Goal: Task Accomplishment & Management: Manage account settings

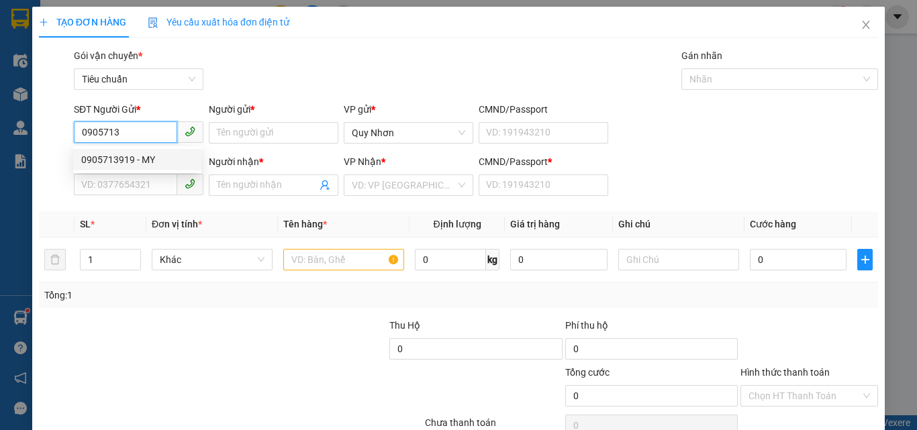
click at [148, 158] on div "0905713919 - MY" at bounding box center [137, 159] width 112 height 15
type input "0905713919"
type input "MY"
type input "0355738752"
type input "THANH"
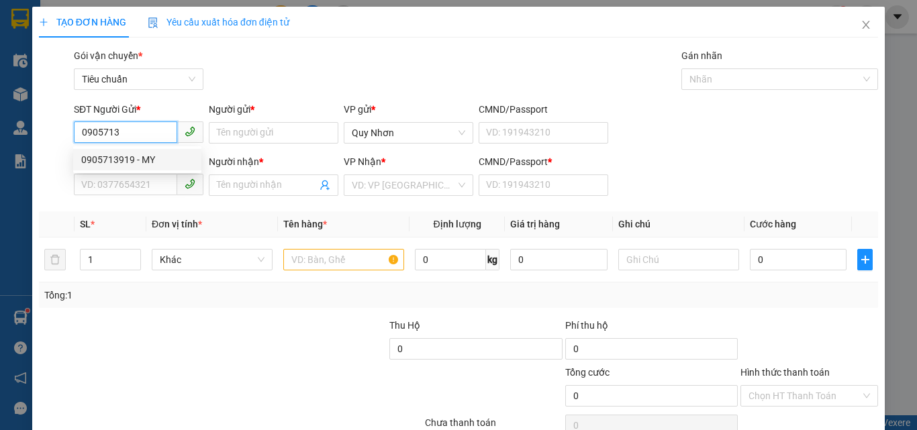
type input "L"
type input "90.000"
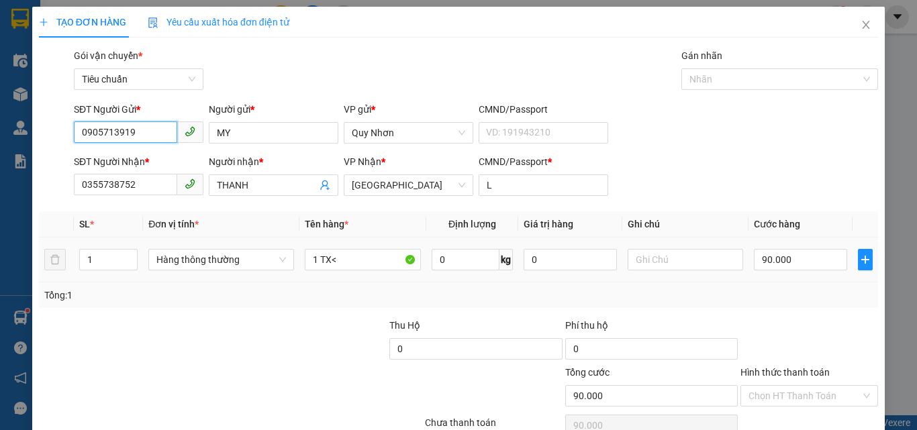
scroll to position [66, 0]
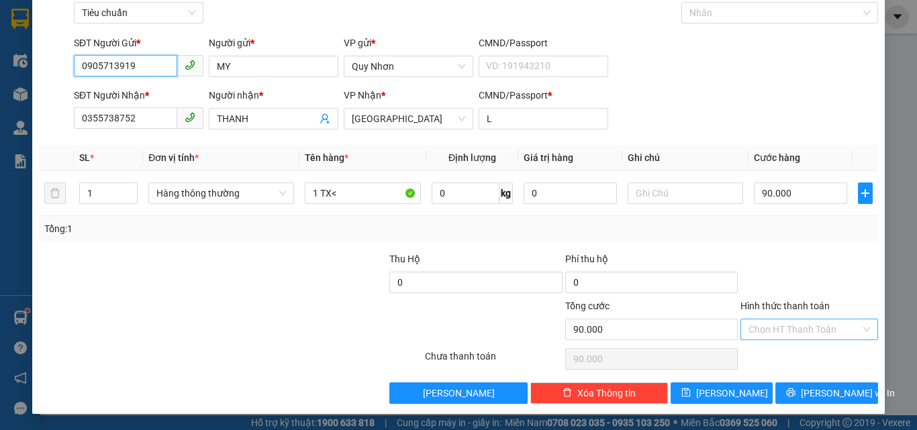
type input "0905713919"
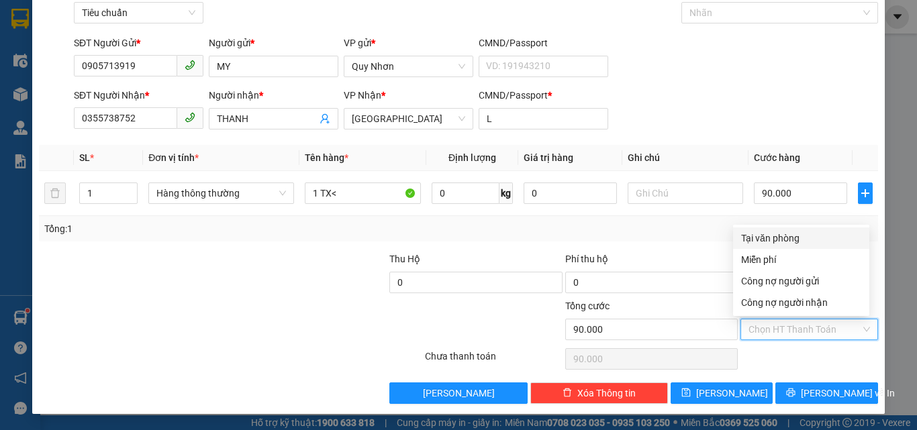
drag, startPoint x: 789, startPoint y: 328, endPoint x: 791, endPoint y: 268, distance: 59.1
click at [790, 325] on input "Hình thức thanh toán" at bounding box center [804, 329] width 112 height 20
click at [793, 238] on div "Tại văn phòng" at bounding box center [801, 238] width 120 height 15
type input "0"
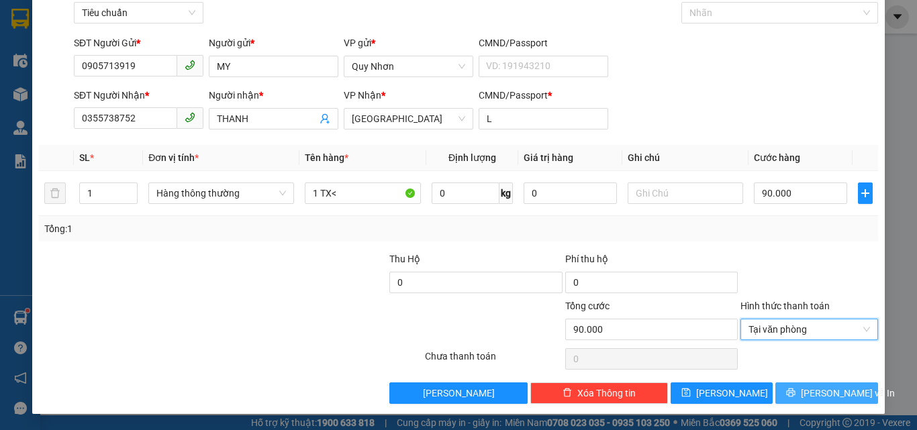
click at [795, 389] on icon "printer" at bounding box center [790, 392] width 9 height 9
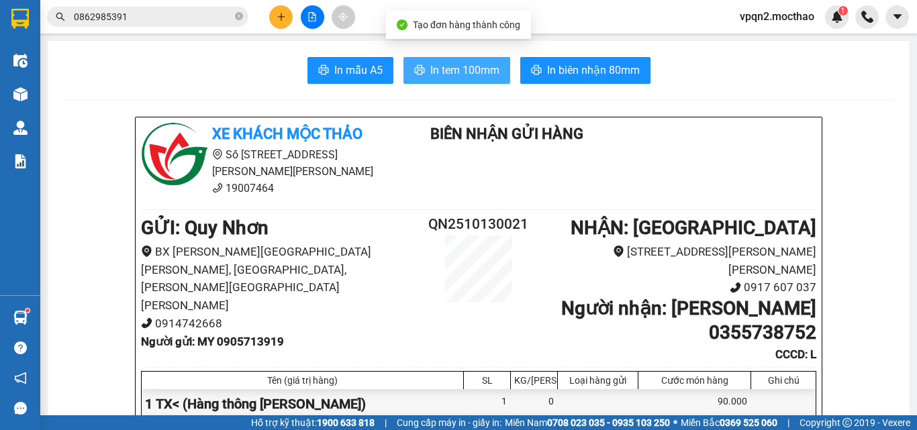
click at [478, 75] on span "In tem 100mm" at bounding box center [464, 70] width 69 height 17
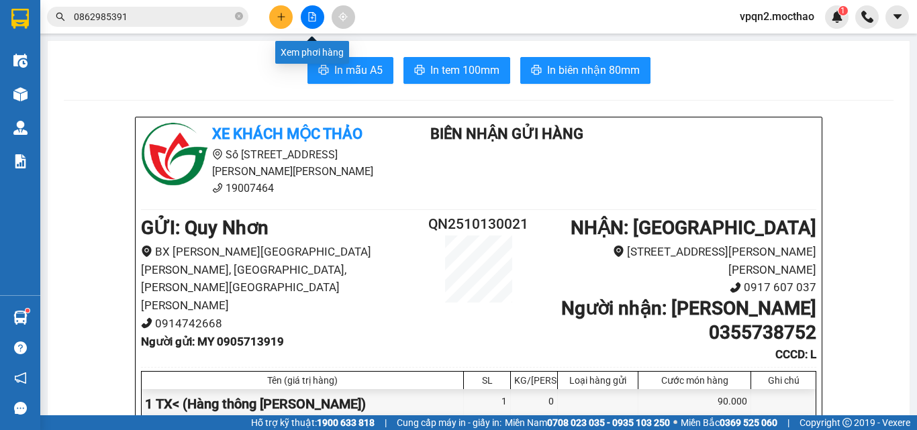
click at [303, 13] on button at bounding box center [312, 16] width 23 height 23
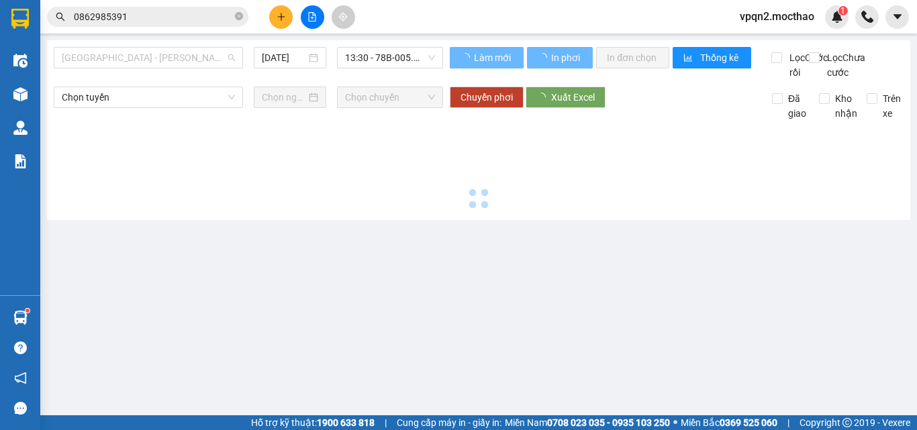
click at [173, 59] on span "[GEOGRAPHIC_DATA] - [PERSON_NAME]" at bounding box center [148, 58] width 173 height 20
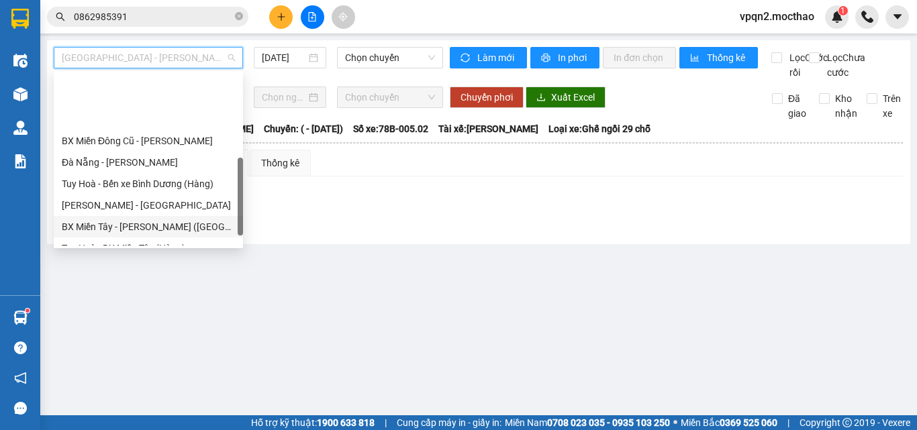
scroll to position [301, 0]
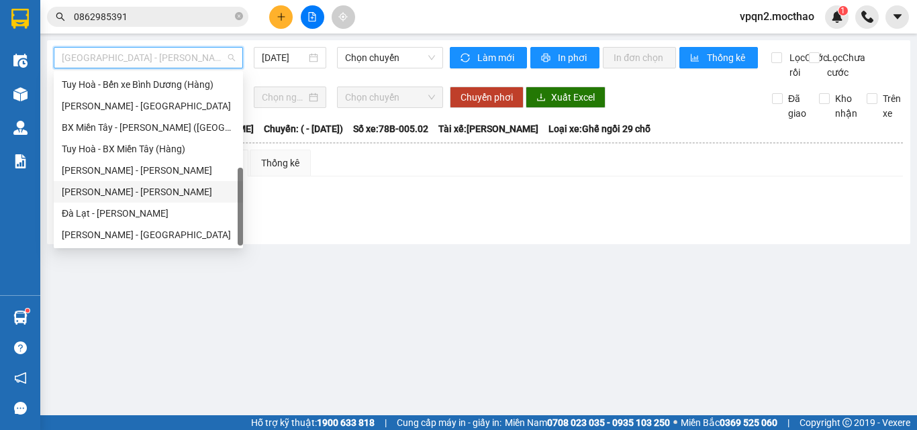
click at [116, 195] on div "[PERSON_NAME] - [PERSON_NAME]" at bounding box center [148, 192] width 173 height 15
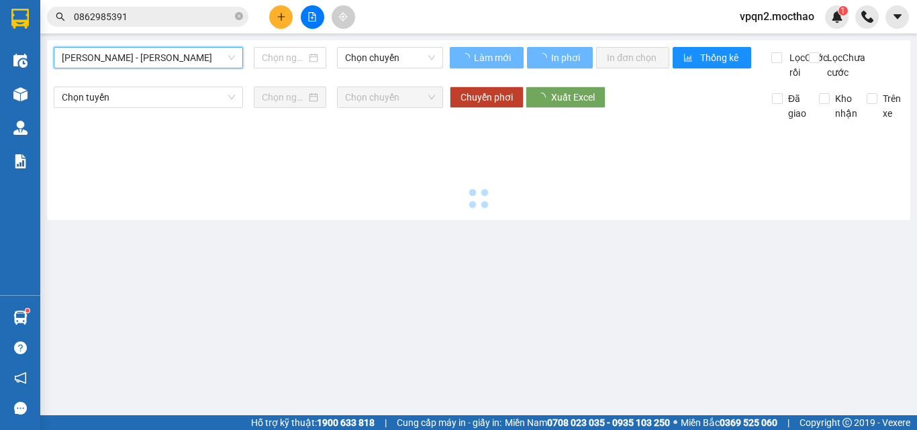
type input "[DATE]"
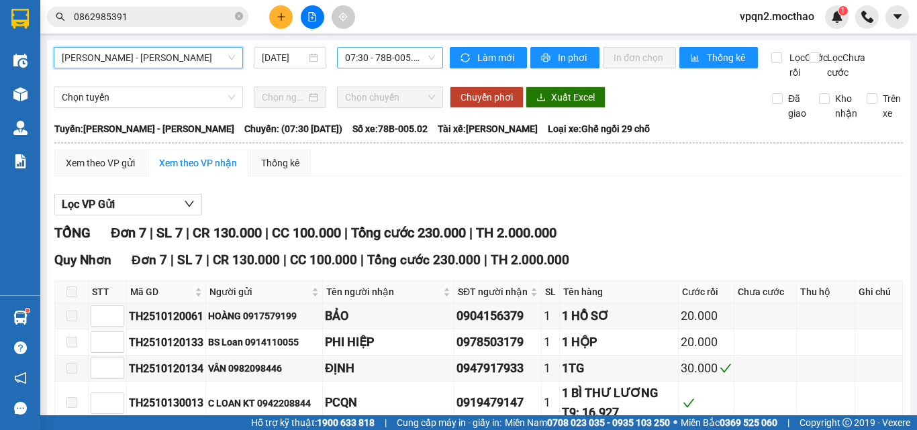
click at [364, 56] on span "07:30 - 78B-005.02" at bounding box center [390, 58] width 90 height 20
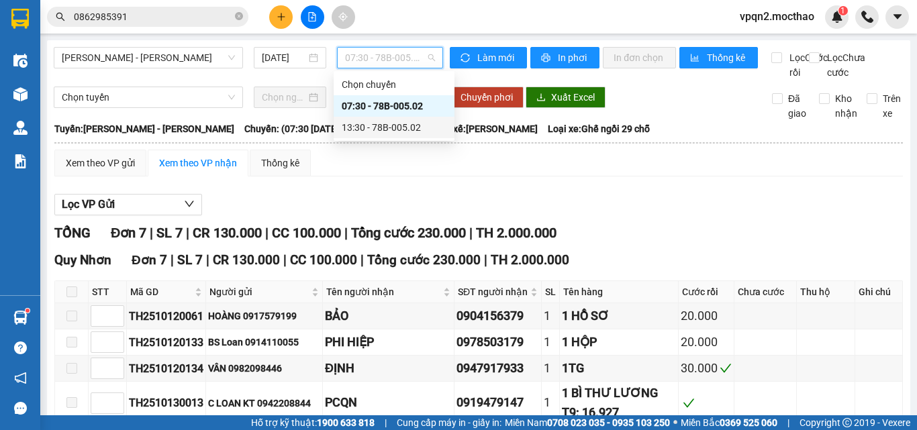
click at [379, 126] on div "13:30 - 78B-005.02" at bounding box center [394, 127] width 105 height 15
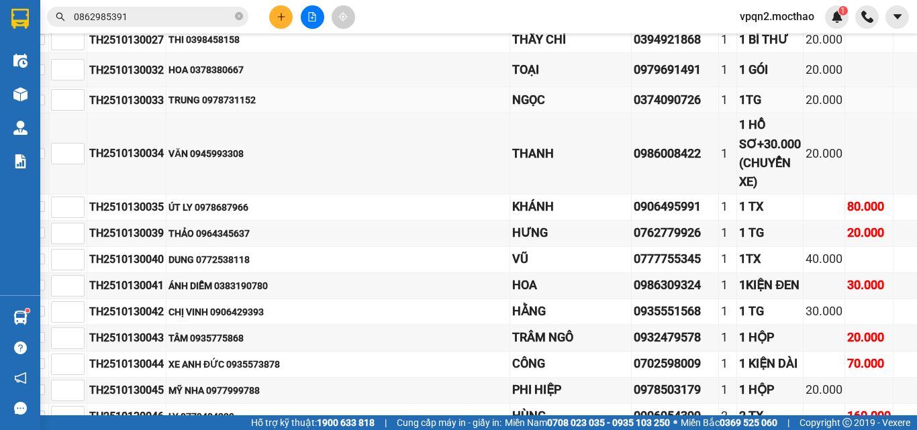
scroll to position [336, 24]
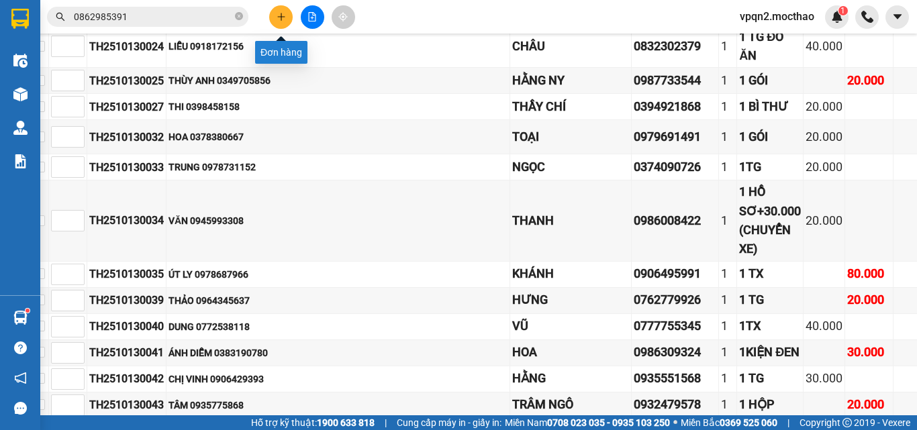
click at [282, 22] on button at bounding box center [280, 16] width 23 height 23
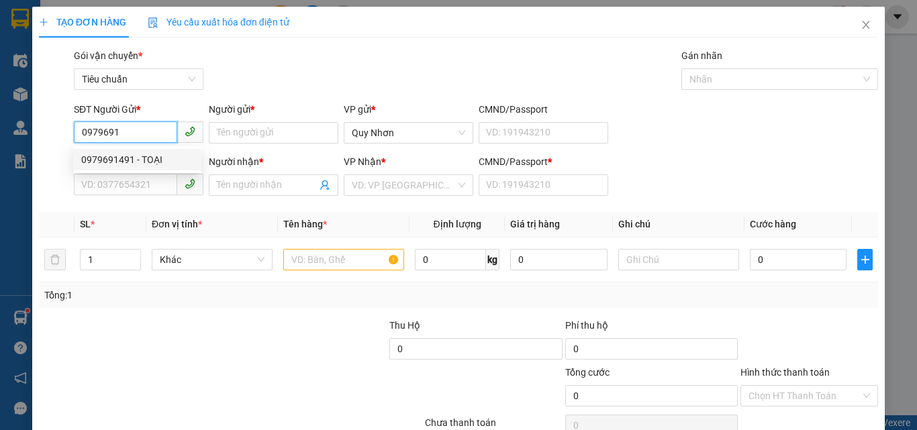
click at [140, 160] on div "0979691491 - TOẠI" at bounding box center [137, 159] width 112 height 15
type input "0979691491"
type input "TOẠI"
type input "0378380667"
type input "HOA"
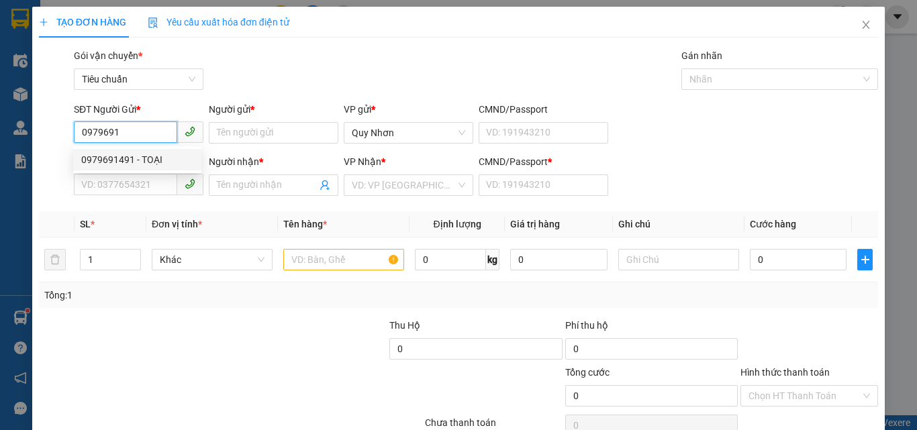
type input "a"
type input "20.000"
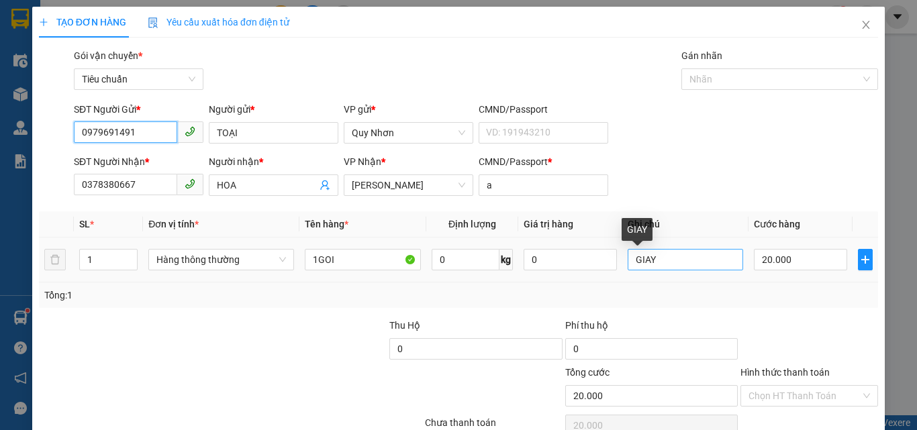
type input "0979691491"
drag, startPoint x: 658, startPoint y: 257, endPoint x: 598, endPoint y: 256, distance: 59.8
click at [601, 258] on tr "1 Hàng thông [PERSON_NAME] 1GOI 0 kg 0 GIAY 20.000" at bounding box center [458, 260] width 839 height 45
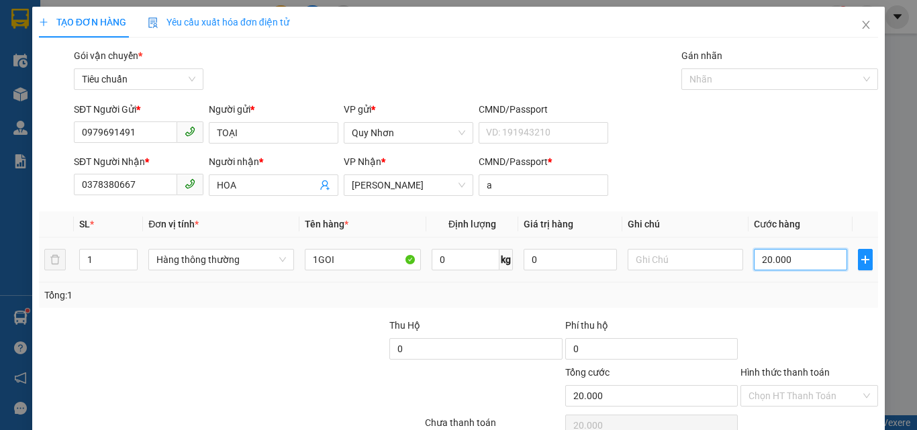
click at [791, 269] on input "20.000" at bounding box center [800, 259] width 93 height 21
type input "3"
type input "30"
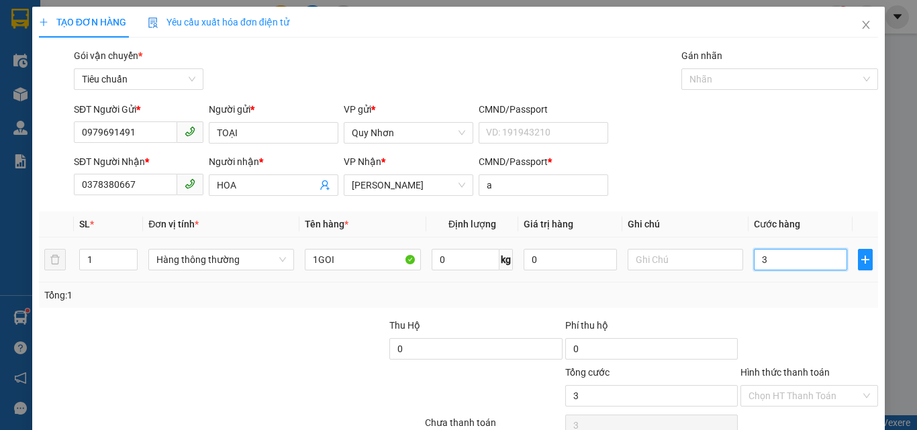
type input "30"
type input "300"
type input "3.000"
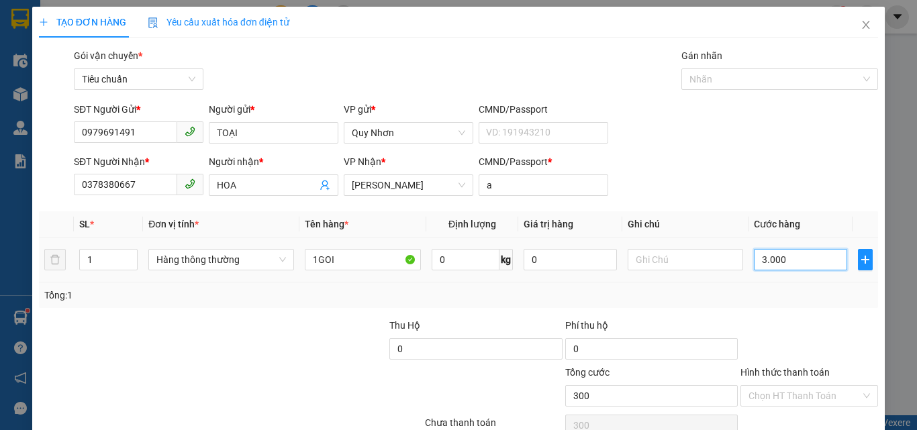
type input "3.000"
type input "30.000"
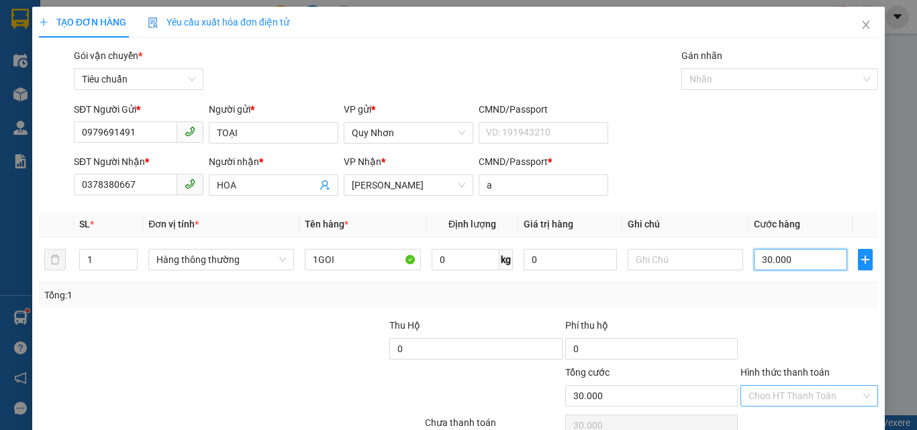
type input "30.000"
click at [781, 389] on input "Hình thức thanh toán" at bounding box center [804, 396] width 112 height 20
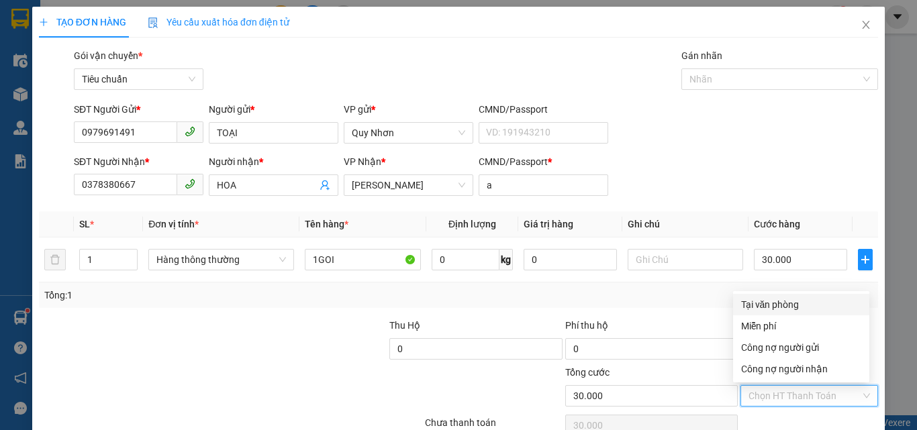
click at [792, 304] on div "Tại văn phòng" at bounding box center [801, 304] width 120 height 15
type input "0"
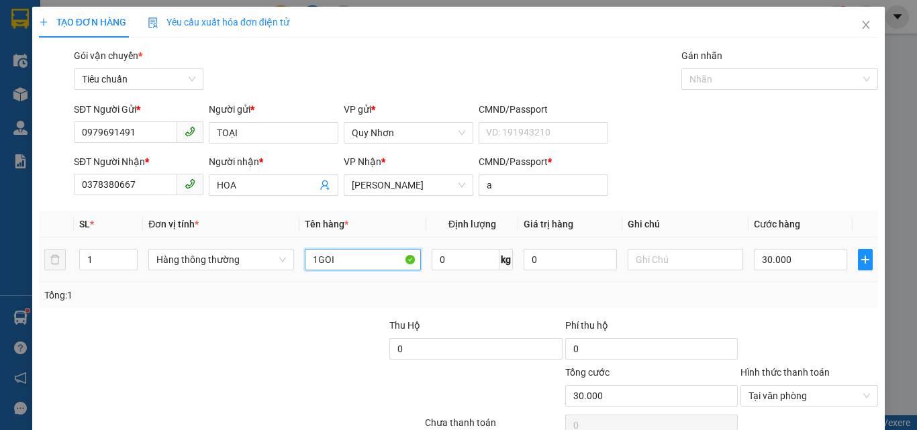
drag, startPoint x: 317, startPoint y: 258, endPoint x: 452, endPoint y: 281, distance: 136.8
click at [452, 281] on tr "1 Hàng thông [PERSON_NAME] 1GOI 0 kg 0 30.000" at bounding box center [458, 260] width 839 height 45
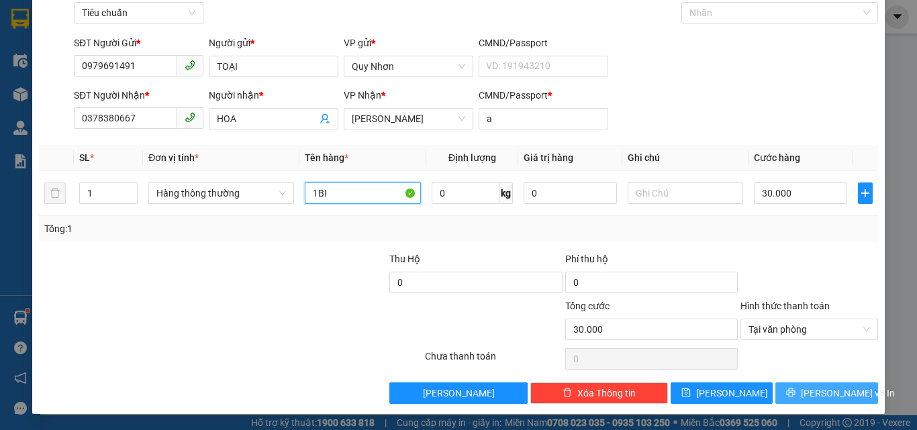
type input "1BI"
click at [791, 387] on button "[PERSON_NAME] và In" at bounding box center [826, 393] width 103 height 21
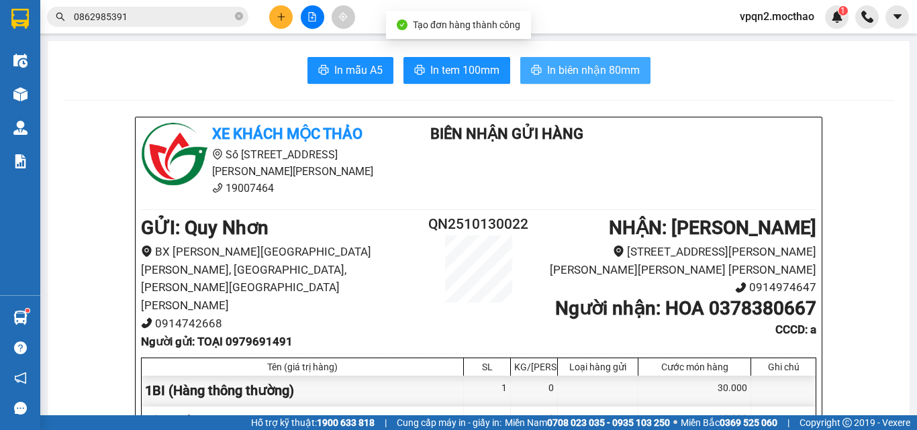
click at [547, 68] on span "In biên nhận 80mm" at bounding box center [593, 70] width 93 height 17
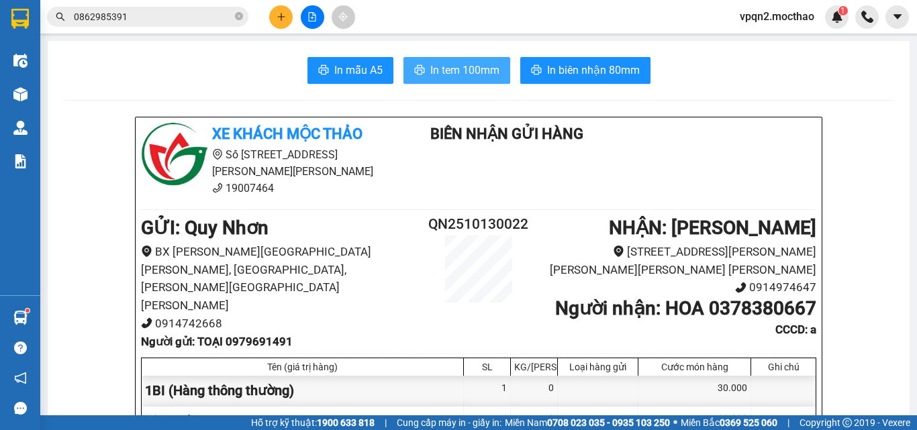
click at [462, 76] on span "In tem 100mm" at bounding box center [464, 70] width 69 height 17
click at [314, 11] on button at bounding box center [312, 16] width 23 height 23
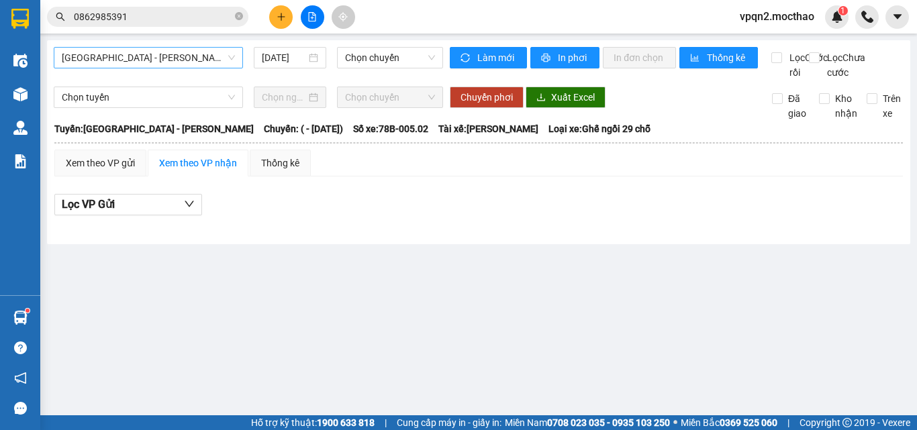
click at [215, 52] on span "[GEOGRAPHIC_DATA] - [PERSON_NAME]" at bounding box center [148, 58] width 173 height 20
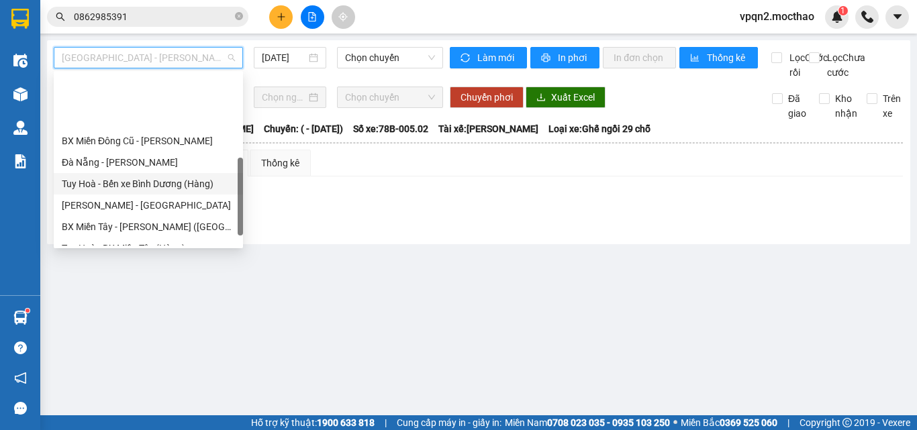
scroll to position [268, 0]
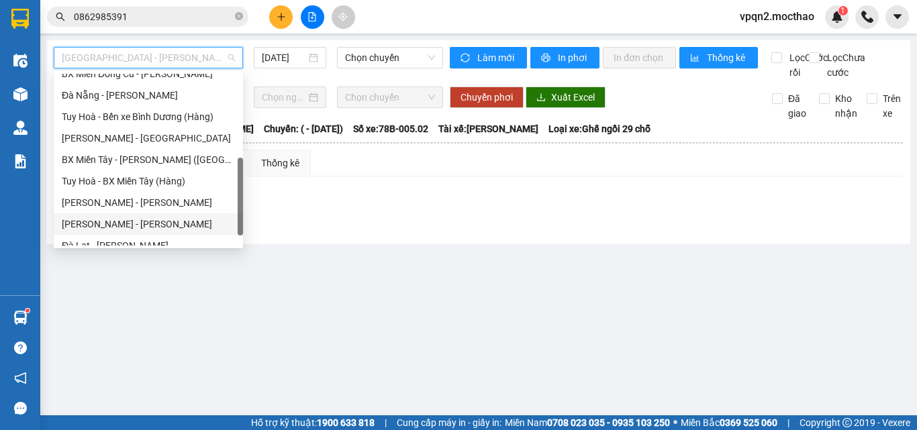
drag, startPoint x: 113, startPoint y: 221, endPoint x: 336, endPoint y: 101, distance: 252.9
click at [114, 221] on div "[PERSON_NAME] - [PERSON_NAME]" at bounding box center [148, 224] width 173 height 15
type input "[DATE]"
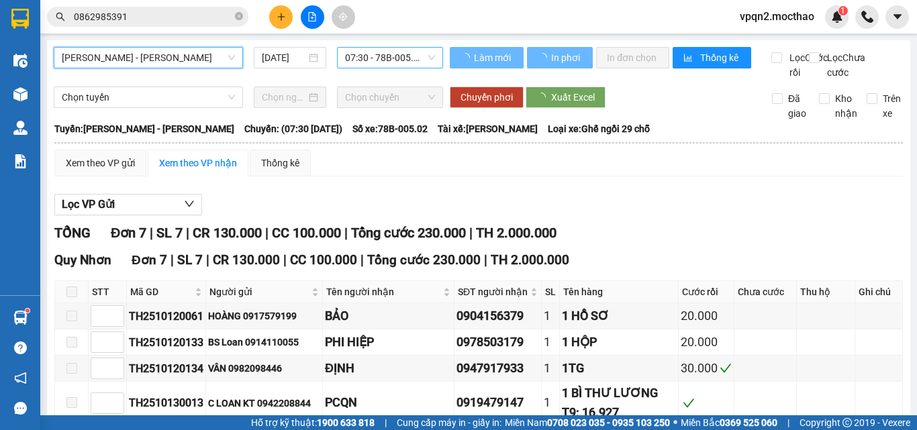
click at [364, 53] on span "07:30 - 78B-005.02" at bounding box center [390, 58] width 90 height 20
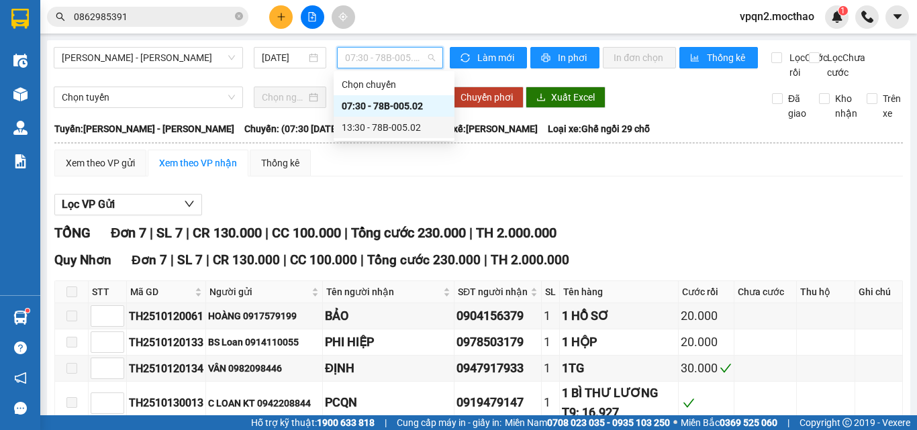
click at [376, 123] on div "13:30 - 78B-005.02" at bounding box center [394, 127] width 105 height 15
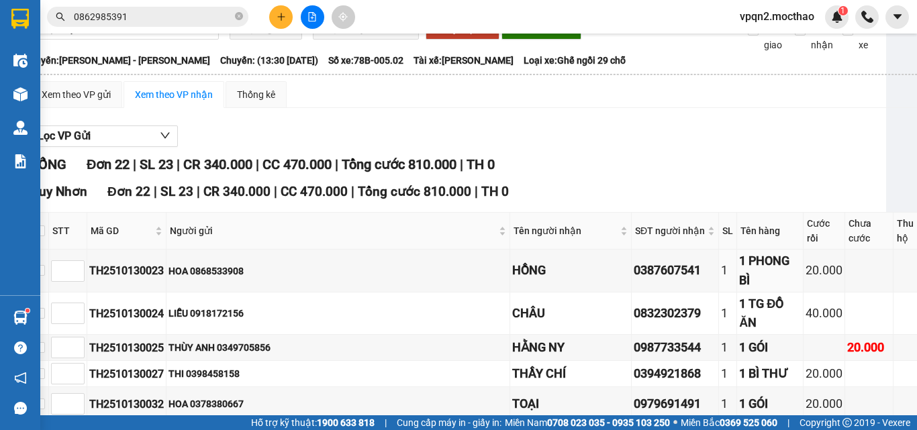
scroll to position [0, 24]
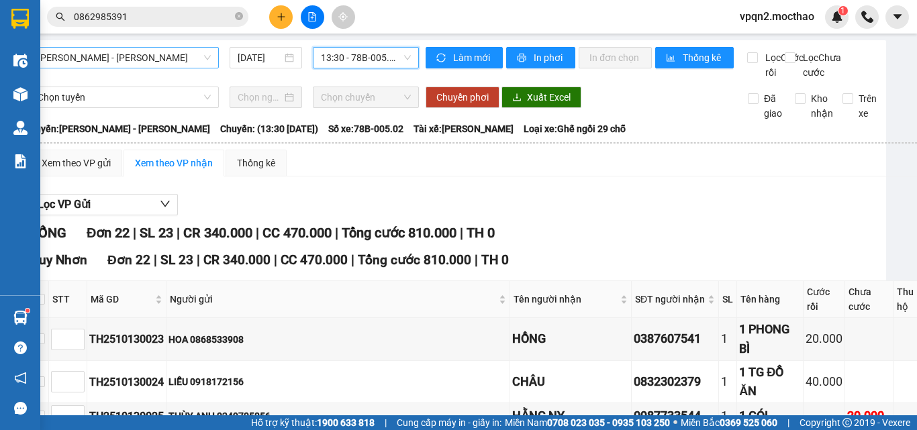
click at [160, 52] on span "[PERSON_NAME] - [PERSON_NAME]" at bounding box center [124, 58] width 173 height 20
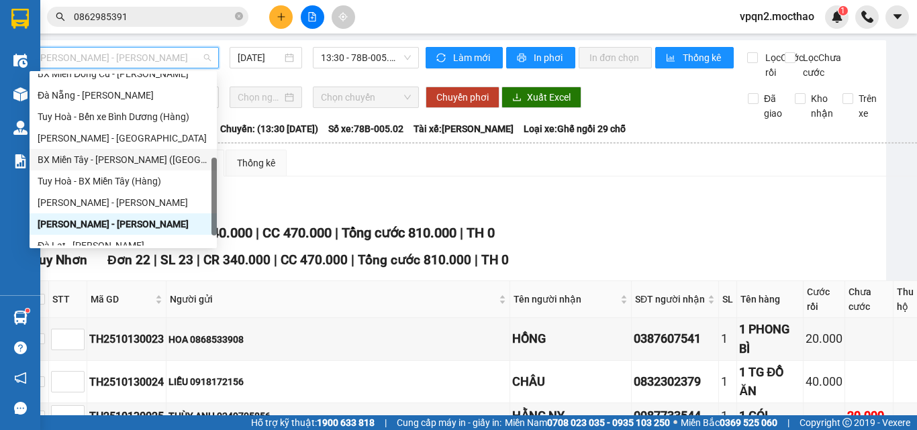
scroll to position [301, 0]
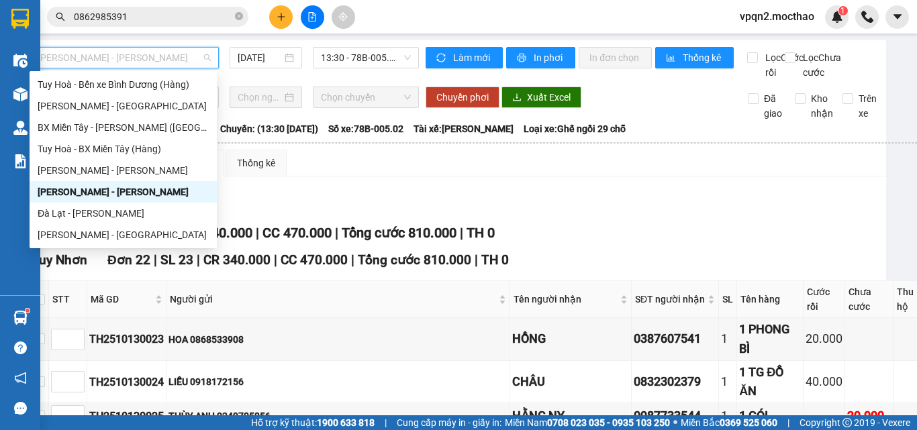
click at [98, 192] on div "[PERSON_NAME] - [PERSON_NAME]" at bounding box center [123, 192] width 171 height 15
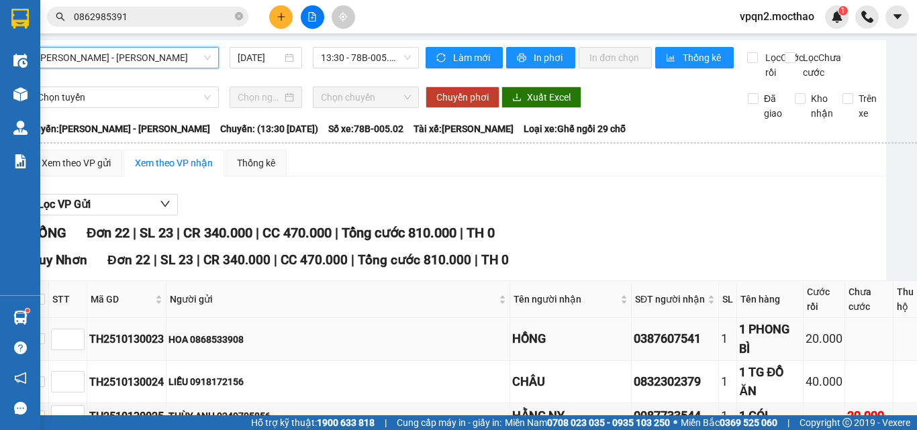
scroll to position [134, 24]
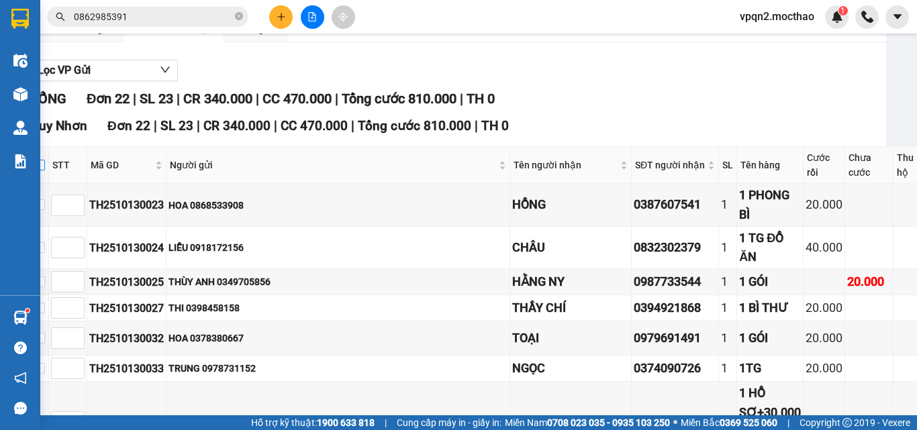
click at [41, 170] on input "checkbox" at bounding box center [39, 165] width 11 height 11
checkbox input "true"
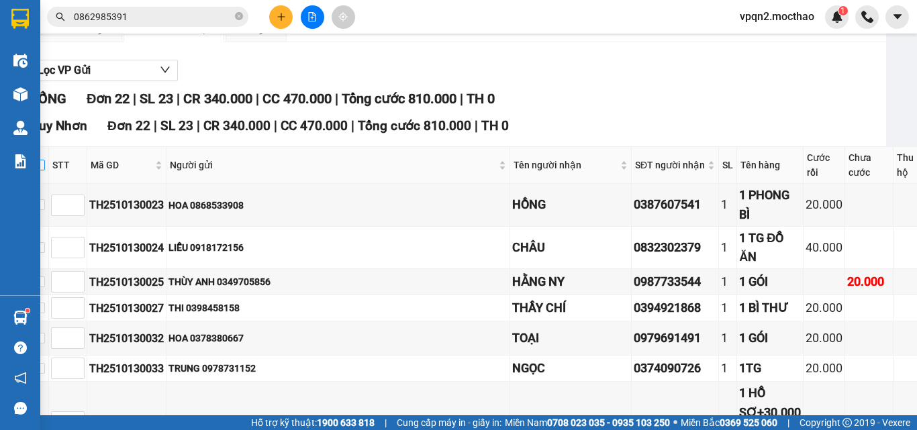
checkbox input "true"
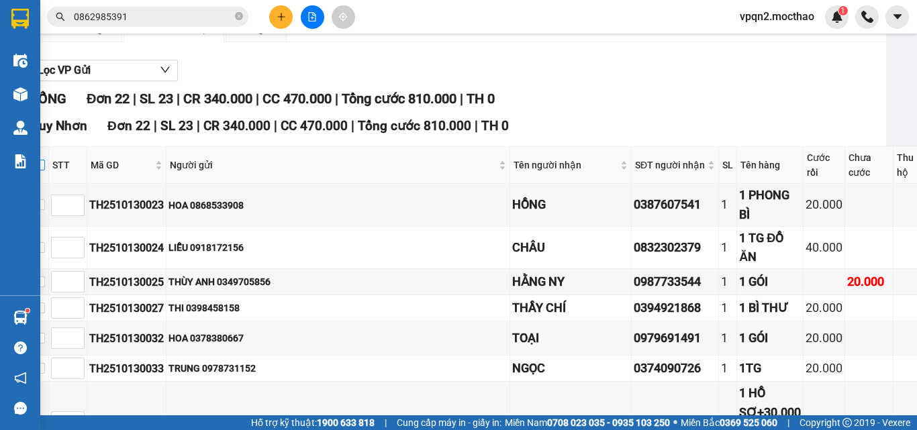
checkbox input "true"
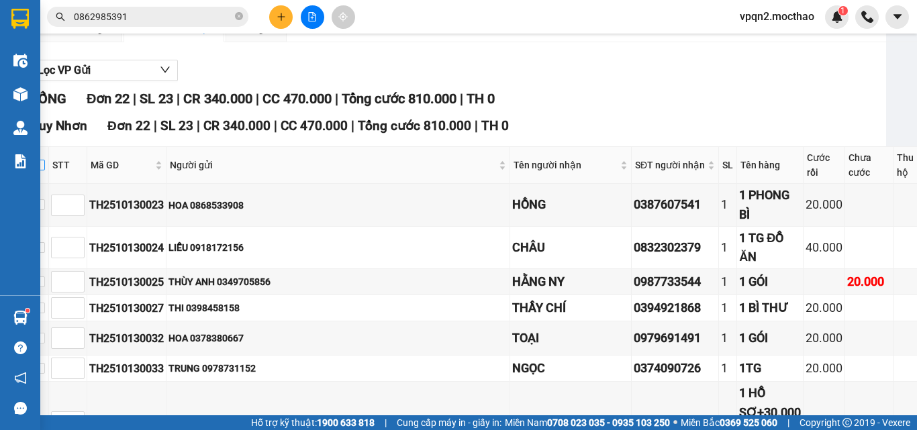
checkbox input "true"
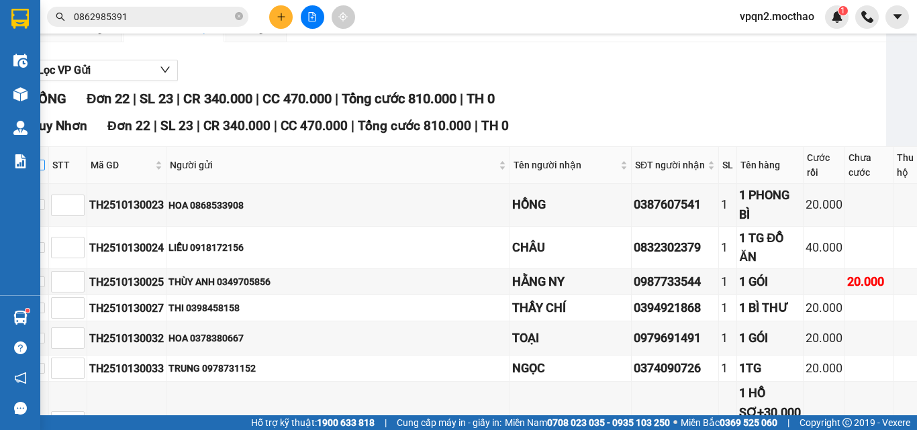
checkbox input "true"
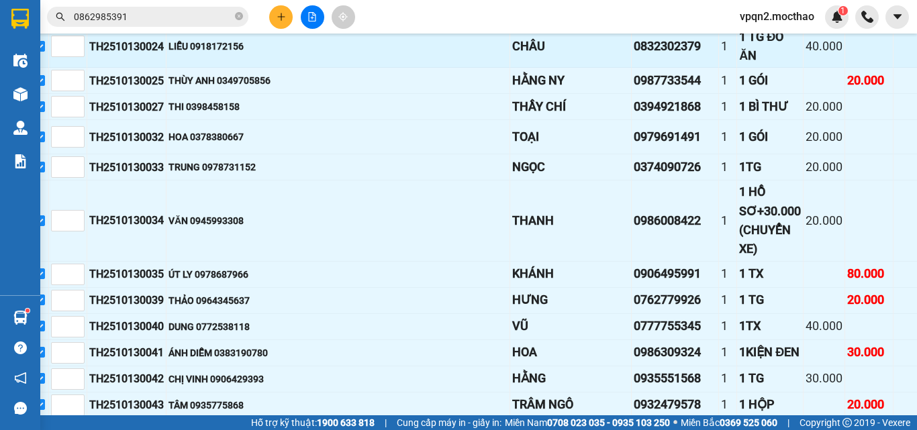
scroll to position [403, 24]
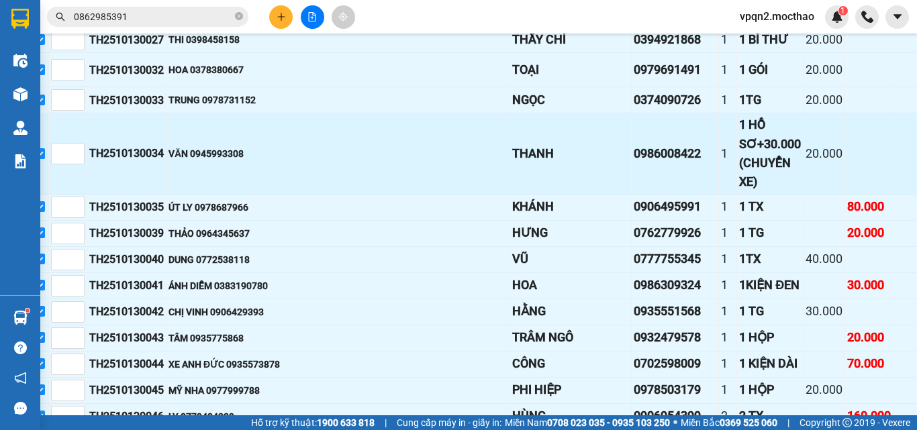
click at [44, 159] on input "checkbox" at bounding box center [39, 153] width 11 height 11
checkbox input "false"
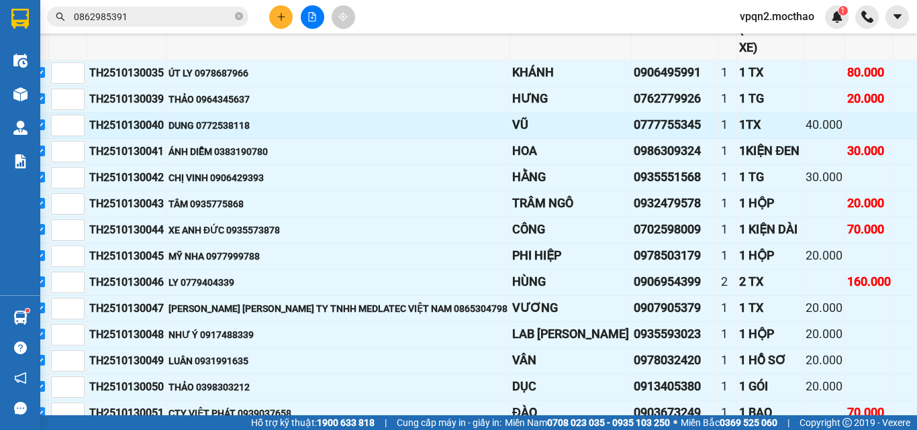
scroll to position [671, 24]
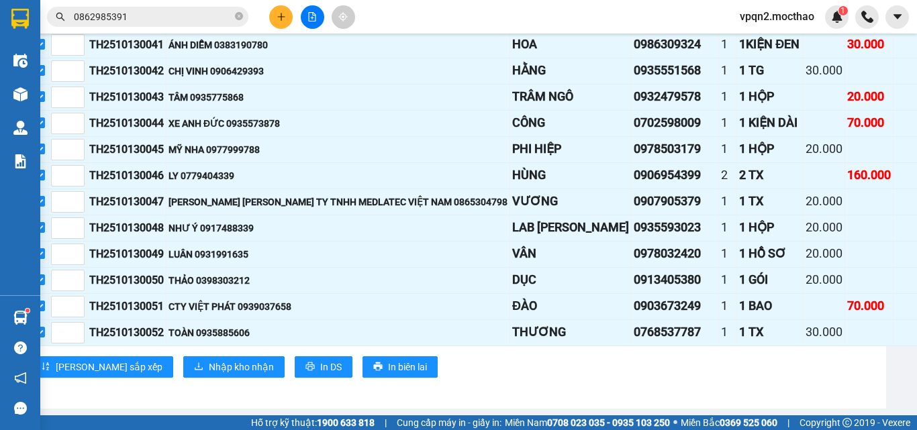
checkbox input "false"
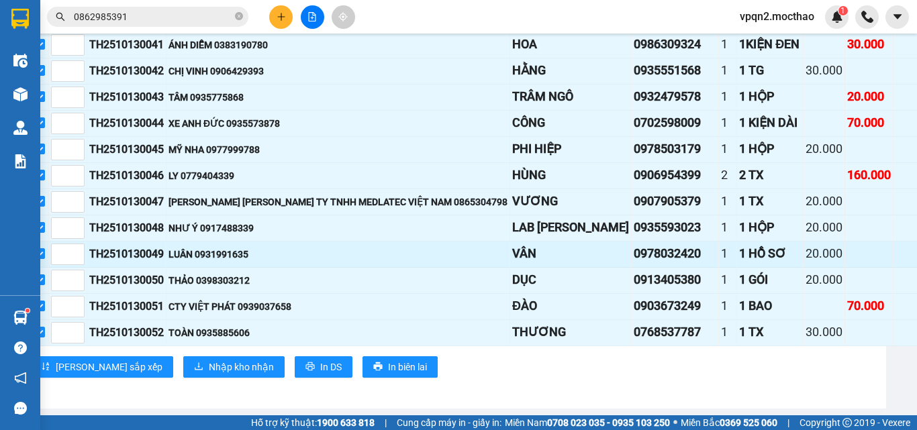
scroll to position [873, 24]
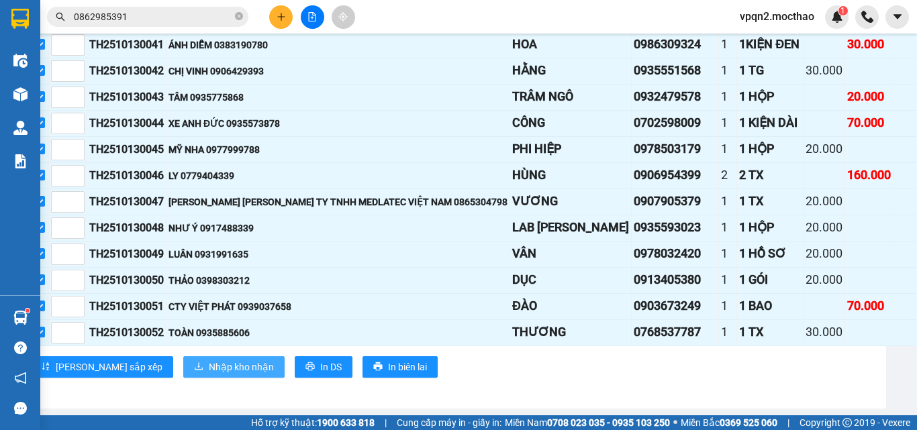
click at [209, 360] on span "Nhập kho nhận" at bounding box center [241, 367] width 65 height 15
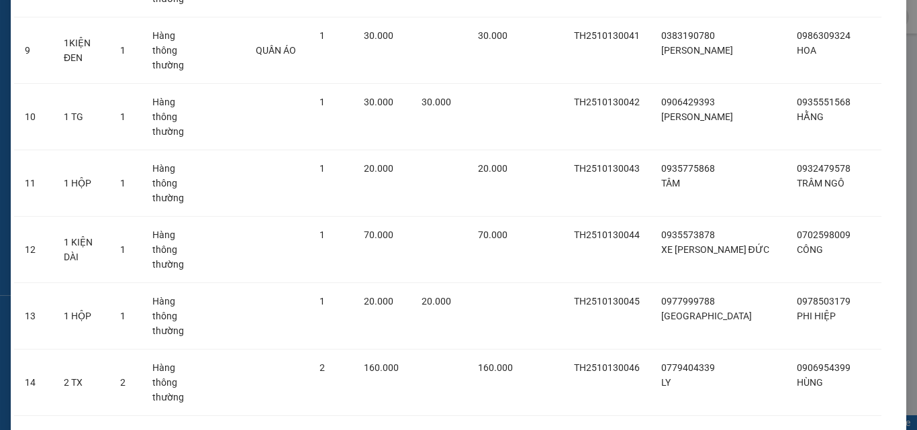
scroll to position [1139, 0]
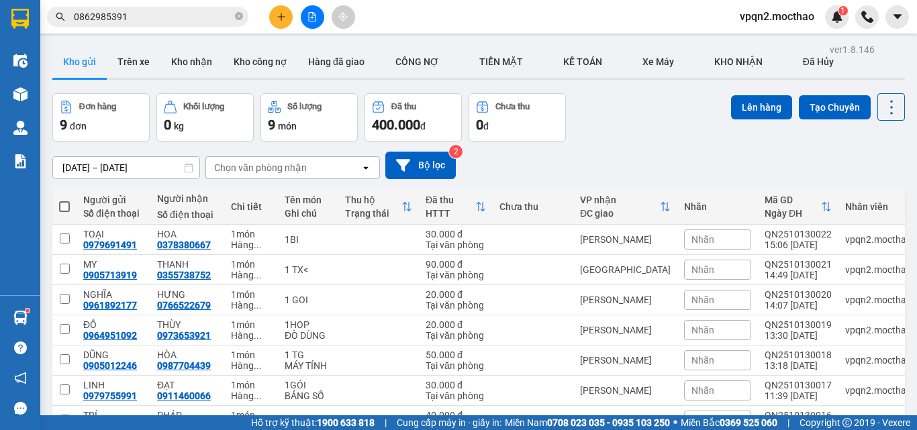
click at [63, 208] on span at bounding box center [64, 206] width 11 height 11
click at [64, 200] on input "checkbox" at bounding box center [64, 200] width 0 height 0
checkbox input "true"
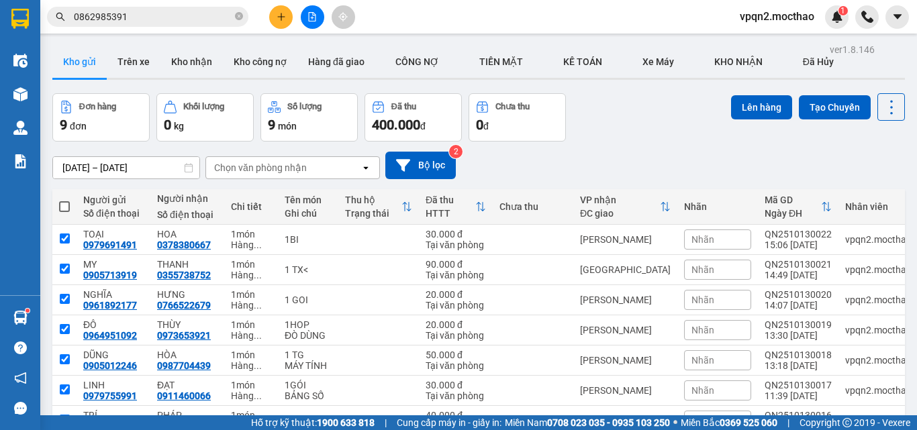
checkbox input "true"
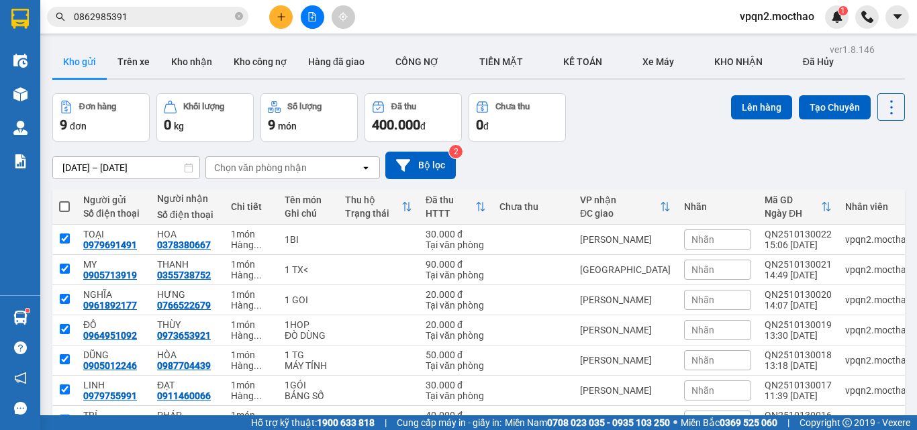
checkbox input "true"
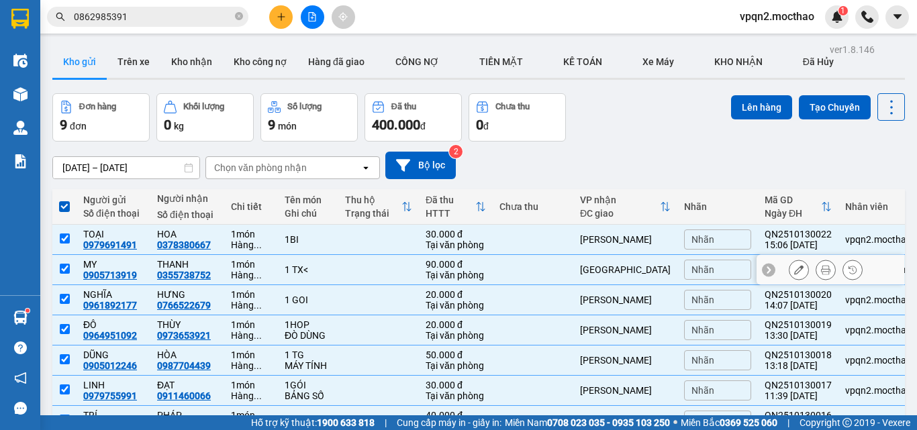
click at [66, 271] on input "checkbox" at bounding box center [65, 269] width 10 height 10
checkbox input "false"
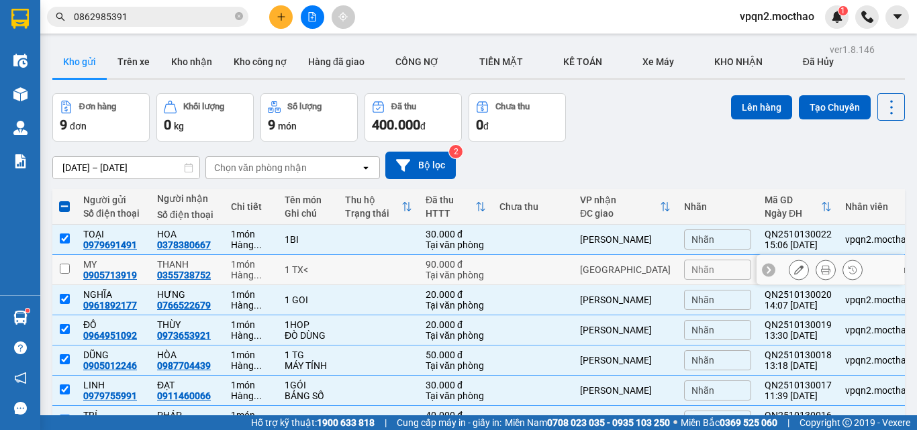
scroll to position [134, 0]
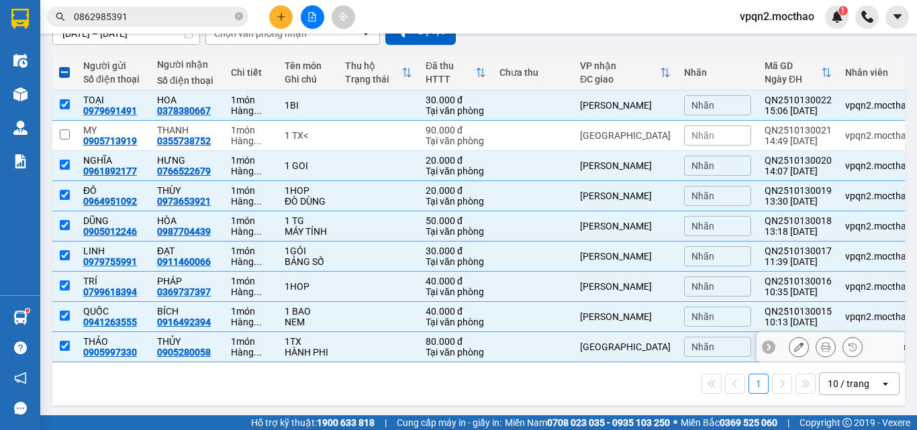
click at [66, 344] on input "checkbox" at bounding box center [65, 346] width 10 height 10
checkbox input "false"
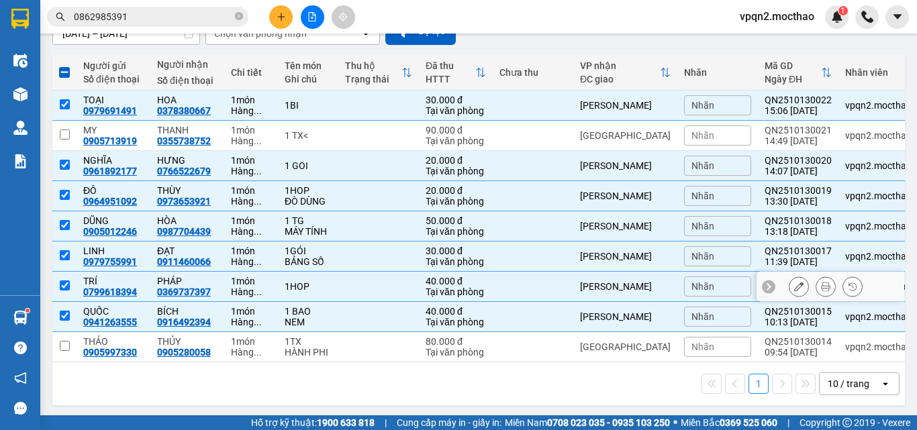
scroll to position [0, 0]
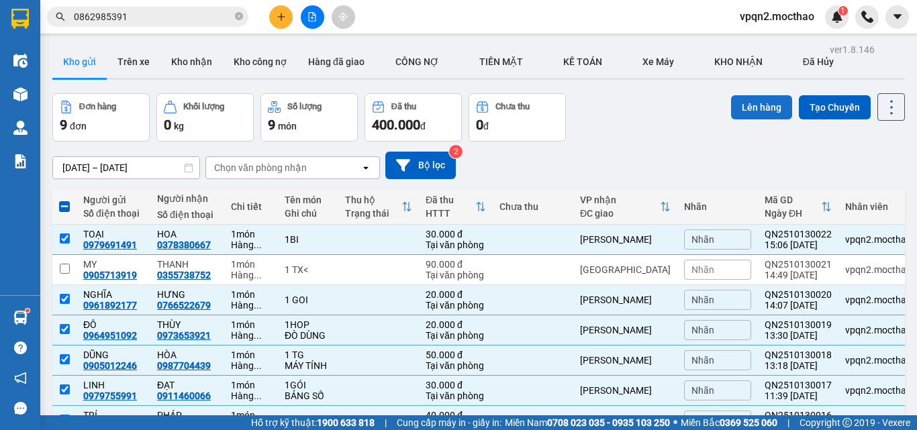
click at [752, 105] on button "Lên hàng" at bounding box center [761, 107] width 61 height 24
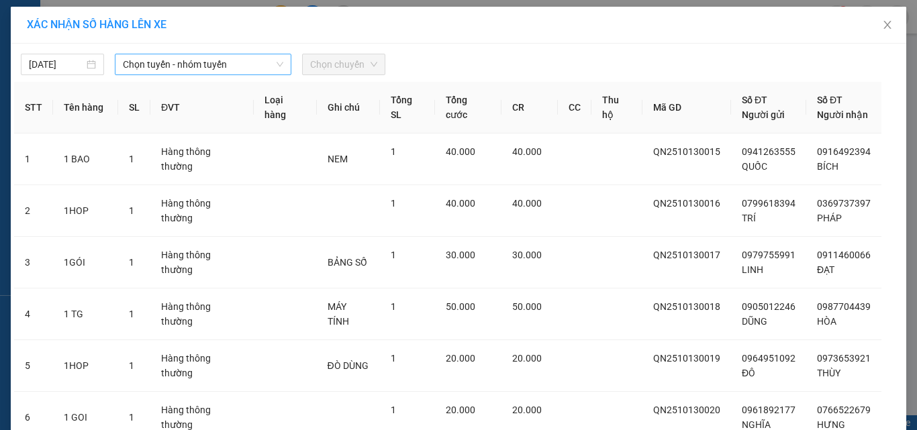
click at [150, 60] on span "Chọn tuyến - nhóm tuyến" at bounding box center [203, 64] width 160 height 20
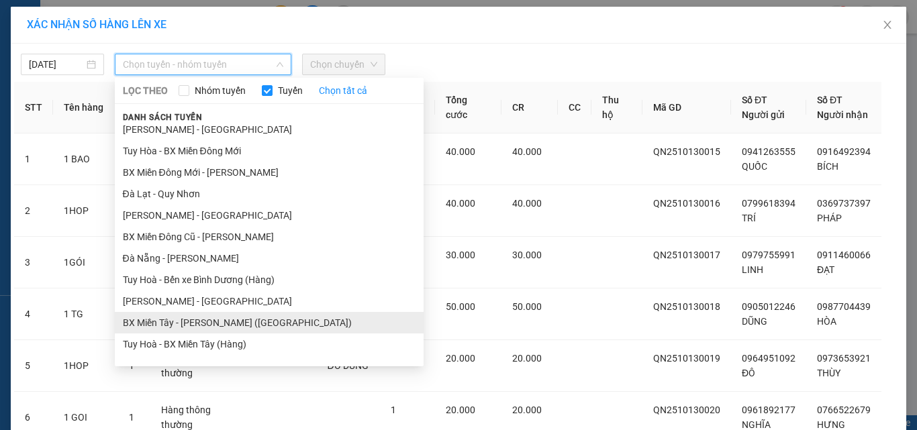
scroll to position [214, 0]
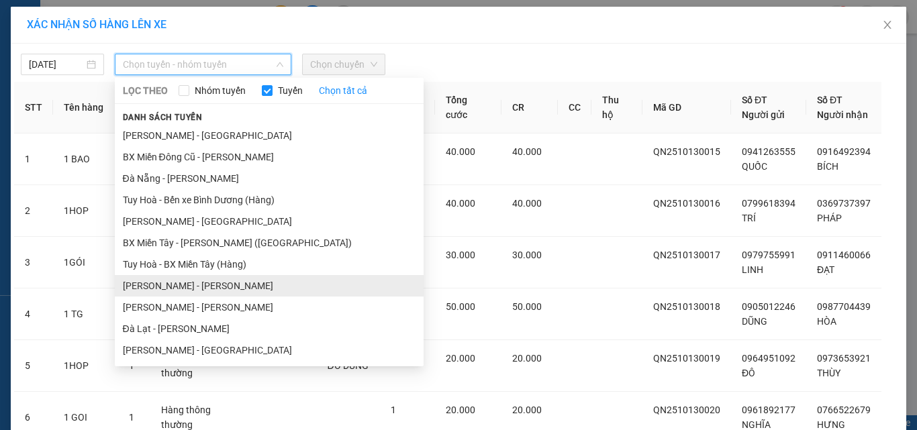
click at [179, 290] on li "[PERSON_NAME] - [PERSON_NAME]" at bounding box center [269, 285] width 309 height 21
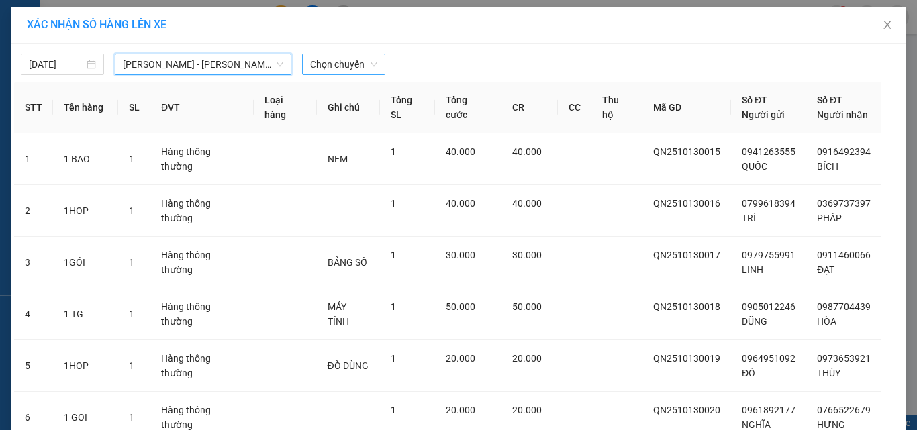
click at [366, 60] on span "Chọn chuyến" at bounding box center [343, 64] width 67 height 20
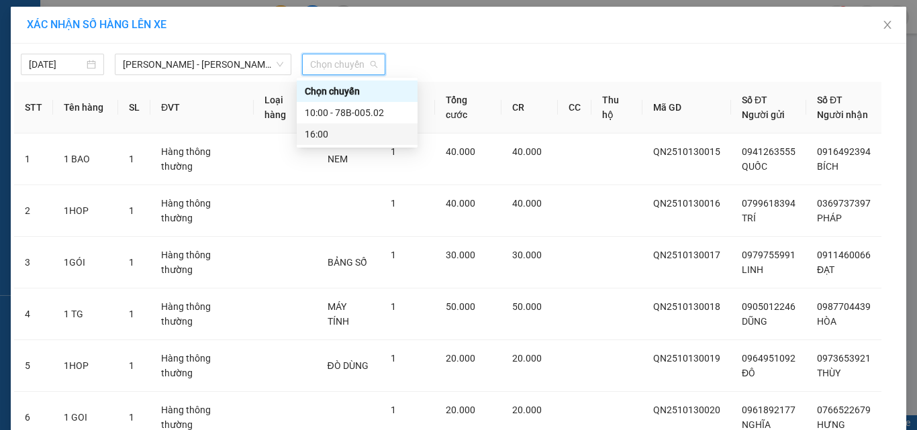
click at [319, 137] on div "16:00" at bounding box center [357, 134] width 105 height 15
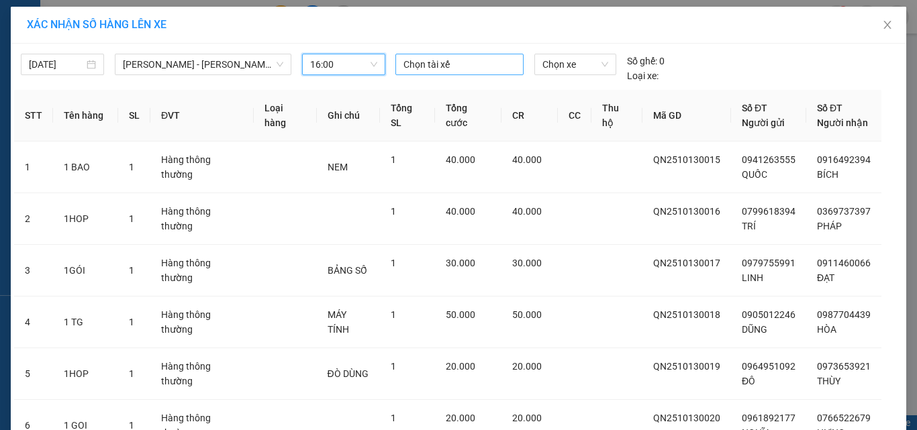
click at [464, 68] on div at bounding box center [460, 64] width 122 height 16
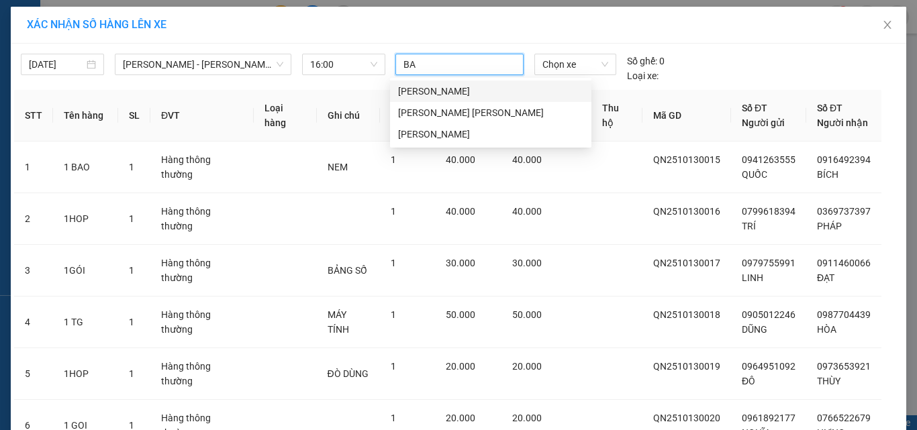
type input "BAY"
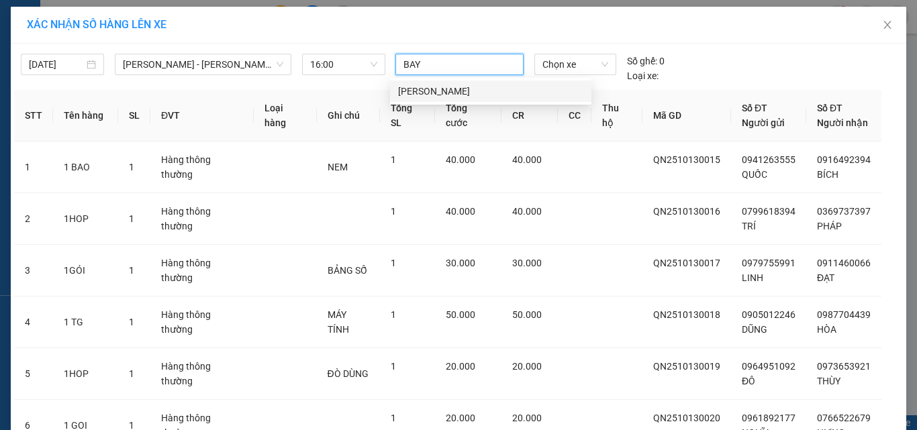
click at [417, 90] on div "[PERSON_NAME]" at bounding box center [490, 91] width 185 height 15
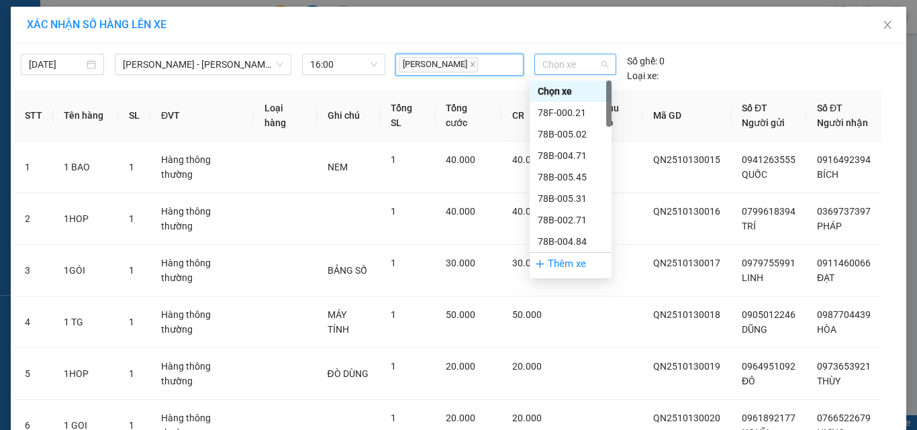
click at [563, 68] on span "Chọn xe" at bounding box center [575, 64] width 66 height 20
click at [568, 134] on div "78B-005.02" at bounding box center [571, 134] width 66 height 15
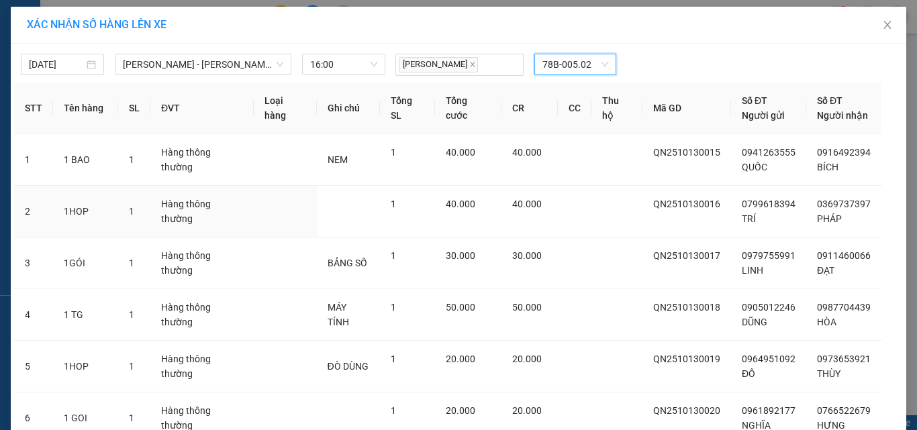
scroll to position [164, 0]
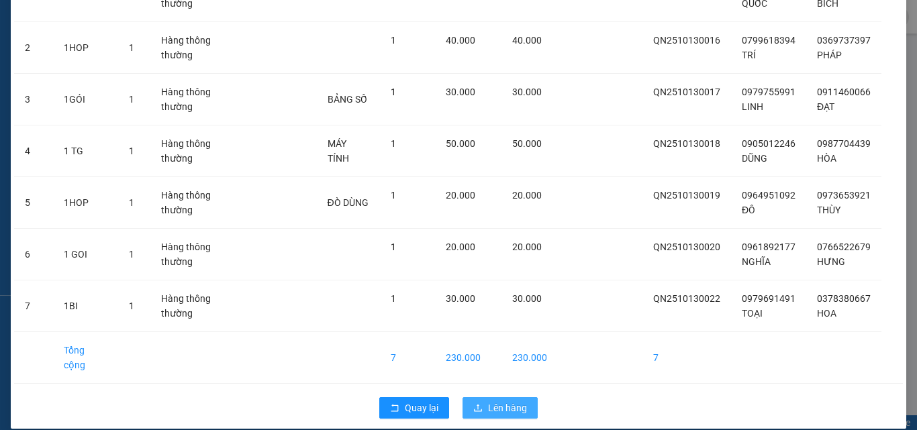
click at [498, 401] on span "Lên hàng" at bounding box center [507, 408] width 39 height 15
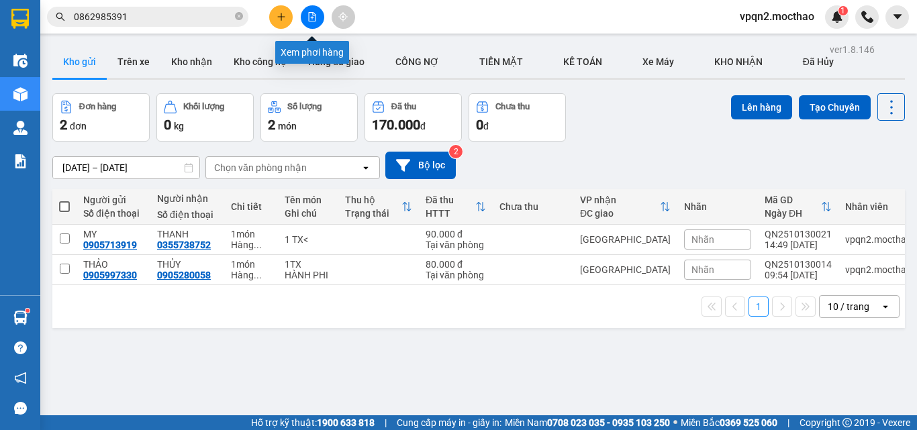
click at [315, 22] on button at bounding box center [312, 16] width 23 height 23
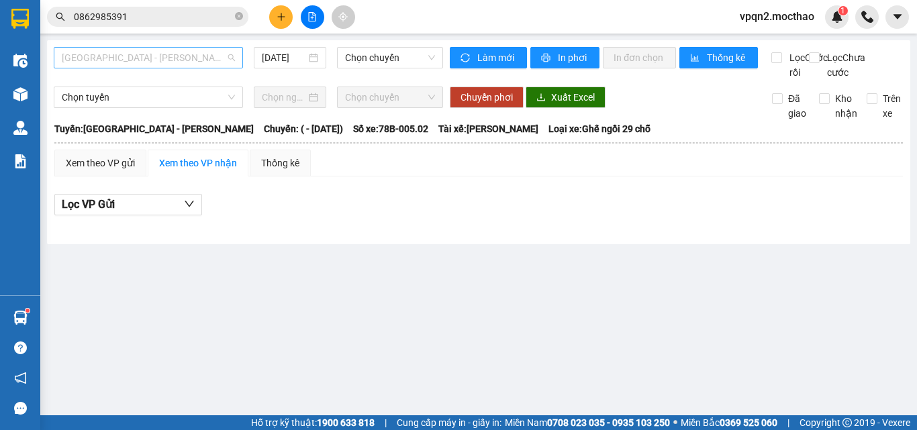
click at [189, 58] on span "[GEOGRAPHIC_DATA] - [PERSON_NAME]" at bounding box center [148, 58] width 173 height 20
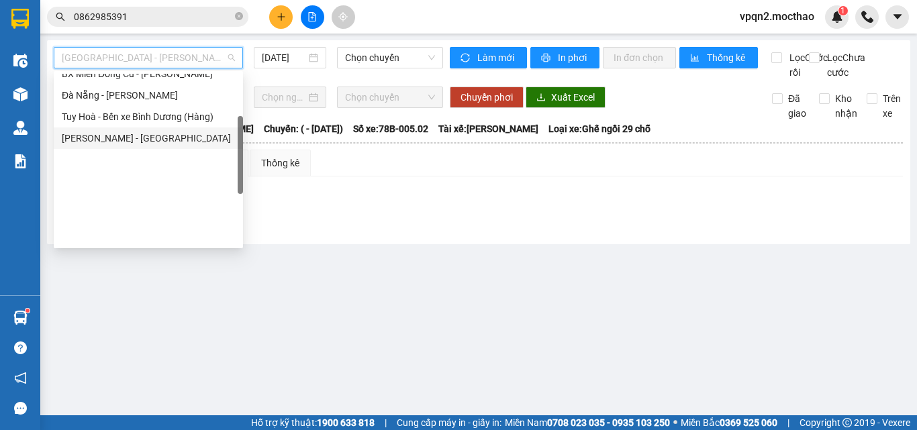
scroll to position [134, 0]
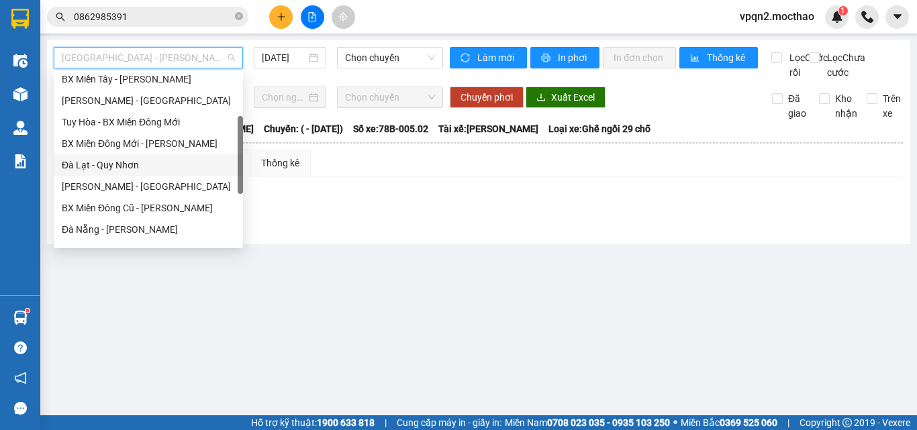
click at [102, 160] on div "Đà Lạt - Quy Nhơn" at bounding box center [148, 165] width 173 height 15
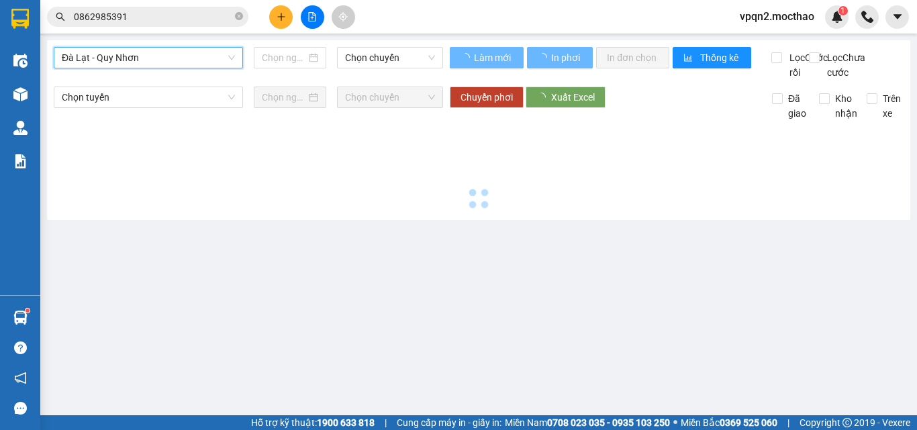
type input "[DATE]"
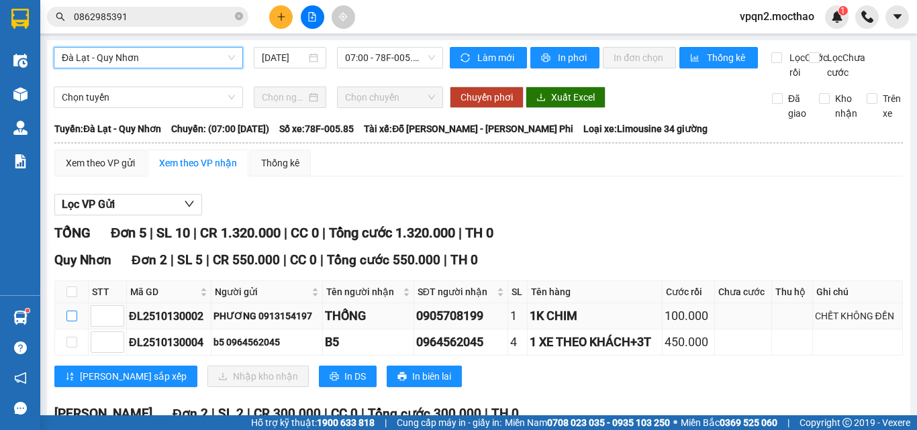
click at [73, 321] on input "checkbox" at bounding box center [71, 316] width 11 height 11
checkbox input "true"
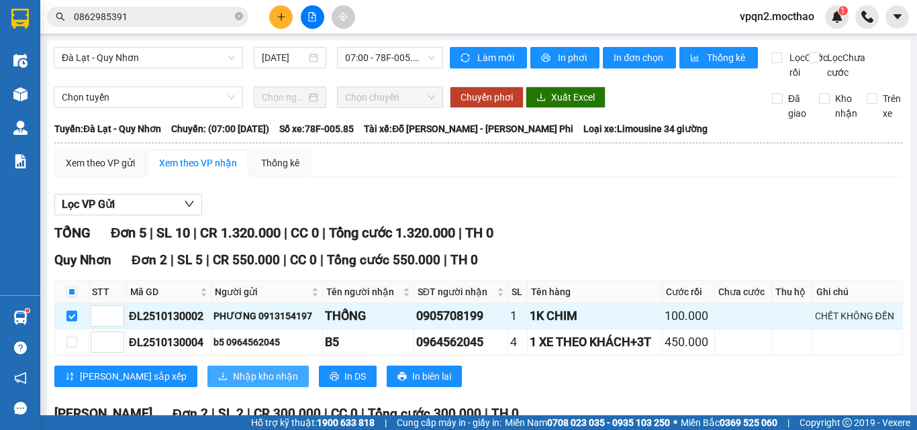
click at [233, 384] on span "Nhập kho nhận" at bounding box center [265, 376] width 65 height 15
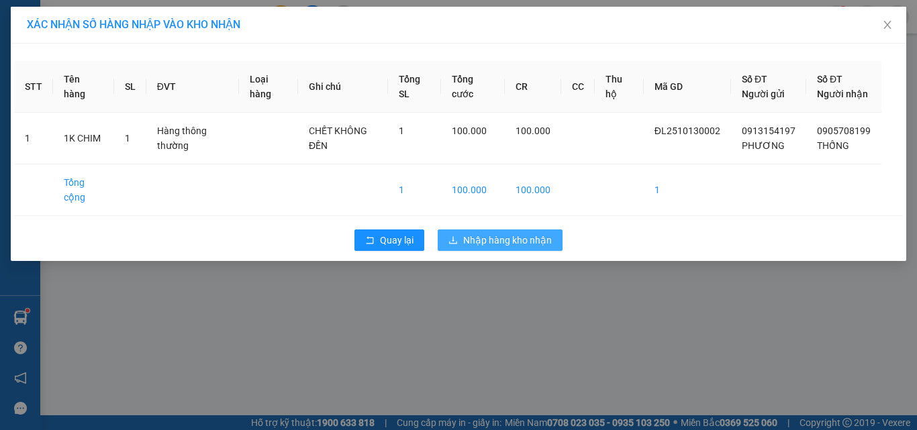
click at [512, 248] on span "Nhập hàng kho nhận" at bounding box center [507, 240] width 89 height 15
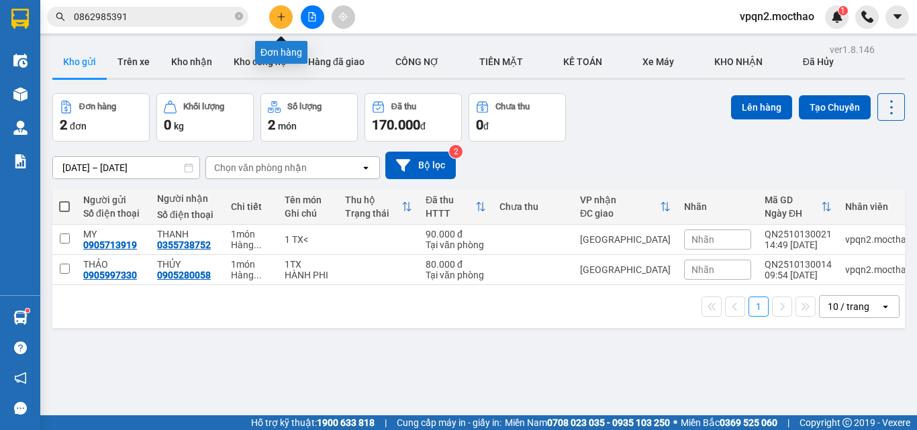
click at [283, 15] on icon "plus" at bounding box center [281, 16] width 9 height 9
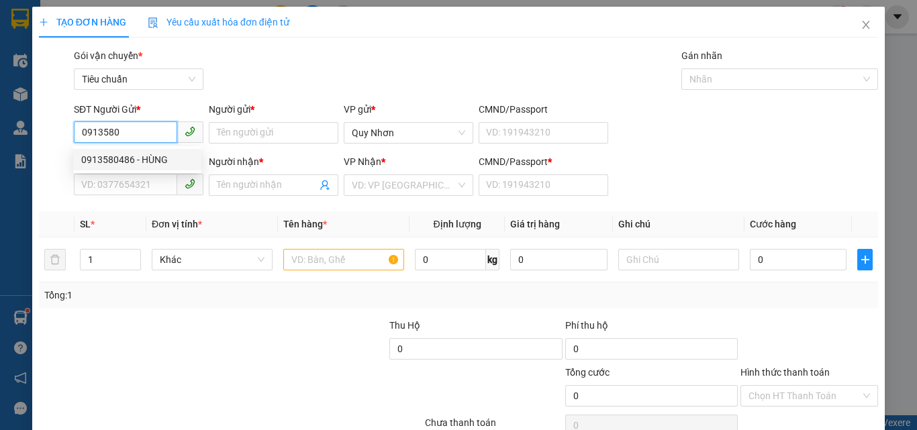
click at [134, 162] on div "0913580486 - HÙNG" at bounding box center [137, 159] width 112 height 15
type input "0913580486"
type input "HÙNG"
type input "0903598788"
type input "HUỲNH"
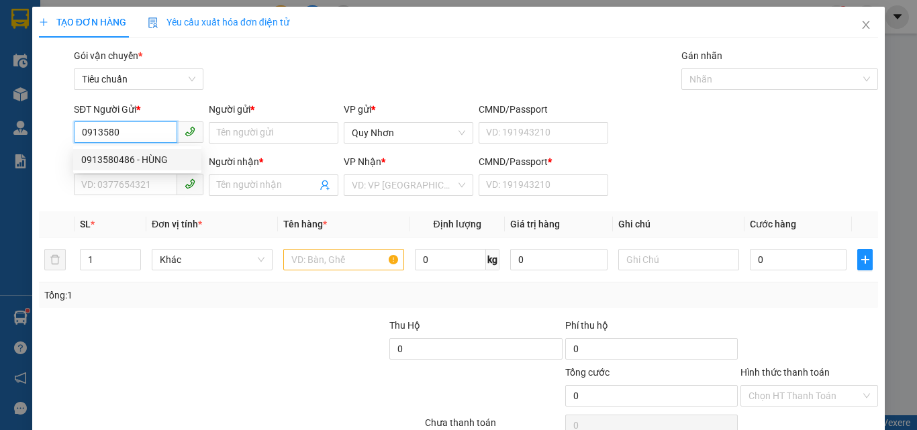
type input "F"
type input "20.000"
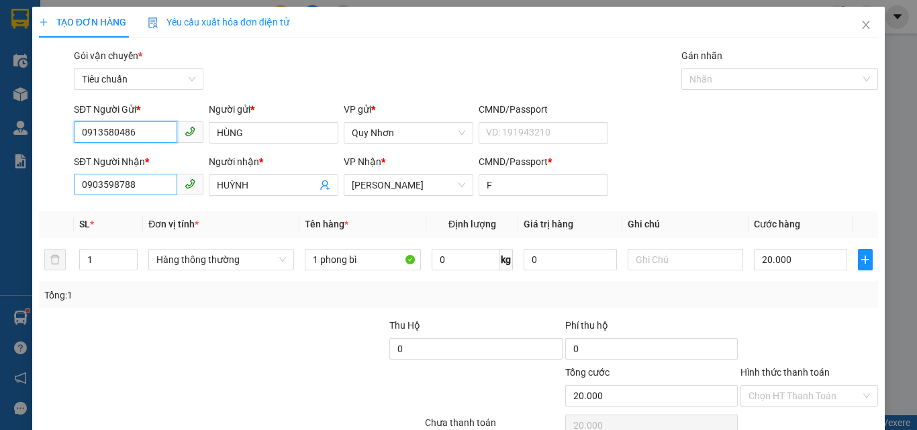
type input "0913580486"
drag, startPoint x: 168, startPoint y: 180, endPoint x: 3, endPoint y: 194, distance: 165.7
click at [3, 194] on div "TẠO ĐƠN HÀNG Yêu cầu xuất [PERSON_NAME] điện tử Transit Pickup Surcharge Ids Tr…" at bounding box center [458, 215] width 917 height 430
type input "0916756145"
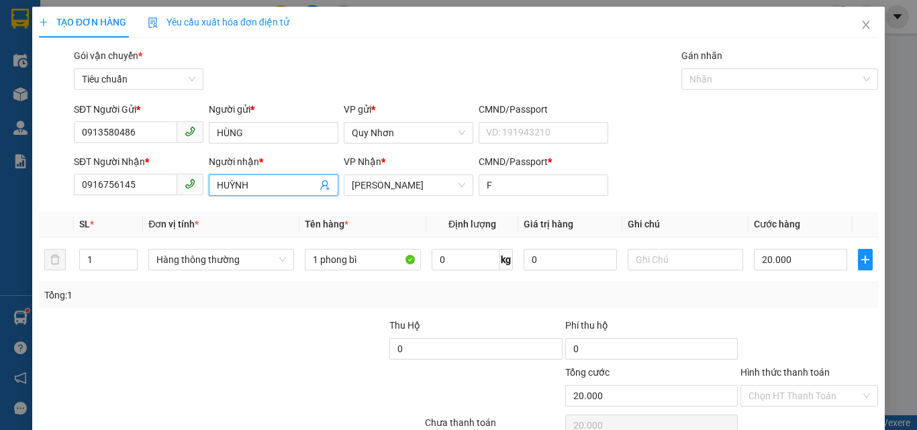
drag, startPoint x: 246, startPoint y: 178, endPoint x: 163, endPoint y: 195, distance: 84.4
click at [163, 195] on div "SĐT Người [PERSON_NAME] * 0916756145 Người [PERSON_NAME] * [PERSON_NAME] [PERSO…" at bounding box center [475, 177] width 809 height 47
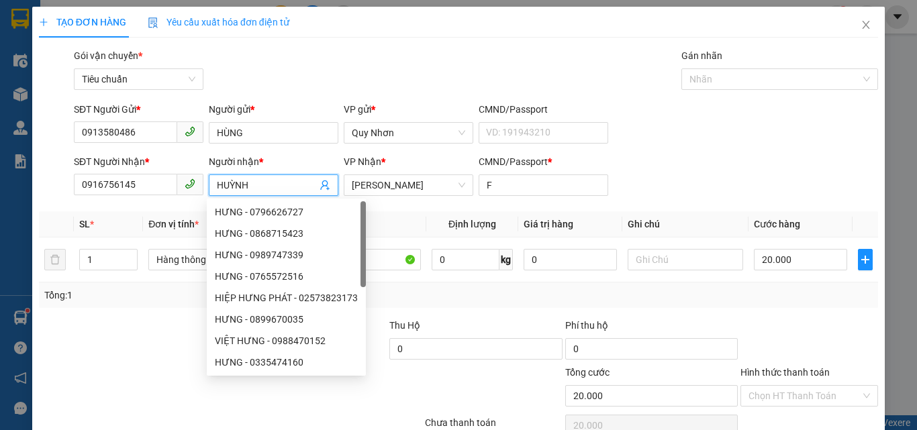
drag, startPoint x: 259, startPoint y: 183, endPoint x: 185, endPoint y: 198, distance: 75.4
click at [185, 198] on div "SĐT Người [PERSON_NAME] * 0916756145 Người [PERSON_NAME] * [PERSON_NAME] [PERSO…" at bounding box center [475, 177] width 809 height 47
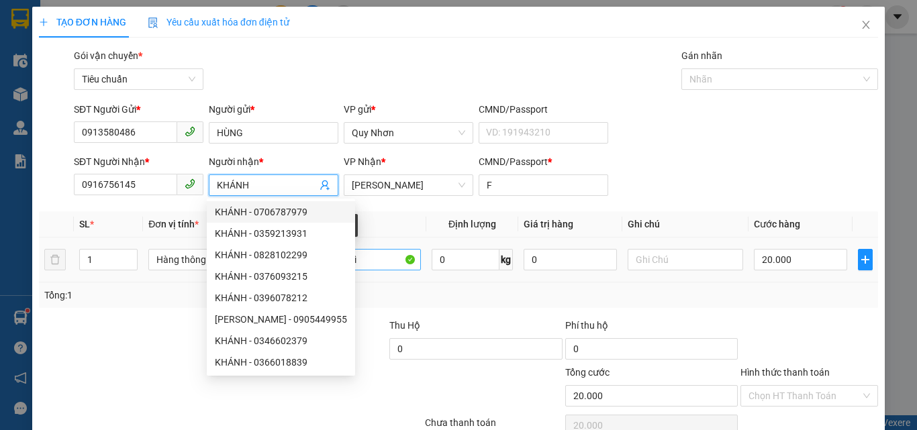
type input "KHÁNH"
click at [366, 256] on input "1 phong bì" at bounding box center [363, 259] width 116 height 21
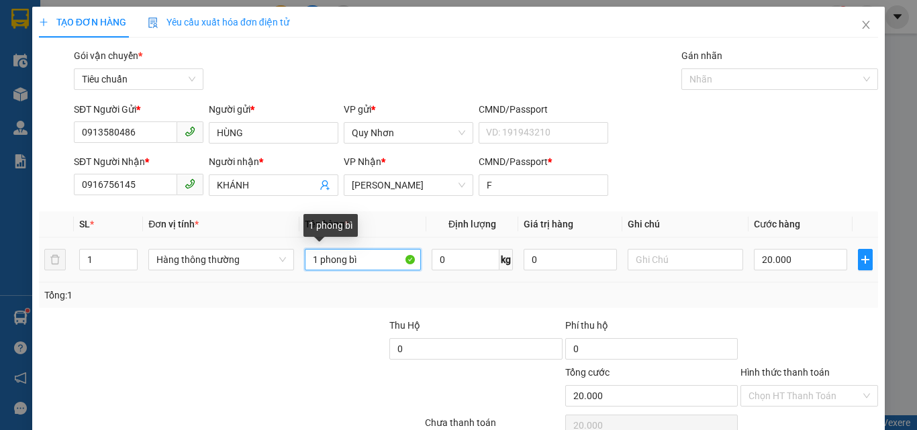
drag, startPoint x: 381, startPoint y: 262, endPoint x: 411, endPoint y: 262, distance: 30.2
click at [411, 262] on input "1 phong bì" at bounding box center [363, 259] width 116 height 21
click at [381, 185] on span "[PERSON_NAME]" at bounding box center [408, 185] width 113 height 20
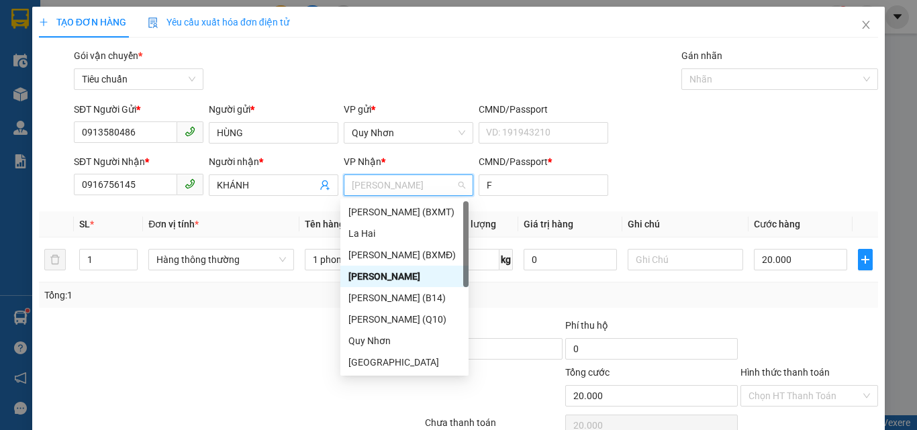
type input "D"
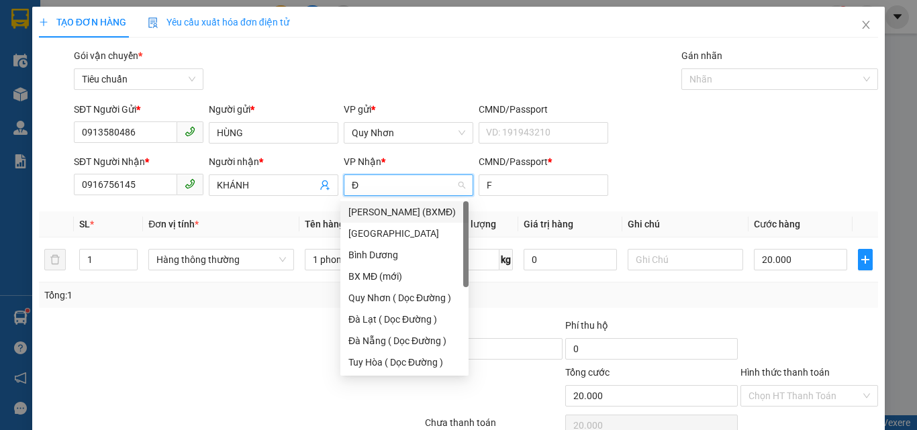
type input "ĐA"
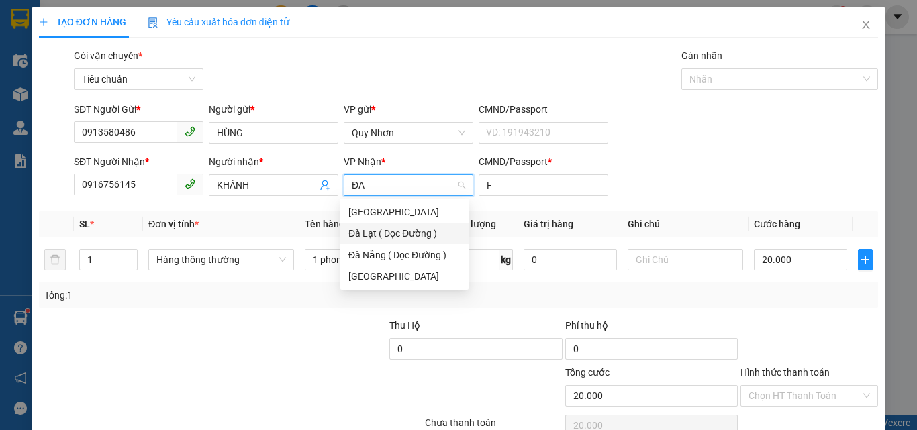
click at [387, 237] on div "Đà Lạt ( Dọc Đường )" at bounding box center [404, 233] width 112 height 15
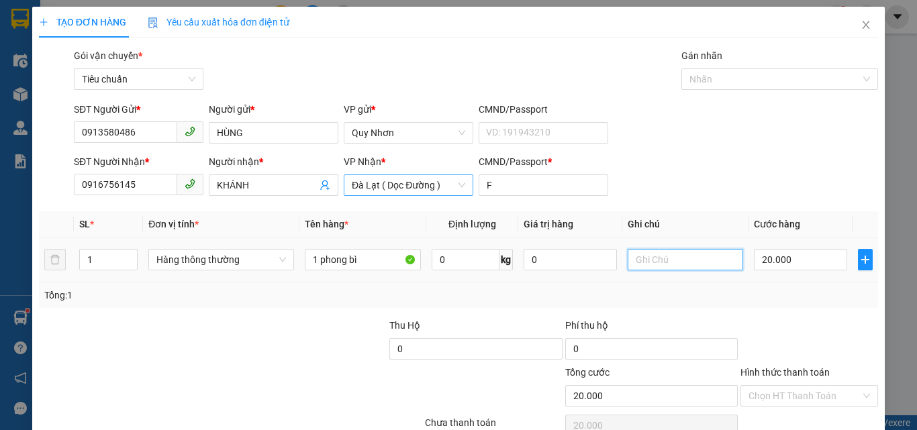
click at [647, 260] on input "text" at bounding box center [686, 259] width 116 height 21
type input "D"
type input "ĐA MHI,"
click at [783, 267] on input "20.000" at bounding box center [800, 259] width 93 height 21
type input "4"
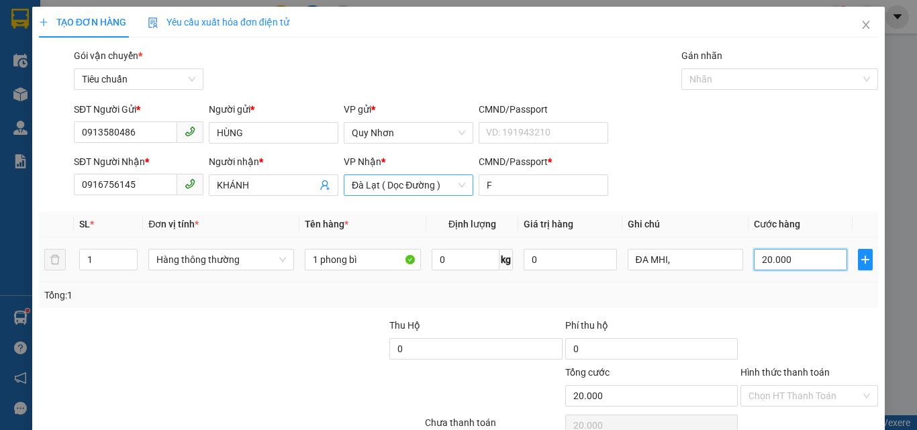
type input "4"
type input "40"
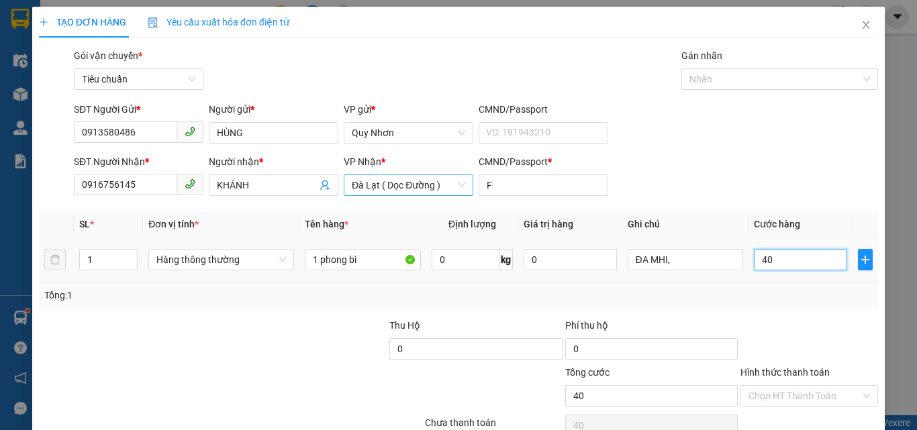
type input "400"
type input "4.000"
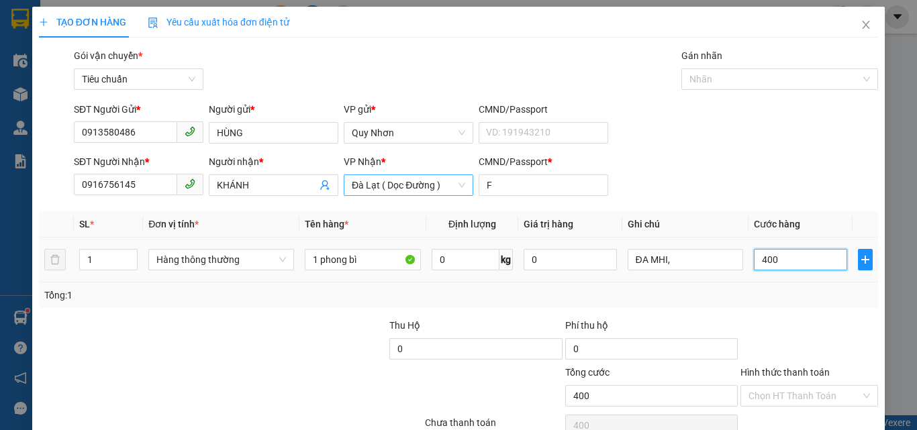
type input "4.000"
type input "40.000"
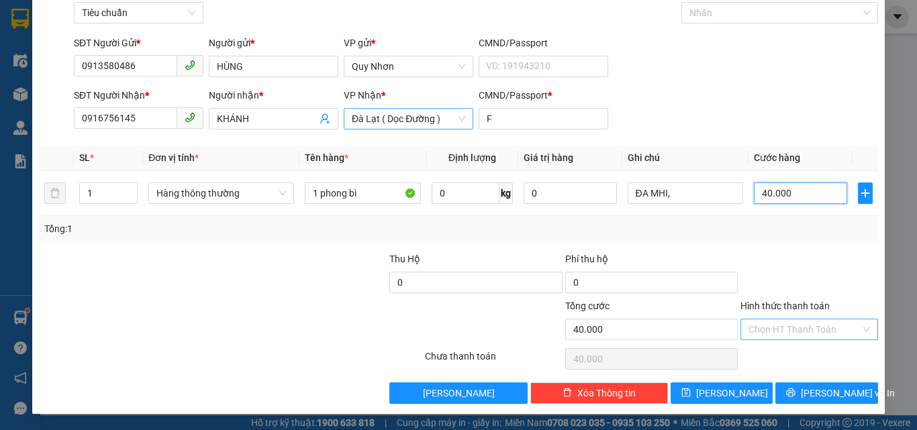
type input "40.000"
drag, startPoint x: 779, startPoint y: 330, endPoint x: 783, endPoint y: 293, distance: 37.2
click at [779, 329] on input "Hình thức thanh toán" at bounding box center [804, 329] width 112 height 20
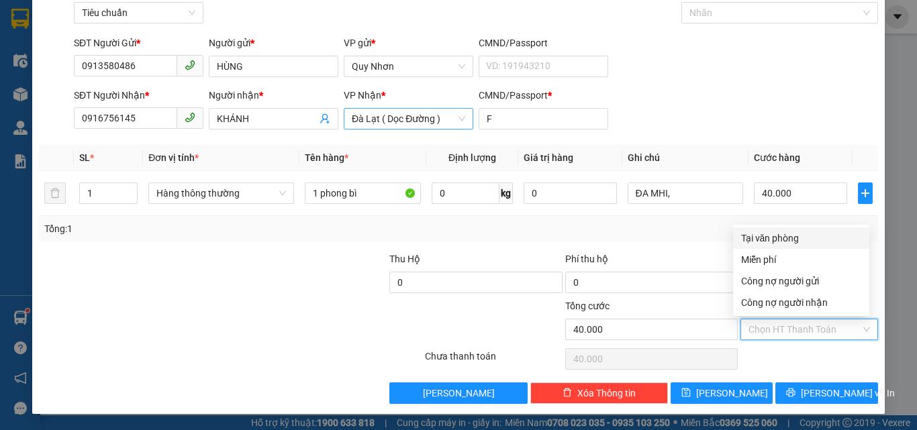
click at [785, 235] on div "Tại văn phòng" at bounding box center [801, 238] width 120 height 15
type input "0"
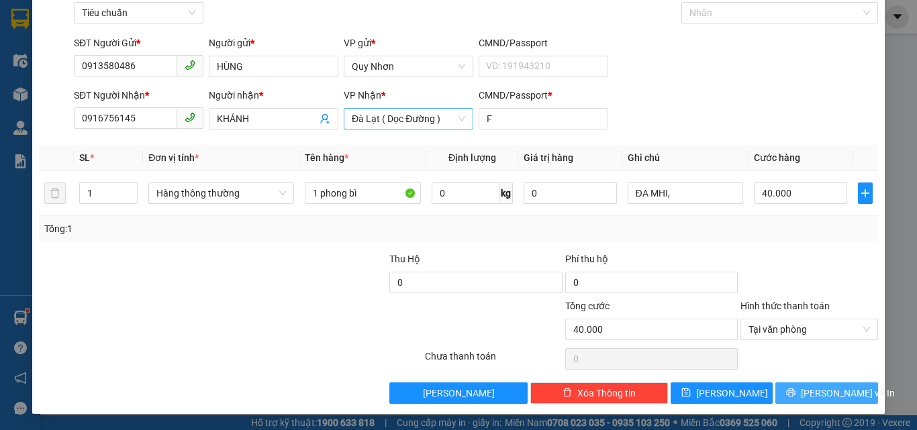
click at [788, 389] on button "[PERSON_NAME] và In" at bounding box center [826, 393] width 103 height 21
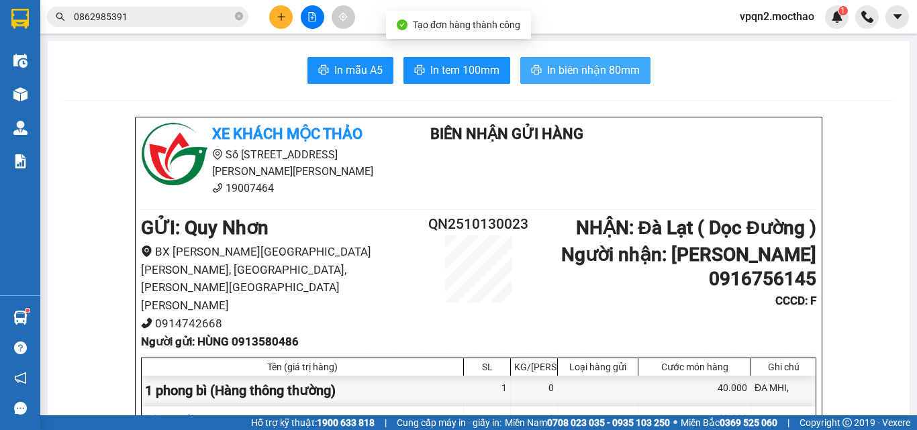
click at [559, 59] on button "In biên nhận 80mm" at bounding box center [585, 70] width 130 height 27
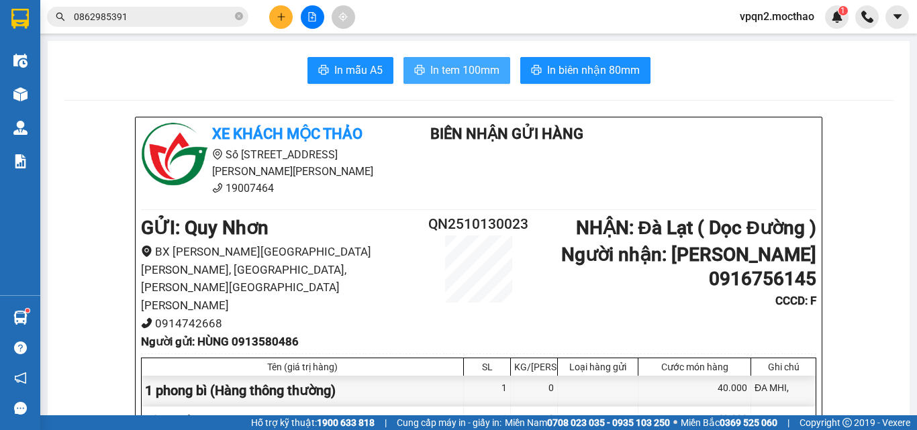
click at [451, 69] on span "In tem 100mm" at bounding box center [464, 70] width 69 height 17
drag, startPoint x: 573, startPoint y: 70, endPoint x: 640, endPoint y: 394, distance: 331.2
click at [641, 398] on div "Xe khách Mộc [PERSON_NAME] Số [STREET_ADDRESS][PERSON_NAME][PERSON_NAME] 19007…" at bounding box center [479, 401] width 686 height 568
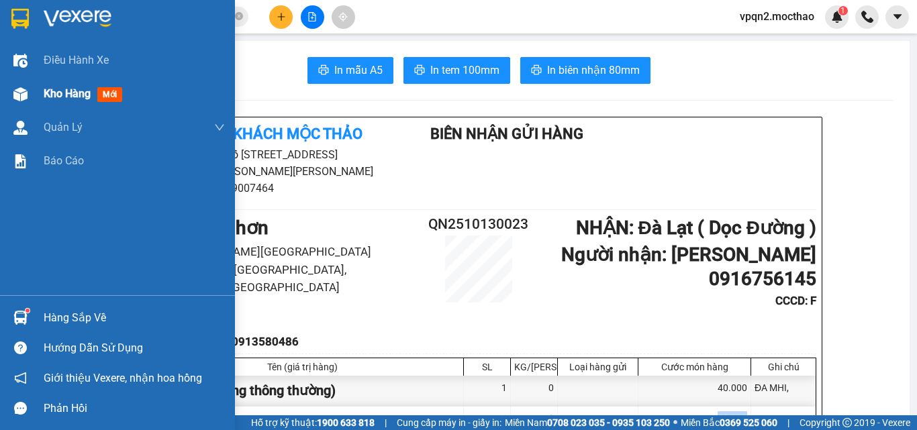
click at [27, 93] on img at bounding box center [20, 94] width 14 height 14
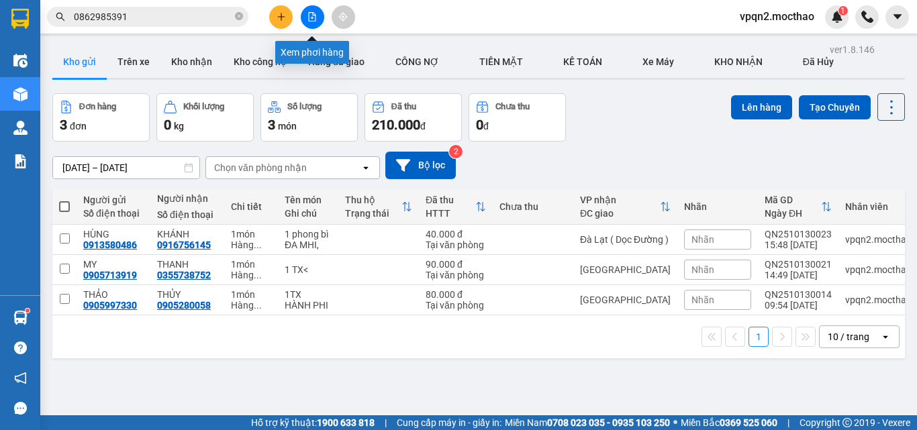
click at [313, 21] on icon "file-add" at bounding box center [312, 16] width 7 height 9
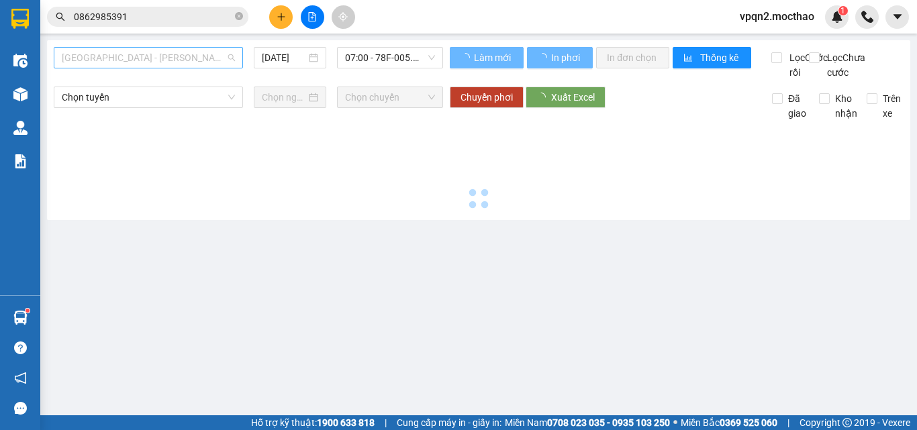
click at [169, 53] on span "[GEOGRAPHIC_DATA] - [PERSON_NAME]" at bounding box center [148, 58] width 173 height 20
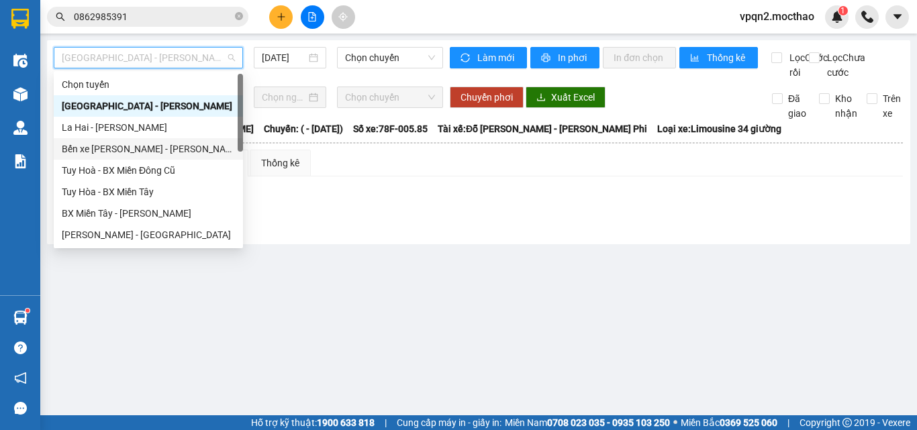
scroll to position [268, 0]
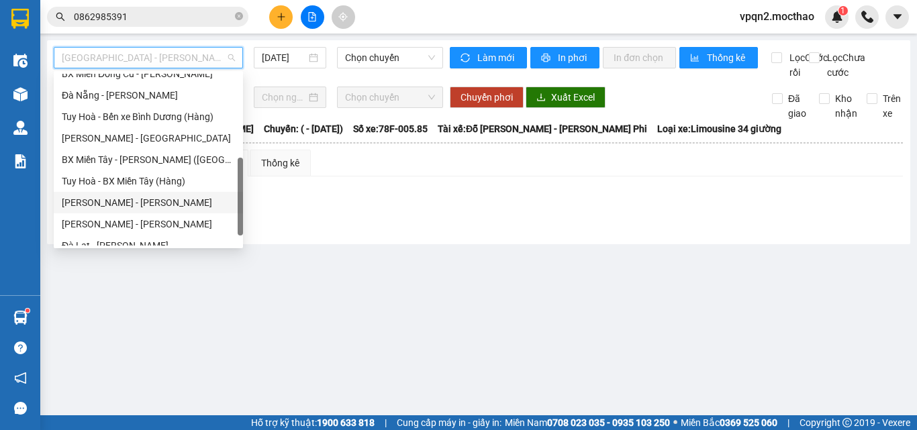
click at [118, 198] on div "[PERSON_NAME] - [PERSON_NAME]" at bounding box center [148, 202] width 173 height 15
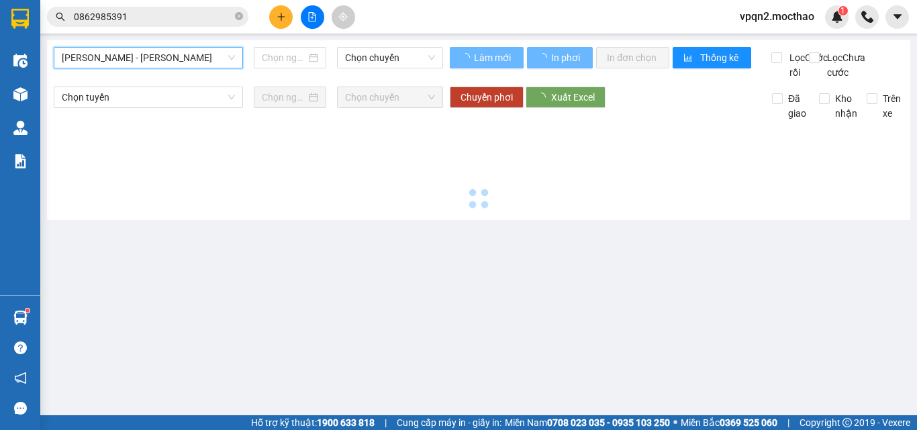
type input "[DATE]"
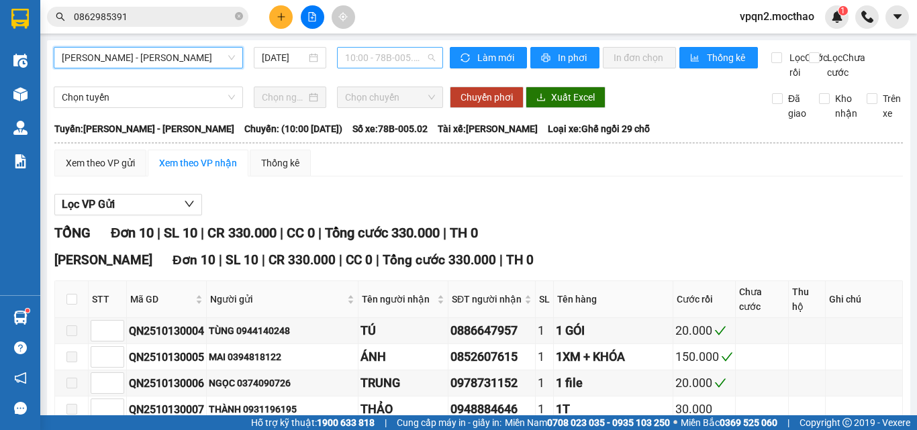
click at [389, 56] on span "10:00 - 78B-005.02" at bounding box center [390, 58] width 90 height 20
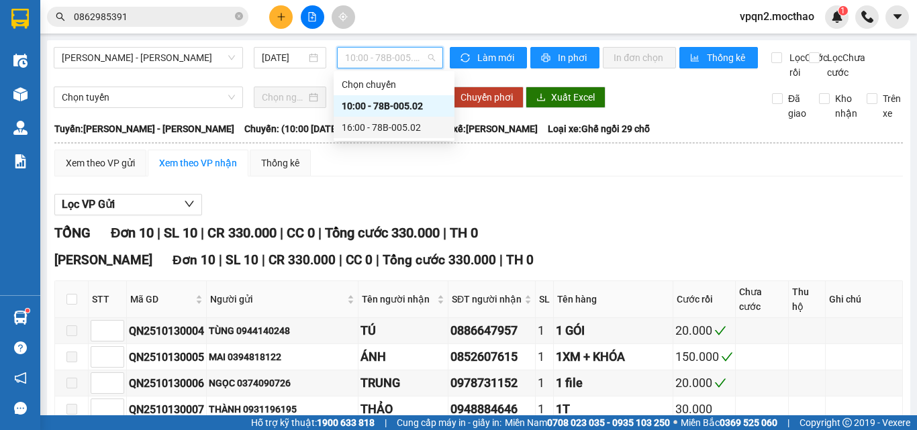
click at [393, 123] on div "16:00 - 78B-005.02" at bounding box center [394, 127] width 105 height 15
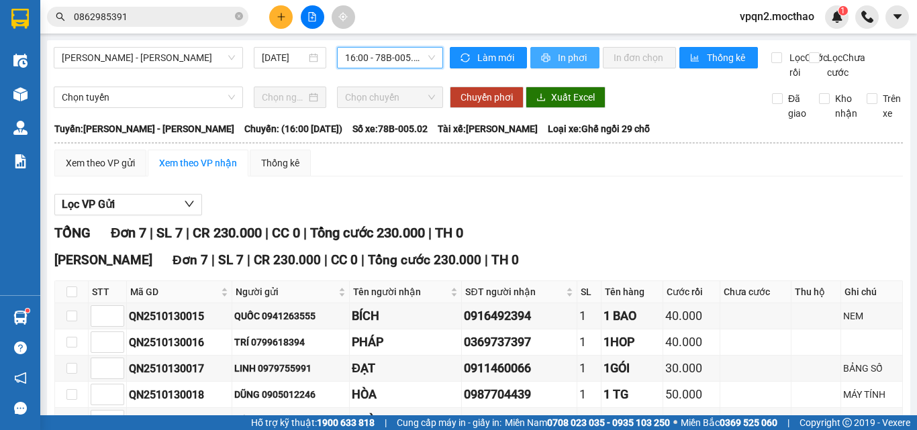
click at [558, 50] on span "In phơi" at bounding box center [573, 57] width 31 height 15
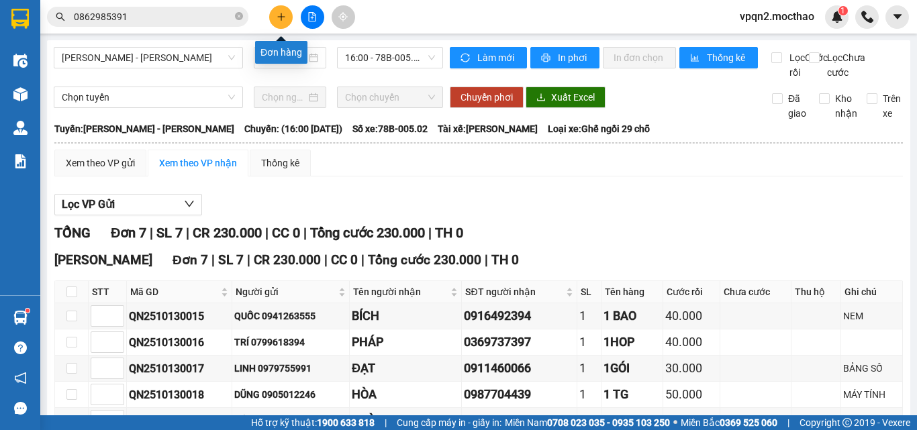
click at [284, 12] on icon "plus" at bounding box center [281, 16] width 9 height 9
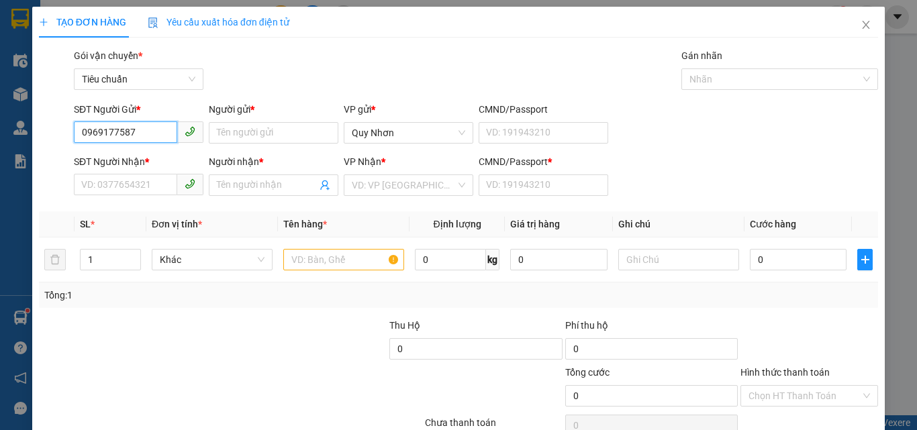
drag, startPoint x: 140, startPoint y: 133, endPoint x: 1, endPoint y: 144, distance: 140.0
click at [1, 144] on div "TẠO ĐƠN HÀNG Yêu cầu xuất [PERSON_NAME] điện tử Transit Pickup Surcharge Ids Tr…" at bounding box center [458, 215] width 917 height 430
type input "0969177587"
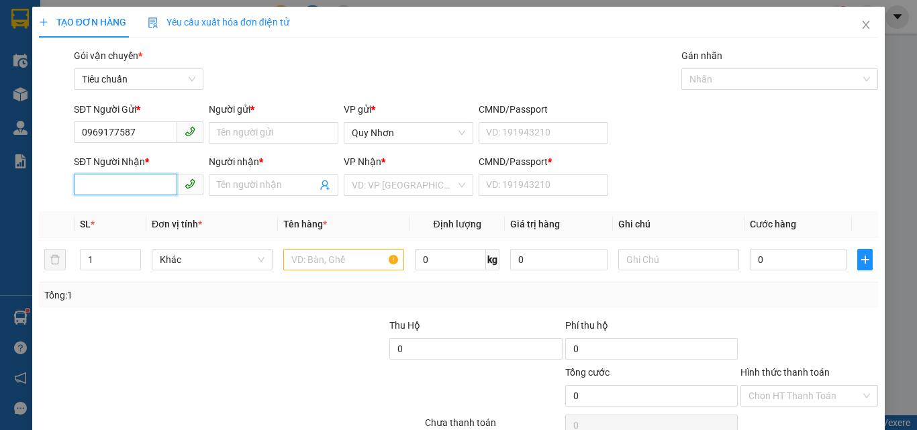
click at [104, 181] on input "SĐT Người Nhận *" at bounding box center [125, 184] width 103 height 21
paste input "0969177587"
type input "0969177587"
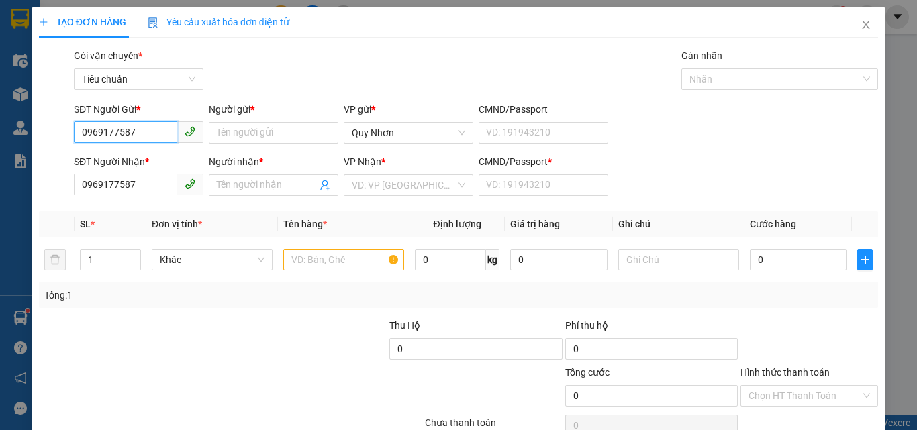
drag, startPoint x: 145, startPoint y: 130, endPoint x: 19, endPoint y: 148, distance: 126.8
click at [21, 148] on div "TẠO ĐƠN HÀNG Yêu cầu xuất [PERSON_NAME] điện tử Transit Pickup Surcharge Ids Tr…" at bounding box center [458, 215] width 917 height 430
type input "0334986557"
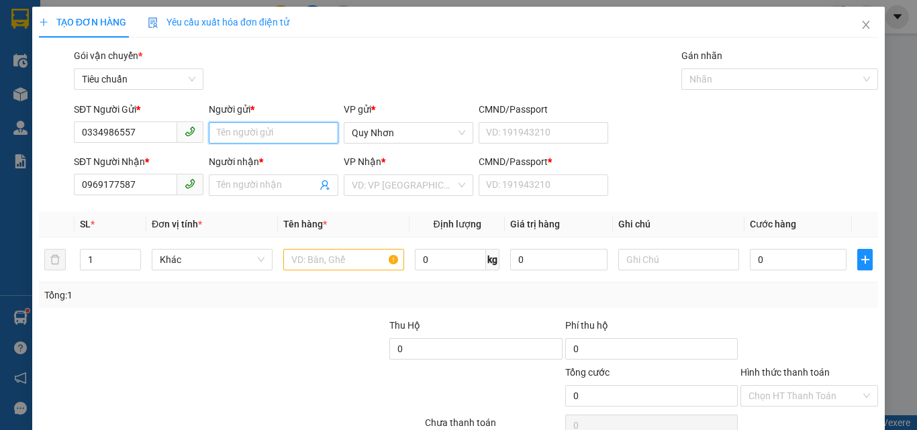
click at [256, 134] on input "Người gửi *" at bounding box center [274, 132] width 130 height 21
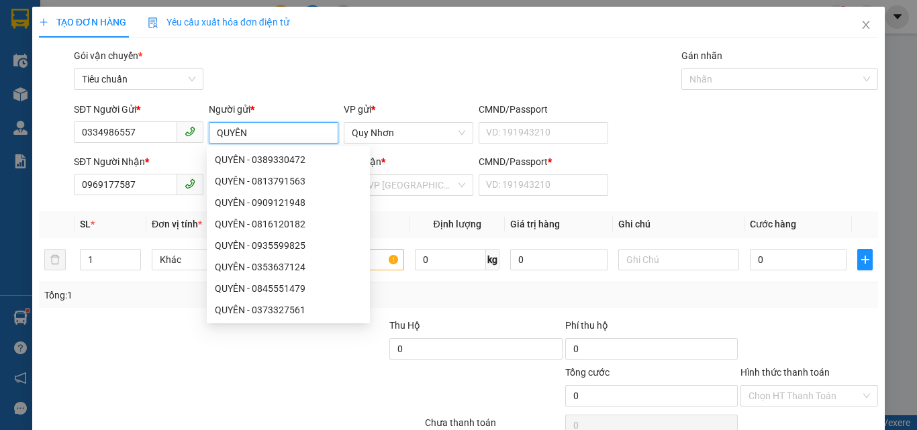
type input "QUYÊN"
click at [449, 81] on div "Gói vận chuyển * Tiêu chuẩn Gán nhãn Nhãn" at bounding box center [475, 71] width 809 height 47
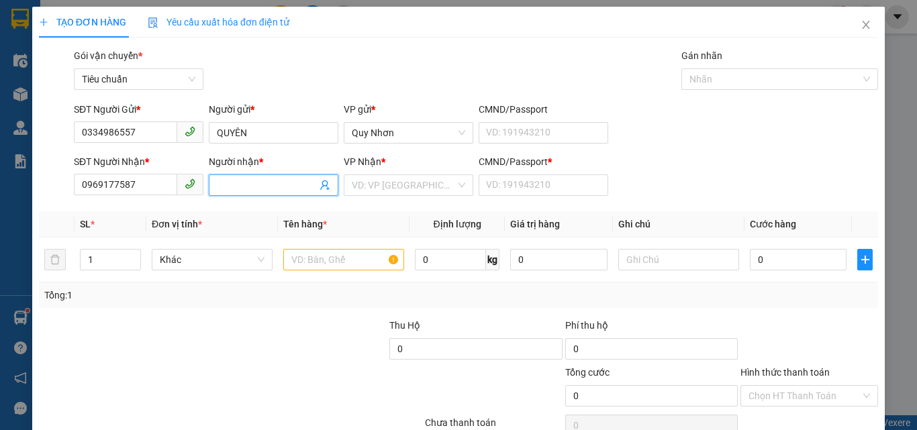
click at [256, 189] on input "Người nhận *" at bounding box center [267, 185] width 100 height 15
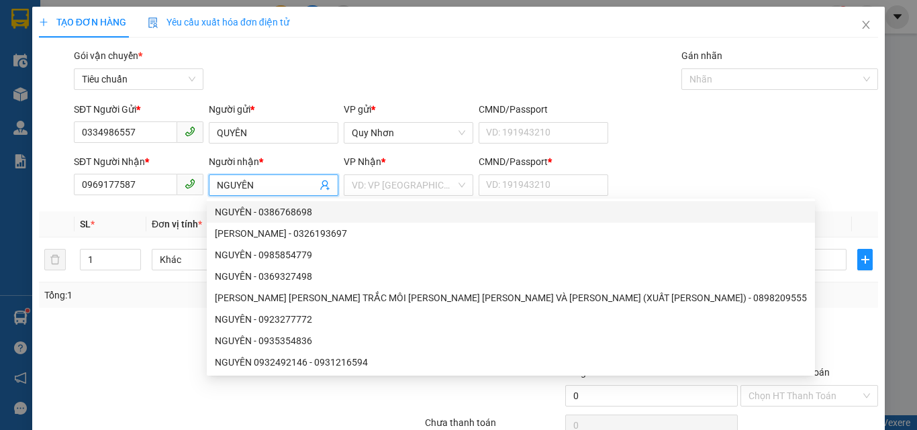
type input "NGUYÊN"
click at [689, 138] on div "SĐT Người Gửi * 0334986557 Người gửi * [PERSON_NAME] VP gửi * [PERSON_NAME] CMN…" at bounding box center [475, 125] width 809 height 47
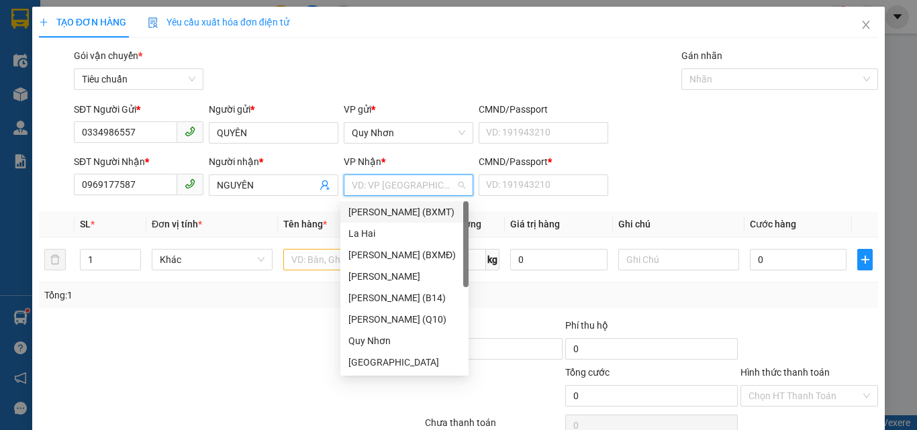
click at [401, 184] on input "search" at bounding box center [404, 185] width 104 height 20
type input "D"
type input "ĐA"
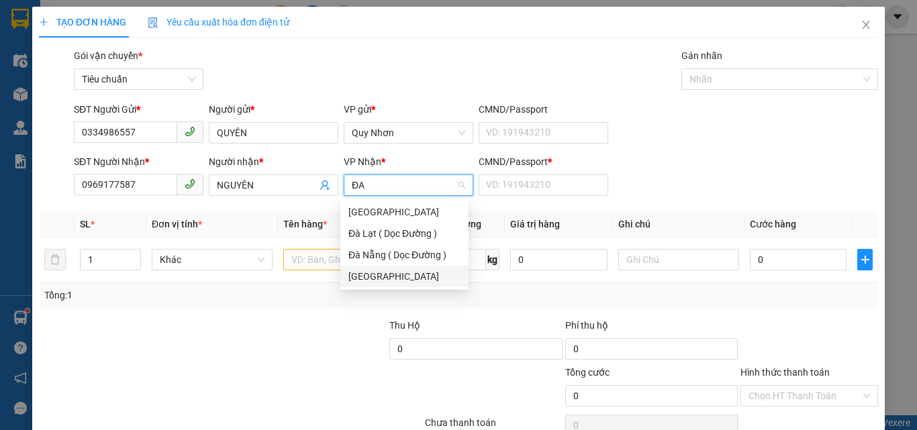
click at [369, 274] on div "[GEOGRAPHIC_DATA]" at bounding box center [404, 276] width 112 height 15
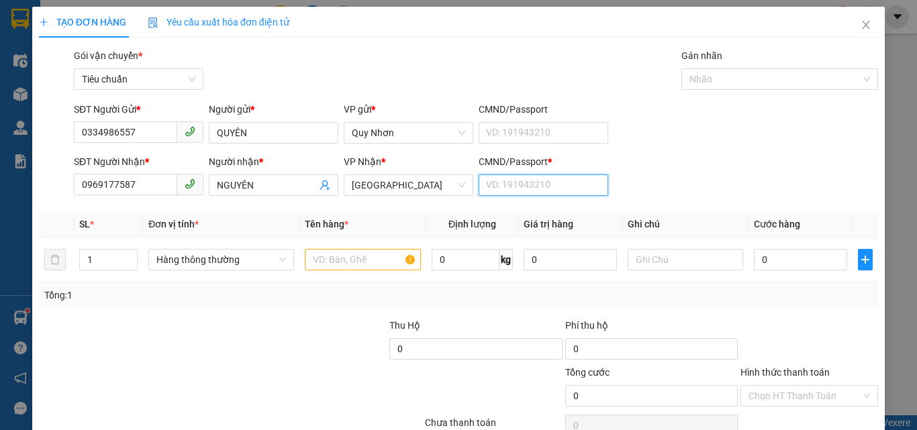
click at [501, 179] on input "CMND/Passport *" at bounding box center [544, 185] width 130 height 21
type input "A"
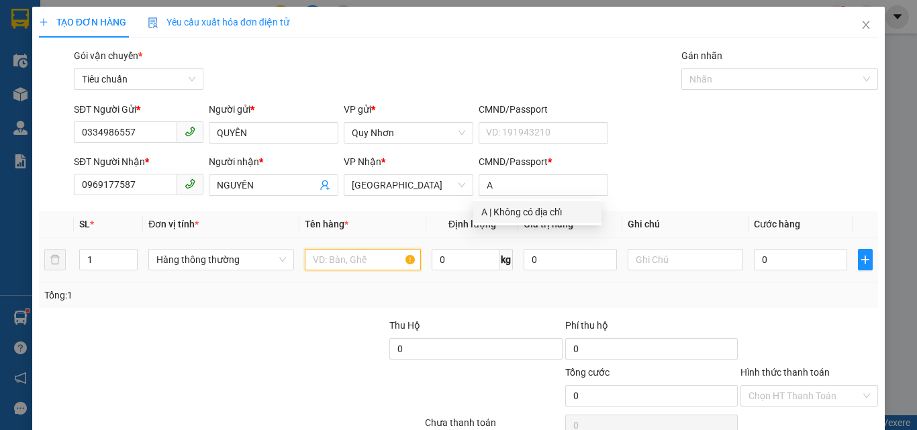
click at [368, 258] on input "text" at bounding box center [363, 259] width 116 height 21
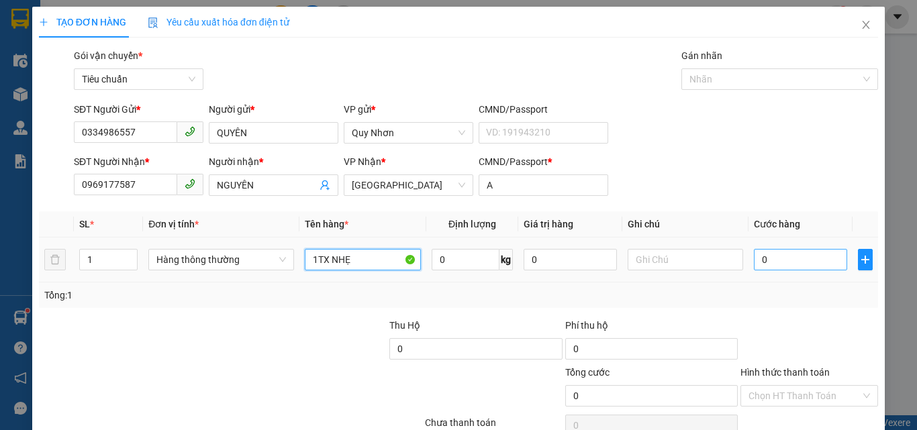
type input "1TX NHẸ"
click at [787, 264] on input "0" at bounding box center [800, 259] width 93 height 21
type input "1"
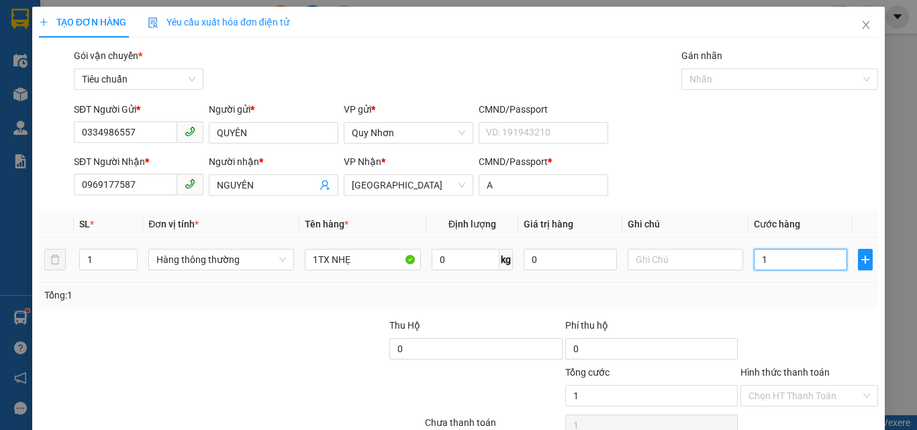
type input "10"
type input "100"
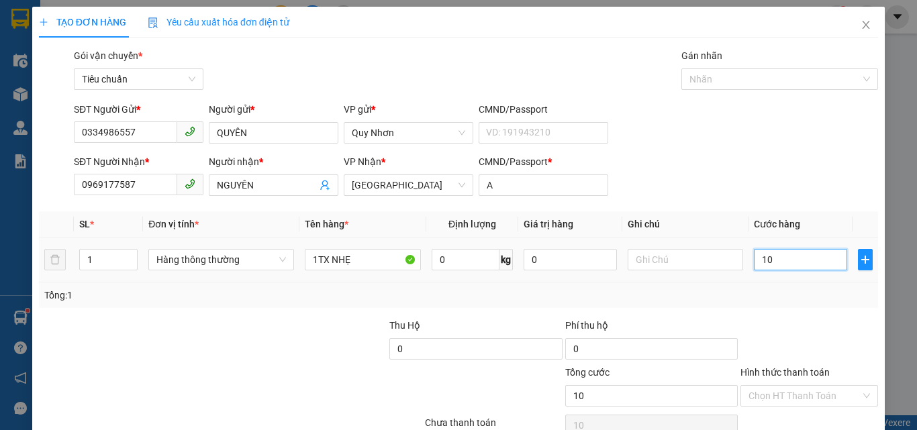
type input "100"
type input "10.000"
type input "100.000"
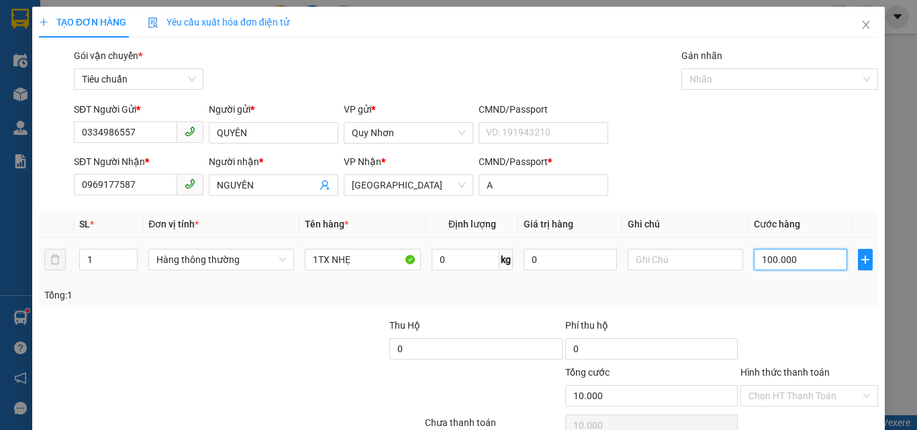
type input "100.000"
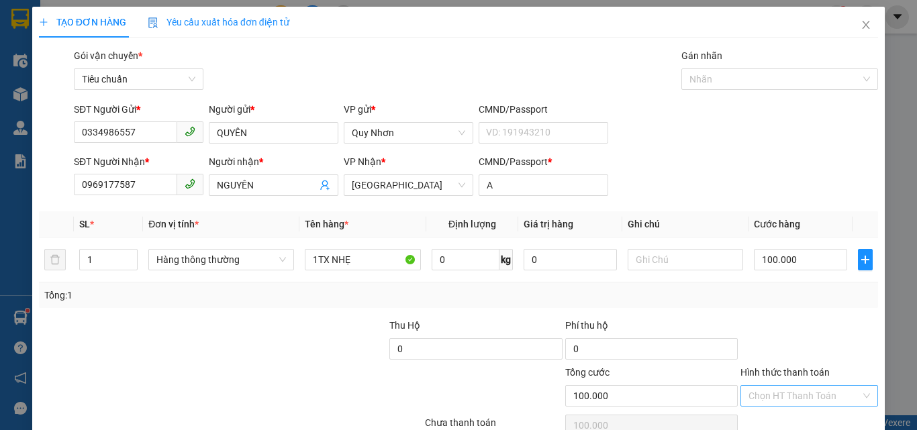
click at [776, 393] on input "Hình thức thanh toán" at bounding box center [804, 396] width 112 height 20
click at [792, 304] on div "Tại văn phòng" at bounding box center [801, 304] width 120 height 15
type input "0"
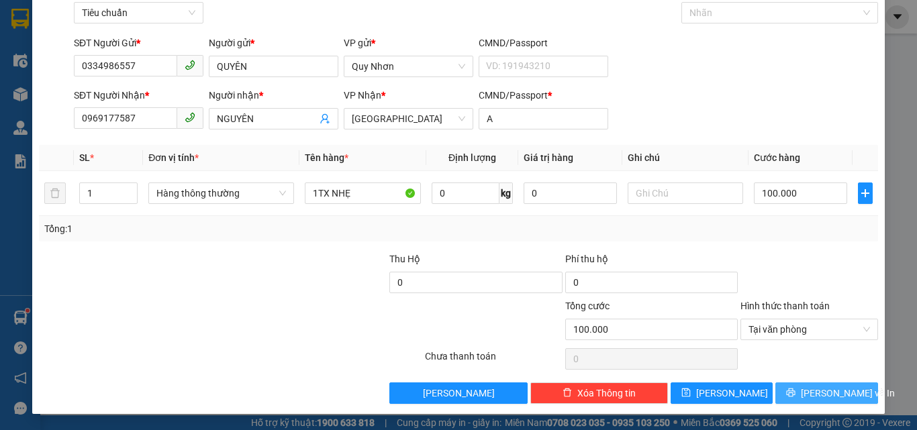
click at [792, 390] on icon "printer" at bounding box center [790, 392] width 9 height 9
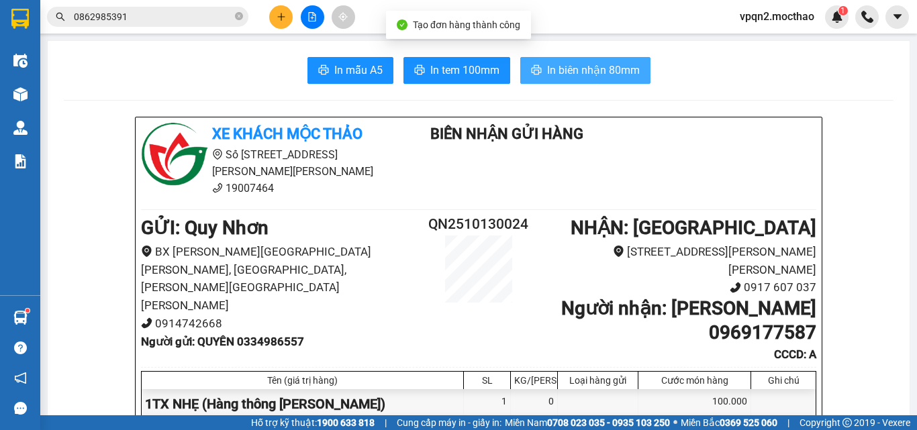
click at [573, 66] on span "In biên nhận 80mm" at bounding box center [593, 70] width 93 height 17
click at [617, 69] on span "In biên nhận 80mm" at bounding box center [593, 70] width 93 height 17
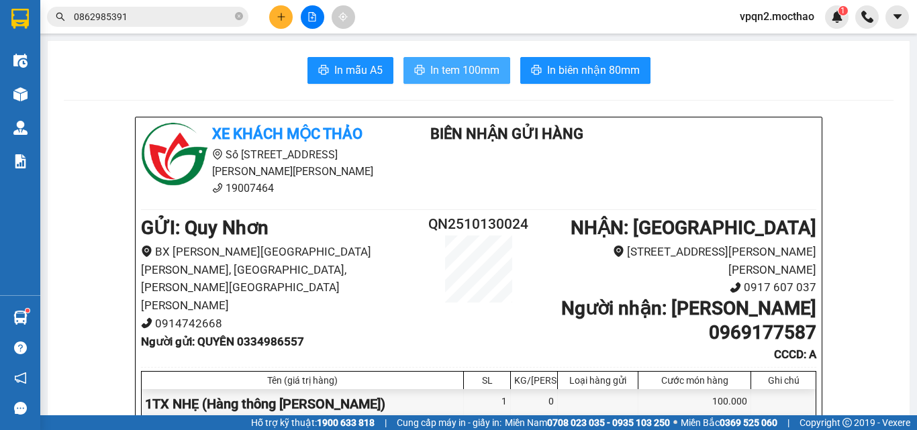
click at [482, 65] on span "In tem 100mm" at bounding box center [464, 70] width 69 height 17
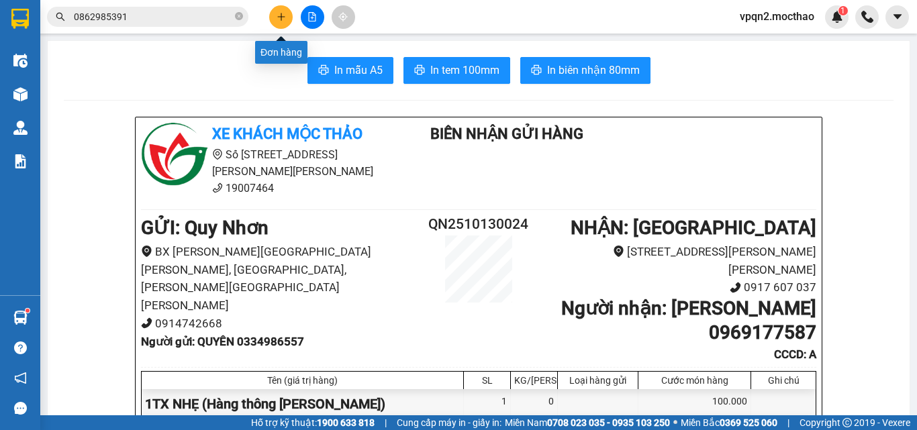
click at [277, 14] on icon "plus" at bounding box center [281, 16] width 9 height 9
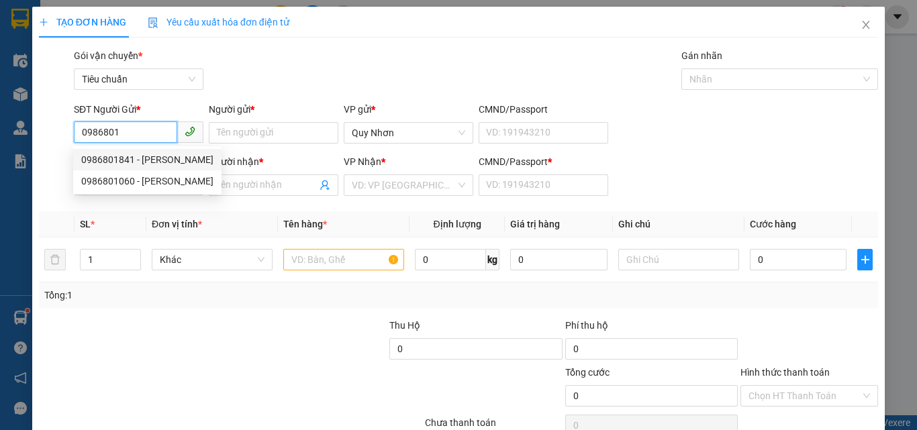
click at [138, 162] on div "0986801841 - [PERSON_NAME]" at bounding box center [147, 159] width 132 height 15
type input "0986801841"
type input "PHƯỚC"
type input "0919056448"
type input "MINH"
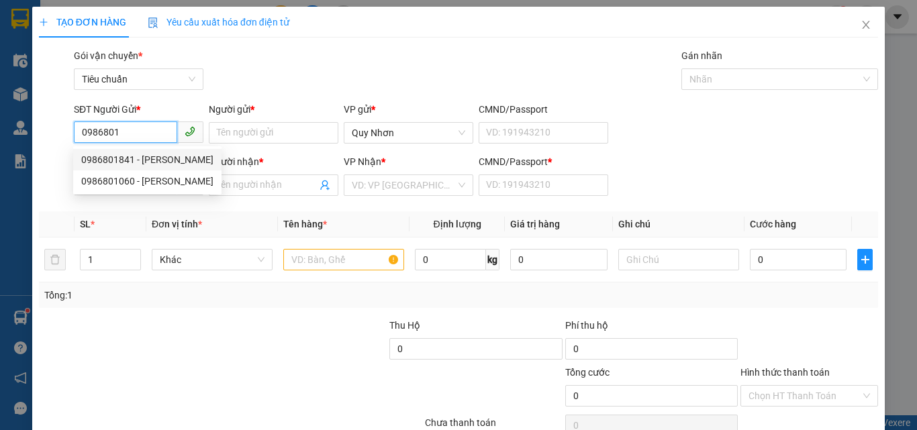
type input "B"
type input "140.000"
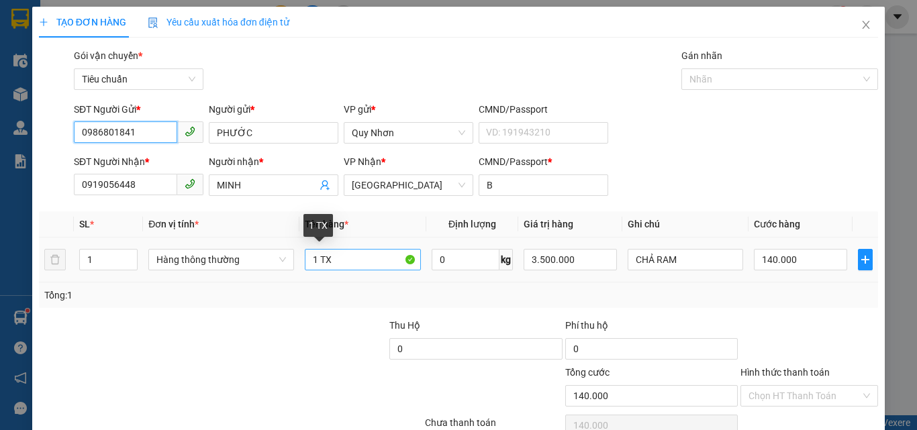
type input "0986801841"
click at [356, 260] on input "1 TX" at bounding box center [363, 259] width 116 height 21
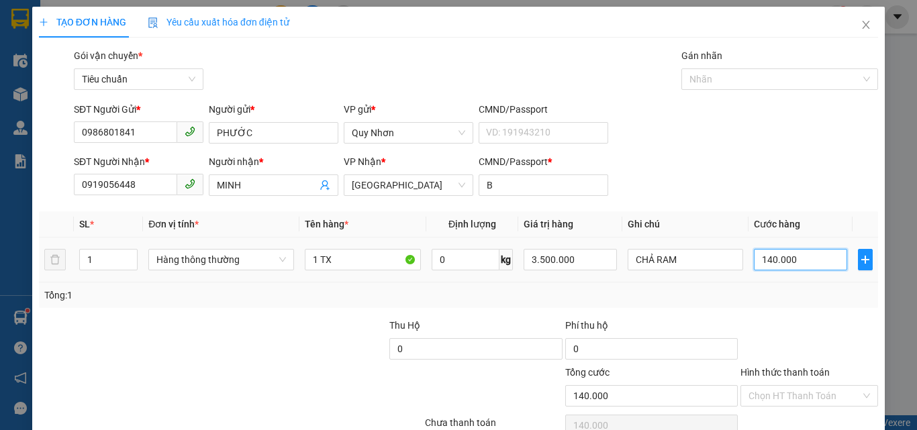
click at [781, 260] on input "140.000" at bounding box center [800, 259] width 93 height 21
type input "1"
type input "13"
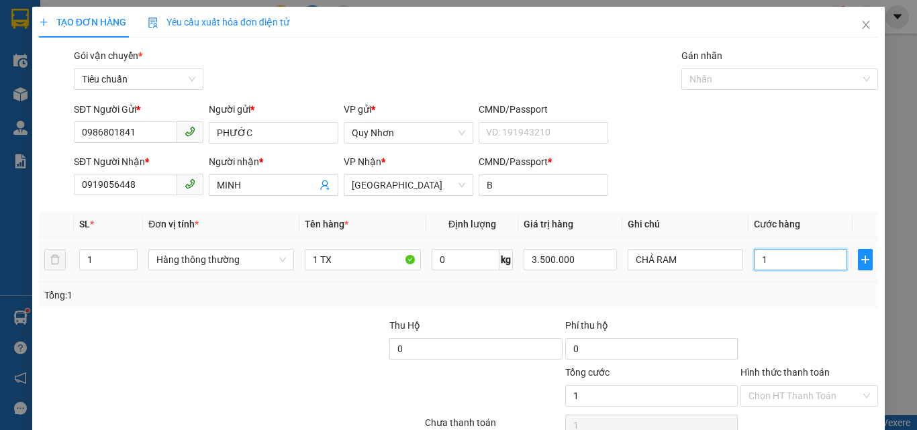
type input "13"
type input "130"
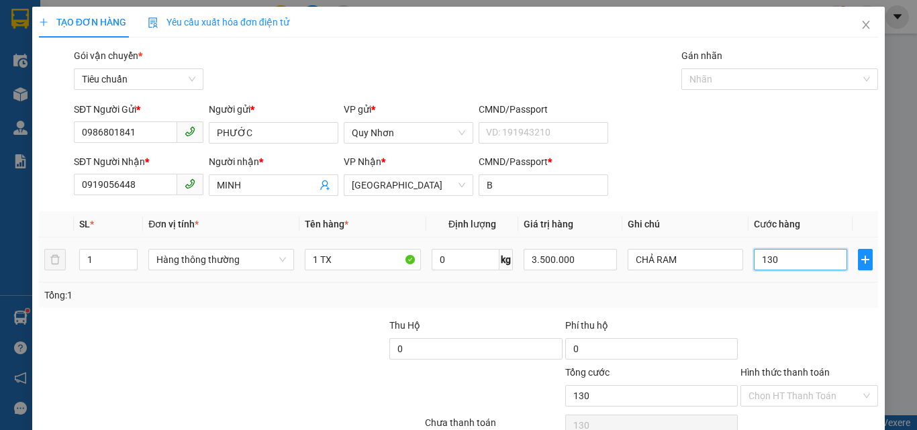
type input "1.300"
type input "13.000"
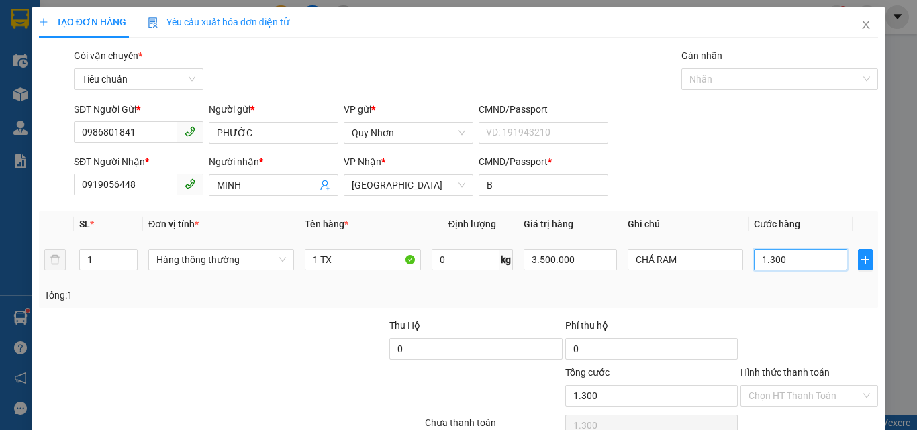
type input "13.000"
type input "130.000"
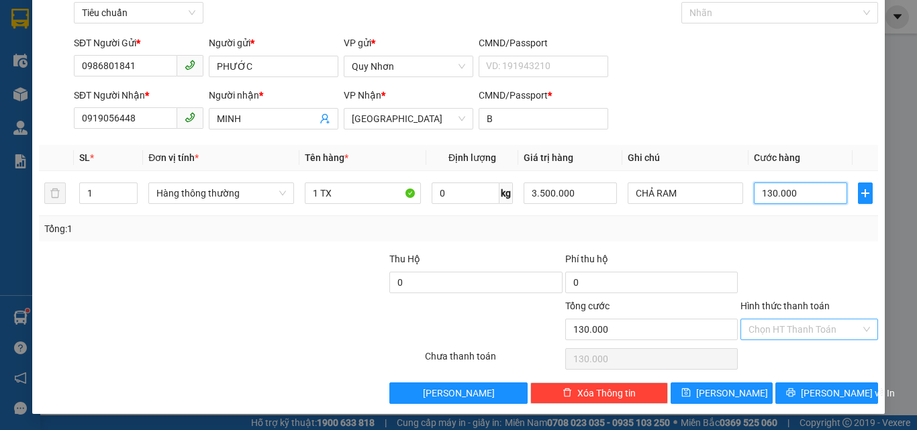
type input "130.000"
click at [791, 322] on input "Hình thức thanh toán" at bounding box center [804, 329] width 112 height 20
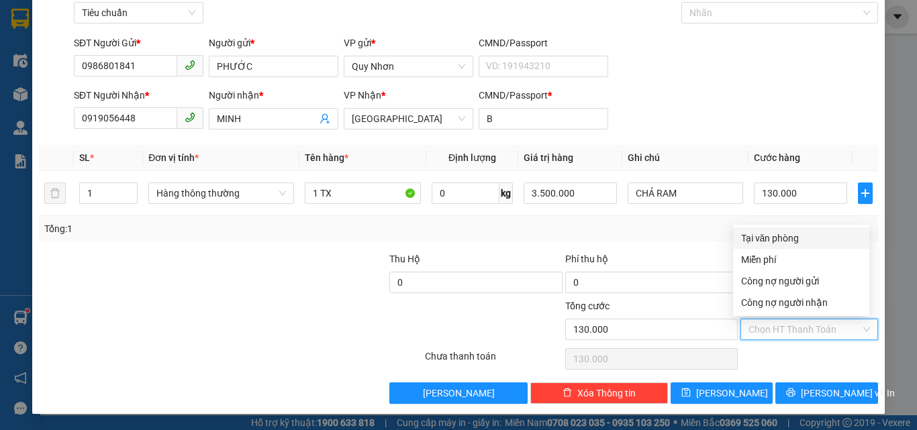
click at [781, 236] on div "Tại văn phòng" at bounding box center [801, 238] width 120 height 15
type input "0"
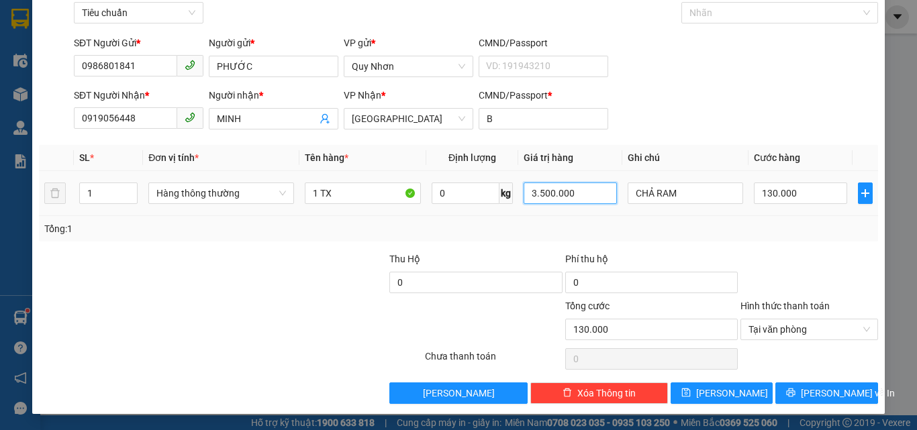
drag, startPoint x: 534, startPoint y: 192, endPoint x: 521, endPoint y: 194, distance: 12.9
click at [524, 194] on input "3.500.000" at bounding box center [570, 193] width 93 height 21
type input "1.500.000"
drag, startPoint x: 787, startPoint y: 387, endPoint x: 791, endPoint y: 377, distance: 11.5
click at [789, 385] on button "[PERSON_NAME] và In" at bounding box center [826, 393] width 103 height 21
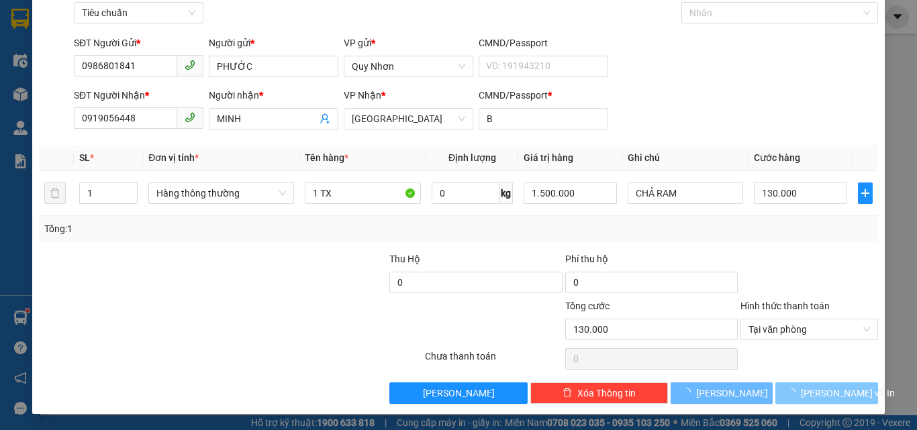
type input "0"
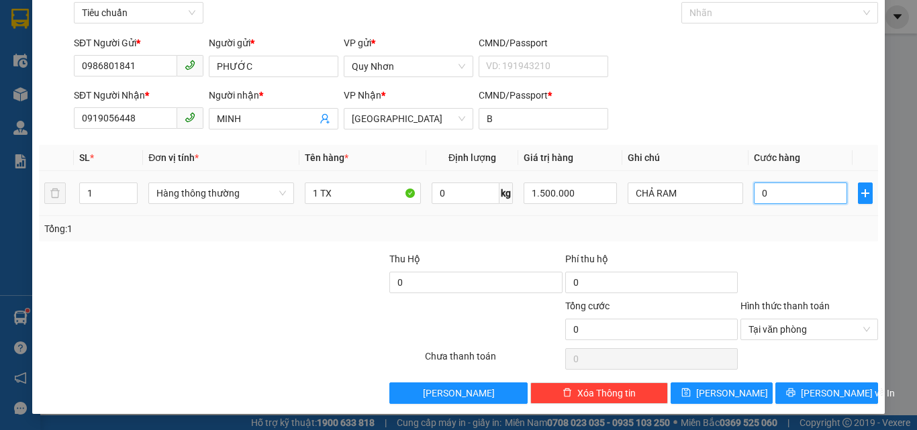
click at [775, 190] on input "0" at bounding box center [800, 193] width 93 height 21
type input "1"
type input "13"
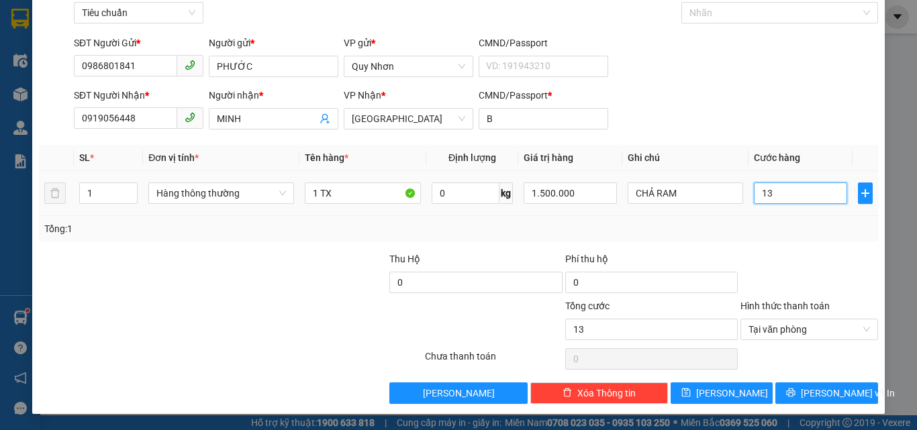
type input "130"
type input "1.300"
type input "130.000"
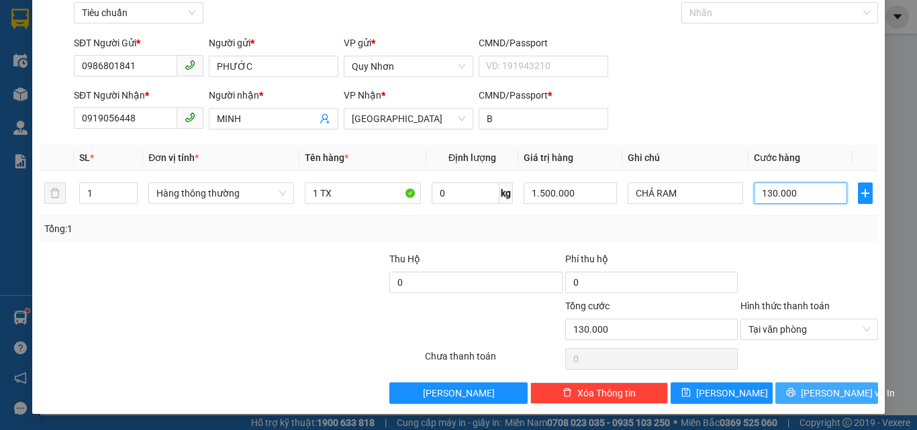
type input "130.000"
click at [794, 393] on icon "printer" at bounding box center [790, 392] width 9 height 9
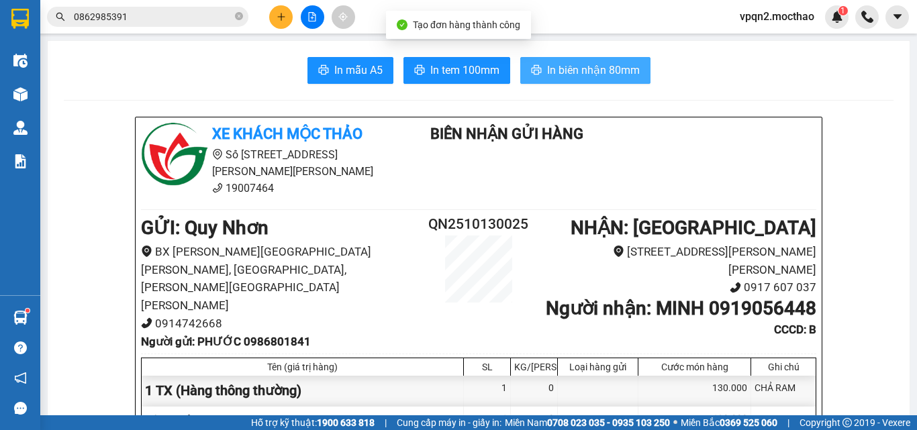
click at [580, 66] on span "In biên nhận 80mm" at bounding box center [593, 70] width 93 height 17
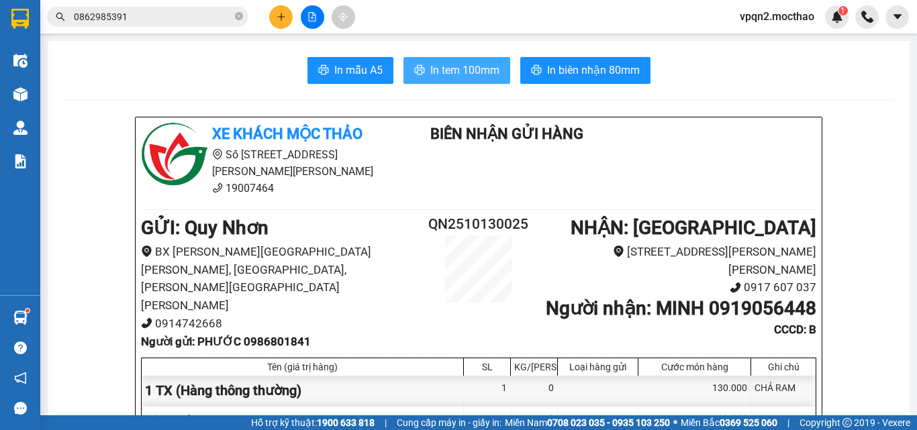
click at [431, 77] on span "In tem 100mm" at bounding box center [464, 70] width 69 height 17
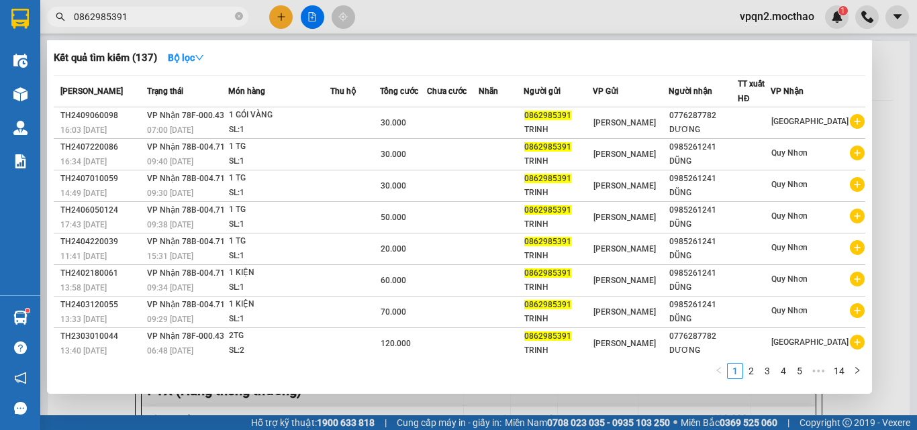
drag, startPoint x: 76, startPoint y: 17, endPoint x: 127, endPoint y: 17, distance: 51.0
click at [127, 17] on input "0862985391" at bounding box center [153, 16] width 158 height 15
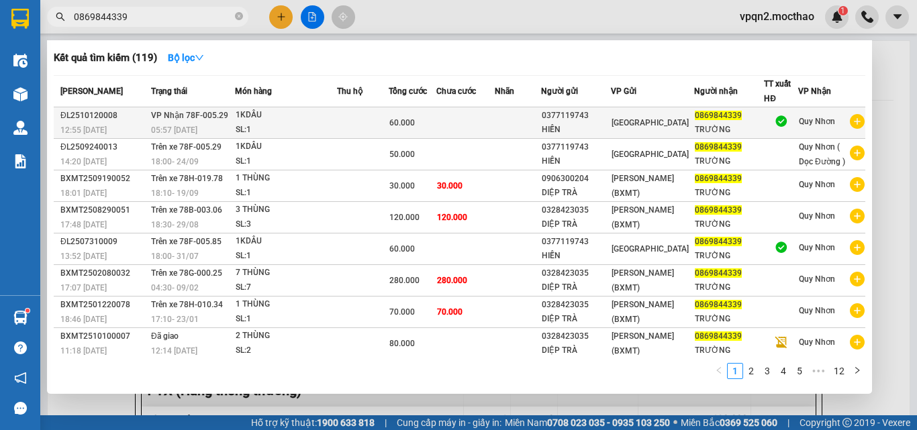
type input "0869844339"
click at [430, 120] on div "60.000" at bounding box center [412, 122] width 46 height 15
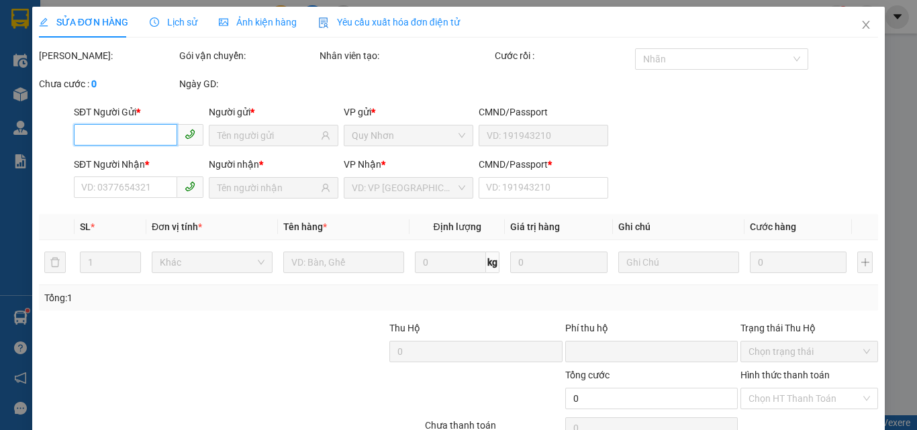
type input "0377119743"
type input "HIỀN"
type input "0869844339"
type input "TRƯỜNG"
type input "0"
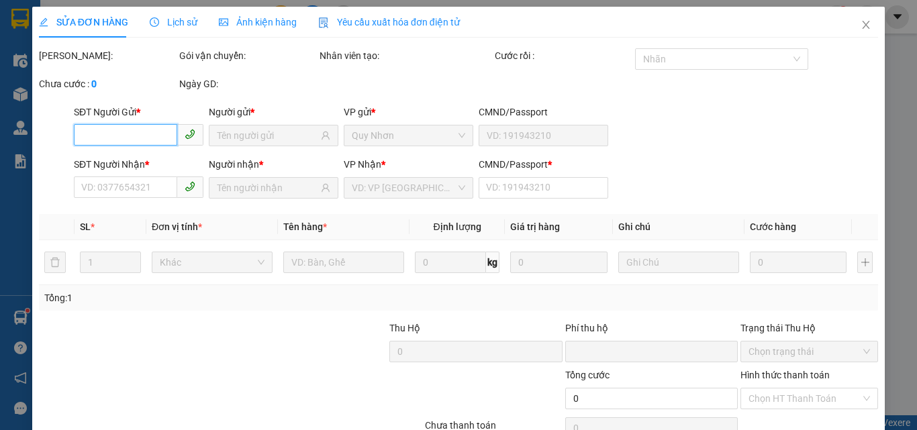
type input "0"
type input "60.000"
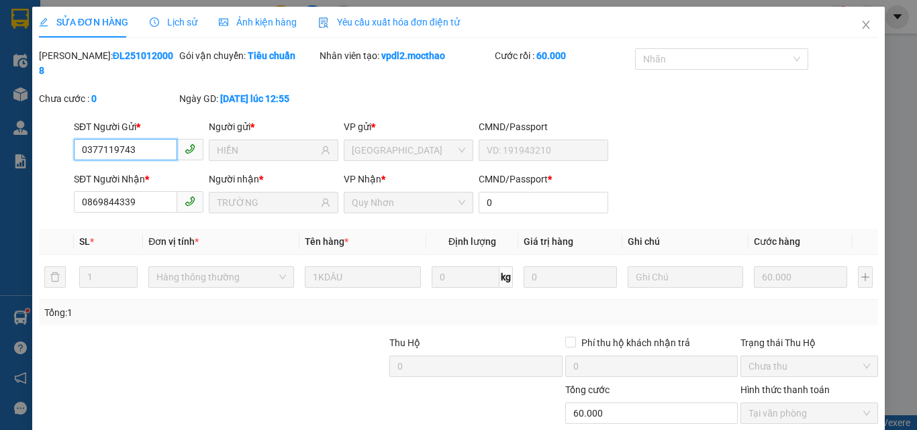
checkbox input "true"
click at [862, 24] on icon "close" at bounding box center [865, 25] width 7 height 8
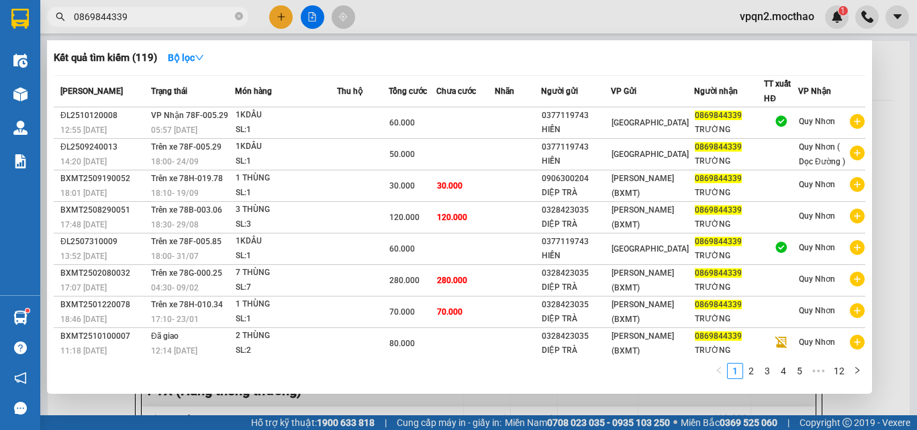
drag, startPoint x: 113, startPoint y: 17, endPoint x: 131, endPoint y: 19, distance: 18.2
click at [131, 19] on input "0869844339" at bounding box center [153, 16] width 158 height 15
type input "0869844339"
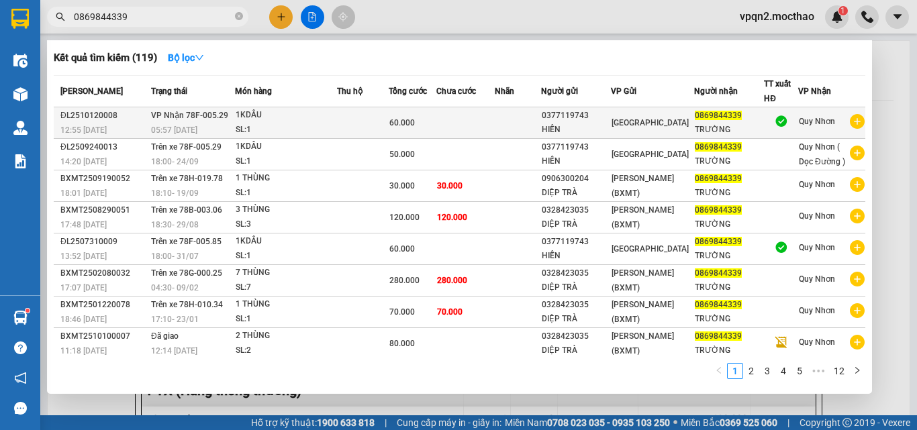
click at [537, 128] on td at bounding box center [518, 123] width 46 height 32
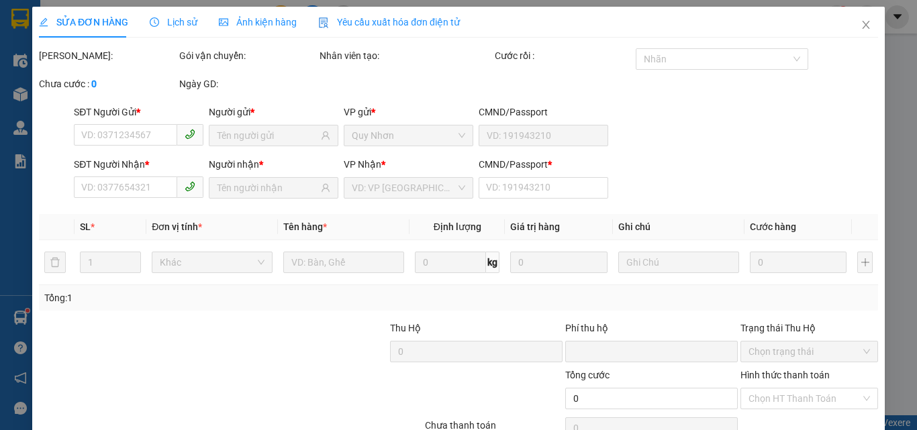
type input "0377119743"
type input "HIỀN"
type input "0869844339"
type input "TRƯỜNG"
type input "0"
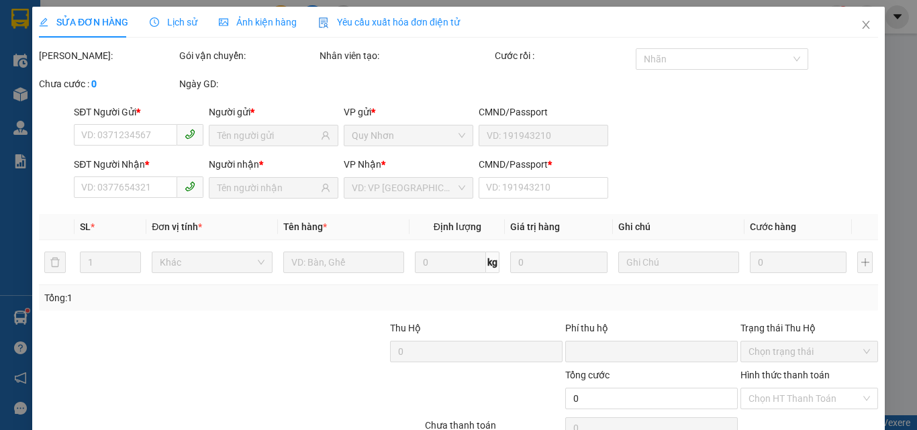
type input "0"
type input "60.000"
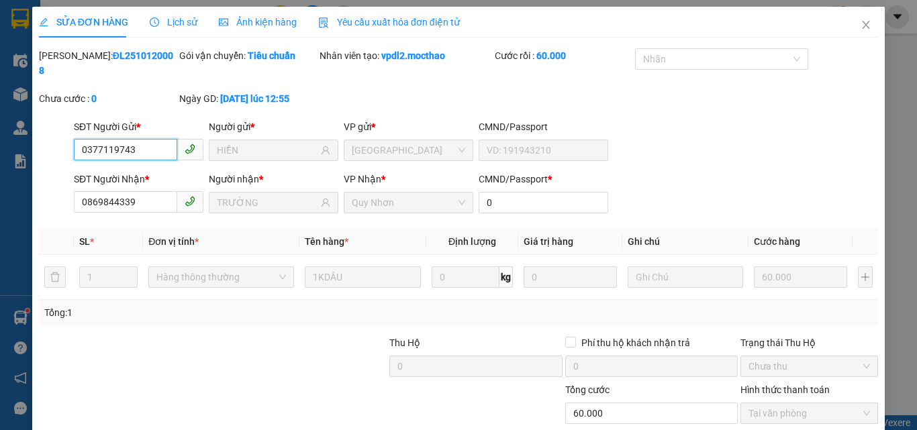
checkbox input "true"
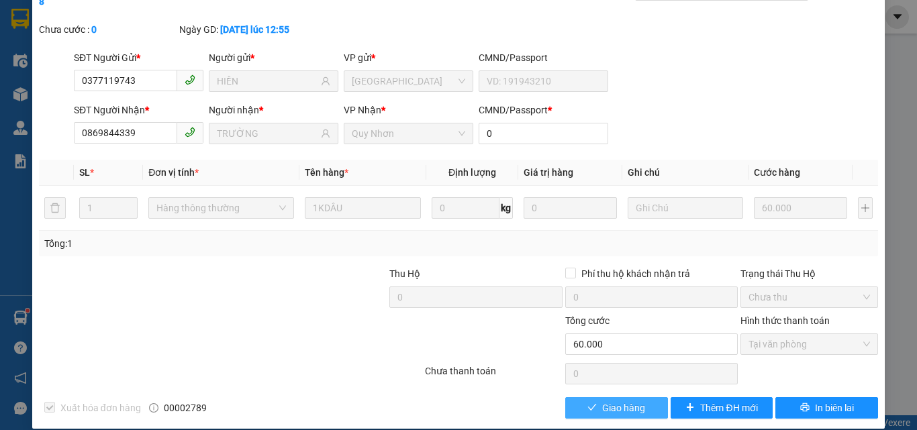
click at [600, 403] on button "Giao hàng" at bounding box center [616, 407] width 103 height 21
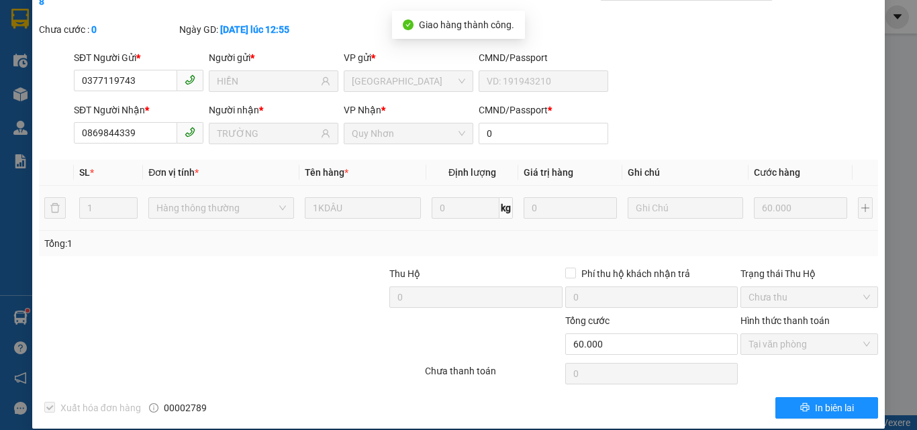
scroll to position [0, 0]
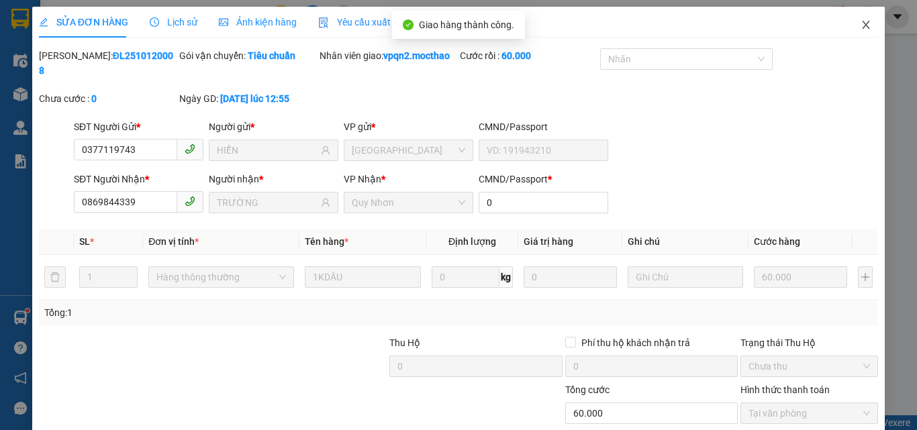
click at [860, 23] on icon "close" at bounding box center [865, 24] width 11 height 11
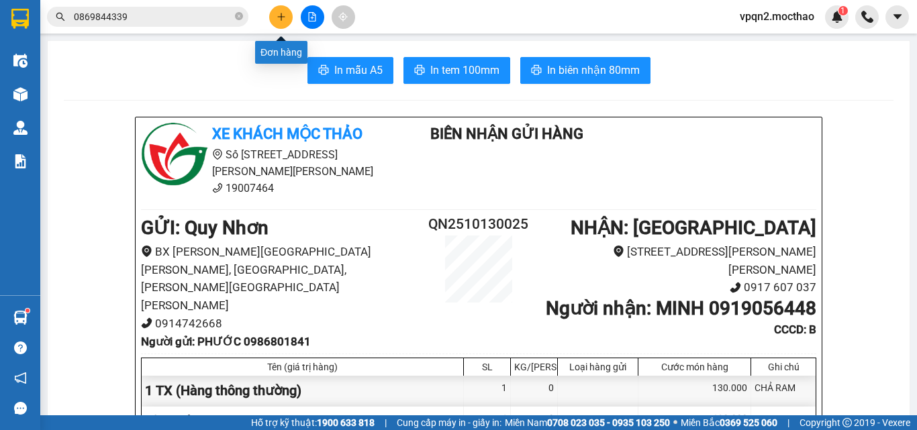
click at [285, 15] on icon "plus" at bounding box center [281, 16] width 9 height 9
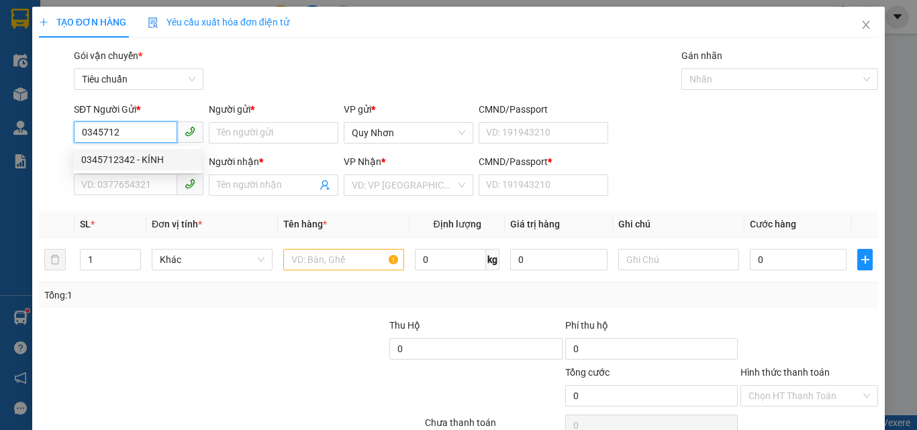
click at [149, 155] on div "0345712342 - KÍNH" at bounding box center [137, 159] width 112 height 15
type input "0345712342"
type input "KÍNH"
type input "0909109636"
type input "QUANG"
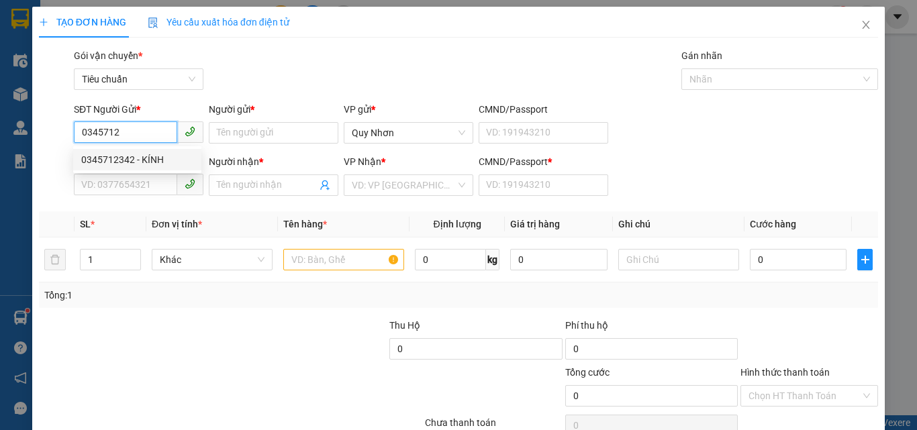
type input "A"
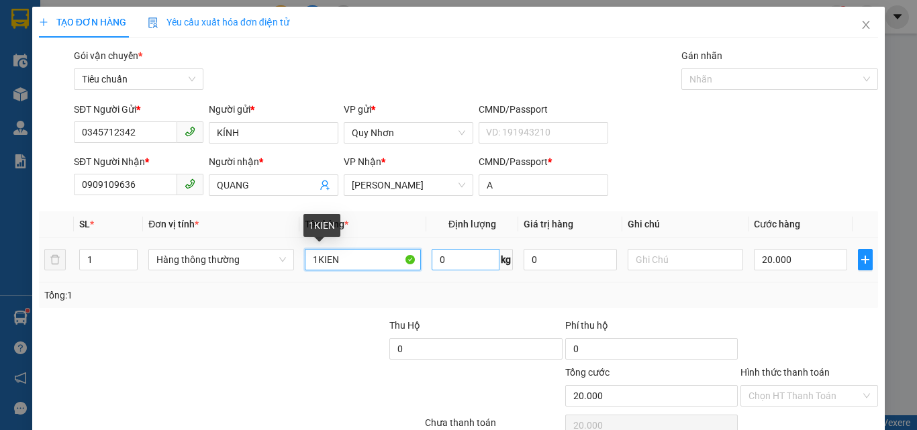
drag, startPoint x: 314, startPoint y: 263, endPoint x: 451, endPoint y: 264, distance: 136.9
click at [451, 264] on tr "1 Hàng thông [PERSON_NAME] 1KIEN 0 kg 0 20.000" at bounding box center [458, 260] width 839 height 45
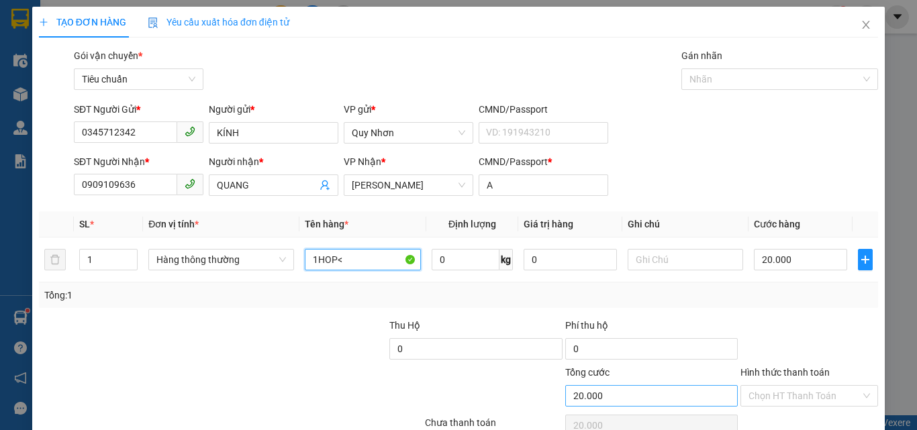
scroll to position [66, 0]
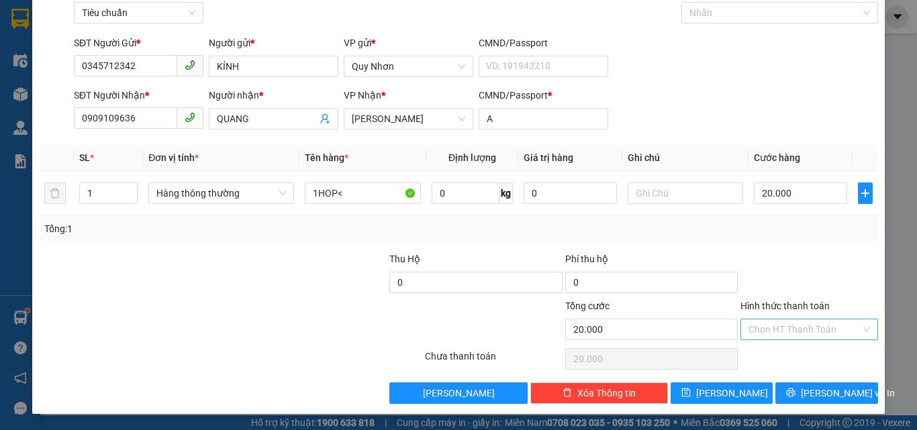
click at [780, 330] on input "Hình thức thanh toán" at bounding box center [804, 329] width 112 height 20
drag, startPoint x: 786, startPoint y: 236, endPoint x: 795, endPoint y: 245, distance: 12.8
click at [787, 236] on div "Tại văn phòng" at bounding box center [801, 238] width 120 height 15
click at [801, 389] on button "[PERSON_NAME] và In" at bounding box center [826, 393] width 103 height 21
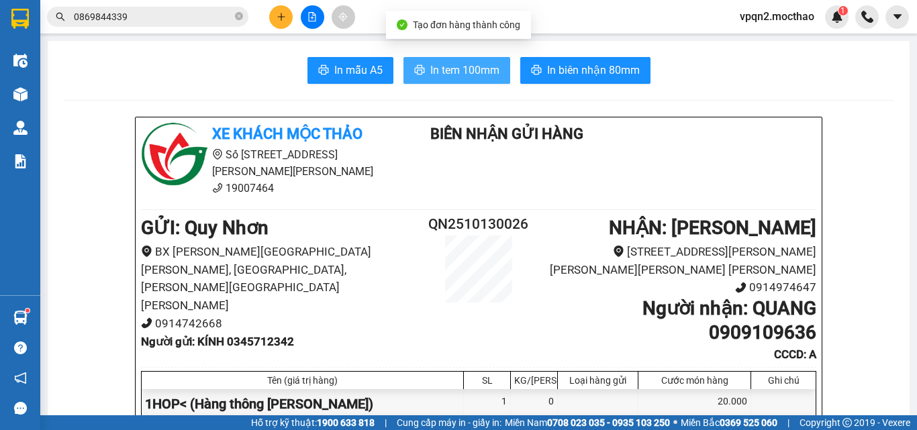
click at [446, 70] on span "In tem 100mm" at bounding box center [464, 70] width 69 height 17
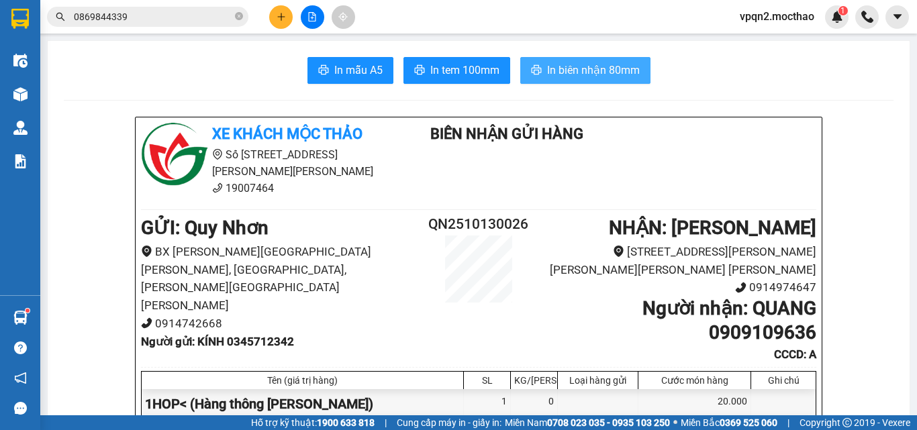
click at [591, 66] on span "In biên nhận 80mm" at bounding box center [593, 70] width 93 height 17
click at [0, 430] on html "Kết quả [PERSON_NAME] ( 119 ) Bộ lọc Mã ĐH Trạng thái Món hàng Thu hộ Tổng [PER…" at bounding box center [458, 215] width 917 height 430
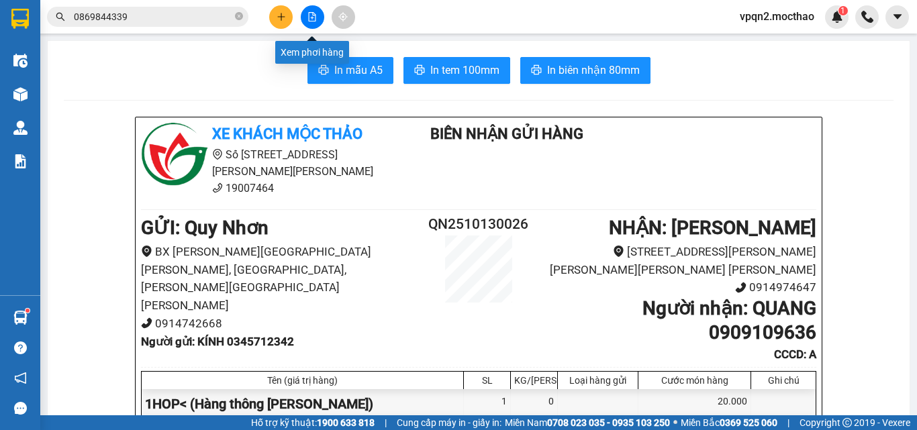
click at [305, 13] on button at bounding box center [312, 16] width 23 height 23
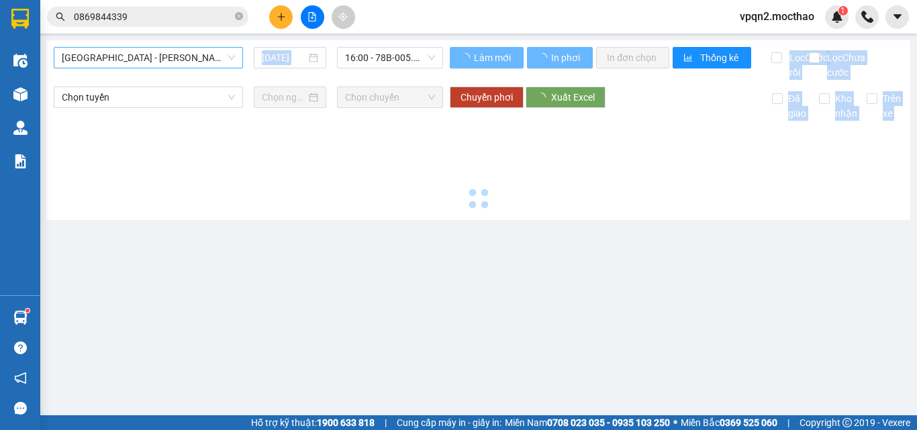
click at [164, 62] on span "[GEOGRAPHIC_DATA] - [PERSON_NAME]" at bounding box center [148, 58] width 173 height 20
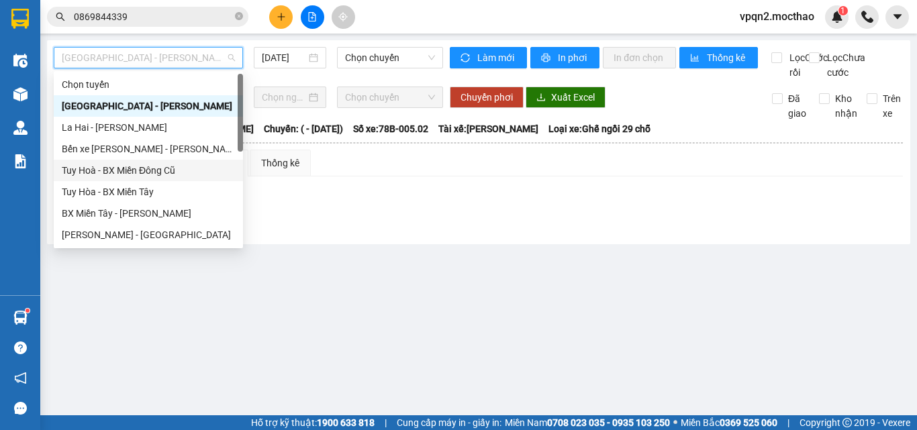
scroll to position [134, 0]
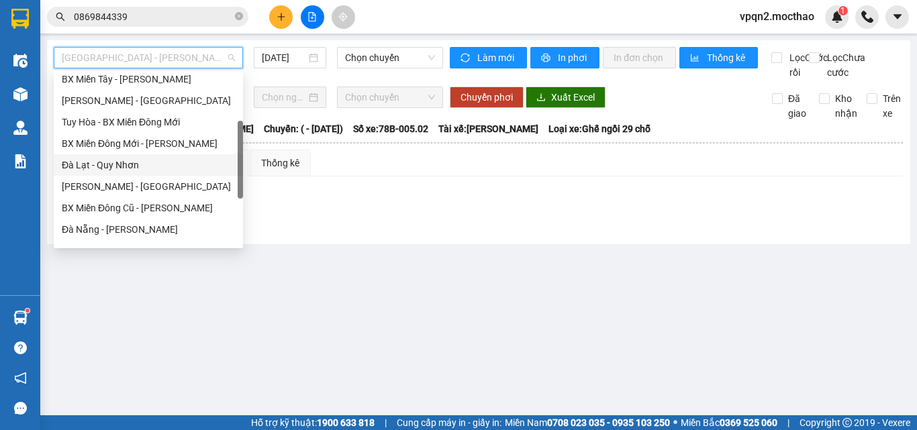
click at [114, 166] on div "Đà Lạt - Quy Nhơn" at bounding box center [148, 165] width 173 height 15
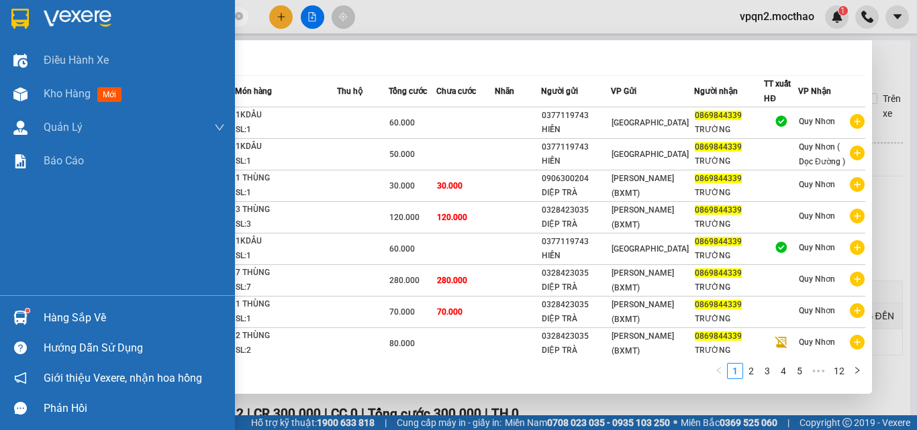
drag, startPoint x: 139, startPoint y: 15, endPoint x: 20, endPoint y: 38, distance: 121.0
click at [17, 36] on section "Kết quả [PERSON_NAME] ( 119 ) Bộ lọc Mã ĐH Trạng thái Món hàng Thu hộ Tổng [PER…" at bounding box center [458, 215] width 917 height 430
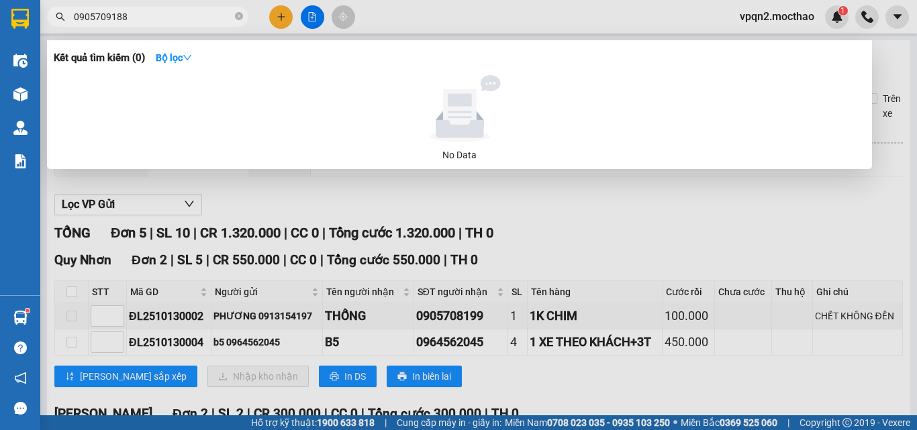
click at [314, 13] on div at bounding box center [458, 215] width 917 height 430
drag, startPoint x: 103, startPoint y: 15, endPoint x: 146, endPoint y: 15, distance: 43.0
click at [146, 15] on input "0905709188" at bounding box center [153, 16] width 158 height 15
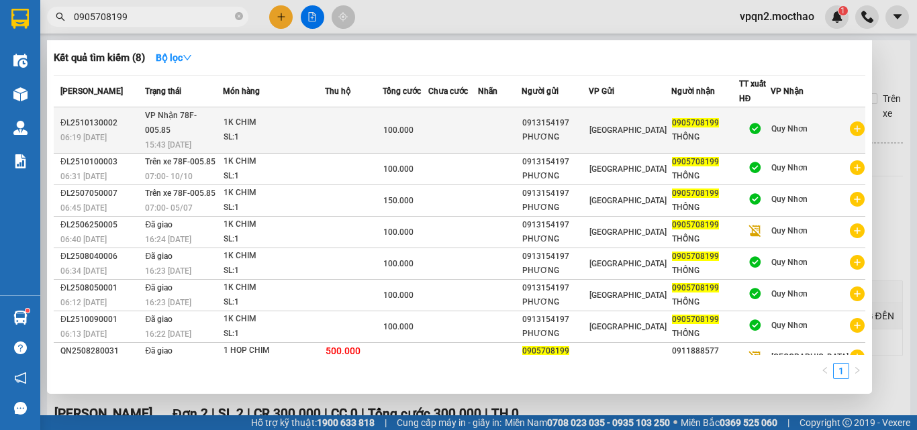
click at [478, 126] on td at bounding box center [453, 130] width 50 height 46
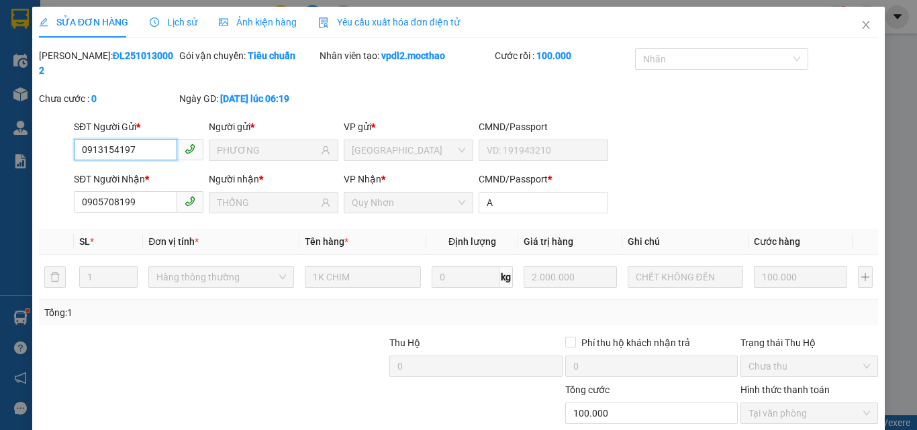
scroll to position [62, 0]
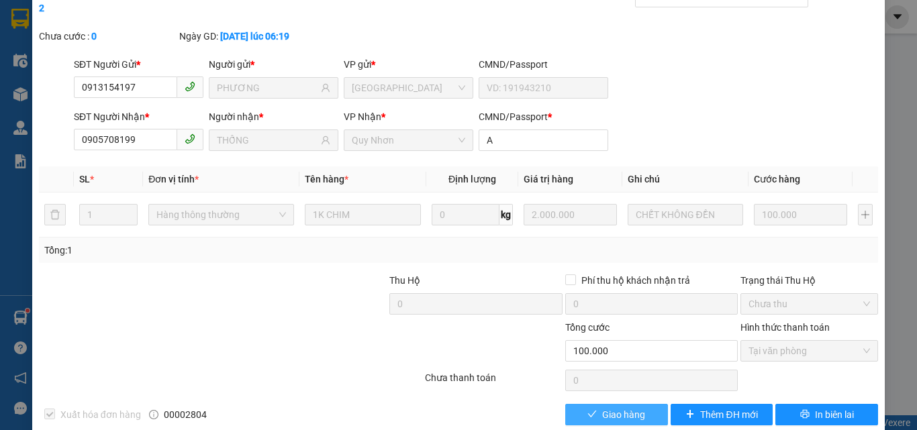
click at [628, 407] on span "Giao hàng" at bounding box center [623, 414] width 43 height 15
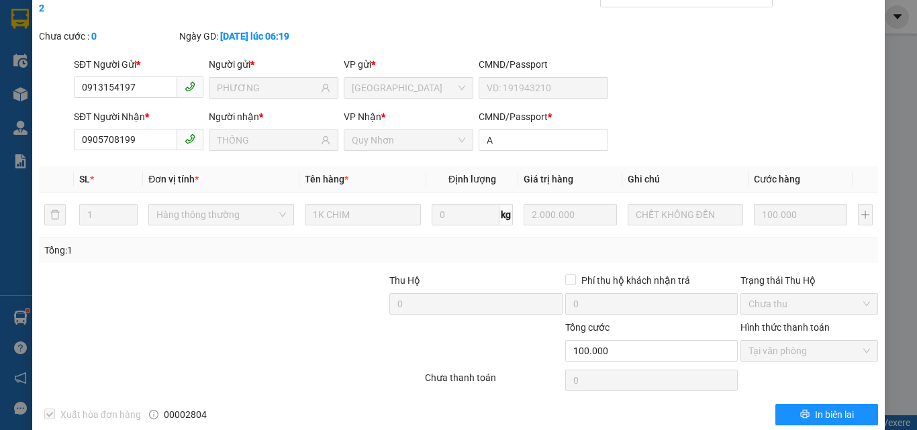
scroll to position [0, 0]
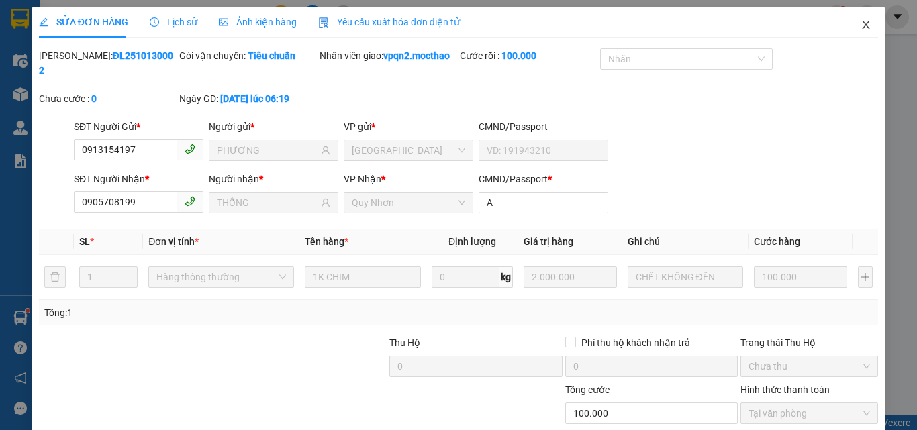
click at [860, 25] on icon "close" at bounding box center [865, 24] width 11 height 11
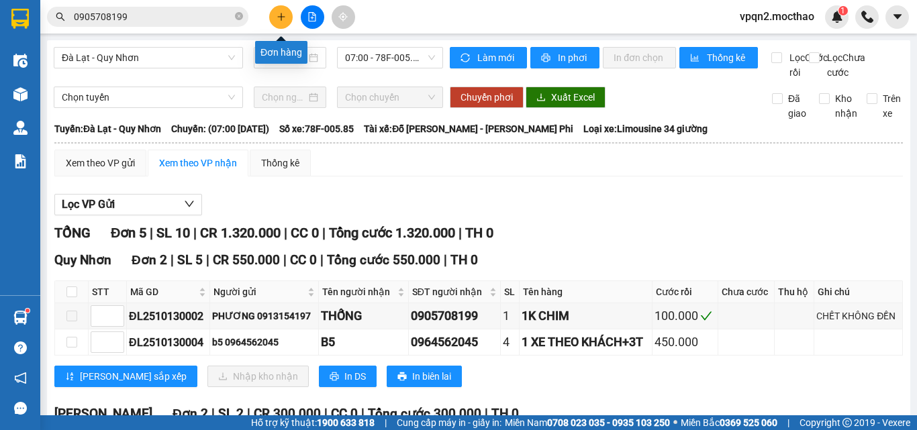
click at [285, 17] on icon "plus" at bounding box center [281, 16] width 9 height 9
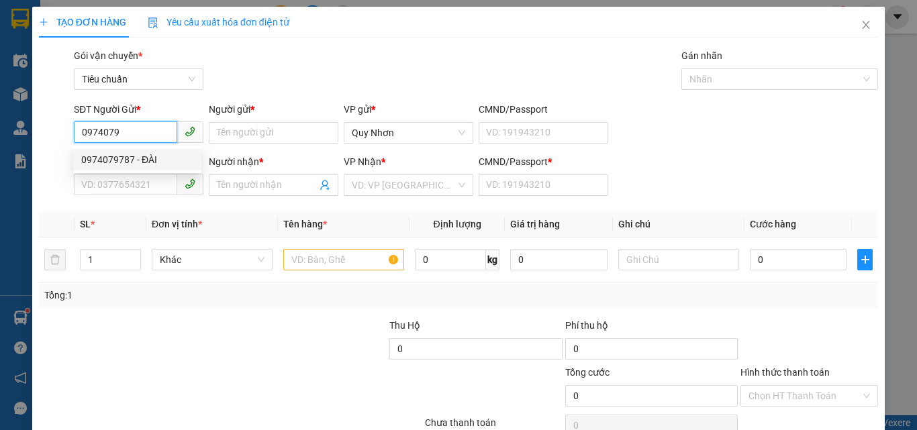
click at [120, 154] on div "0974079787 - ĐÀI" at bounding box center [137, 159] width 112 height 15
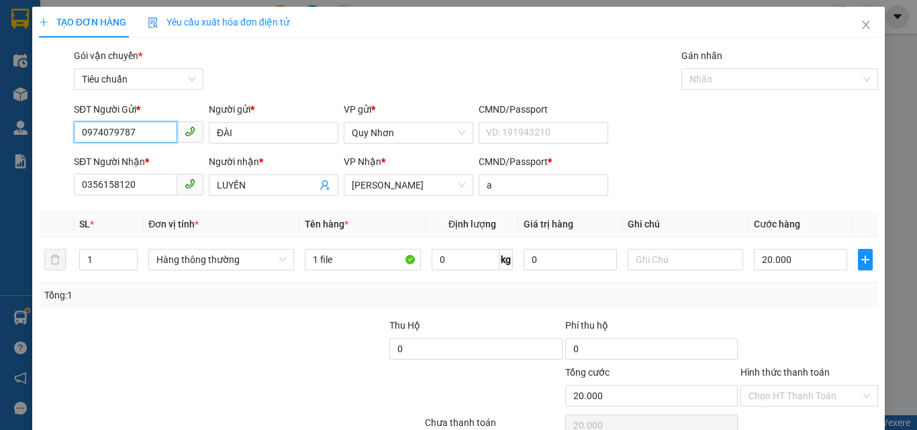
scroll to position [66, 0]
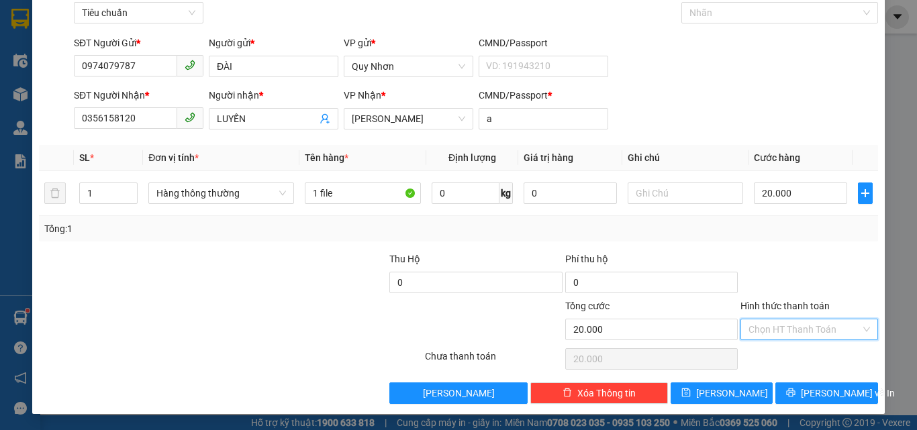
click at [787, 330] on input "Hình thức thanh toán" at bounding box center [804, 329] width 112 height 20
click at [767, 240] on div "Tại văn phòng" at bounding box center [801, 238] width 120 height 15
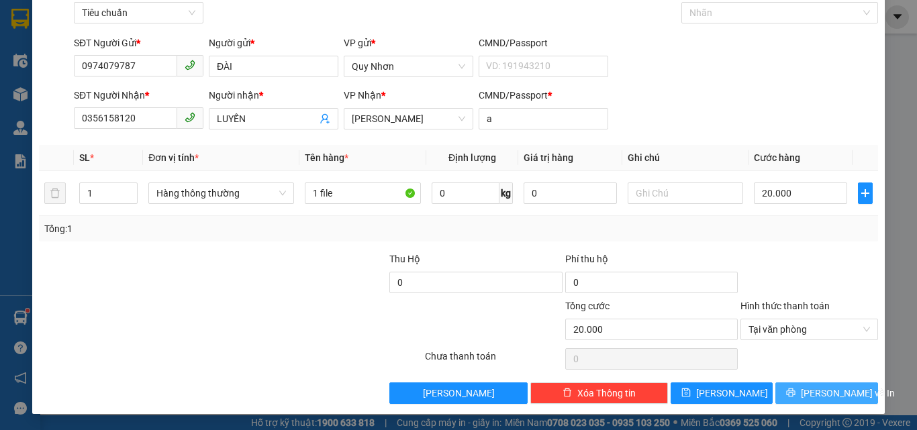
click at [793, 392] on icon "printer" at bounding box center [790, 392] width 9 height 9
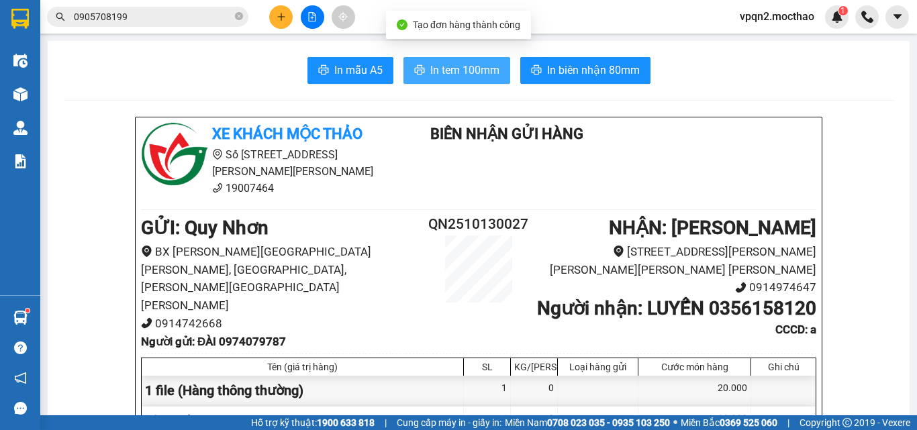
click at [473, 68] on span "In tem 100mm" at bounding box center [464, 70] width 69 height 17
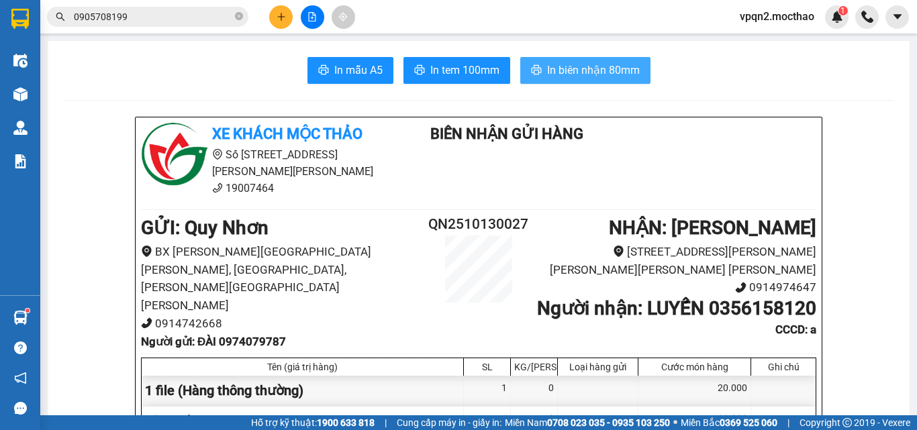
click at [547, 72] on span "In biên nhận 80mm" at bounding box center [593, 70] width 93 height 17
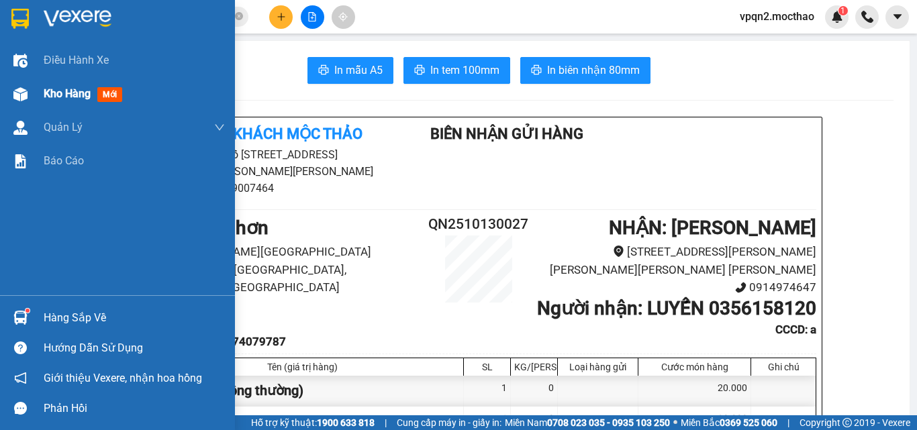
click at [43, 87] on div "Kho hàng mới" at bounding box center [117, 94] width 235 height 34
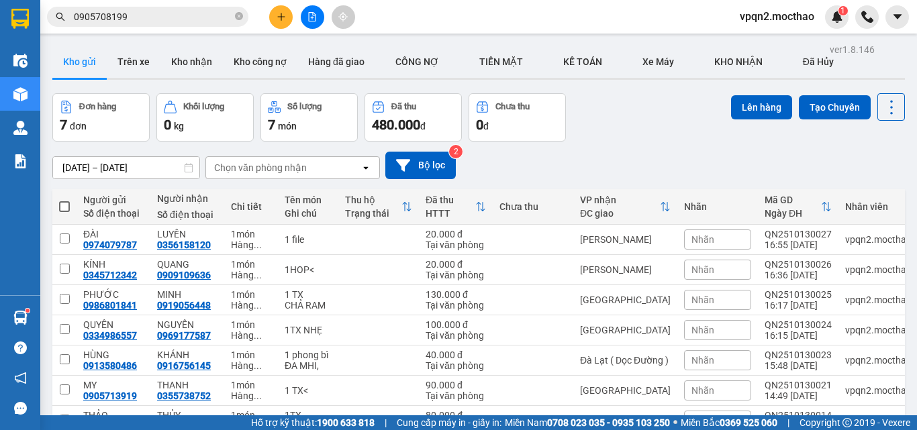
drag, startPoint x: 84, startPoint y: 60, endPoint x: 82, endPoint y: 68, distance: 7.7
click at [83, 60] on button "Kho gửi" at bounding box center [79, 62] width 54 height 32
click at [64, 209] on span at bounding box center [64, 206] width 11 height 11
click at [64, 200] on input "checkbox" at bounding box center [64, 200] width 0 height 0
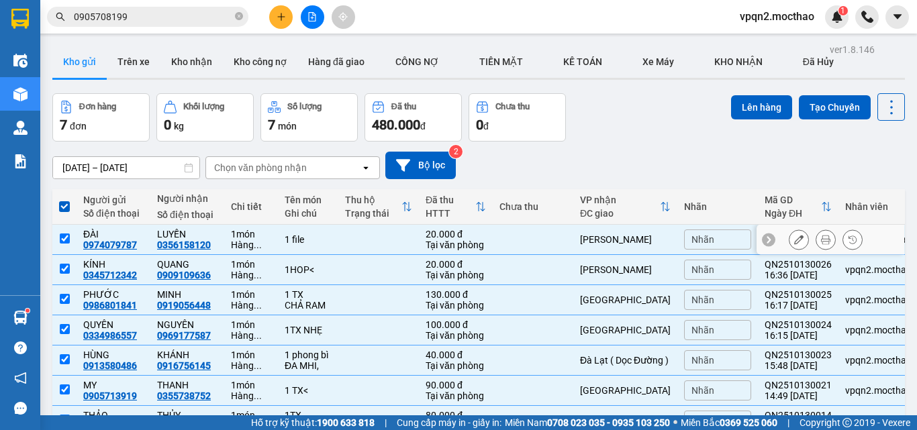
click at [66, 238] on input "checkbox" at bounding box center [65, 239] width 10 height 10
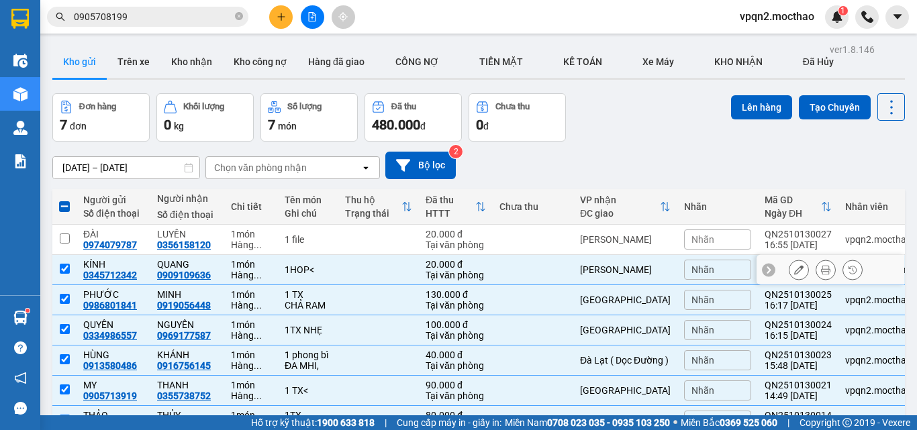
click at [64, 277] on td at bounding box center [64, 270] width 24 height 30
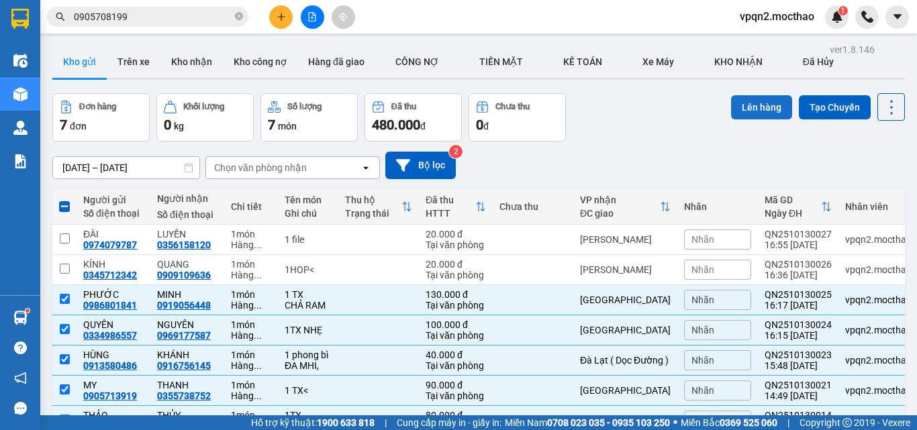
click at [745, 115] on button "Lên hàng" at bounding box center [761, 107] width 61 height 24
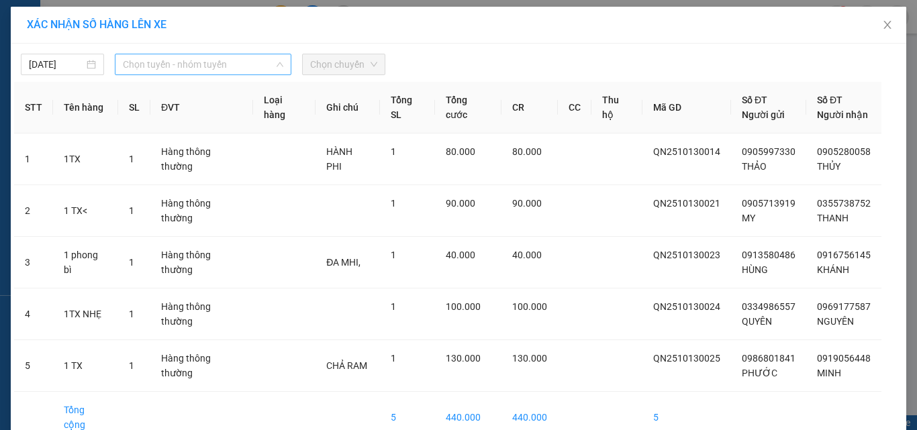
click at [166, 60] on span "Chọn tuyến - nhóm tuyến" at bounding box center [203, 64] width 160 height 20
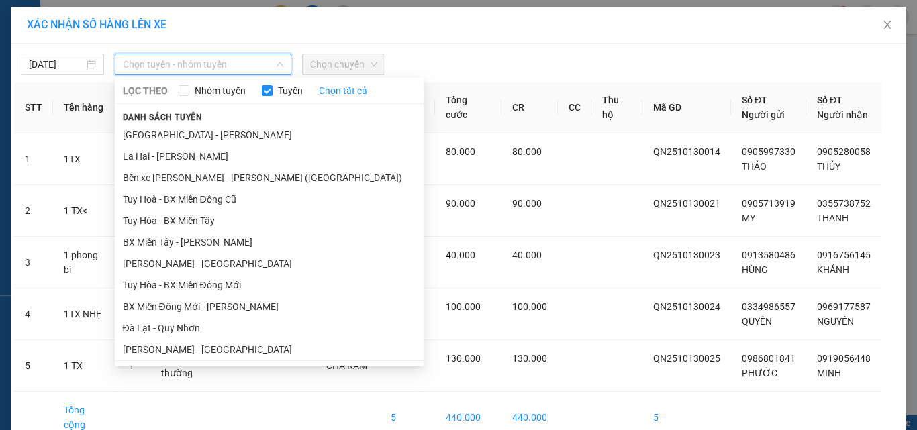
scroll to position [201, 0]
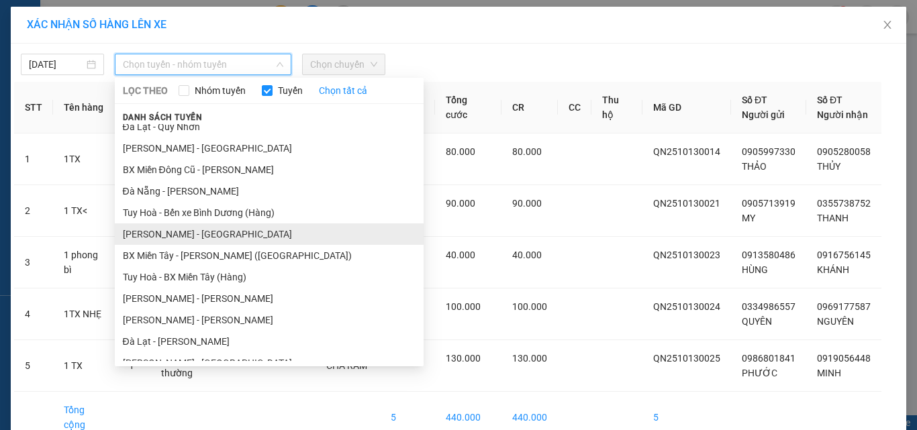
click at [175, 232] on li "[PERSON_NAME] - [GEOGRAPHIC_DATA]" at bounding box center [269, 234] width 309 height 21
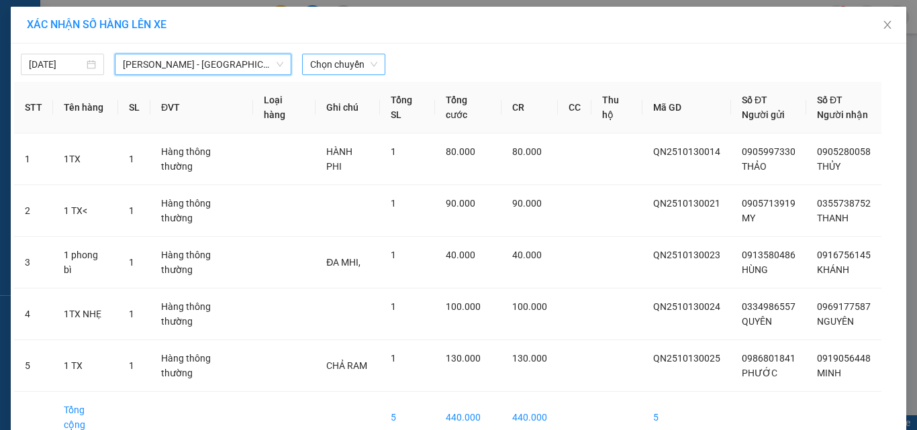
click at [362, 61] on span "Chọn chuyến" at bounding box center [343, 64] width 67 height 20
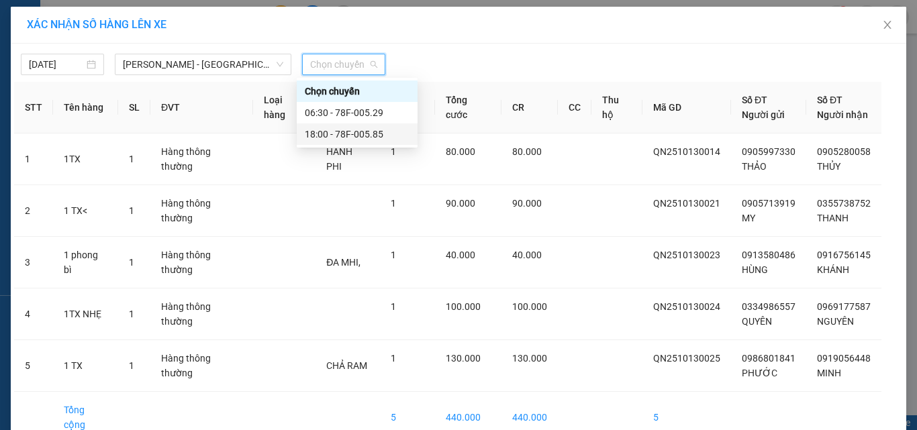
click at [354, 133] on div "18:00 - 78F-005.85" at bounding box center [357, 134] width 105 height 15
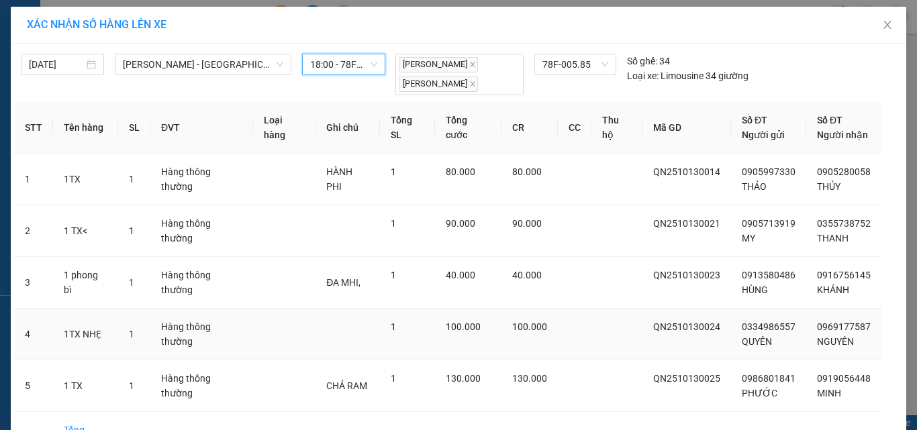
scroll to position [80, 0]
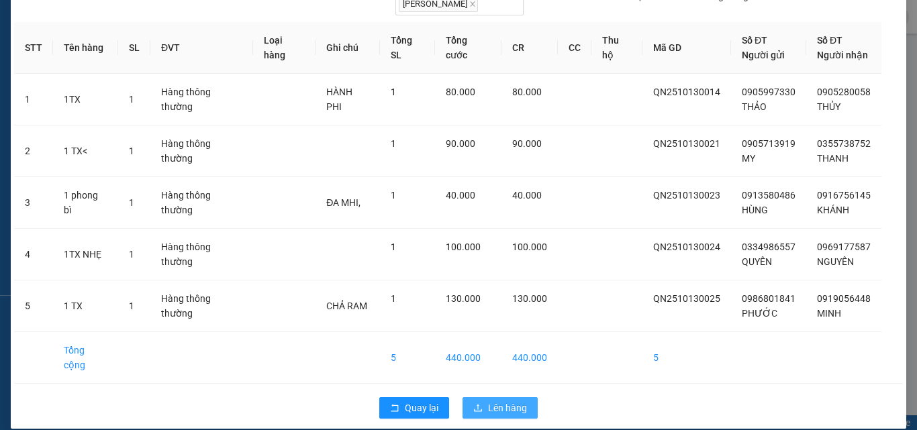
click at [511, 401] on span "Lên hàng" at bounding box center [507, 408] width 39 height 15
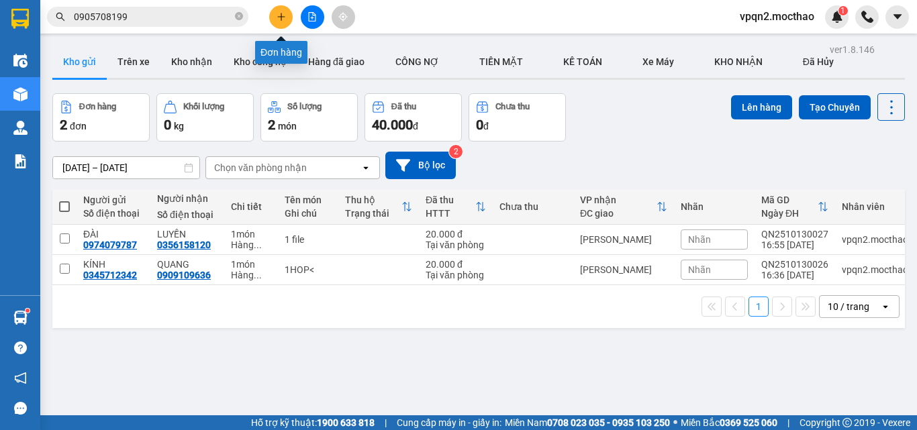
click at [282, 15] on icon "plus" at bounding box center [281, 16] width 9 height 9
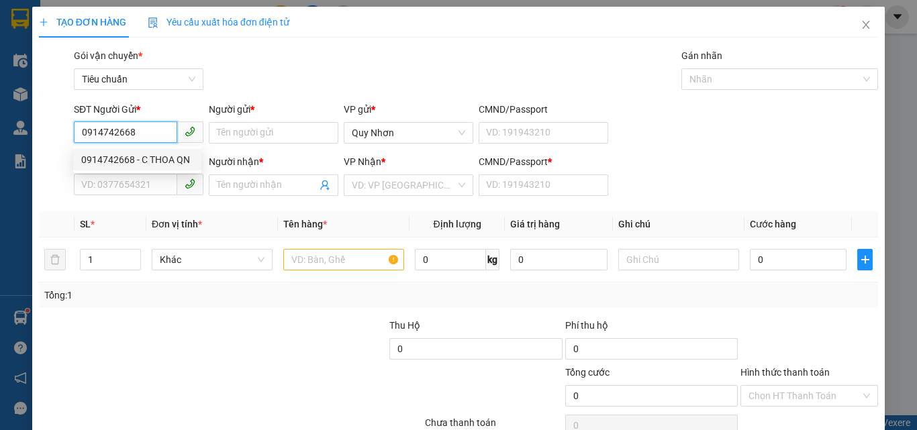
click at [160, 159] on div "0914742668 - C THOA QN" at bounding box center [137, 159] width 112 height 15
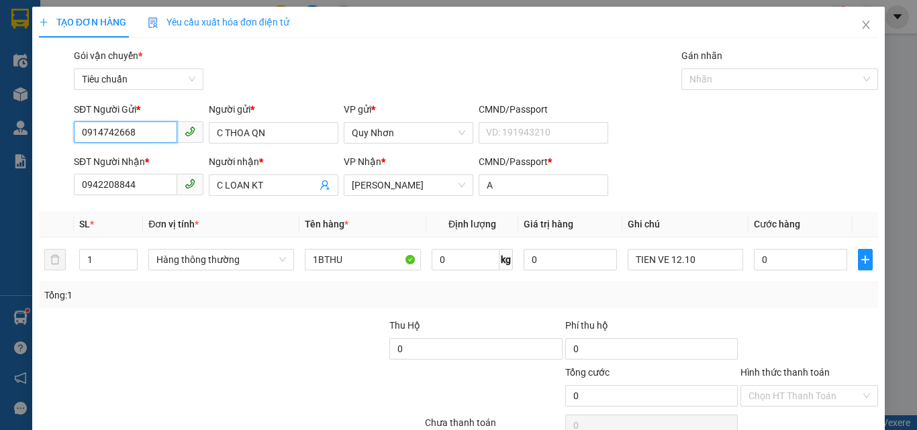
scroll to position [66, 0]
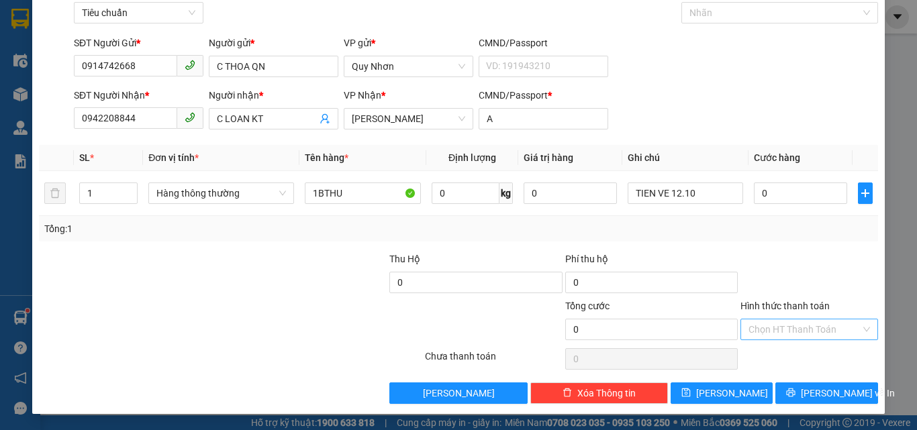
click at [768, 330] on input "Hình thức thanh toán" at bounding box center [804, 329] width 112 height 20
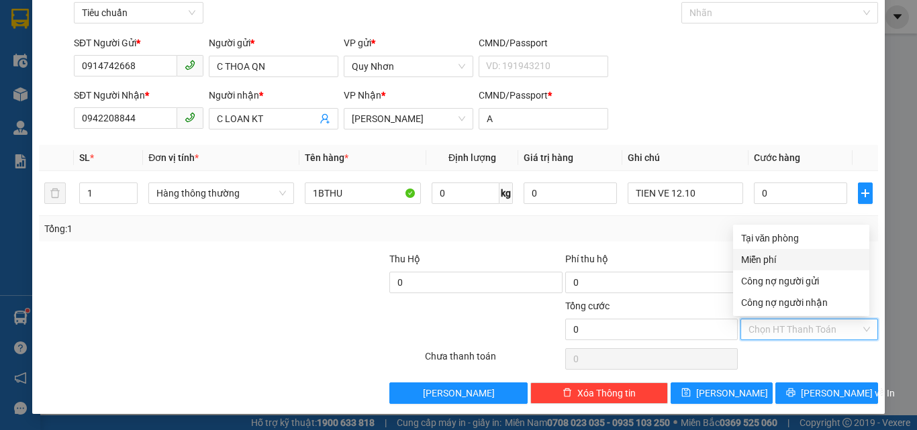
click at [758, 256] on div "Miễn phí" at bounding box center [801, 259] width 120 height 15
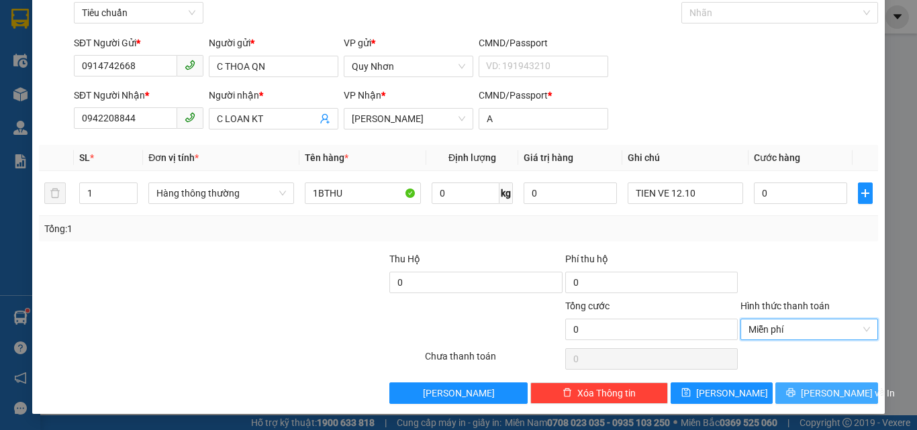
click at [793, 393] on icon "printer" at bounding box center [790, 392] width 9 height 9
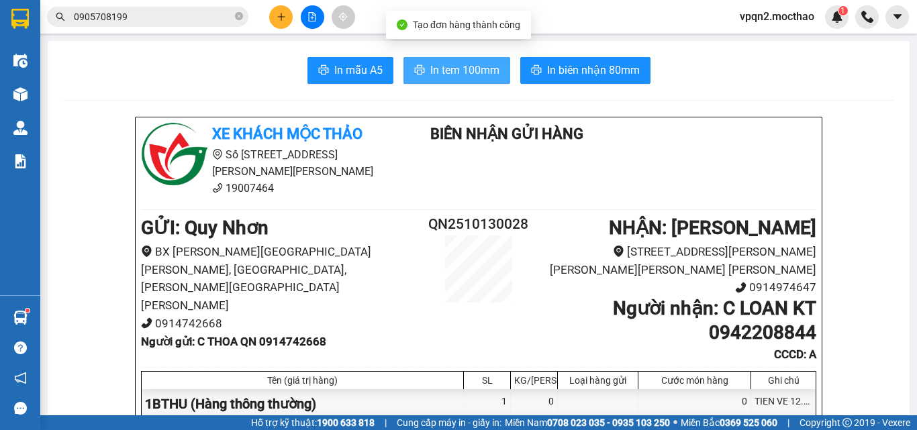
click at [448, 66] on span "In tem 100mm" at bounding box center [464, 70] width 69 height 17
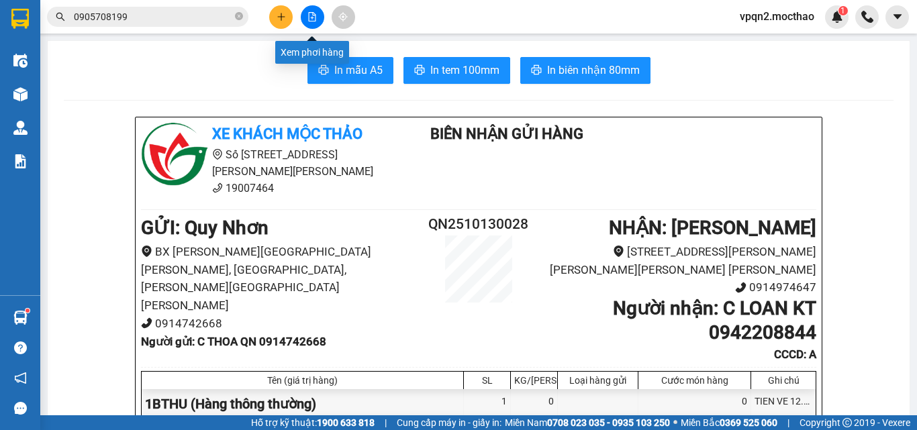
click at [311, 21] on icon "file-add" at bounding box center [312, 16] width 7 height 9
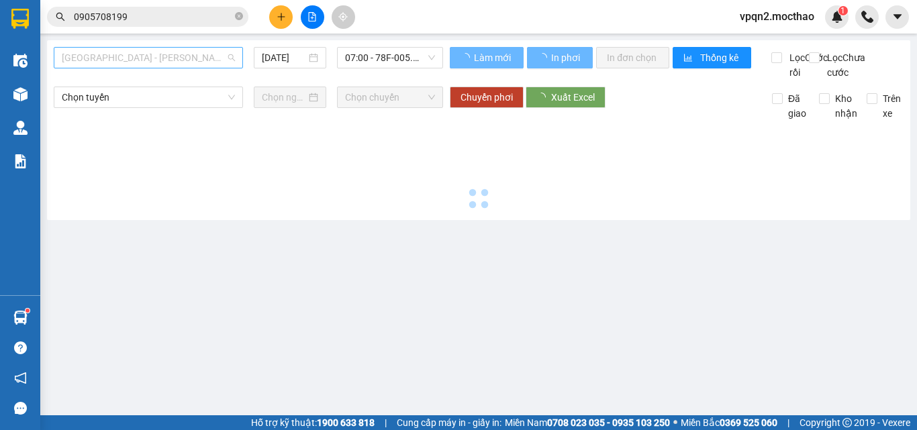
click at [201, 62] on span "[GEOGRAPHIC_DATA] - [PERSON_NAME]" at bounding box center [148, 58] width 173 height 20
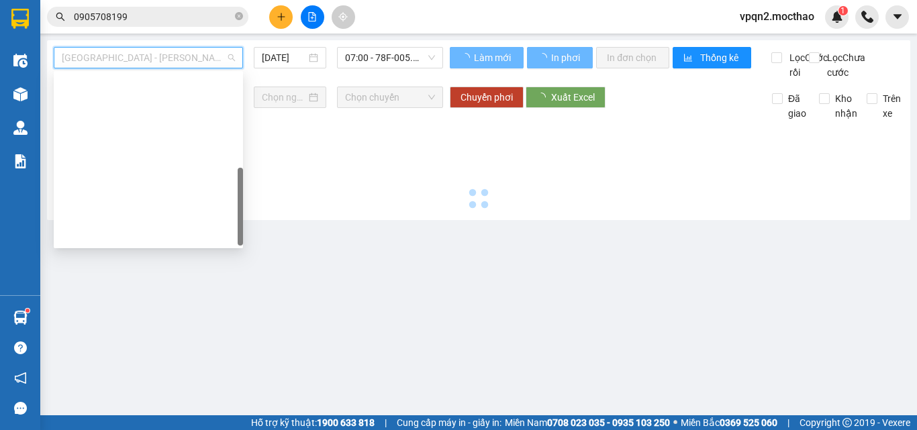
scroll to position [301, 0]
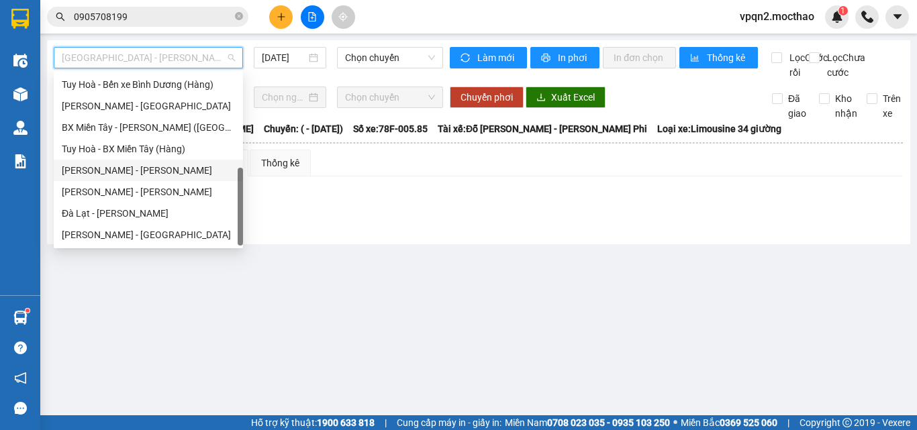
click at [122, 171] on div "[PERSON_NAME] - [PERSON_NAME]" at bounding box center [148, 170] width 173 height 15
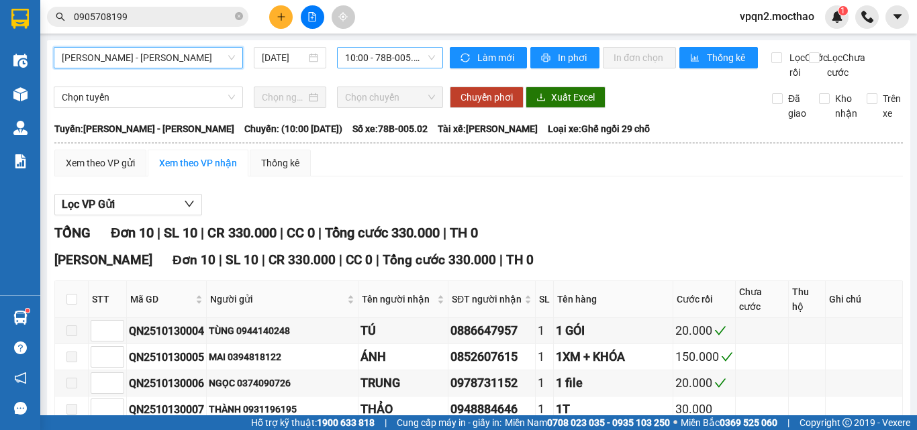
click at [376, 60] on span "10:00 - 78B-005.02" at bounding box center [390, 58] width 90 height 20
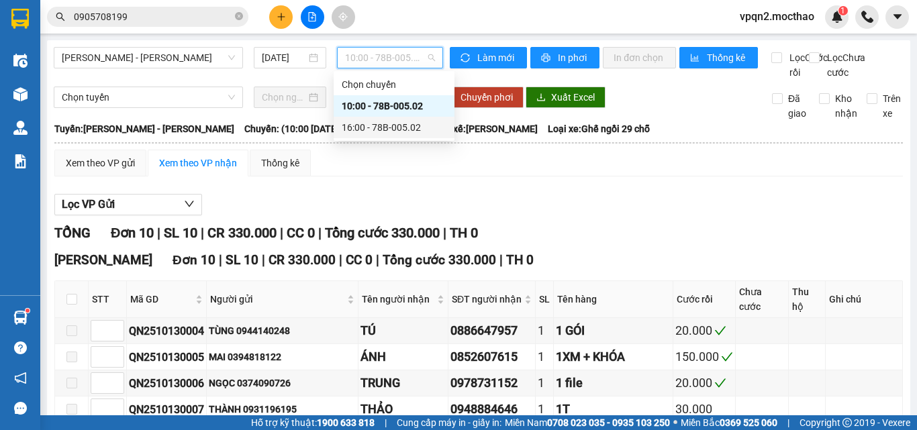
click at [389, 123] on div "16:00 - 78B-005.02" at bounding box center [394, 127] width 105 height 15
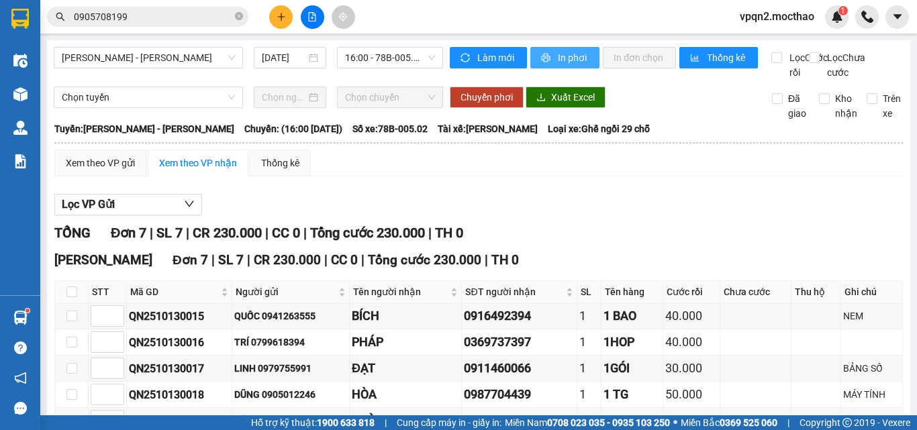
click at [574, 60] on span "In phơi" at bounding box center [573, 57] width 31 height 15
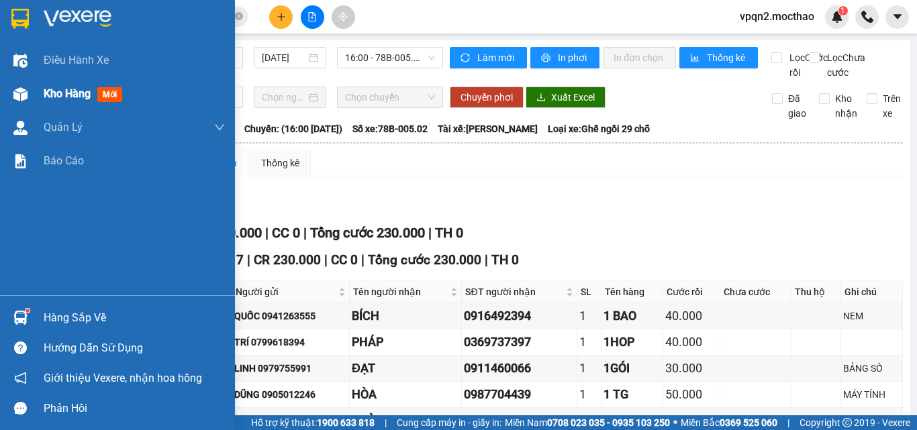
click at [39, 93] on div "Kho hàng mới" at bounding box center [117, 94] width 235 height 34
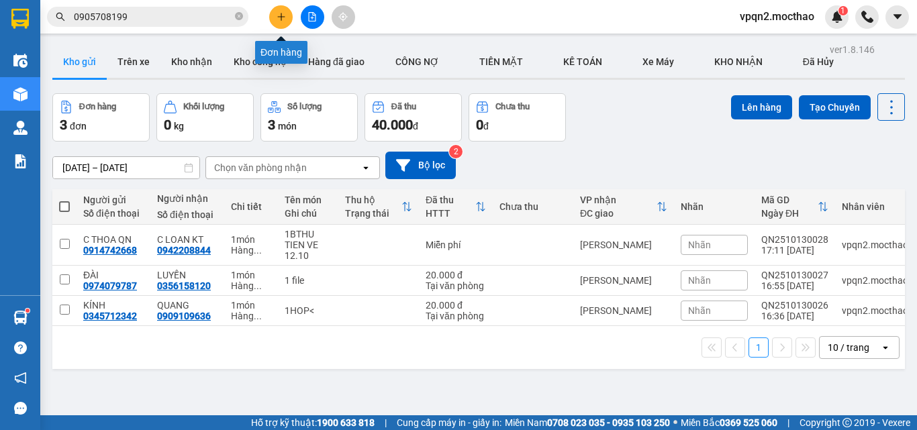
click at [283, 13] on icon "plus" at bounding box center [281, 16] width 9 height 9
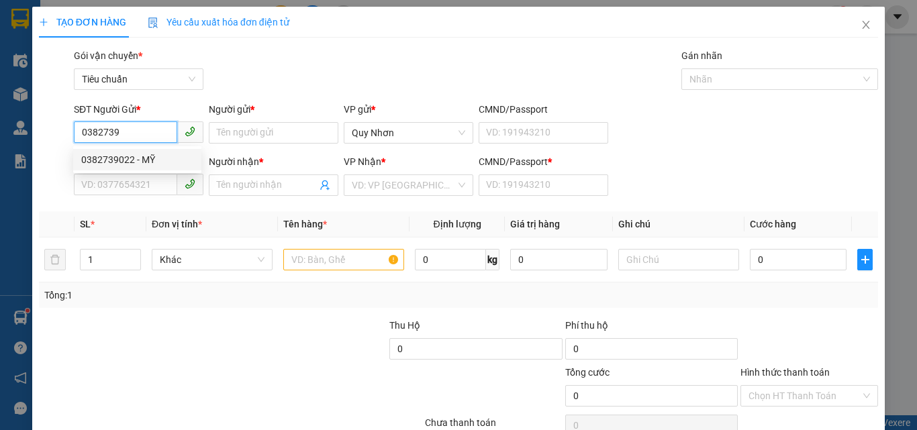
click at [117, 162] on div "0382739022 - MỸ" at bounding box center [137, 159] width 112 height 15
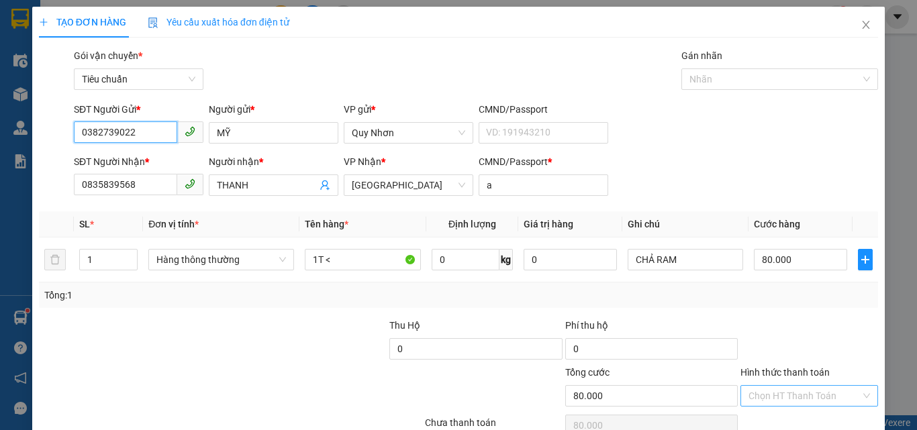
scroll to position [66, 0]
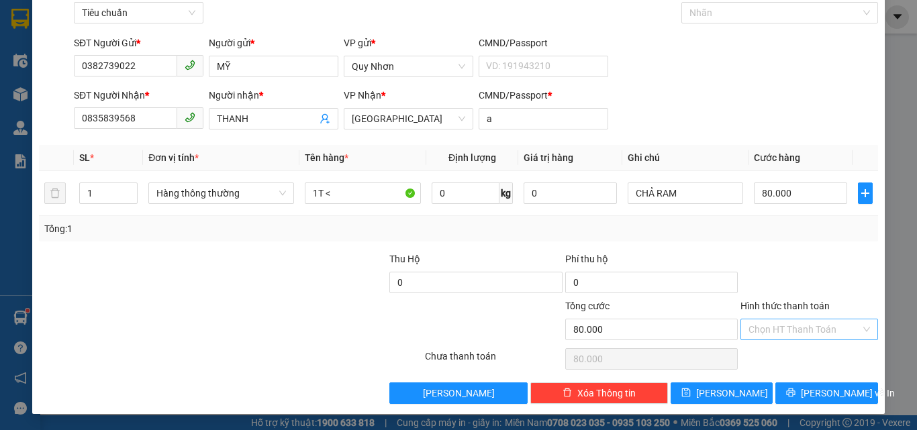
click at [796, 326] on input "Hình thức thanh toán" at bounding box center [804, 329] width 112 height 20
click at [779, 240] on div "Tại văn phòng" at bounding box center [801, 238] width 120 height 15
click at [789, 393] on button "[PERSON_NAME] và In" at bounding box center [826, 393] width 103 height 21
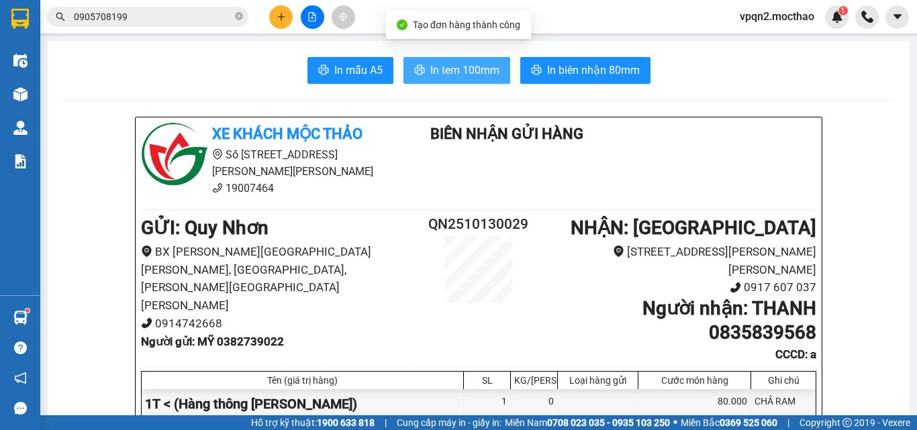
click at [471, 65] on span "In tem 100mm" at bounding box center [464, 70] width 69 height 17
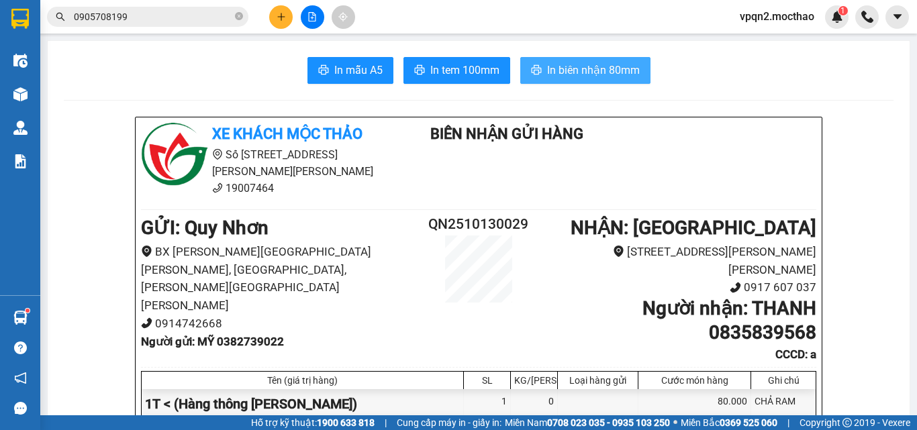
click at [602, 75] on span "In biên nhận 80mm" at bounding box center [593, 70] width 93 height 17
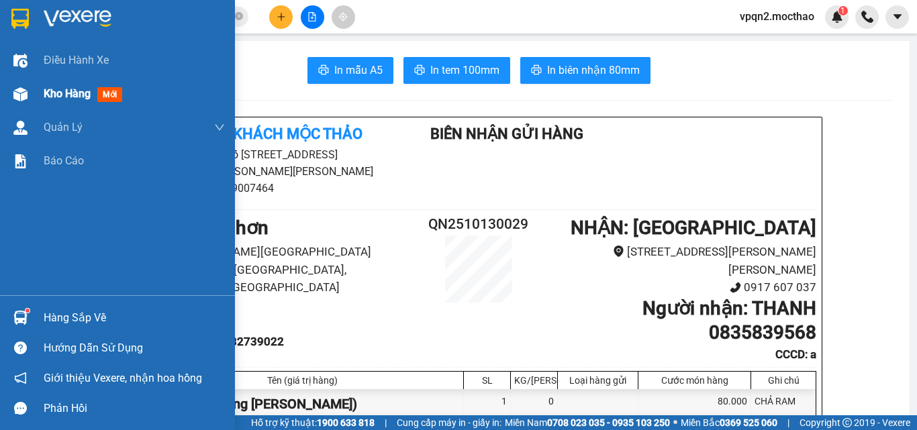
click at [68, 99] on span "Kho hàng" at bounding box center [67, 93] width 47 height 13
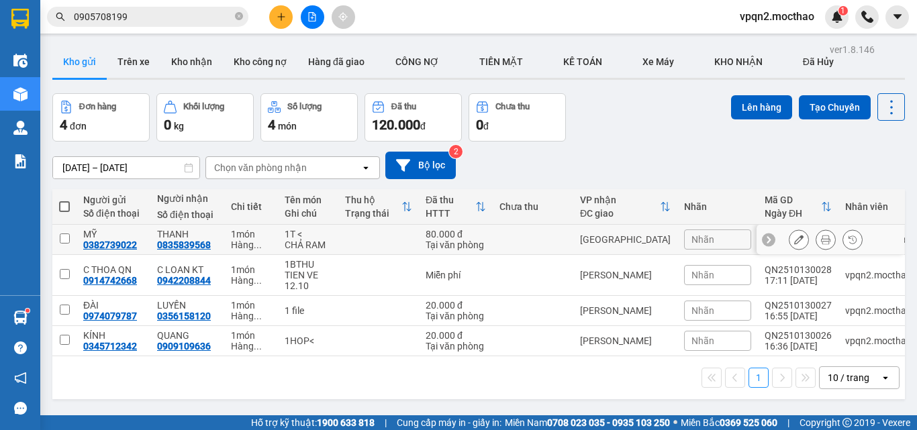
click at [64, 238] on input "checkbox" at bounding box center [65, 239] width 10 height 10
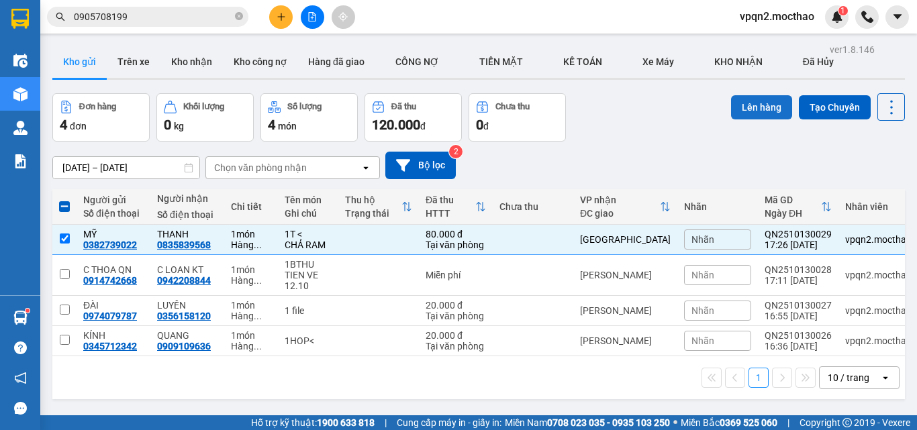
click at [734, 109] on button "Lên hàng" at bounding box center [761, 107] width 61 height 24
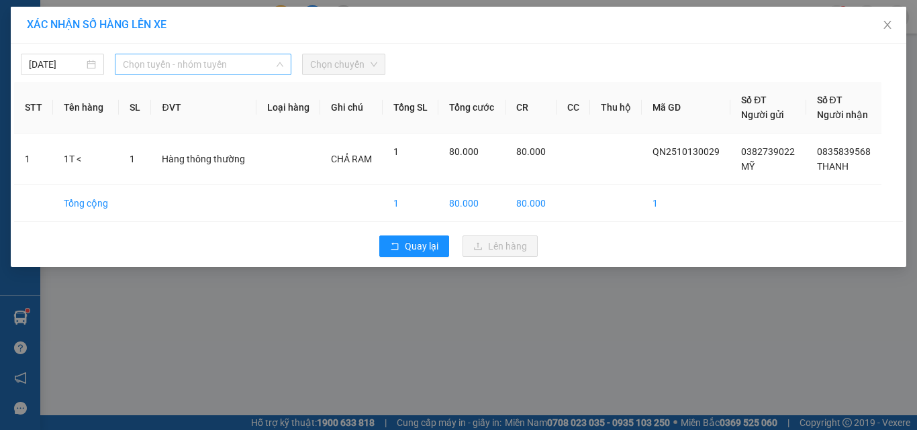
click at [162, 68] on span "Chọn tuyến - nhóm tuyến" at bounding box center [203, 64] width 160 height 20
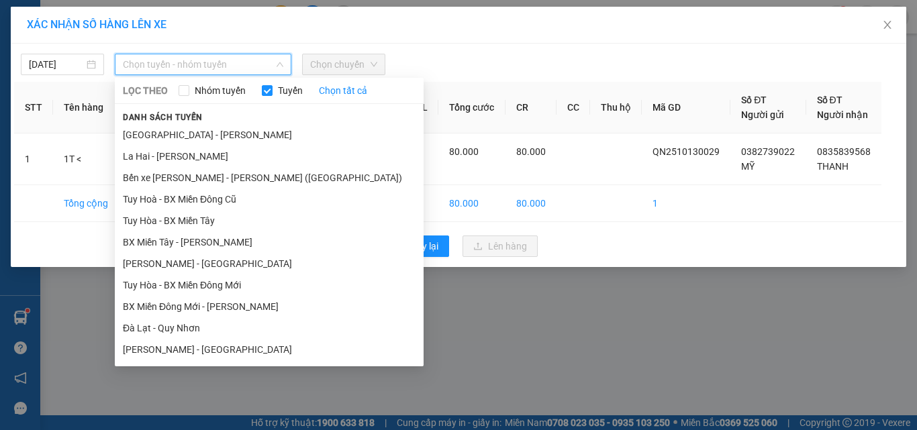
scroll to position [214, 0]
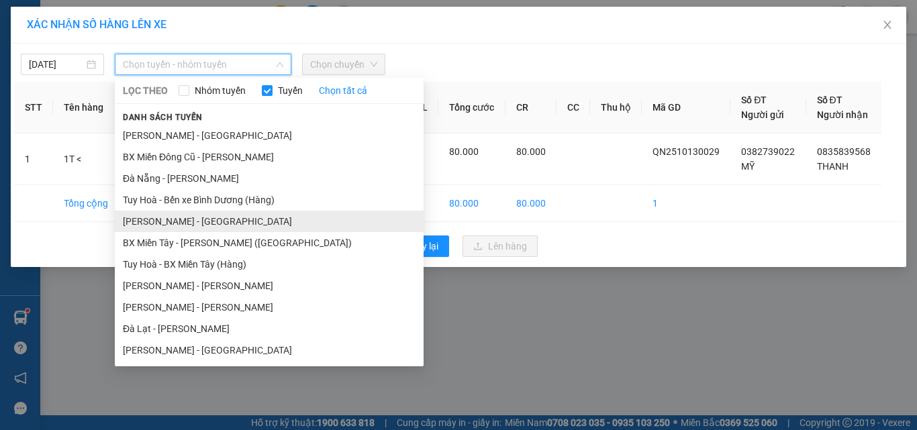
click at [177, 214] on li "[PERSON_NAME] - [GEOGRAPHIC_DATA]" at bounding box center [269, 221] width 309 height 21
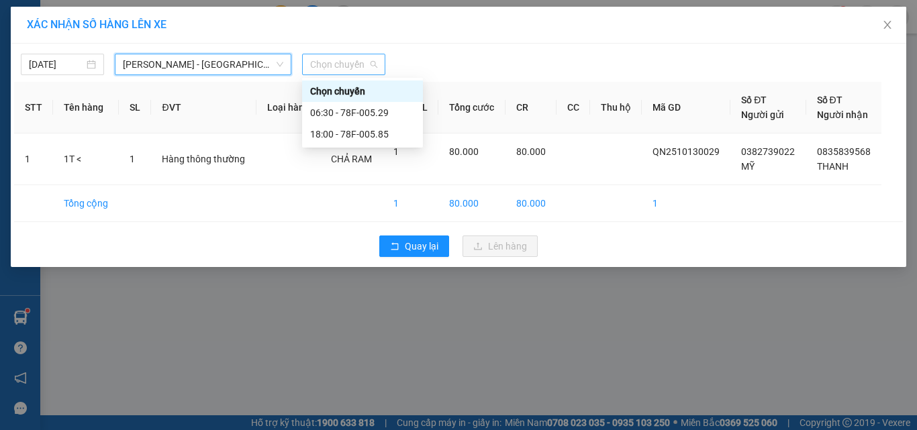
click at [368, 60] on span "Chọn chuyến" at bounding box center [343, 64] width 67 height 20
click at [364, 138] on div "18:00 - 78F-005.85" at bounding box center [362, 134] width 105 height 15
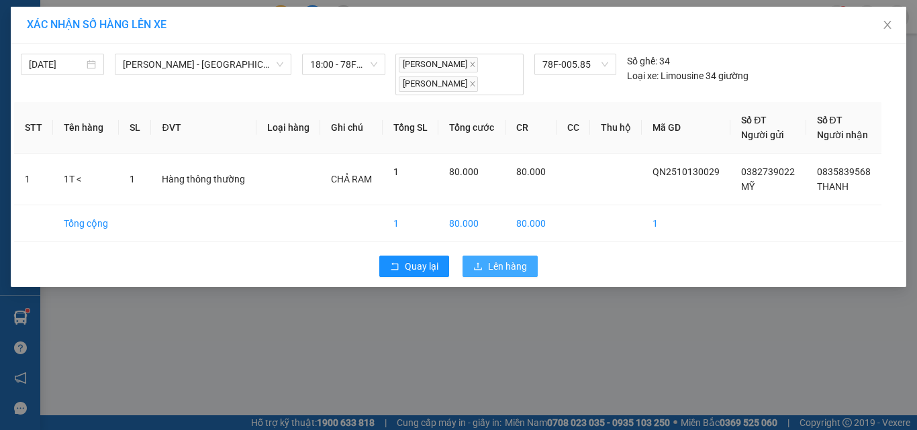
click at [505, 264] on span "Lên hàng" at bounding box center [507, 266] width 39 height 15
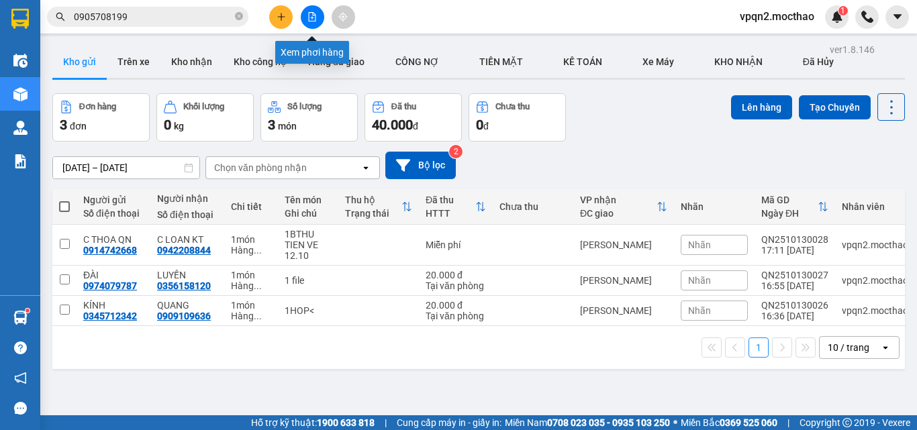
click at [310, 10] on button at bounding box center [312, 16] width 23 height 23
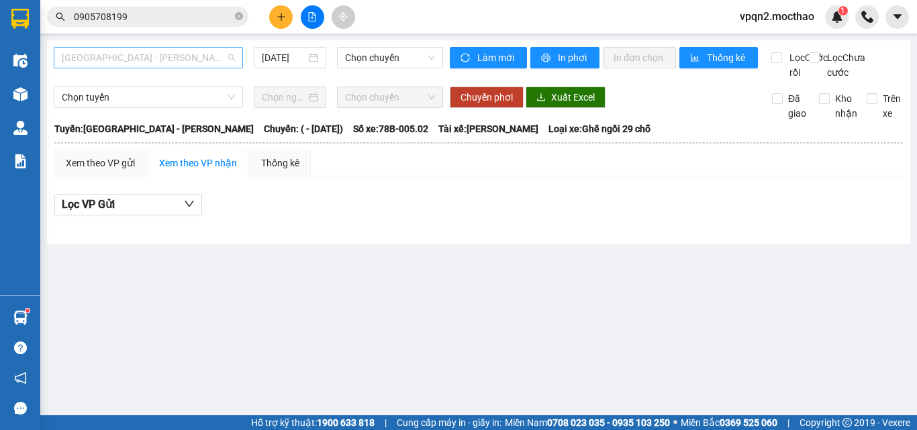
click at [166, 53] on span "[GEOGRAPHIC_DATA] - [PERSON_NAME]" at bounding box center [148, 58] width 173 height 20
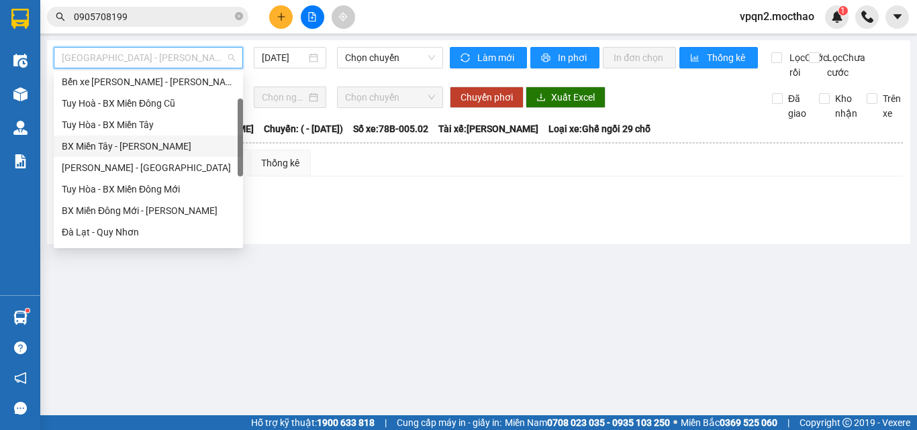
scroll to position [201, 0]
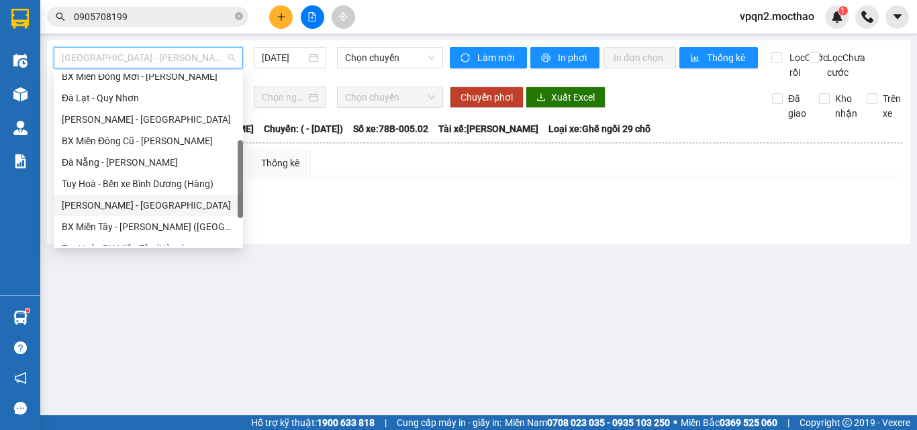
click at [122, 205] on div "[PERSON_NAME] - [GEOGRAPHIC_DATA]" at bounding box center [148, 205] width 173 height 15
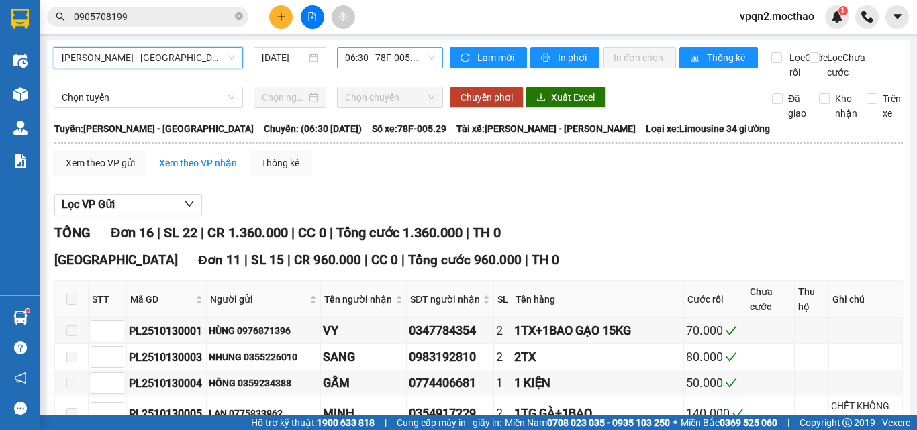
click at [363, 61] on span "06:30 - 78F-005.29" at bounding box center [390, 58] width 90 height 20
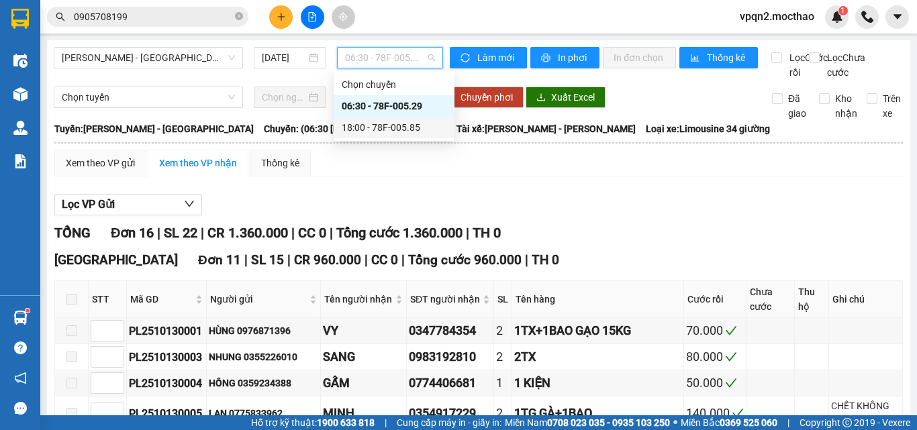
click at [370, 126] on div "18:00 - 78F-005.85" at bounding box center [394, 127] width 105 height 15
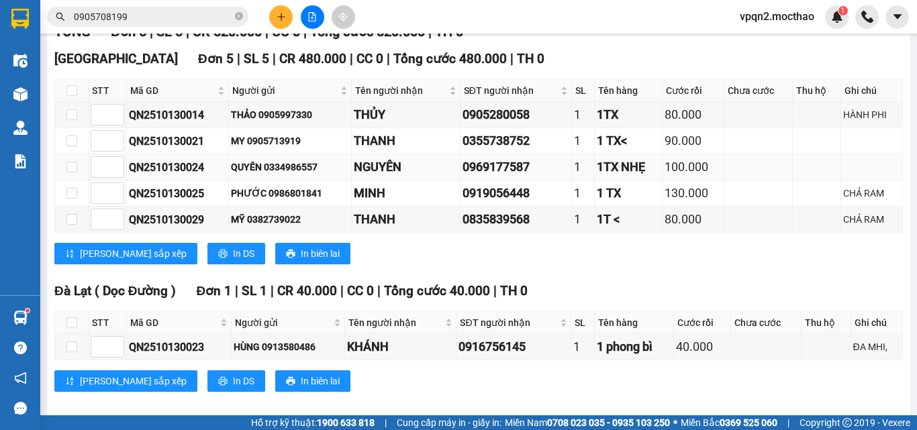
scroll to position [230, 0]
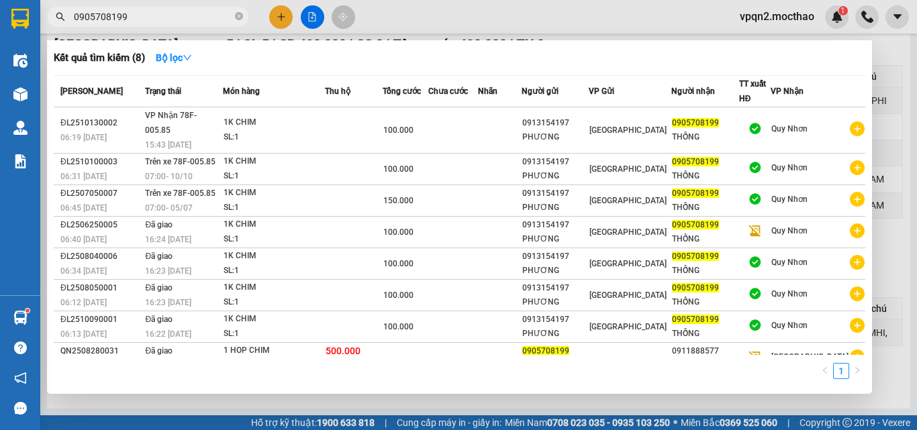
drag, startPoint x: 77, startPoint y: 17, endPoint x: 176, endPoint y: 41, distance: 101.4
click at [176, 29] on div "Kết quả [PERSON_NAME] ( 8 ) Bộ lọc Mã ĐH Trạng thái Món hàng Thu hộ Tổng [PERSO…" at bounding box center [131, 16] width 262 height 23
click at [144, 15] on input "0905708199" at bounding box center [153, 16] width 158 height 15
drag, startPoint x: 113, startPoint y: 17, endPoint x: 152, endPoint y: 26, distance: 39.4
click at [152, 26] on span "0905708199" at bounding box center [147, 17] width 201 height 20
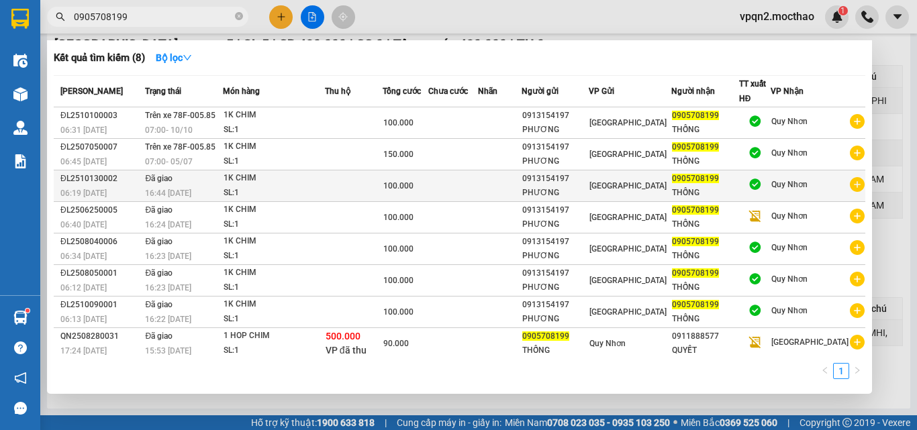
drag, startPoint x: 192, startPoint y: 117, endPoint x: 90, endPoint y: 170, distance: 115.3
click at [90, 170] on tbody "ĐL2510100003 06:31 [DATE] Trên xe 78F-005.85 07:00 [DATE] 1K CHIM SL: 1 100.000…" at bounding box center [459, 233] width 811 height 252
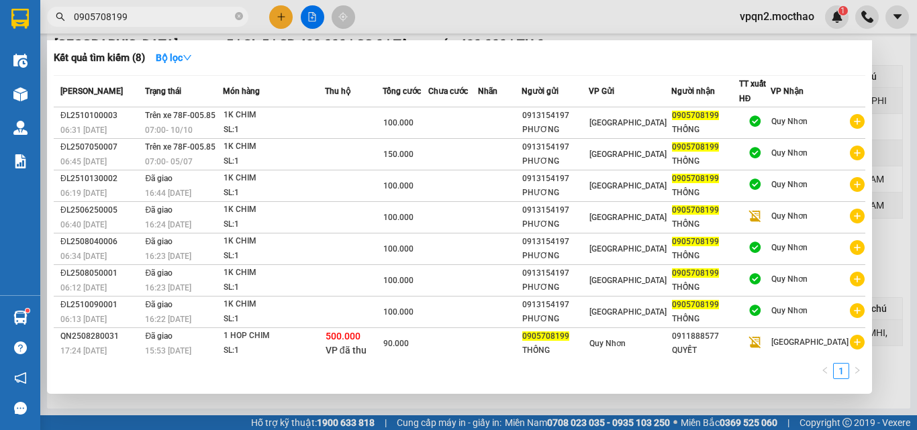
drag, startPoint x: 86, startPoint y: 17, endPoint x: 179, endPoint y: 35, distance: 95.0
click at [179, 29] on div "Kết quả [PERSON_NAME] ( 8 ) Bộ lọc Mã ĐH Trạng thái Món hàng Thu hộ Tổng [PERSO…" at bounding box center [131, 16] width 262 height 23
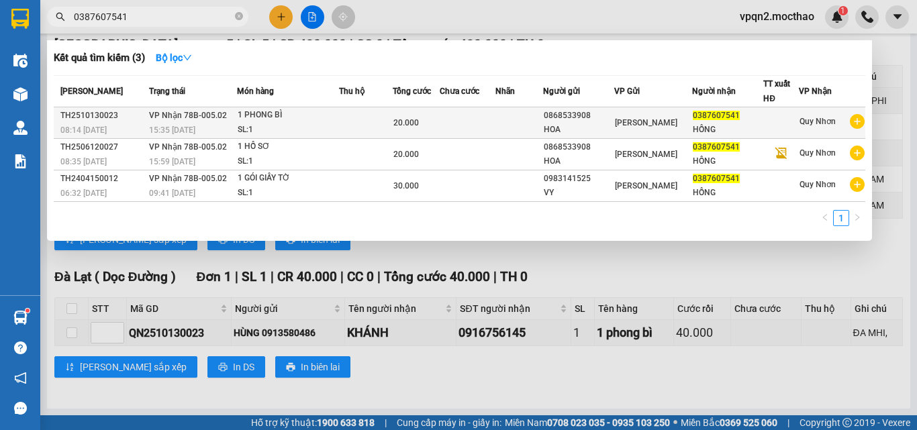
click at [698, 122] on div "0387607541" at bounding box center [728, 116] width 70 height 14
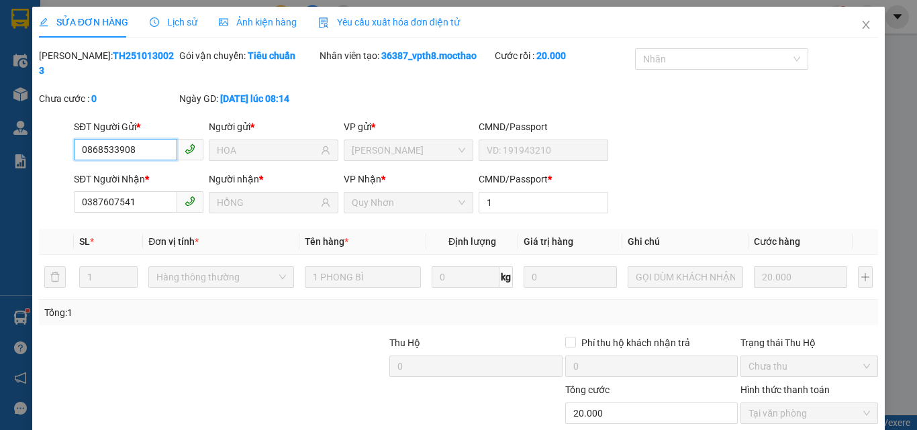
scroll to position [69, 0]
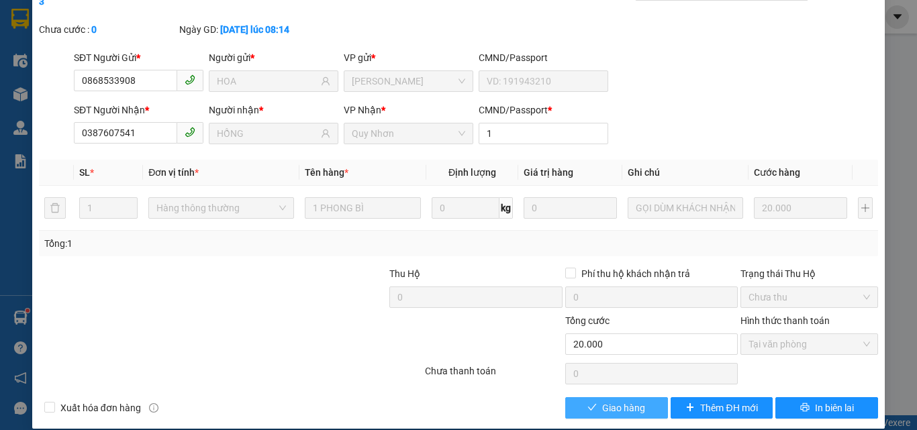
click at [640, 397] on button "Giao hàng" at bounding box center [616, 407] width 103 height 21
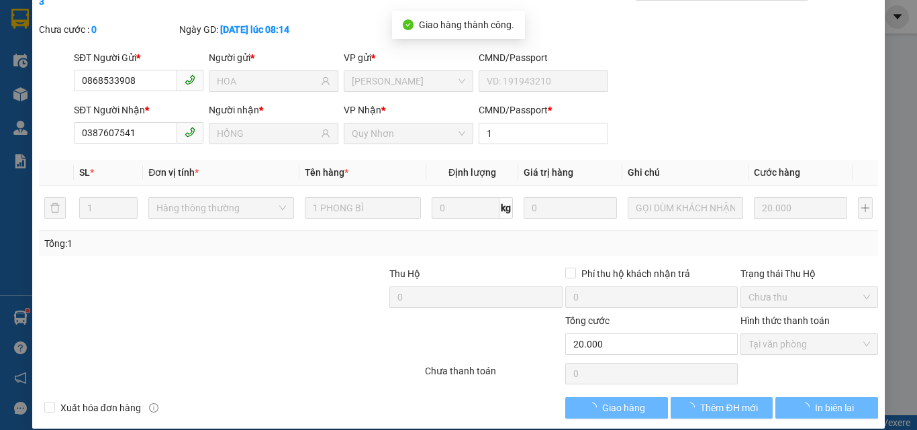
scroll to position [0, 0]
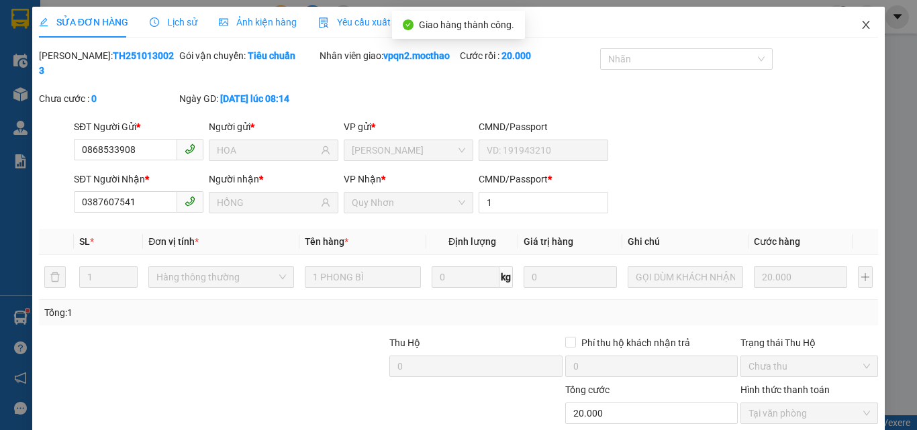
drag, startPoint x: 858, startPoint y: 28, endPoint x: 846, endPoint y: 32, distance: 13.4
click at [862, 28] on icon "close" at bounding box center [865, 25] width 7 height 8
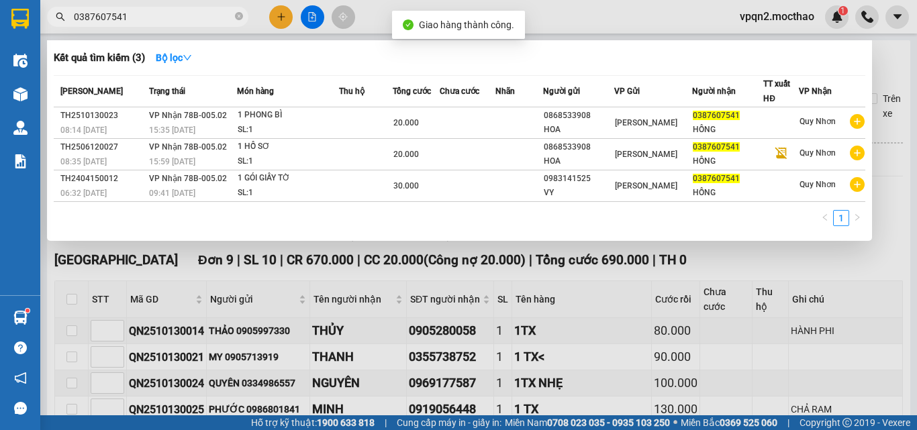
drag, startPoint x: 115, startPoint y: 14, endPoint x: 195, endPoint y: 21, distance: 80.9
click at [195, 21] on input "0387607541" at bounding box center [153, 16] width 158 height 15
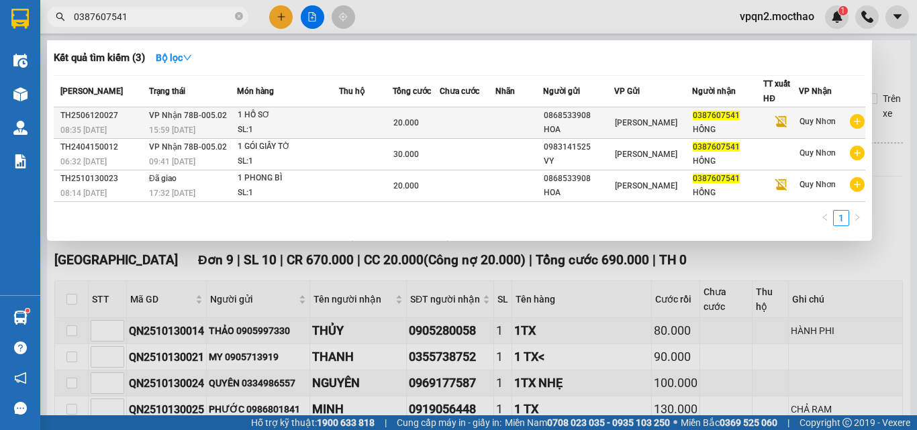
click at [709, 127] on div "HỒNG" at bounding box center [728, 130] width 70 height 14
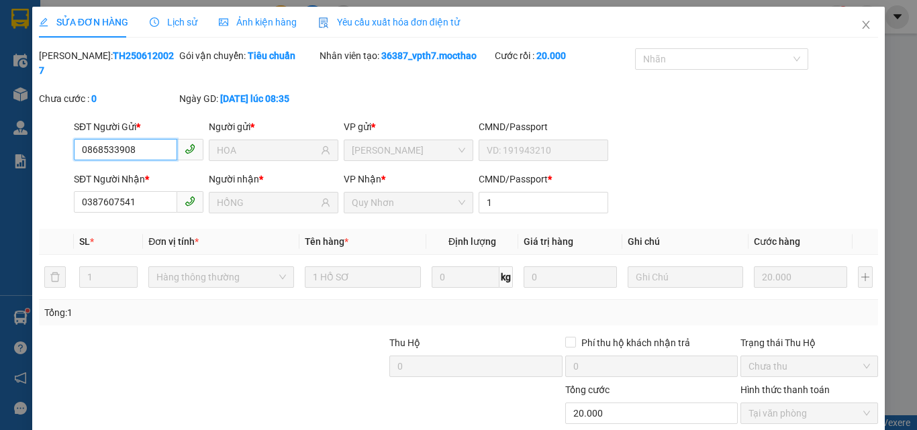
scroll to position [69, 0]
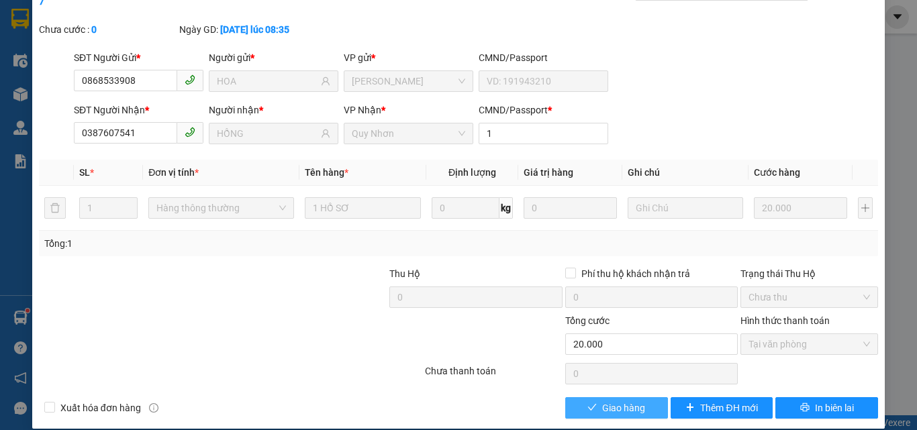
click at [620, 401] on span "Giao hàng" at bounding box center [623, 408] width 43 height 15
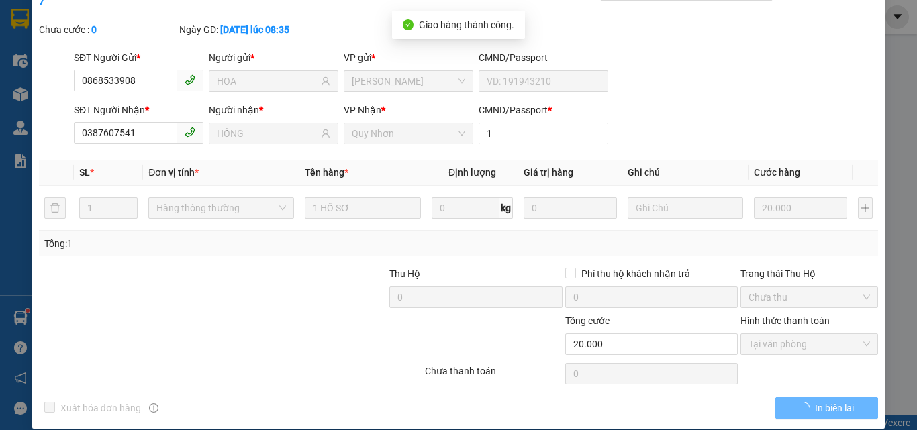
scroll to position [0, 0]
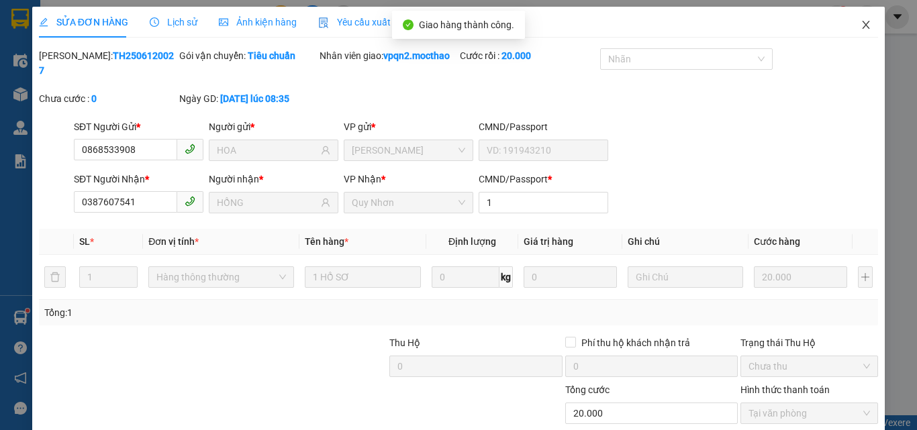
drag, startPoint x: 860, startPoint y: 27, endPoint x: 152, endPoint y: 39, distance: 707.5
click at [860, 27] on icon "close" at bounding box center [865, 24] width 11 height 11
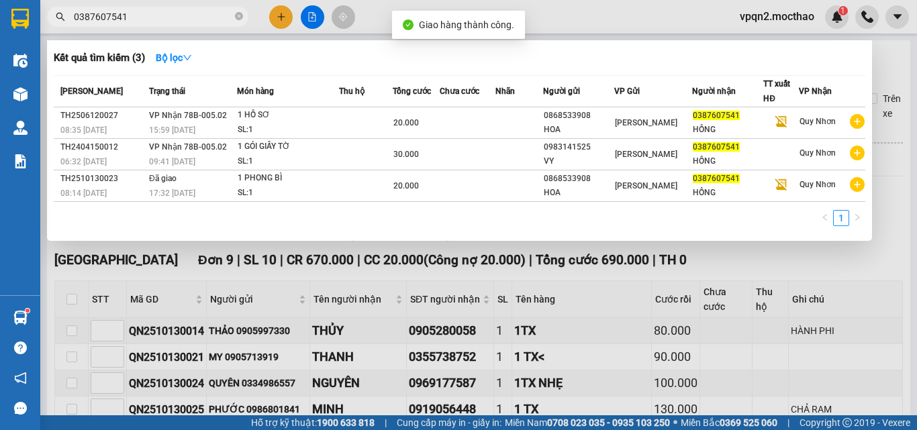
drag, startPoint x: 116, startPoint y: 16, endPoint x: 154, endPoint y: 28, distance: 39.9
click at [154, 28] on div "Kết quả [PERSON_NAME] ( 3 ) Bộ lọc Mã ĐH Trạng thái Món hàng Thu hộ Tổng [PERSO…" at bounding box center [131, 16] width 262 height 23
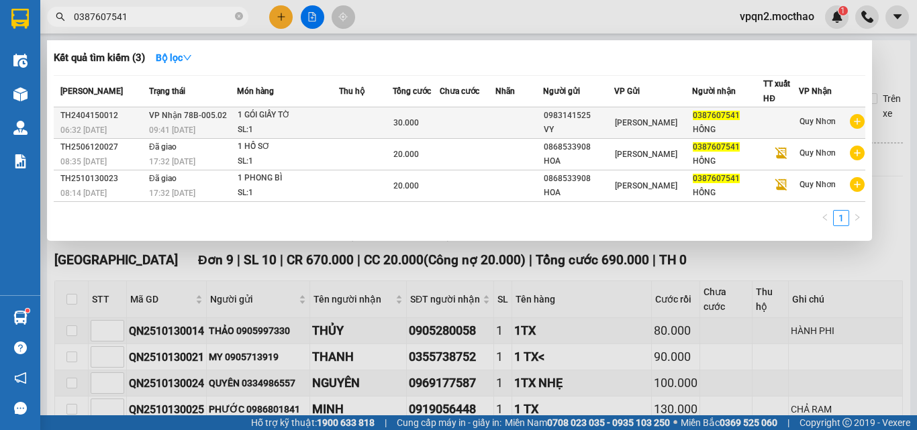
click at [207, 115] on span "VP Nhận 78B-005.02" at bounding box center [188, 115] width 78 height 9
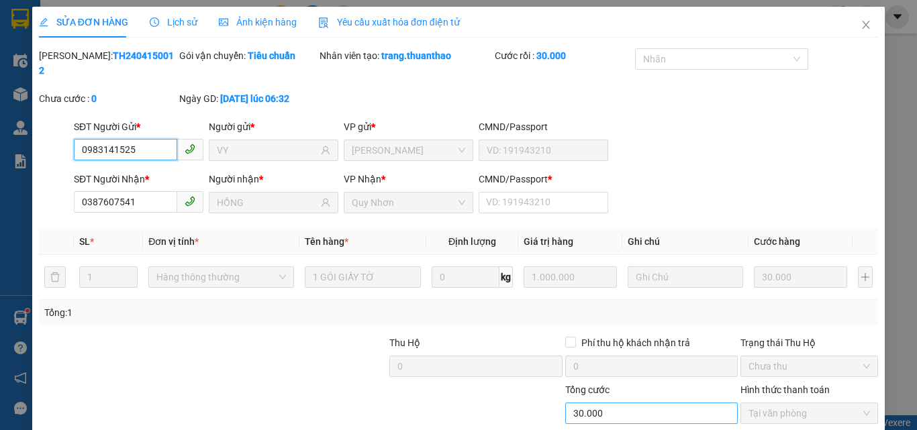
scroll to position [62, 0]
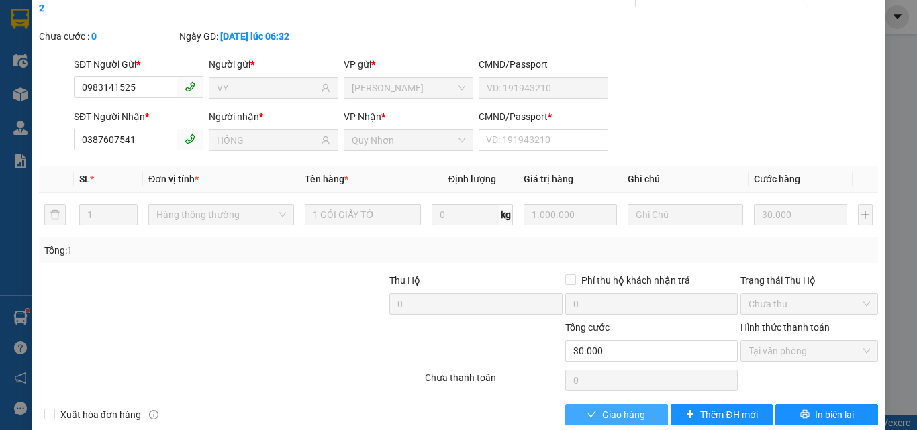
drag, startPoint x: 637, startPoint y: 407, endPoint x: 640, endPoint y: 389, distance: 18.3
click at [637, 407] on span "Giao hàng" at bounding box center [623, 414] width 43 height 15
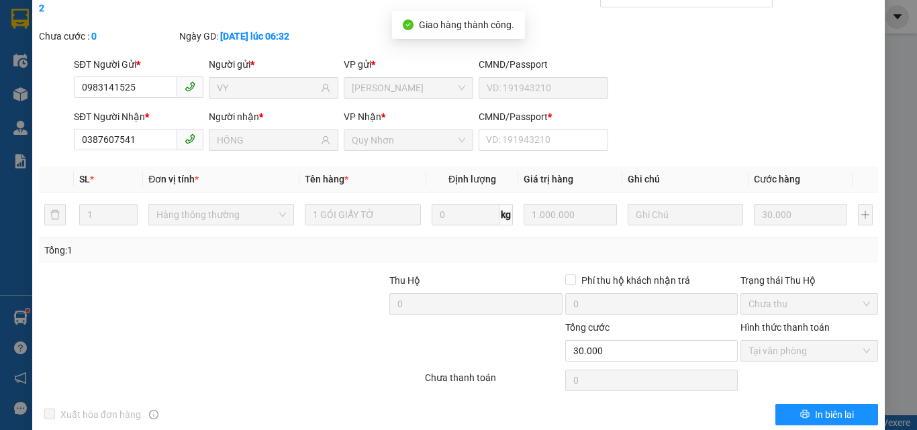
scroll to position [0, 0]
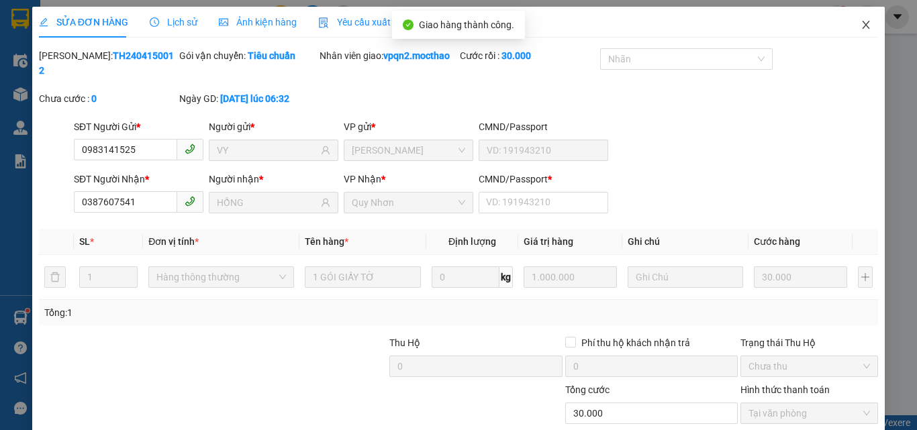
drag, startPoint x: 857, startPoint y: 26, endPoint x: 191, endPoint y: 35, distance: 666.5
click at [862, 26] on icon "close" at bounding box center [865, 25] width 7 height 8
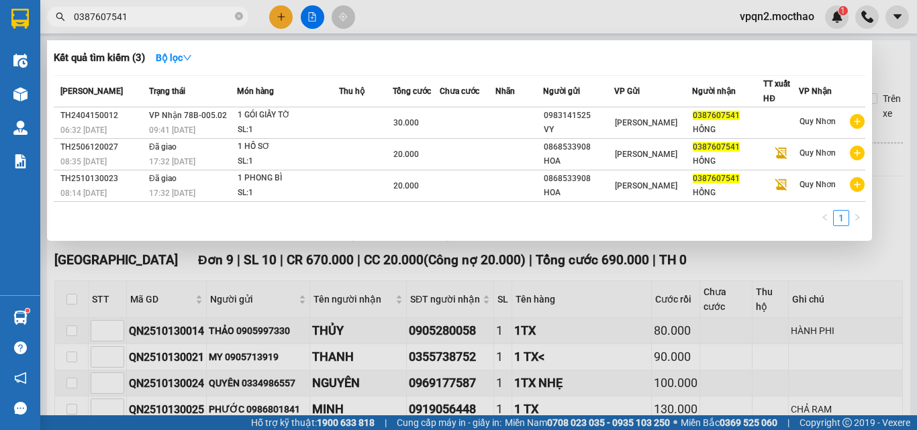
drag, startPoint x: 79, startPoint y: 13, endPoint x: 249, endPoint y: 40, distance: 171.8
click at [249, 29] on div "Kết quả [PERSON_NAME] ( 3 ) Bộ lọc Mã ĐH Trạng thái Món hàng Thu hộ Tổng [PERSO…" at bounding box center [131, 16] width 262 height 23
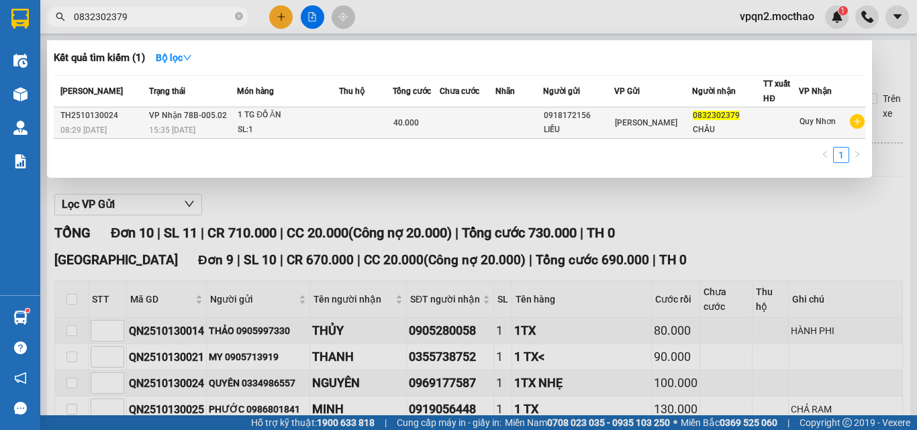
click at [245, 107] on td "1 TG ĐỒ ĂN SL: 1" at bounding box center [288, 123] width 102 height 32
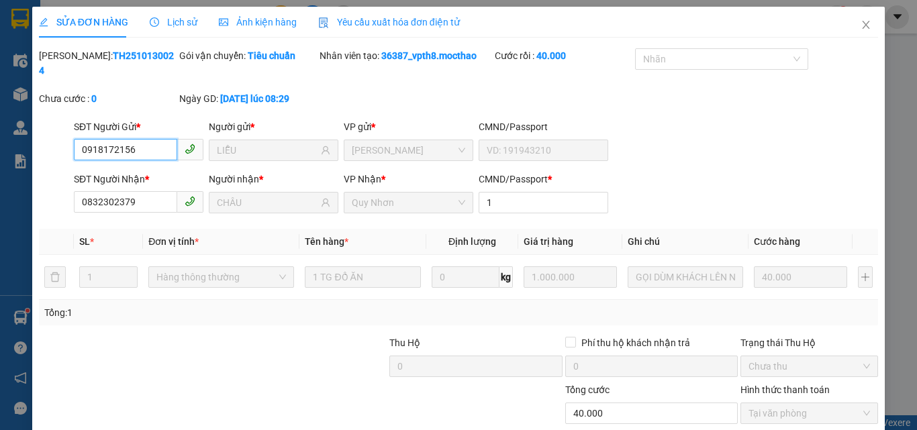
scroll to position [69, 0]
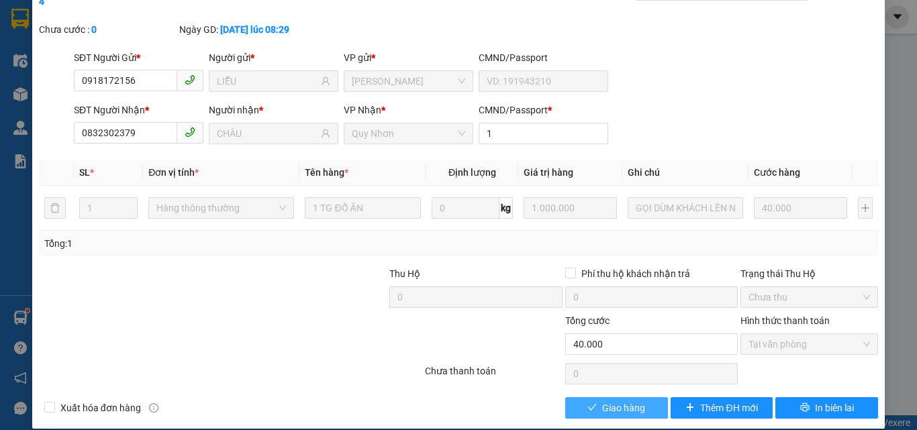
click at [614, 401] on span "Giao hàng" at bounding box center [623, 408] width 43 height 15
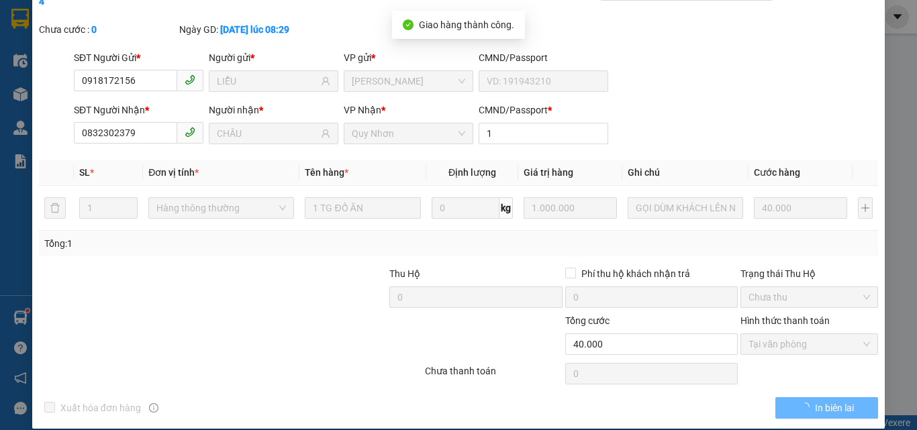
scroll to position [0, 0]
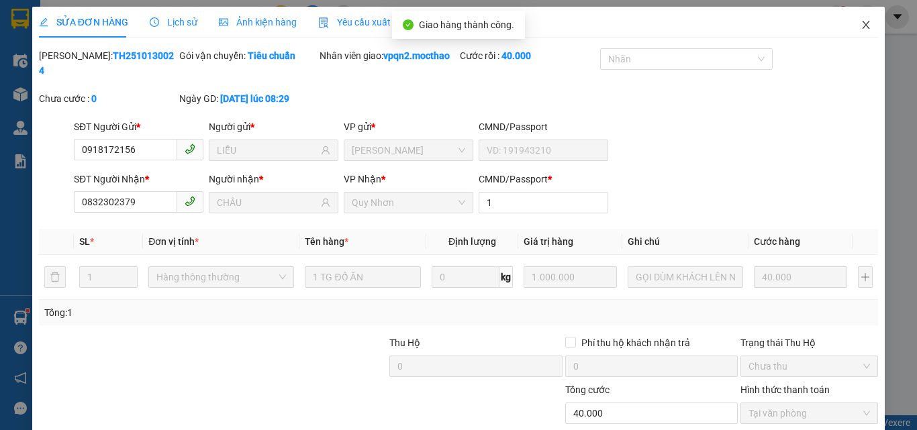
drag, startPoint x: 860, startPoint y: 24, endPoint x: 185, endPoint y: 1, distance: 675.0
click at [860, 25] on icon "close" at bounding box center [865, 24] width 11 height 11
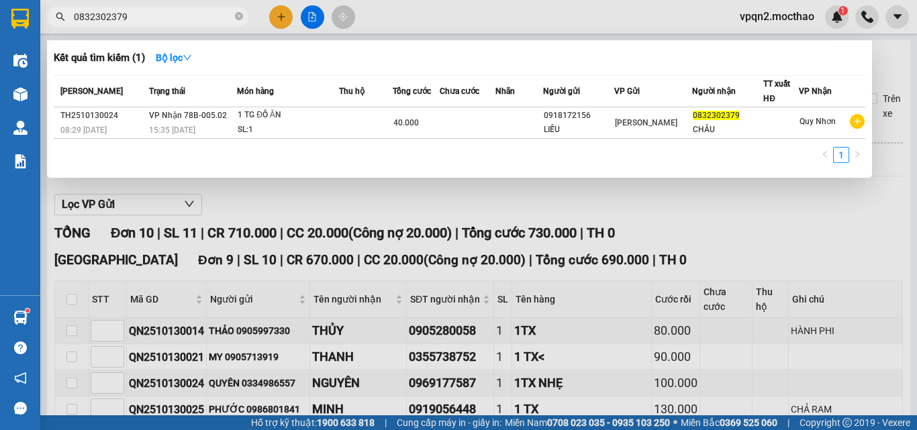
drag, startPoint x: 79, startPoint y: 18, endPoint x: 166, endPoint y: 33, distance: 88.5
click at [166, 29] on div "Kết quả [PERSON_NAME] ( 1 ) Bộ lọc Mã ĐH Trạng thái Món hàng Thu hộ Tổng [PERSO…" at bounding box center [131, 16] width 262 height 23
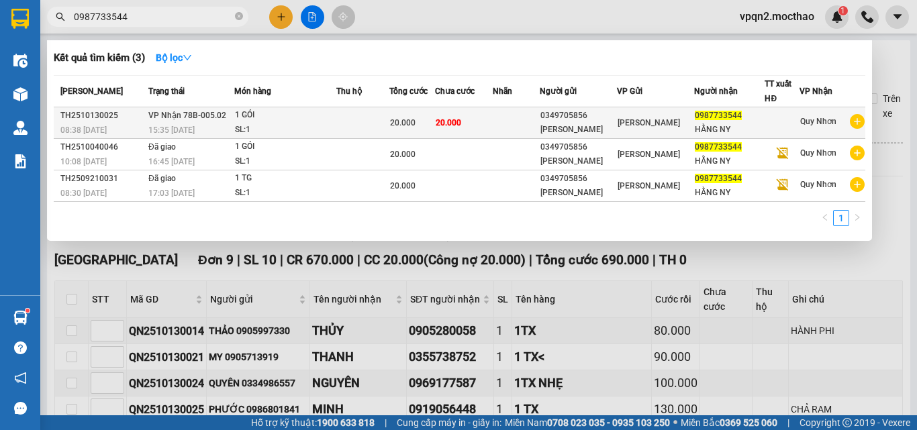
click at [233, 118] on td "[PERSON_NAME] 78B-005.02 15:35 [DATE]" at bounding box center [189, 123] width 89 height 32
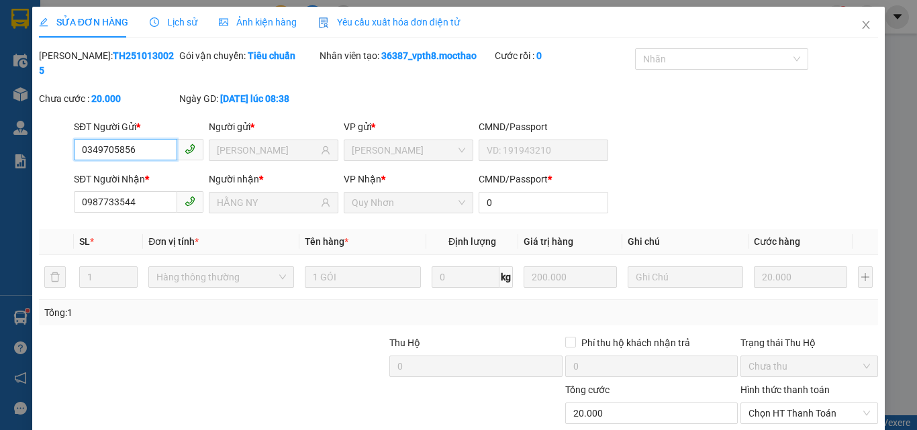
scroll to position [69, 0]
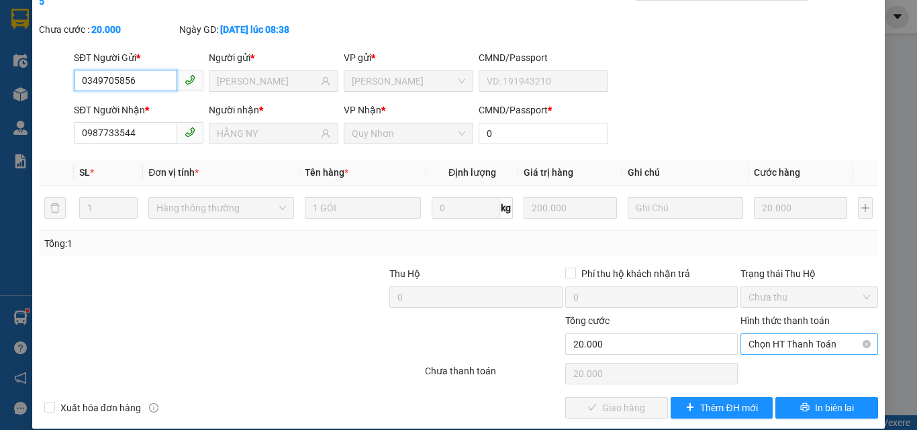
click at [753, 334] on span "Chọn HT Thanh Toán" at bounding box center [808, 344] width 121 height 20
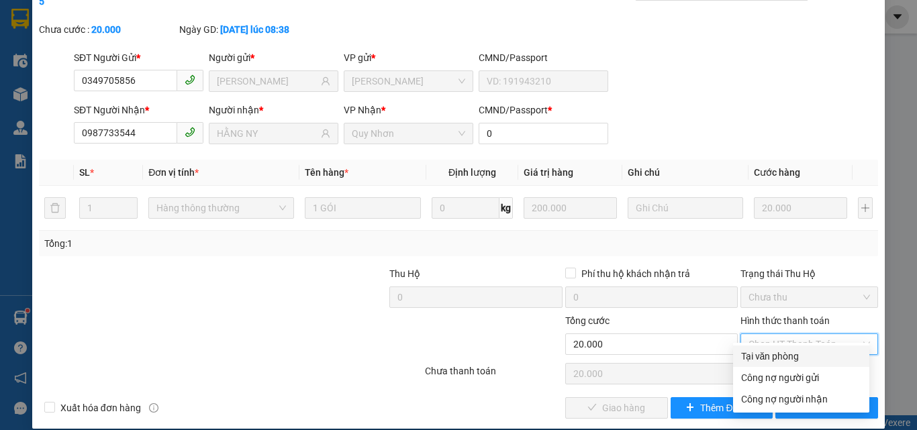
click at [771, 362] on div "Tại văn phòng" at bounding box center [801, 356] width 120 height 15
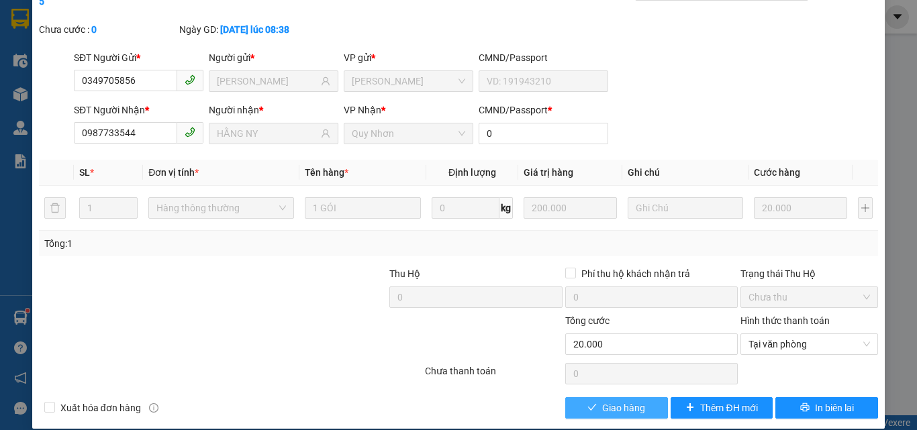
click at [631, 401] on span "Giao hàng" at bounding box center [623, 408] width 43 height 15
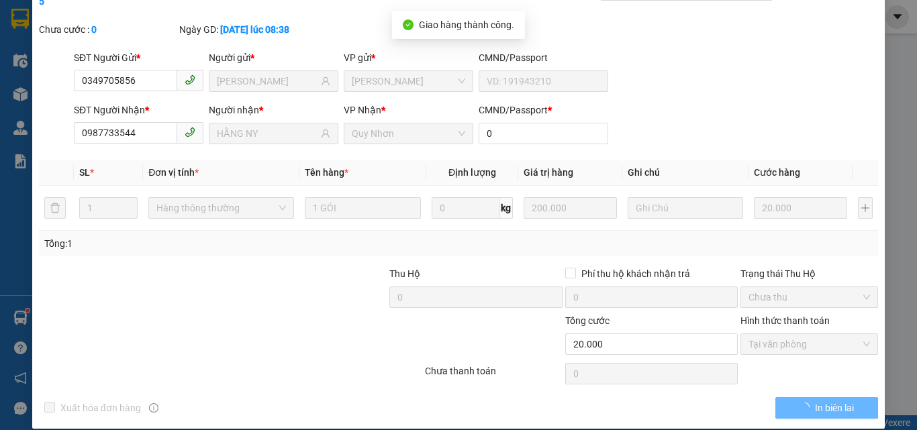
scroll to position [0, 0]
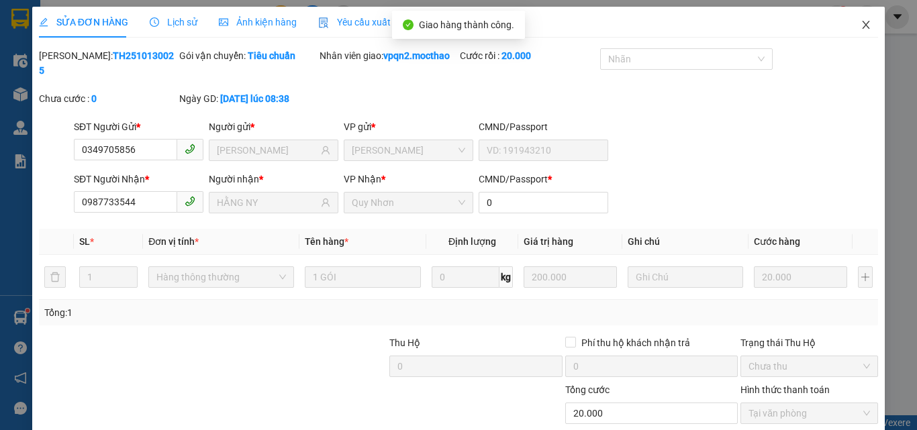
click at [857, 19] on span "Close" at bounding box center [866, 26] width 38 height 38
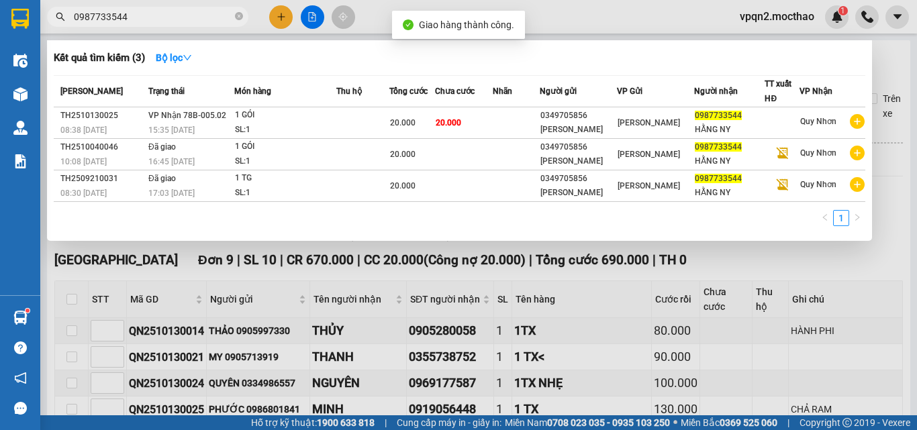
drag, startPoint x: 81, startPoint y: 18, endPoint x: 162, endPoint y: 30, distance: 82.1
click at [162, 29] on div "Kết quả [PERSON_NAME] ( 3 ) Bộ lọc Mã ĐH Trạng thái Món hàng Thu hộ Tổng [PERSO…" at bounding box center [131, 16] width 262 height 23
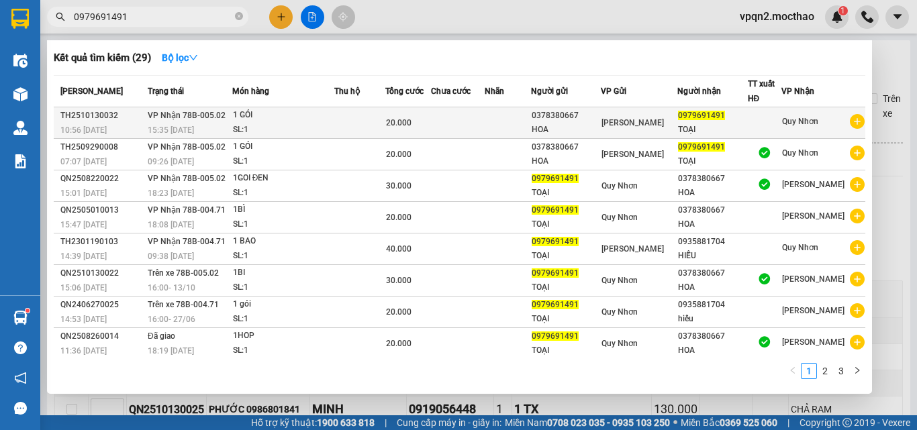
click at [208, 119] on span "VP Nhận 78B-005.02" at bounding box center [187, 115] width 78 height 9
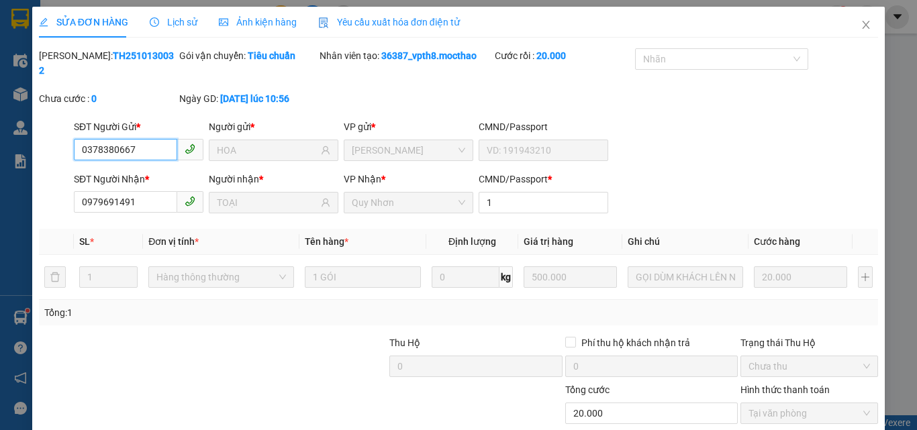
scroll to position [69, 0]
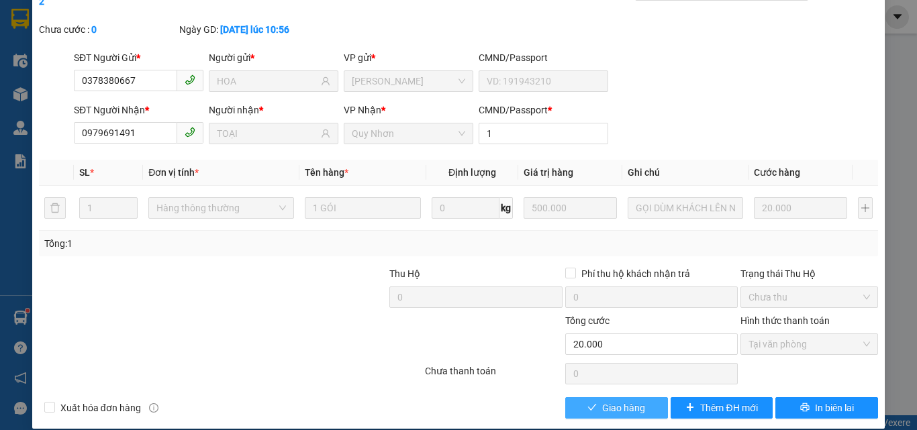
click at [624, 401] on span "Giao hàng" at bounding box center [623, 408] width 43 height 15
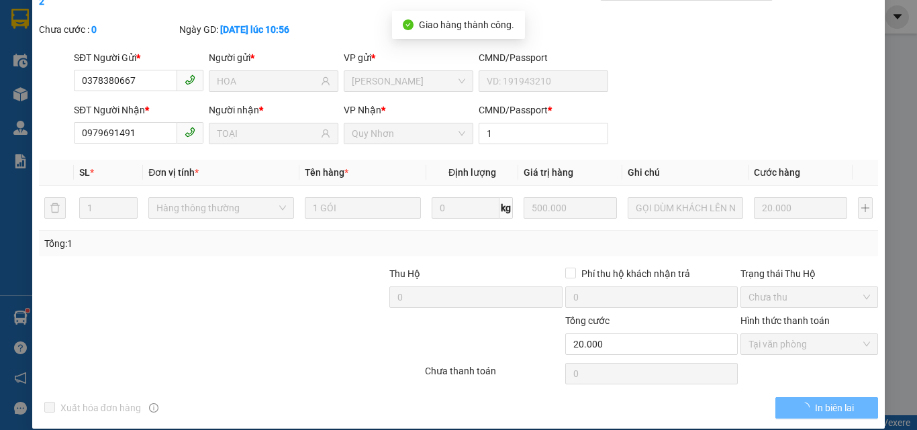
scroll to position [0, 0]
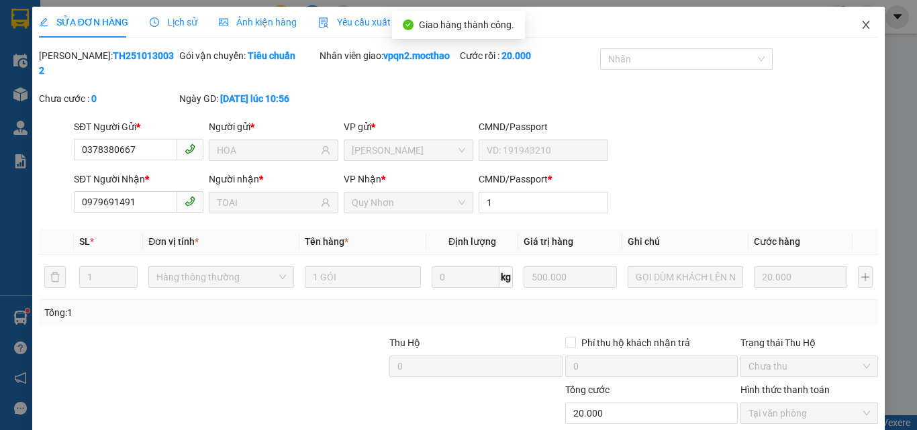
click at [860, 24] on icon "close" at bounding box center [865, 24] width 11 height 11
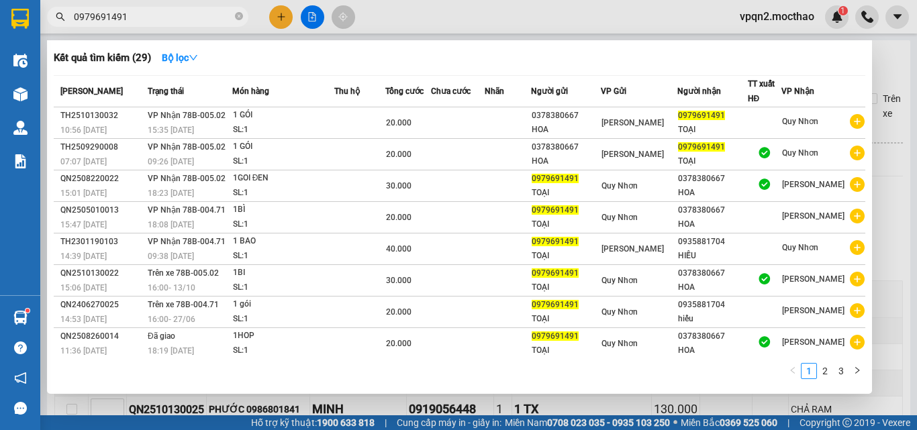
drag, startPoint x: 116, startPoint y: 18, endPoint x: 140, endPoint y: 21, distance: 24.4
click at [140, 21] on input "0979691491" at bounding box center [153, 16] width 158 height 15
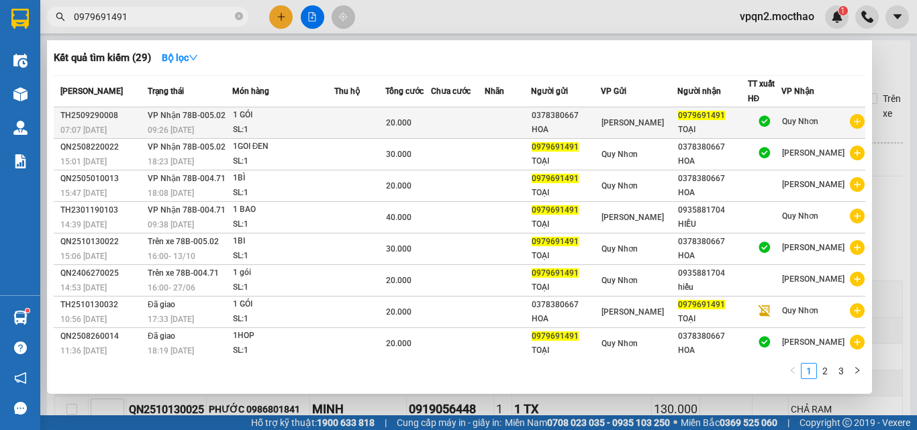
click at [691, 133] on div "TOẠI" at bounding box center [712, 130] width 68 height 14
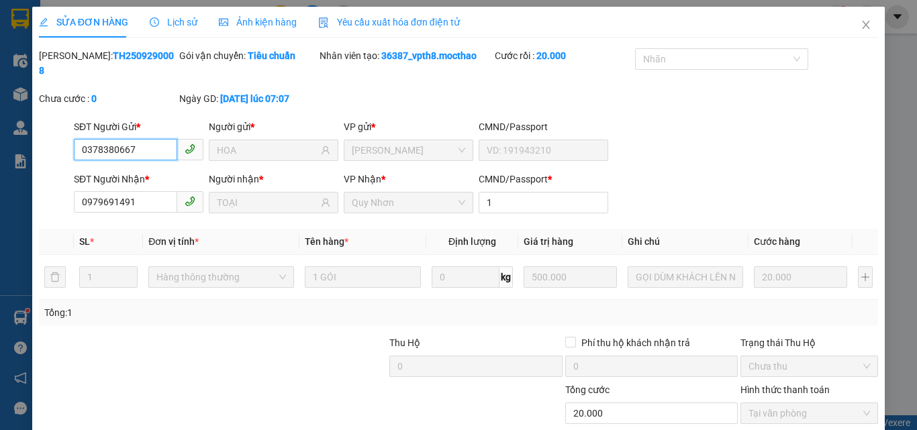
scroll to position [69, 0]
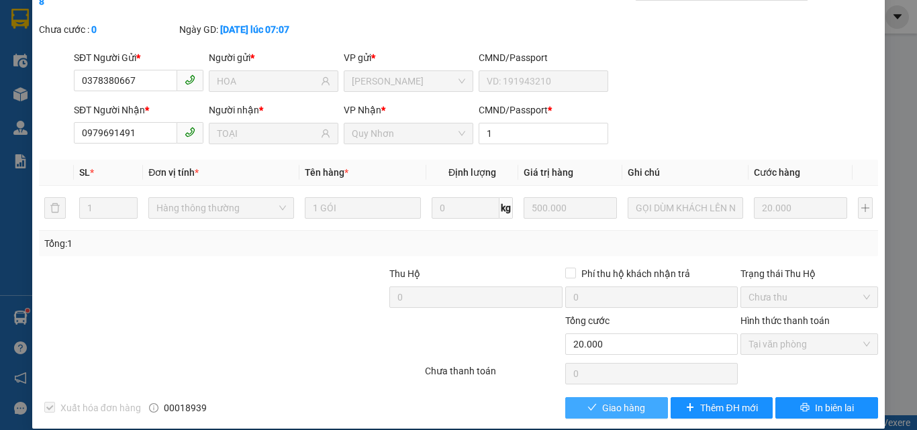
click at [594, 397] on button "Giao hàng" at bounding box center [616, 407] width 103 height 21
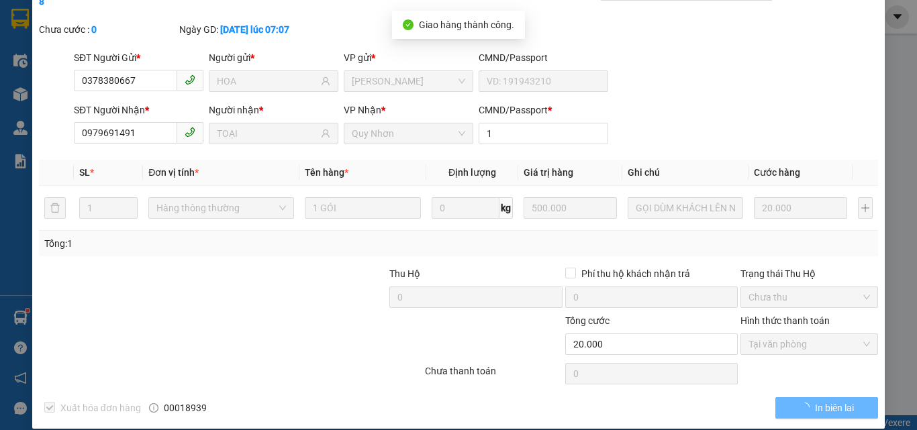
scroll to position [0, 0]
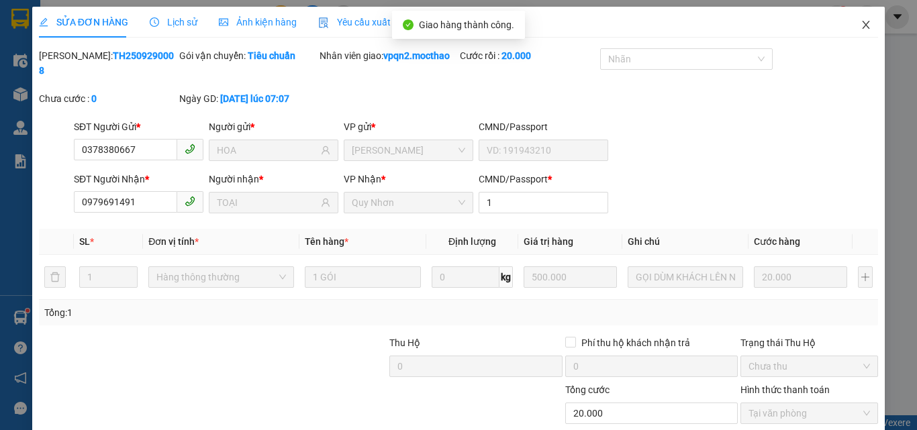
drag, startPoint x: 853, startPoint y: 21, endPoint x: 630, endPoint y: 6, distance: 224.0
click at [847, 23] on span "Close" at bounding box center [866, 26] width 38 height 38
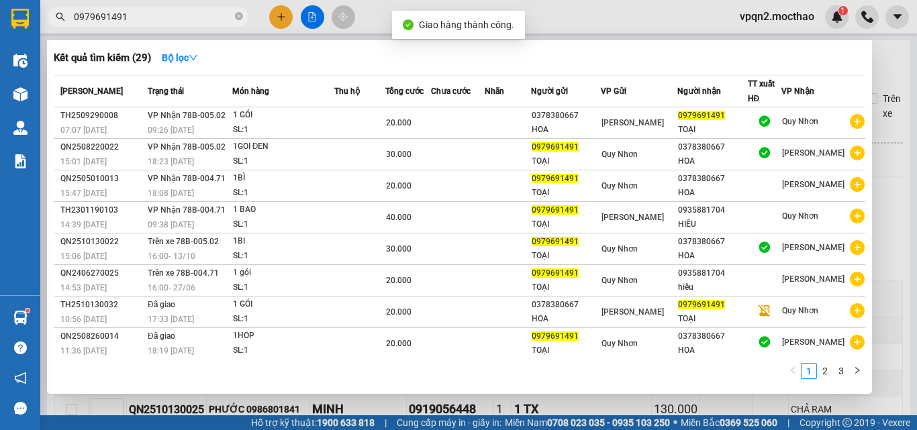
drag, startPoint x: 115, startPoint y: 15, endPoint x: 164, endPoint y: 30, distance: 51.2
click at [164, 29] on div "Kết quả [PERSON_NAME] ( 29 ) Bộ lọc Mã ĐH Trạng thái Món hàng Thu hộ Tổng [PERS…" at bounding box center [131, 16] width 262 height 23
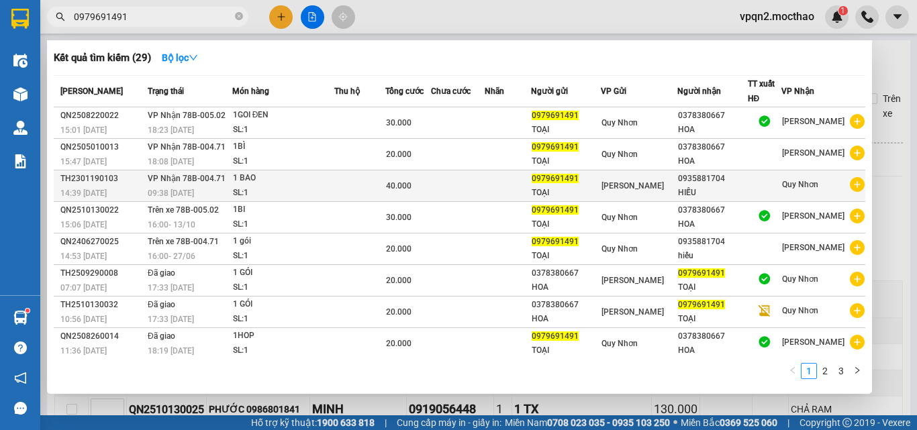
click at [600, 184] on div "0979691491" at bounding box center [566, 179] width 68 height 14
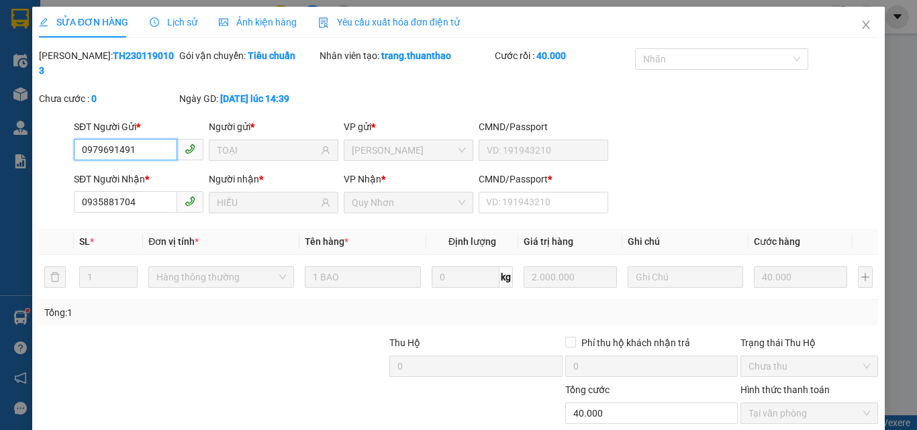
scroll to position [69, 0]
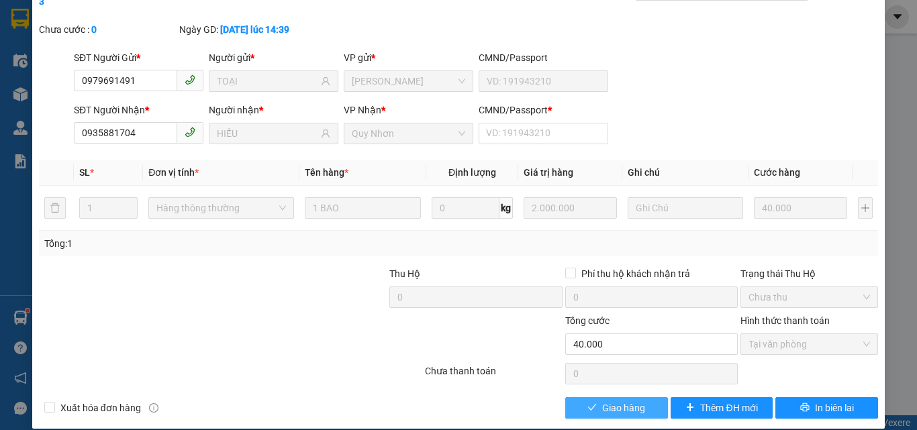
click at [620, 401] on span "Giao hàng" at bounding box center [623, 408] width 43 height 15
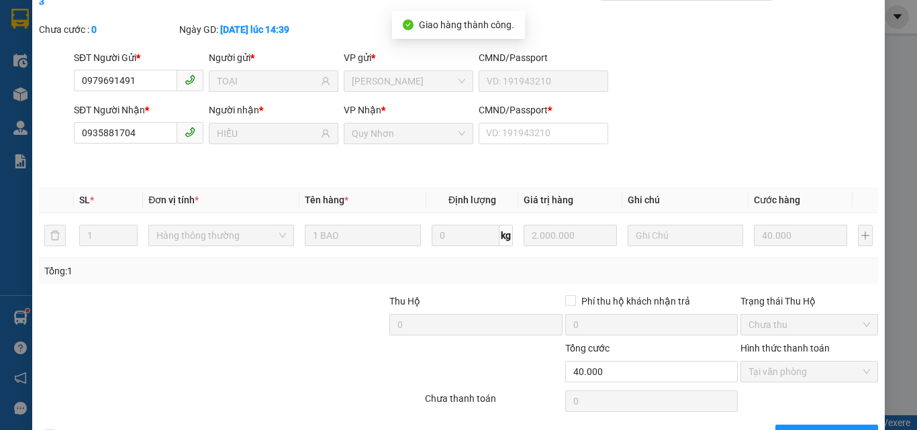
scroll to position [0, 0]
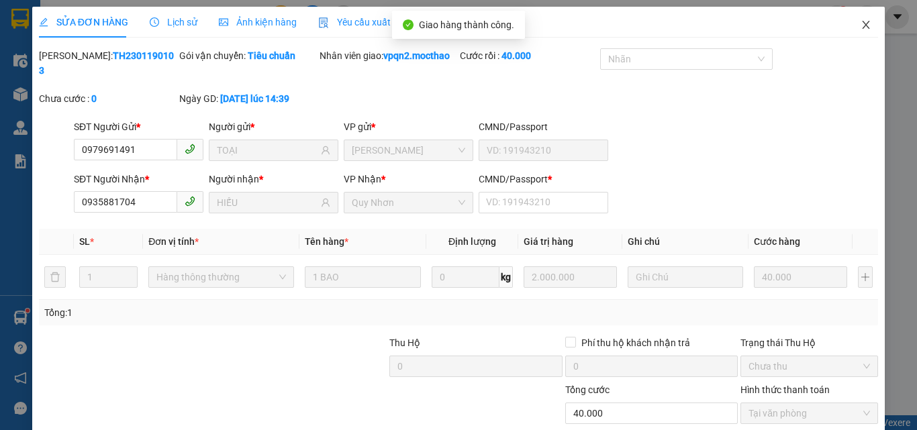
click at [860, 22] on icon "close" at bounding box center [865, 24] width 11 height 11
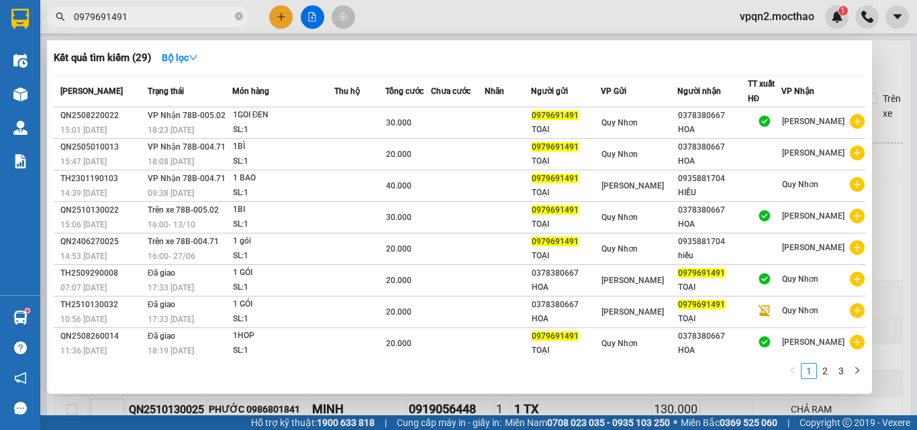
drag, startPoint x: 79, startPoint y: 17, endPoint x: 166, endPoint y: 30, distance: 87.4
click at [166, 29] on div "Kết quả [PERSON_NAME] ( 29 ) Bộ lọc Mã ĐH Trạng thái Món hàng Thu hộ Tổng [PERS…" at bounding box center [131, 16] width 262 height 23
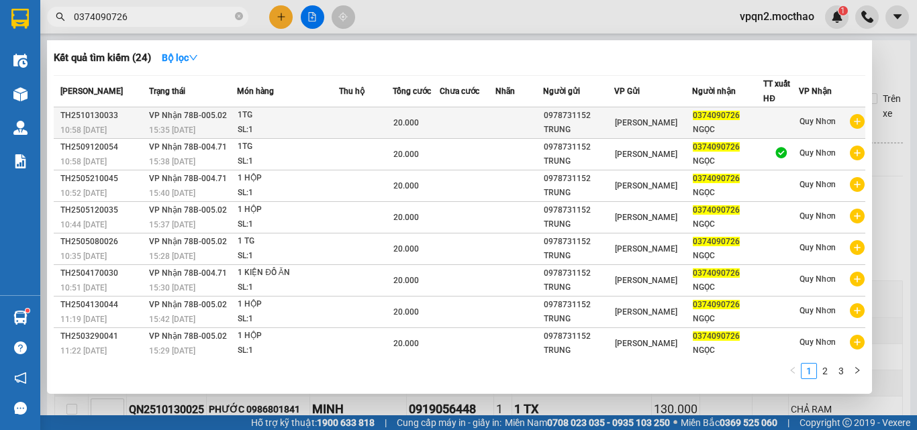
click at [343, 127] on td at bounding box center [366, 123] width 54 height 32
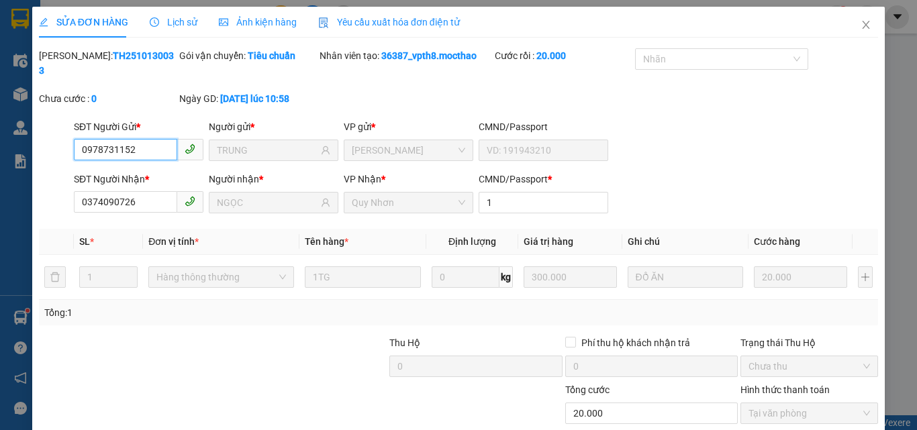
scroll to position [69, 0]
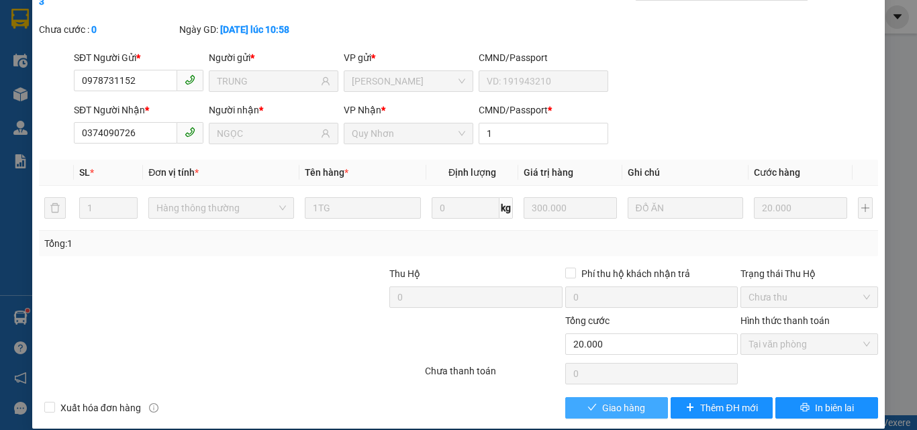
click at [613, 401] on span "Giao hàng" at bounding box center [623, 408] width 43 height 15
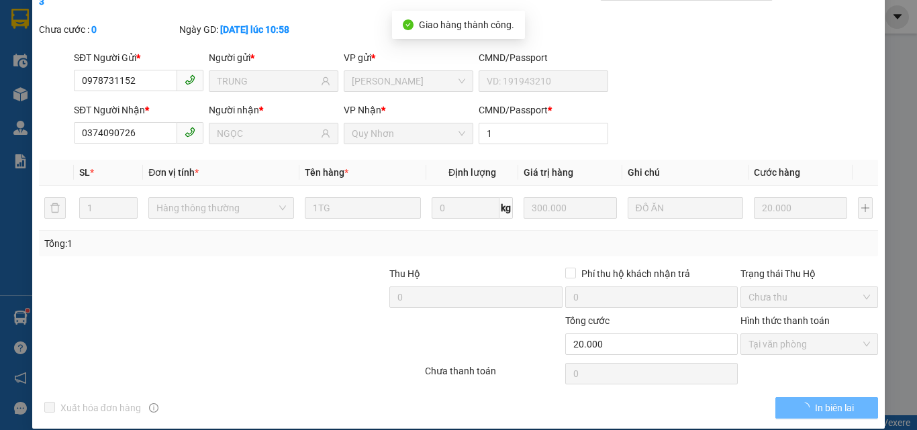
scroll to position [0, 0]
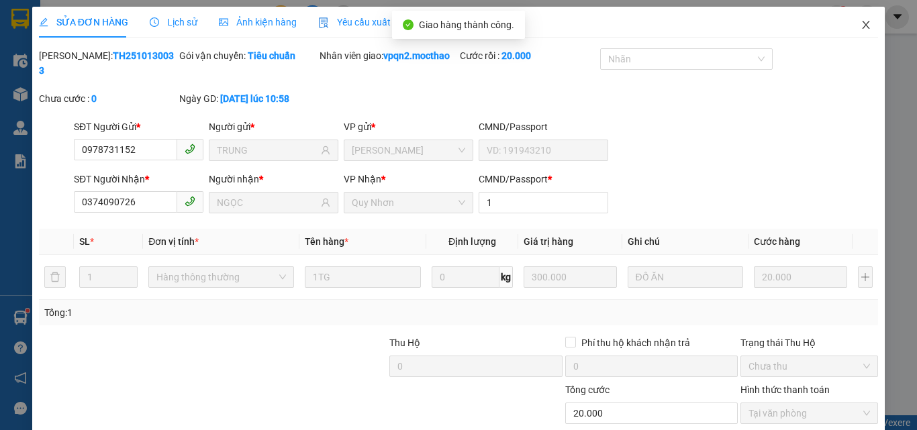
click at [860, 28] on icon "close" at bounding box center [865, 24] width 11 height 11
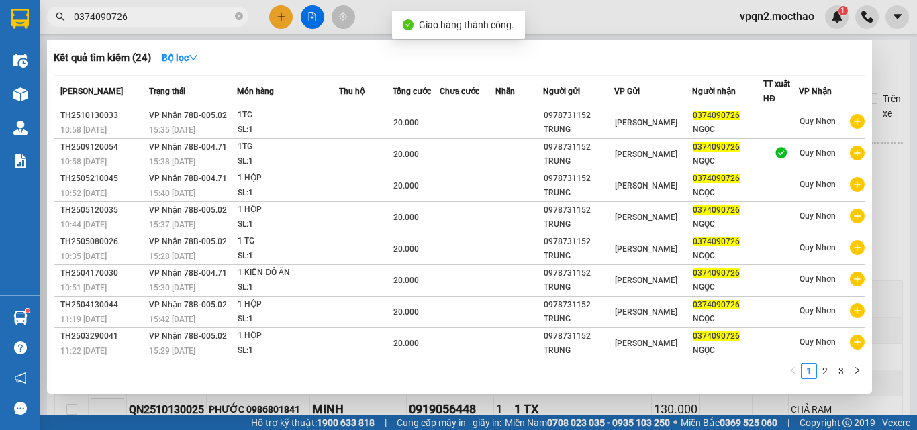
drag, startPoint x: 113, startPoint y: 19, endPoint x: 161, endPoint y: 26, distance: 48.9
click at [161, 26] on span "0374090726" at bounding box center [147, 17] width 201 height 20
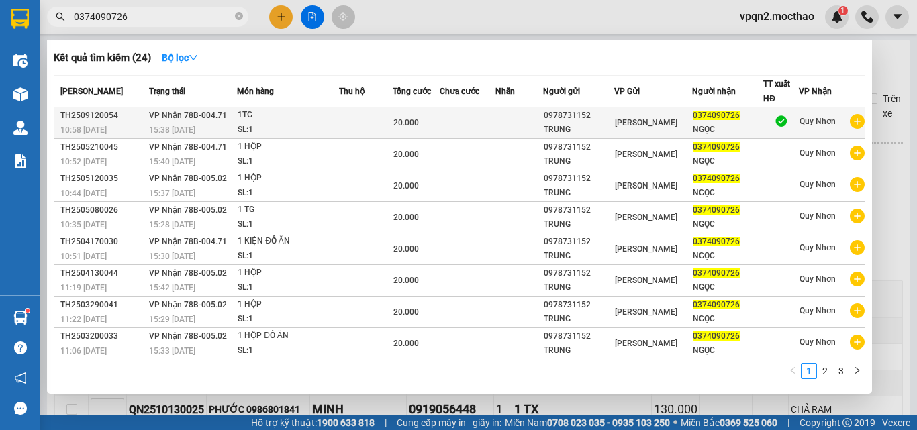
click at [575, 123] on div "TRUNG" at bounding box center [579, 130] width 70 height 14
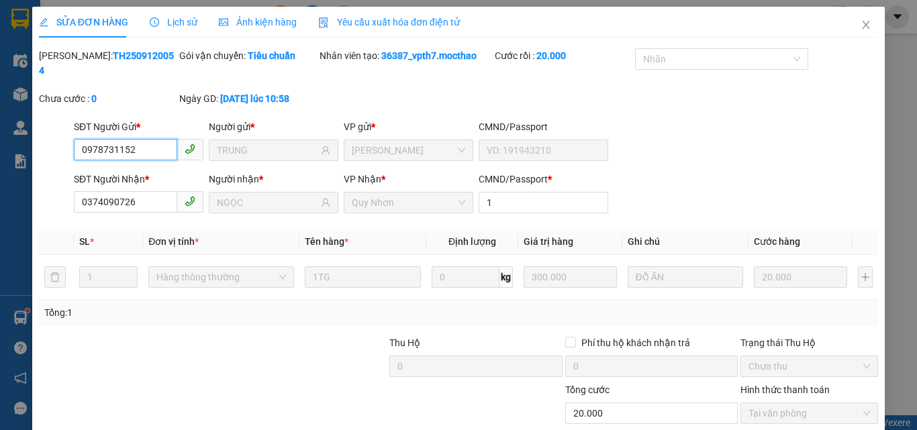
scroll to position [69, 0]
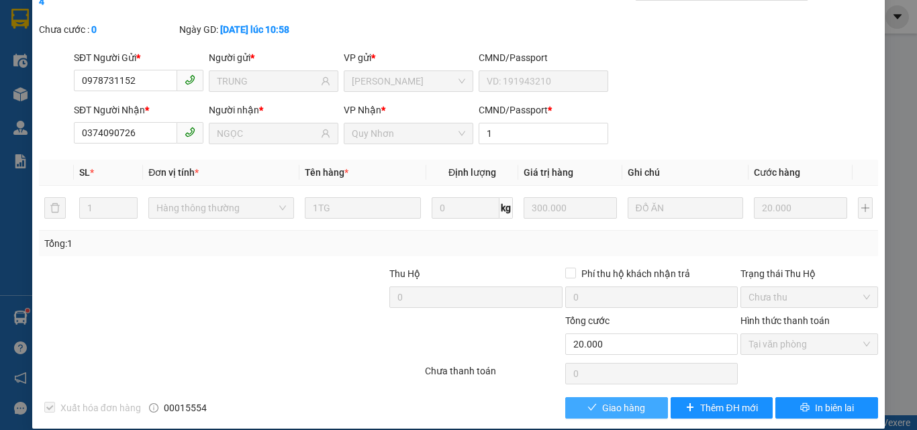
click at [632, 401] on span "Giao hàng" at bounding box center [623, 408] width 43 height 15
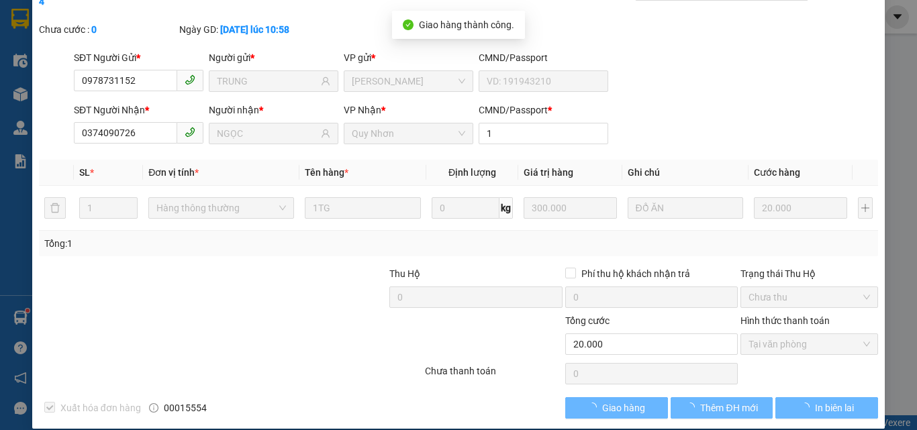
scroll to position [0, 0]
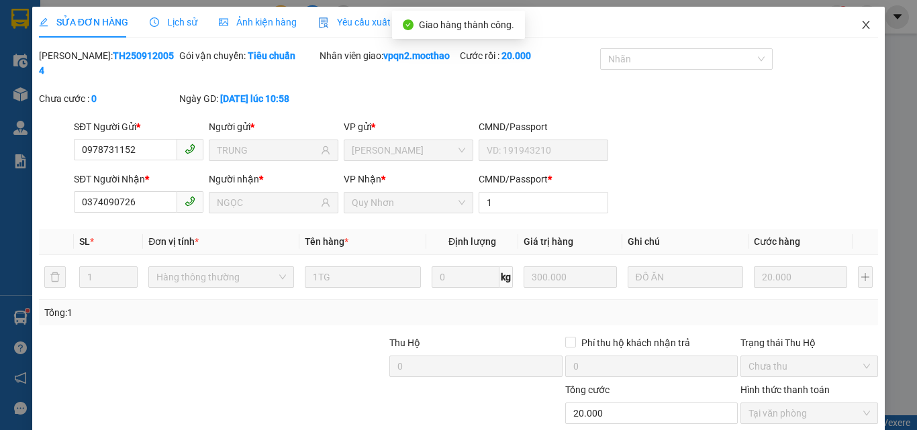
click at [862, 26] on icon "close" at bounding box center [865, 25] width 7 height 8
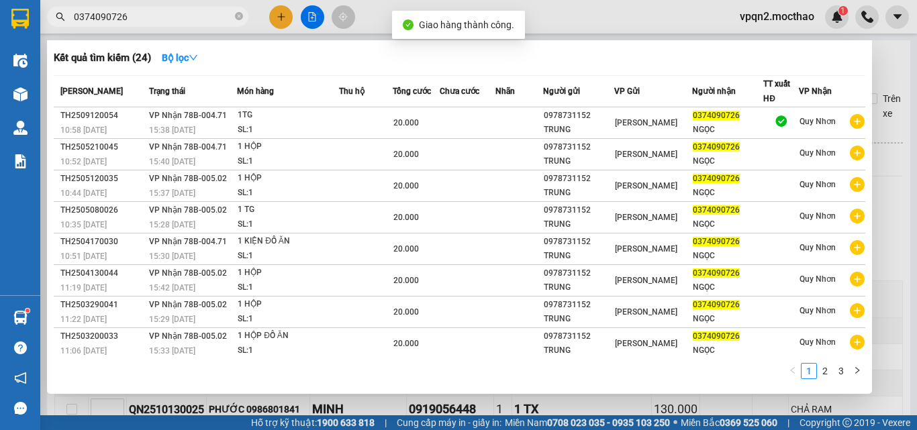
drag, startPoint x: 117, startPoint y: 19, endPoint x: 174, endPoint y: 29, distance: 57.8
click at [174, 29] on div "Kết quả [PERSON_NAME] ( 24 ) Bộ lọc Mã ĐH Trạng thái Món hàng Thu hộ Tổng [PERS…" at bounding box center [131, 16] width 262 height 23
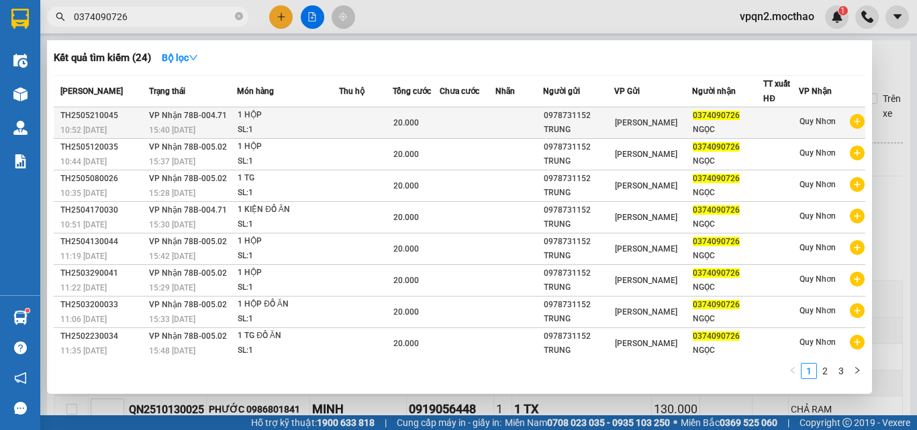
click at [402, 122] on span "20.000" at bounding box center [406, 122] width 26 height 9
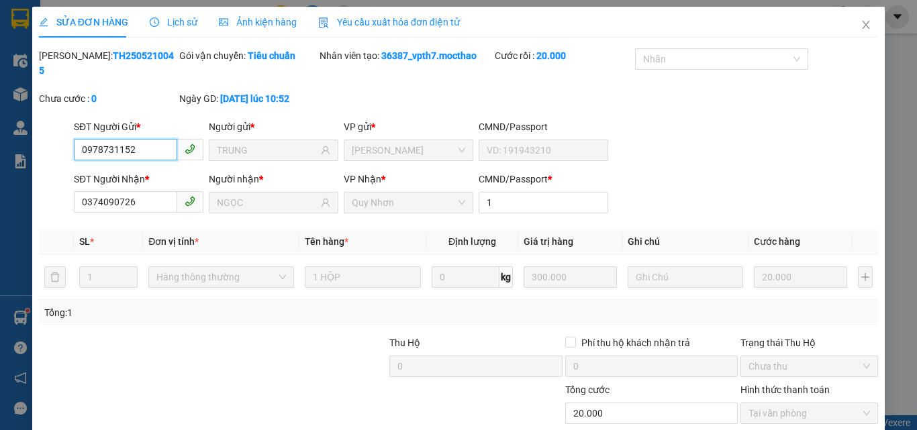
scroll to position [69, 0]
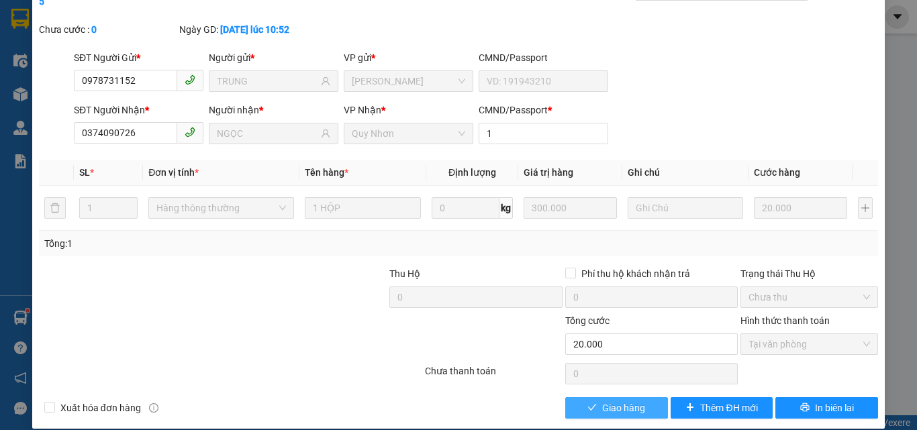
click at [612, 401] on span "Giao hàng" at bounding box center [623, 408] width 43 height 15
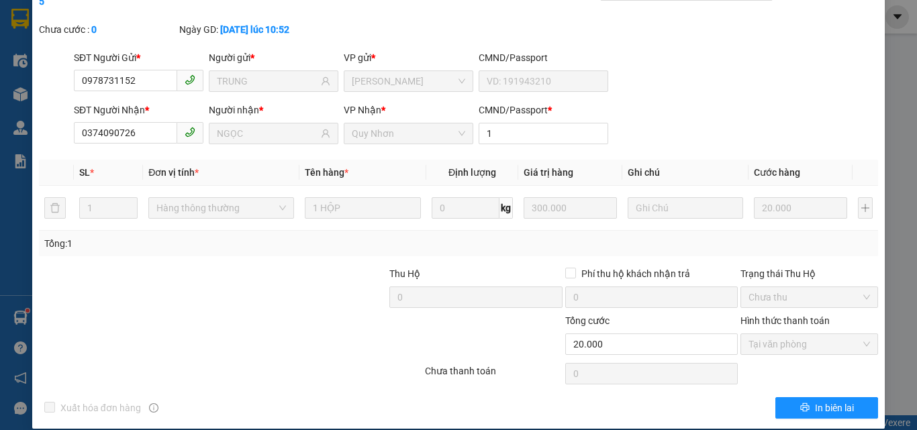
scroll to position [0, 0]
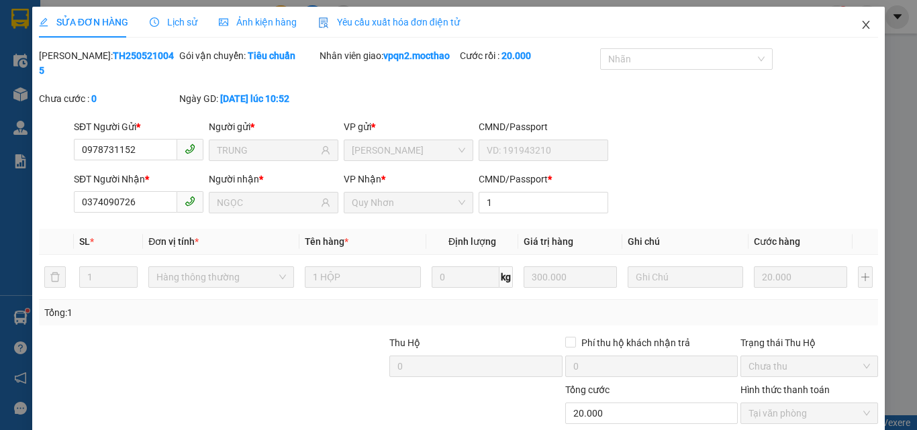
click at [860, 22] on icon "close" at bounding box center [865, 24] width 11 height 11
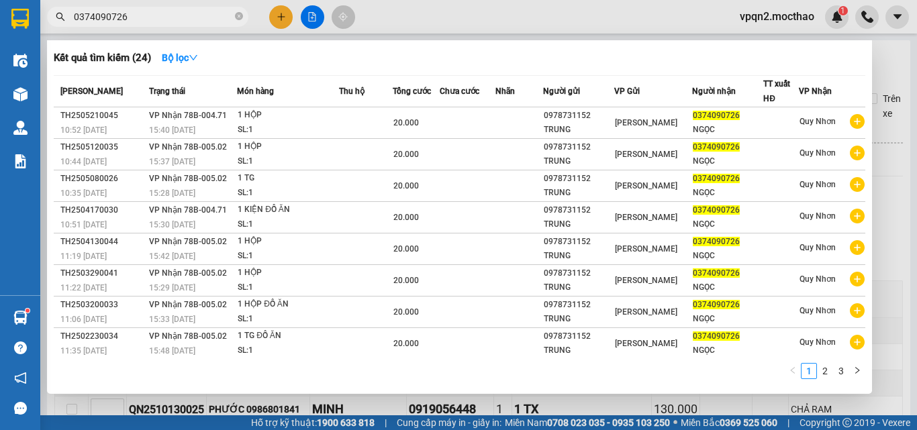
drag, startPoint x: 114, startPoint y: 17, endPoint x: 166, endPoint y: 27, distance: 53.2
click at [166, 27] on div "Kết quả [PERSON_NAME] ( 24 ) Bộ lọc Mã ĐH Trạng thái Món hàng Thu hộ Tổng [PERS…" at bounding box center [131, 16] width 262 height 23
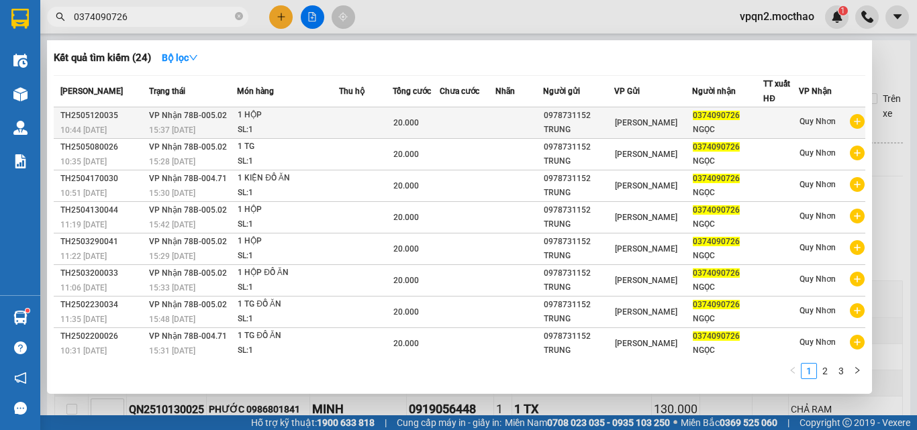
click at [368, 117] on td at bounding box center [366, 123] width 54 height 32
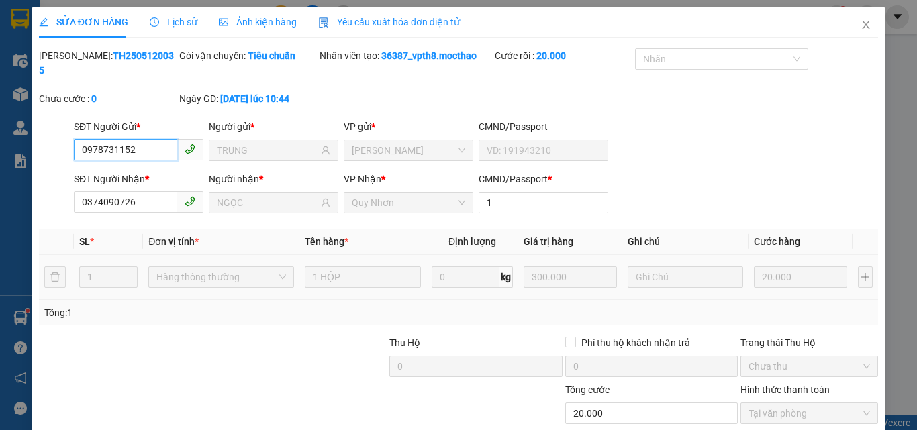
scroll to position [69, 0]
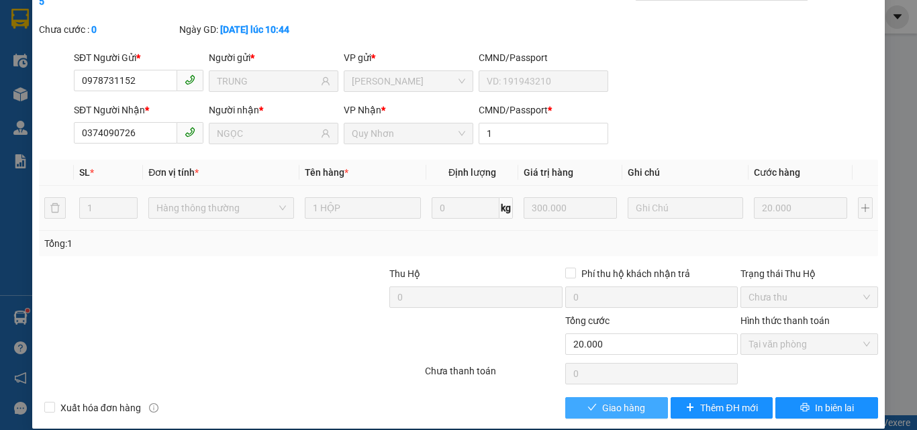
click at [602, 401] on span "Giao hàng" at bounding box center [623, 408] width 43 height 15
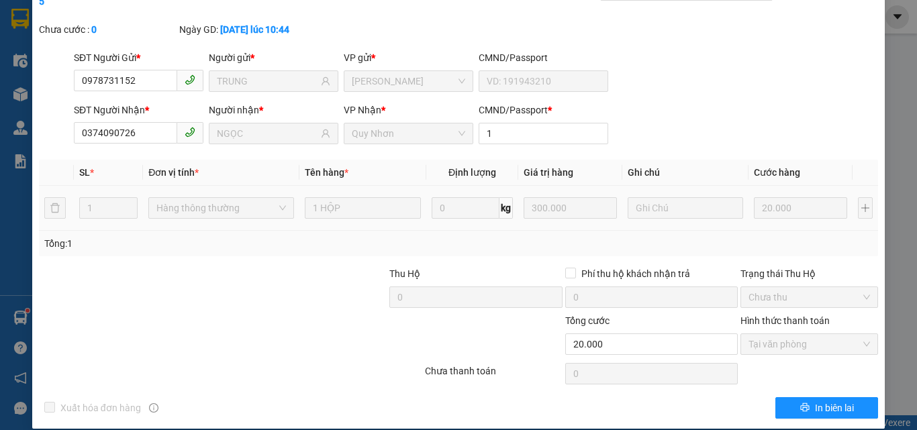
scroll to position [0, 0]
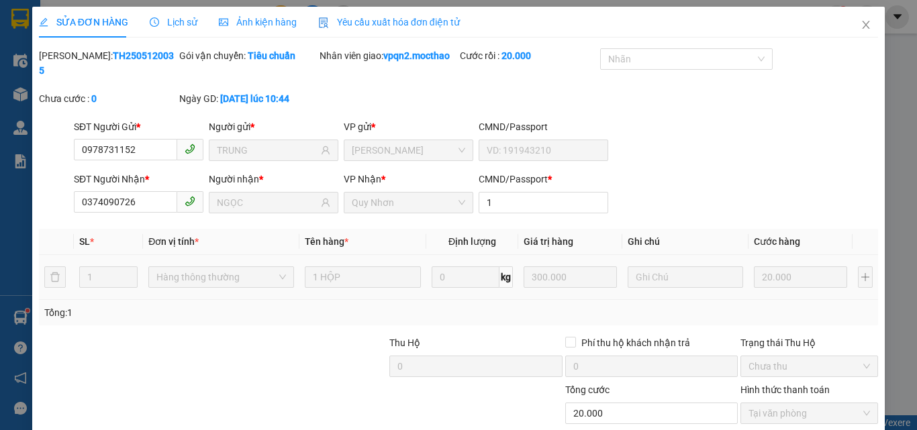
drag, startPoint x: 708, startPoint y: 48, endPoint x: 721, endPoint y: 42, distance: 13.8
click at [860, 20] on icon "close" at bounding box center [865, 24] width 11 height 11
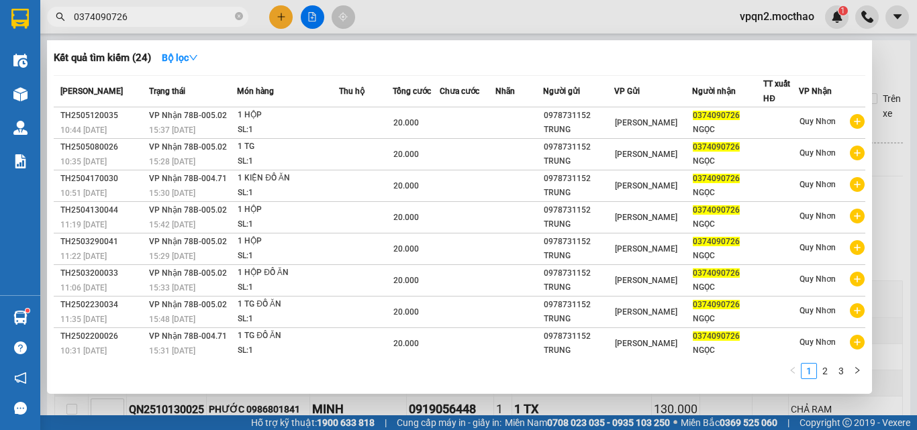
drag, startPoint x: 115, startPoint y: 22, endPoint x: 150, endPoint y: 22, distance: 35.6
click at [150, 22] on input "0374090726" at bounding box center [153, 16] width 158 height 15
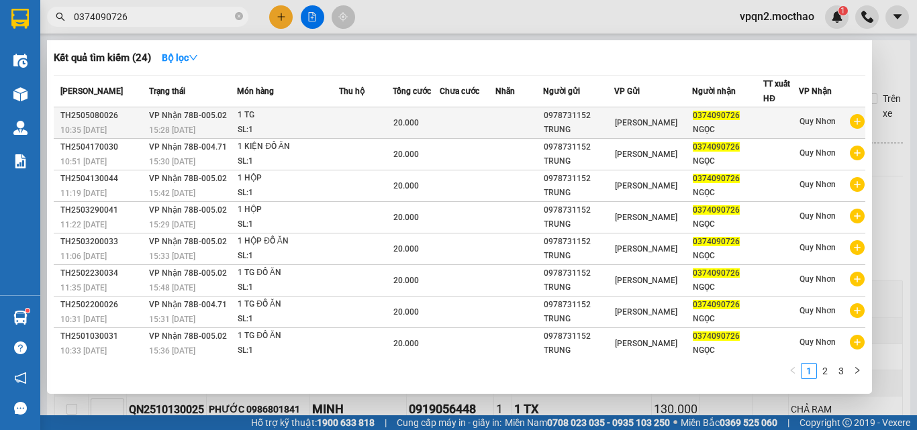
click at [666, 126] on div "[PERSON_NAME]" at bounding box center [653, 122] width 77 height 15
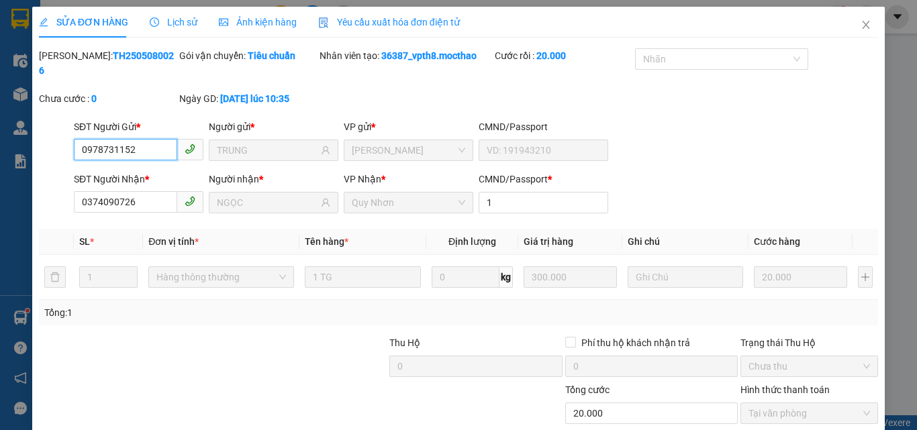
drag, startPoint x: 124, startPoint y: 138, endPoint x: 195, endPoint y: 145, distance: 70.9
click at [195, 145] on span "0978731152" at bounding box center [139, 149] width 130 height 21
click at [860, 21] on icon "close" at bounding box center [865, 24] width 11 height 11
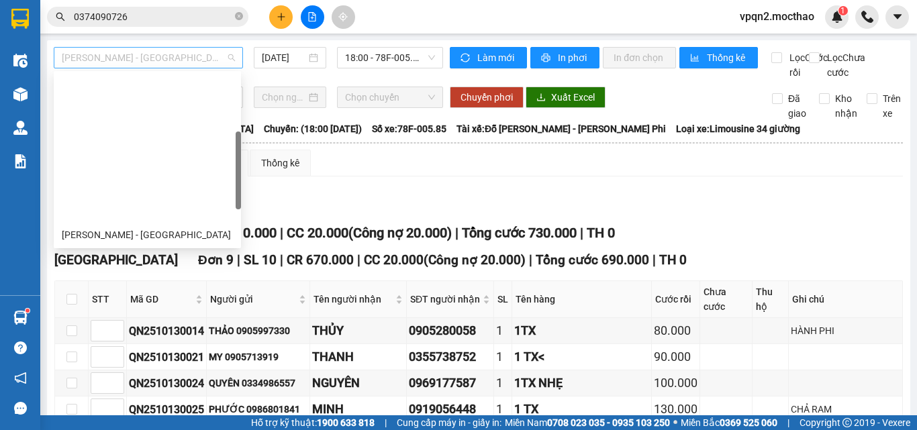
click at [209, 62] on span "[PERSON_NAME] - [GEOGRAPHIC_DATA]" at bounding box center [148, 58] width 173 height 20
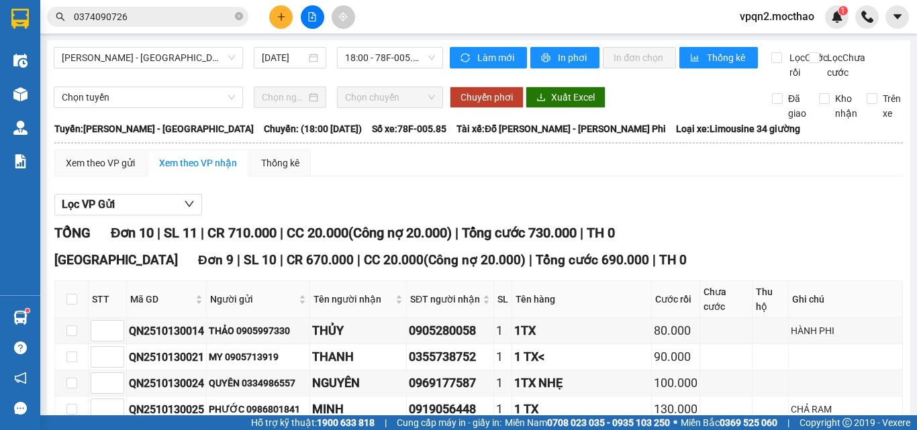
drag, startPoint x: 370, startPoint y: 191, endPoint x: 80, endPoint y: 191, distance: 290.0
click at [110, 213] on span "Lọc VP Gửi" at bounding box center [88, 204] width 53 height 17
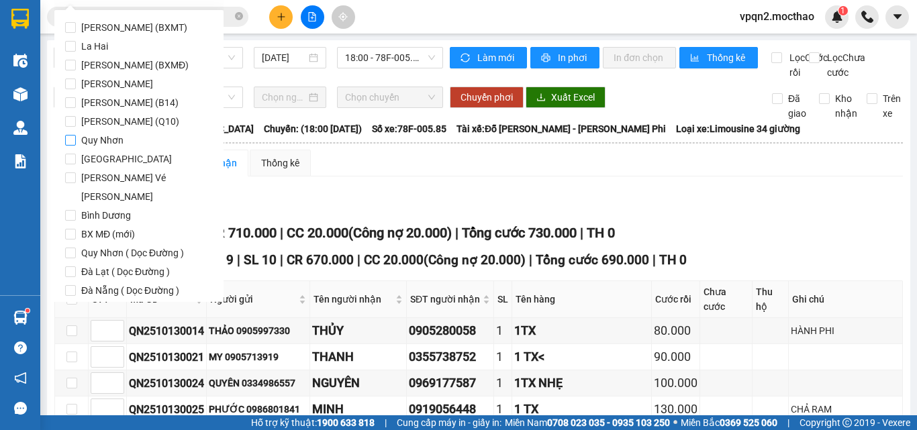
click at [93, 144] on span "Quy Nhơn" at bounding box center [102, 140] width 53 height 19
click at [76, 144] on input "Quy Nhơn" at bounding box center [70, 140] width 11 height 11
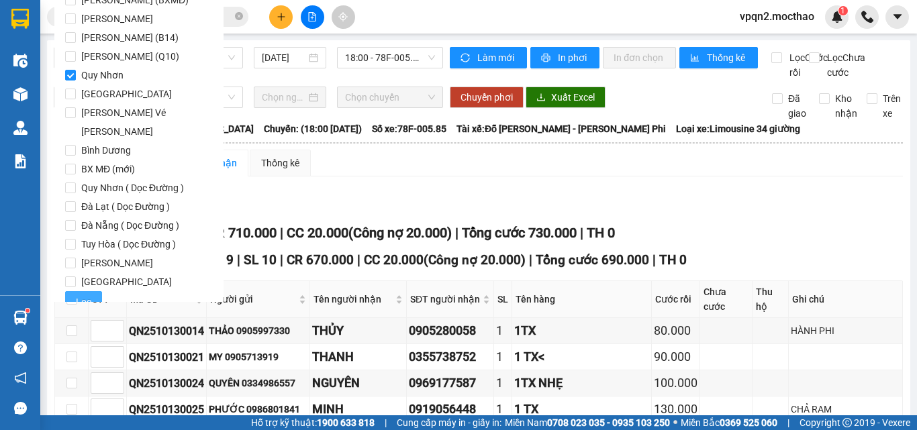
click at [81, 295] on span "Lọc" at bounding box center [83, 302] width 15 height 15
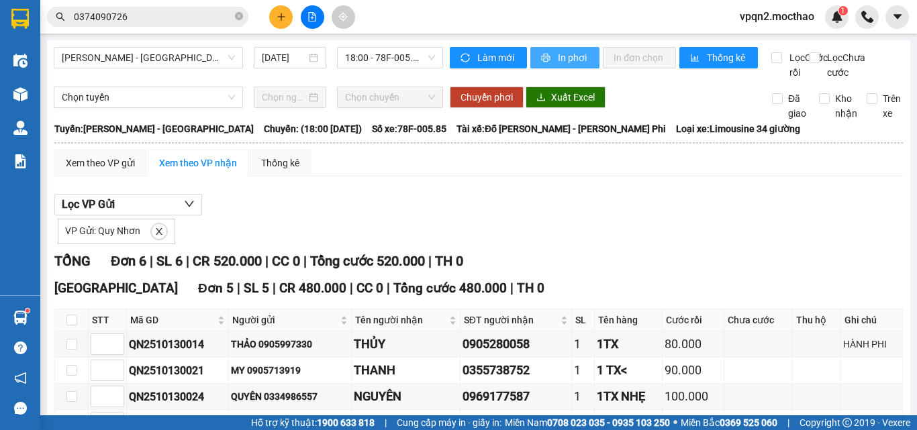
click at [575, 62] on span "In phơi" at bounding box center [573, 57] width 31 height 15
click at [277, 16] on icon "plus" at bounding box center [281, 16] width 9 height 9
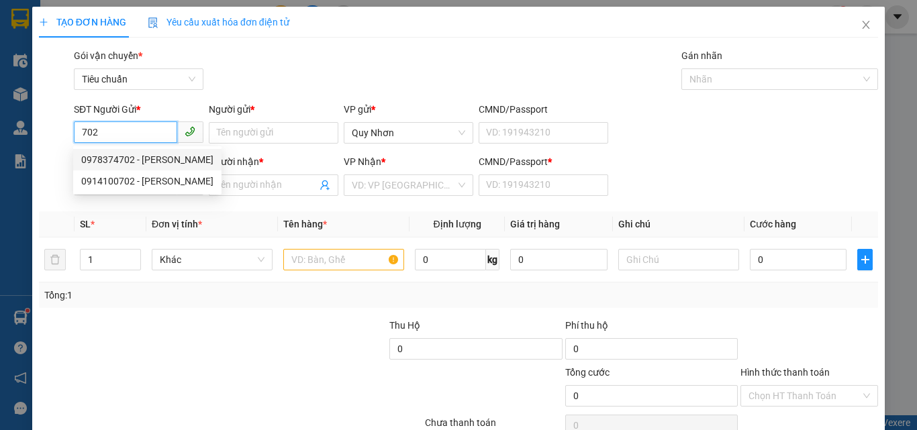
click at [82, 129] on input "702" at bounding box center [125, 131] width 103 height 21
click at [146, 155] on div "0702383479 - THẢO" at bounding box center [137, 159] width 112 height 15
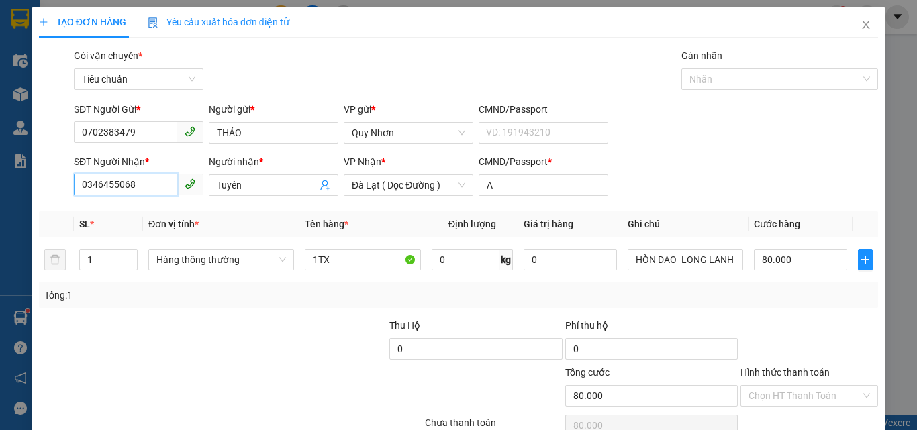
drag, startPoint x: 53, startPoint y: 202, endPoint x: 34, endPoint y: 202, distance: 19.5
click at [34, 205] on div "TẠO ĐƠN HÀNG Yêu cầu xuất [PERSON_NAME] điện tử Transit Pickup Surcharge Ids Tr…" at bounding box center [458, 244] width 852 height 474
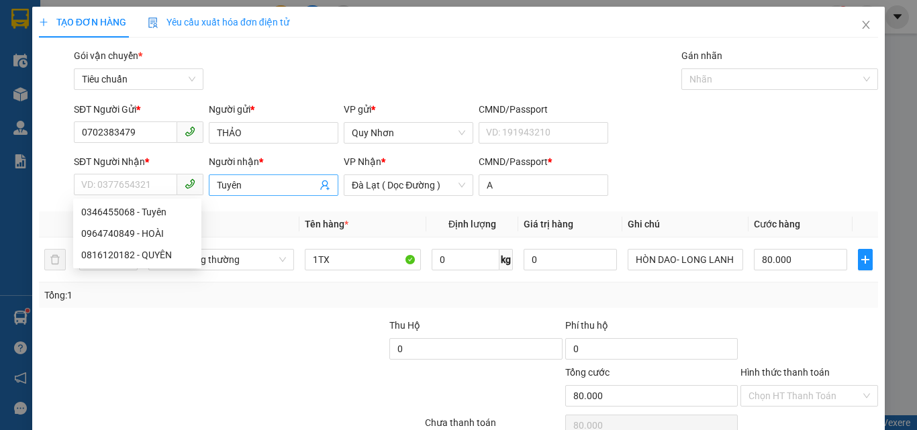
click at [250, 189] on input "Tuyên" at bounding box center [267, 185] width 100 height 15
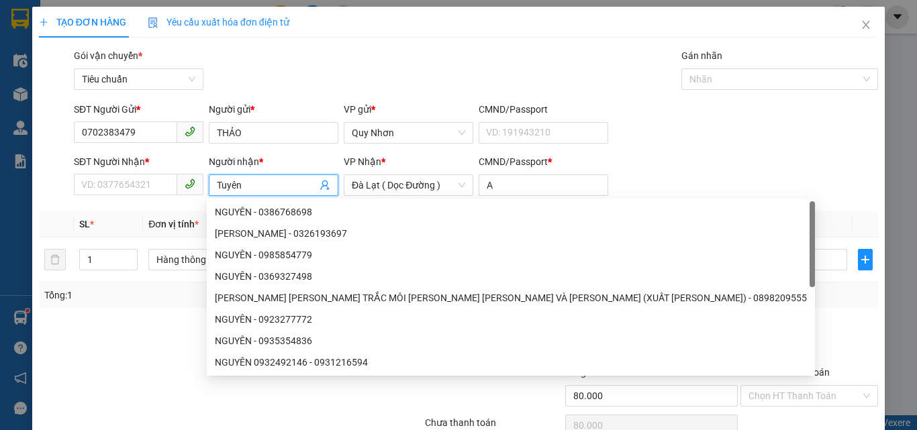
drag, startPoint x: 250, startPoint y: 189, endPoint x: 203, endPoint y: 181, distance: 48.3
click at [201, 189] on div "SĐT Người [PERSON_NAME] * VD: 0377654321 Người [PERSON_NAME] * [PERSON_NAME] [P…" at bounding box center [475, 177] width 809 height 47
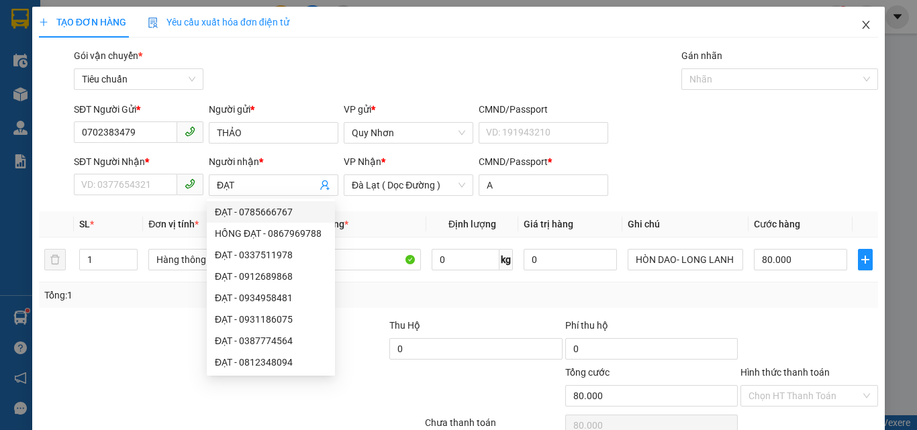
click at [862, 28] on icon "close" at bounding box center [865, 25] width 7 height 8
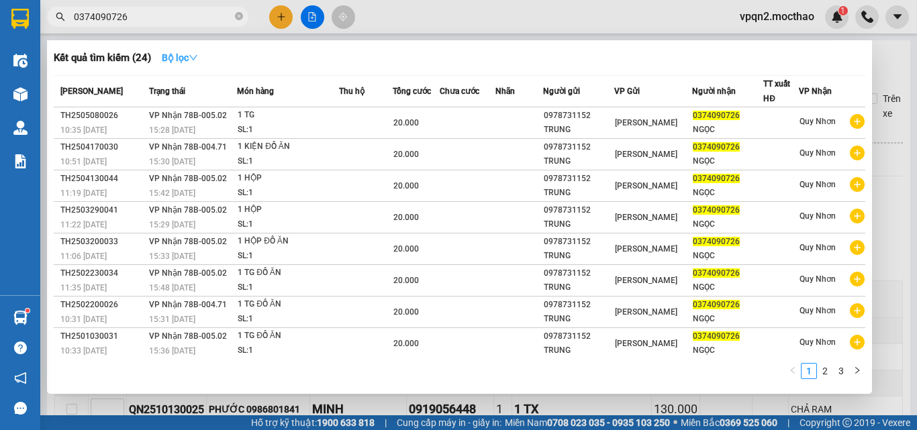
drag, startPoint x: 79, startPoint y: 16, endPoint x: 208, endPoint y: 52, distance: 134.3
click at [208, 29] on div "Kết quả [PERSON_NAME] ( 24 ) Bộ lọc Mã ĐH Trạng thái Món hàng Thu hộ Tổng [PERS…" at bounding box center [131, 16] width 262 height 23
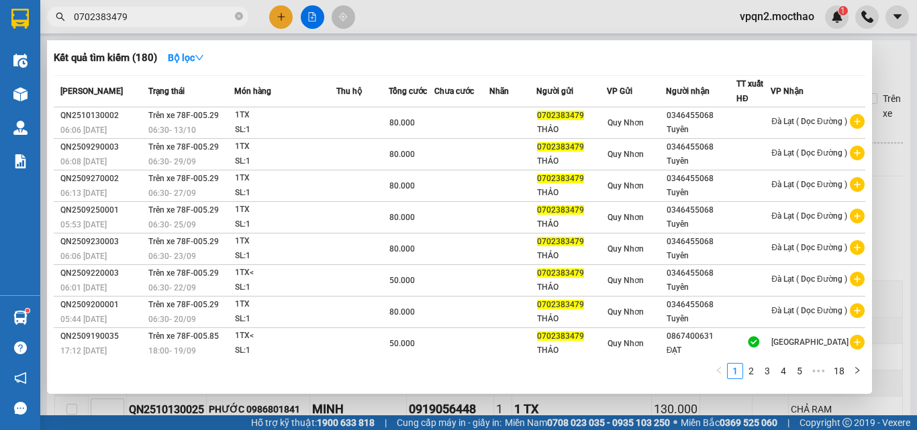
drag, startPoint x: 283, startPoint y: 15, endPoint x: 275, endPoint y: 19, distance: 9.0
click at [282, 15] on div at bounding box center [458, 215] width 917 height 430
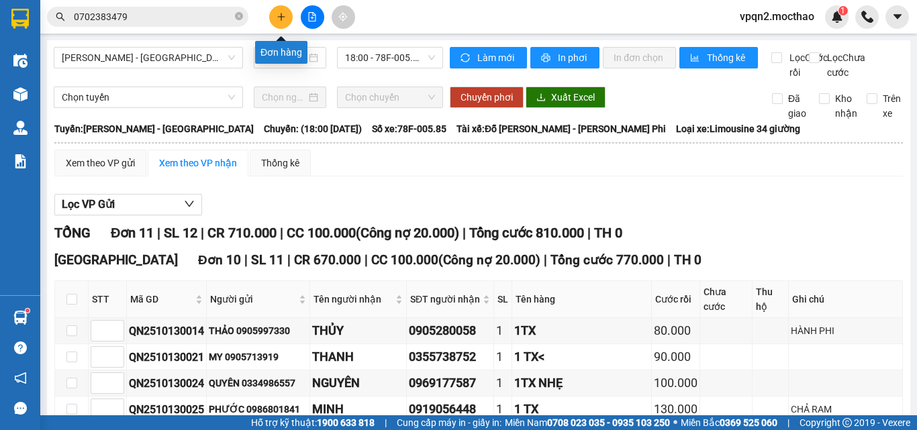
click at [277, 14] on icon "plus" at bounding box center [281, 16] width 9 height 9
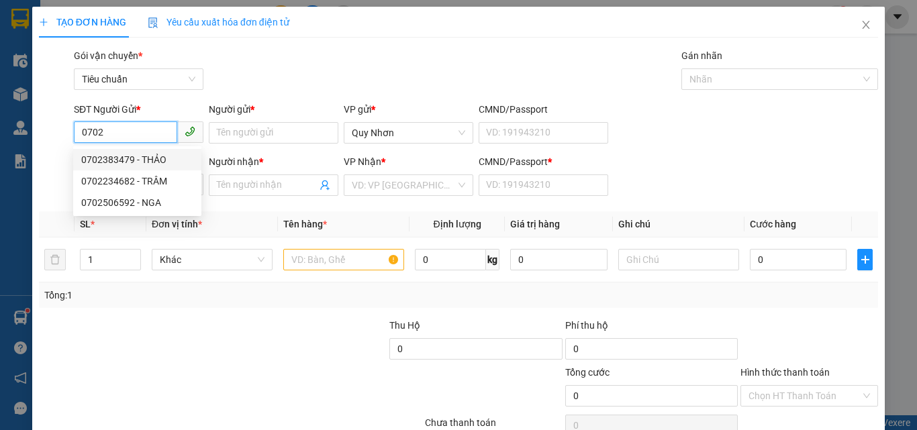
click at [145, 158] on div "0702383479 - THẢO" at bounding box center [137, 159] width 112 height 15
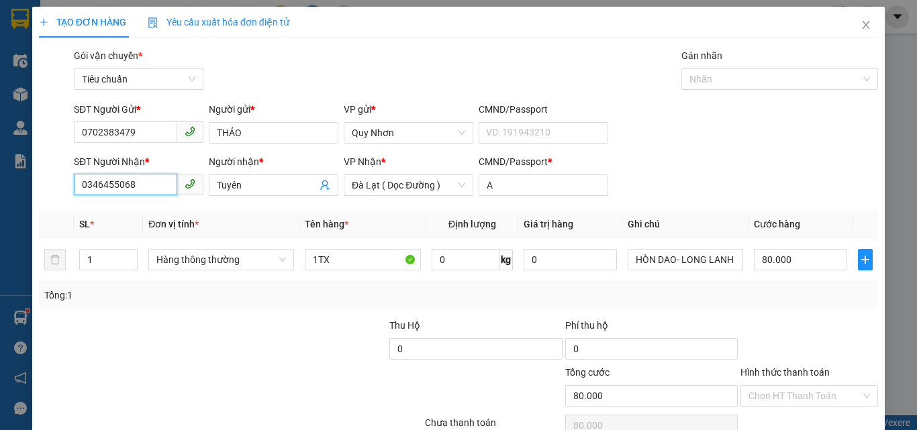
drag, startPoint x: 140, startPoint y: 191, endPoint x: 60, endPoint y: 205, distance: 81.1
click at [60, 205] on div "Transit Pickup Surcharge Ids Transit Deliver Surcharge Ids Transit Deliver Surc…" at bounding box center [458, 259] width 839 height 422
click at [117, 211] on div "0867400631 - ĐẠT" at bounding box center [137, 212] width 112 height 15
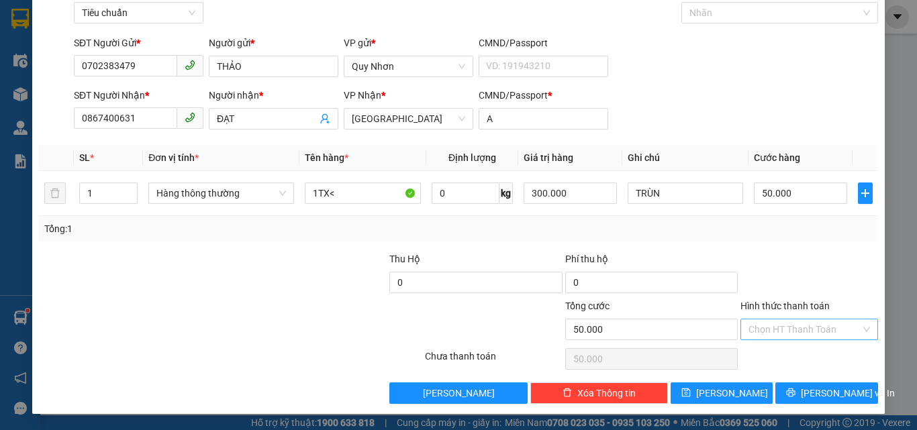
click at [770, 328] on input "Hình thức thanh toán" at bounding box center [804, 329] width 112 height 20
click at [773, 241] on div "Tại văn phòng" at bounding box center [801, 238] width 120 height 15
click at [783, 394] on button "[PERSON_NAME] và In" at bounding box center [826, 393] width 103 height 21
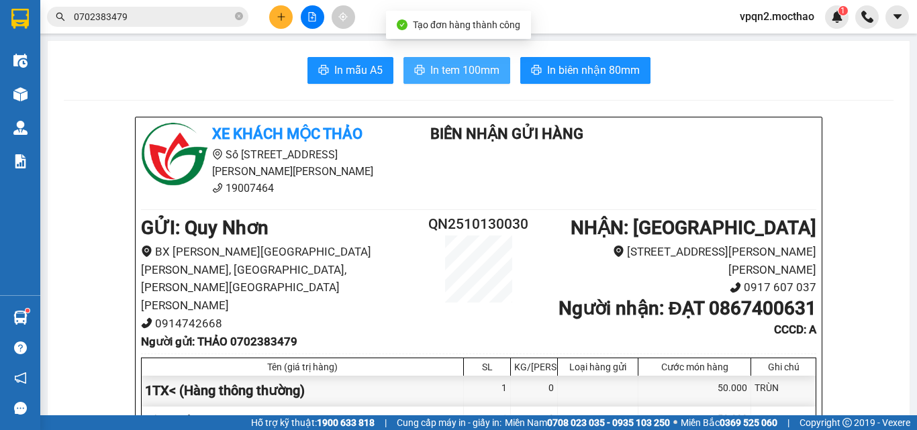
click at [435, 68] on span "In tem 100mm" at bounding box center [464, 70] width 69 height 17
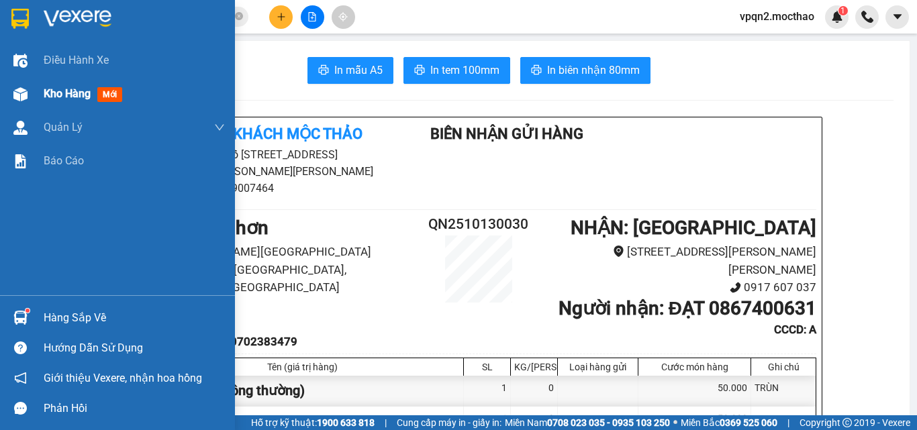
click at [75, 95] on span "Kho hàng" at bounding box center [67, 93] width 47 height 13
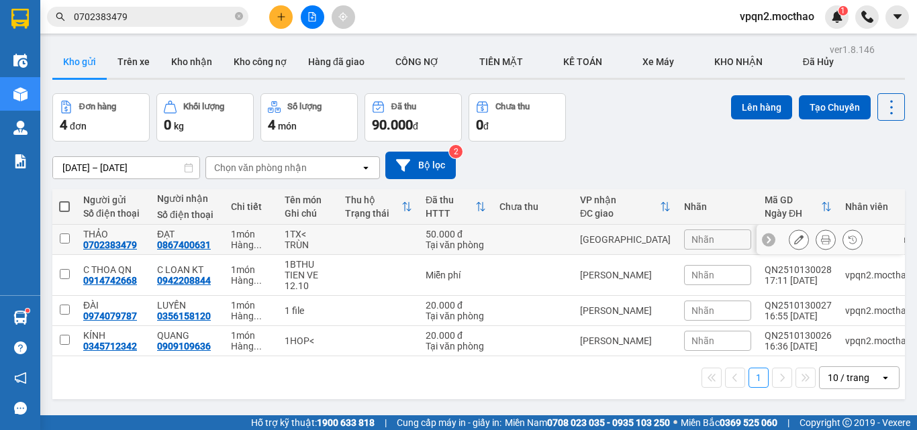
click at [64, 240] on input "checkbox" at bounding box center [65, 239] width 10 height 10
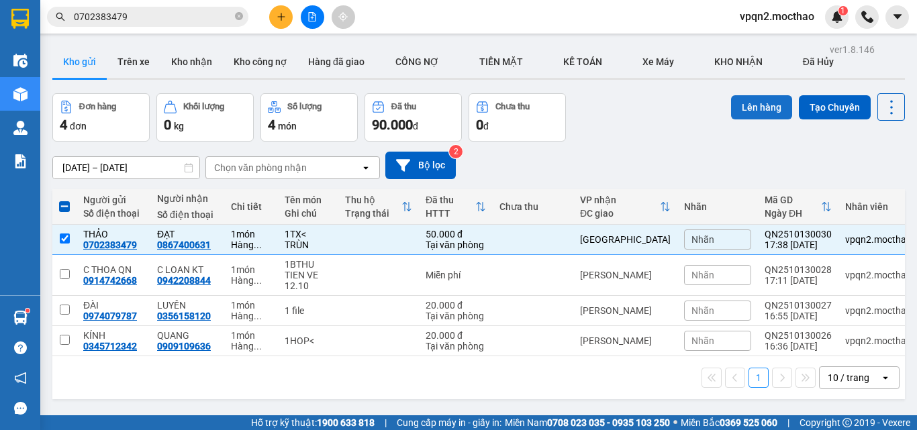
click at [748, 107] on button "Lên hàng" at bounding box center [761, 107] width 61 height 24
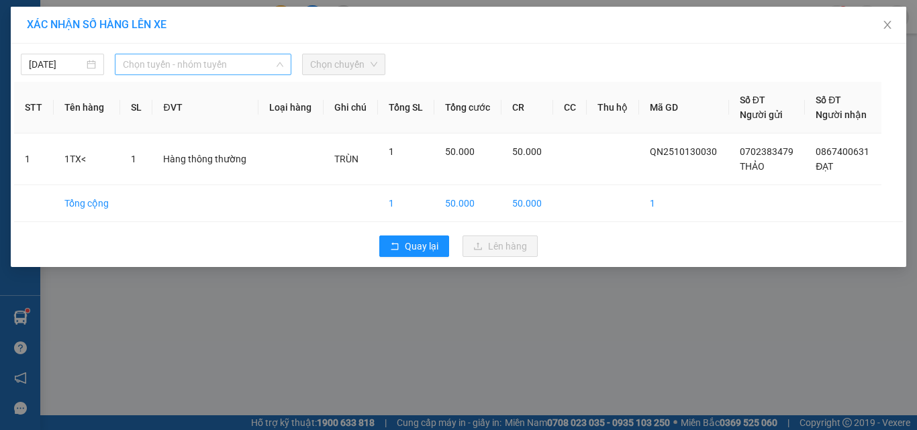
click at [179, 68] on span "Chọn tuyến - nhóm tuyến" at bounding box center [203, 64] width 160 height 20
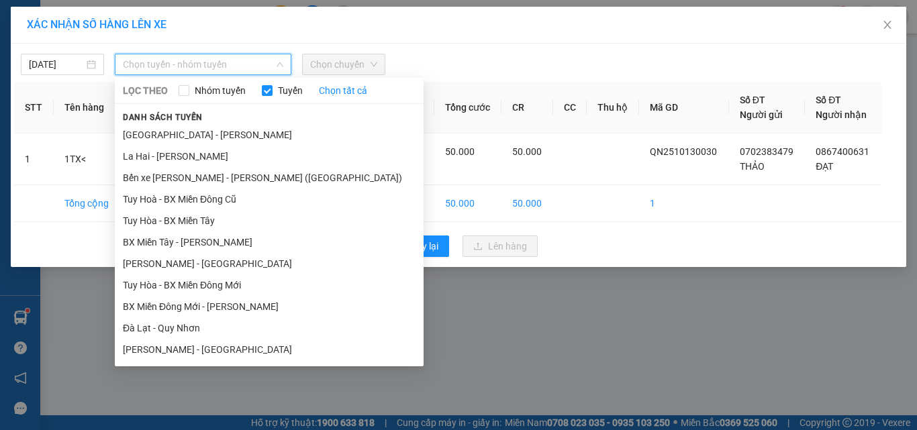
scroll to position [201, 0]
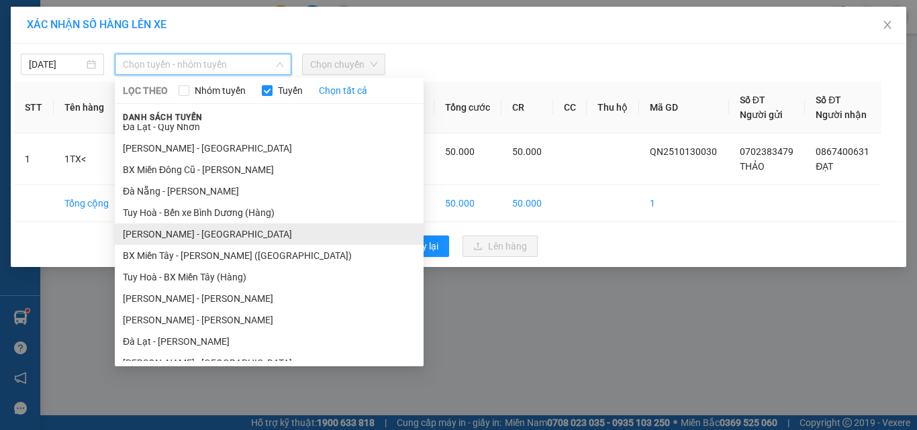
click at [187, 236] on li "[PERSON_NAME] - [GEOGRAPHIC_DATA]" at bounding box center [269, 234] width 309 height 21
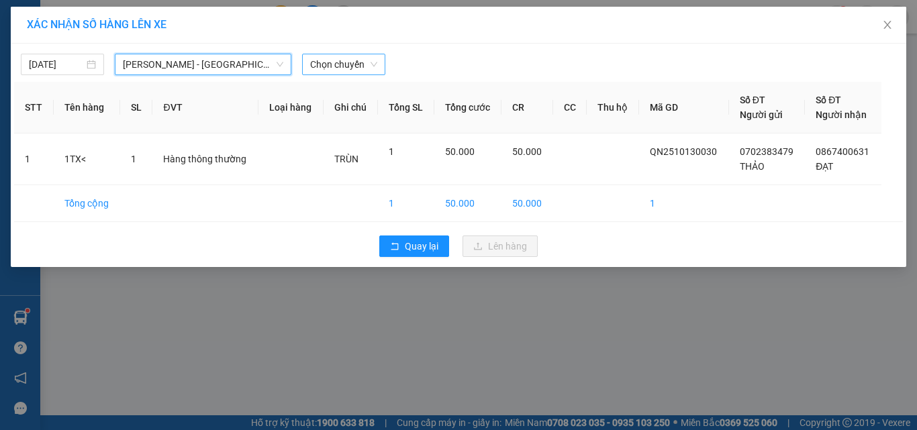
click at [346, 59] on span "Chọn chuyến" at bounding box center [343, 64] width 67 height 20
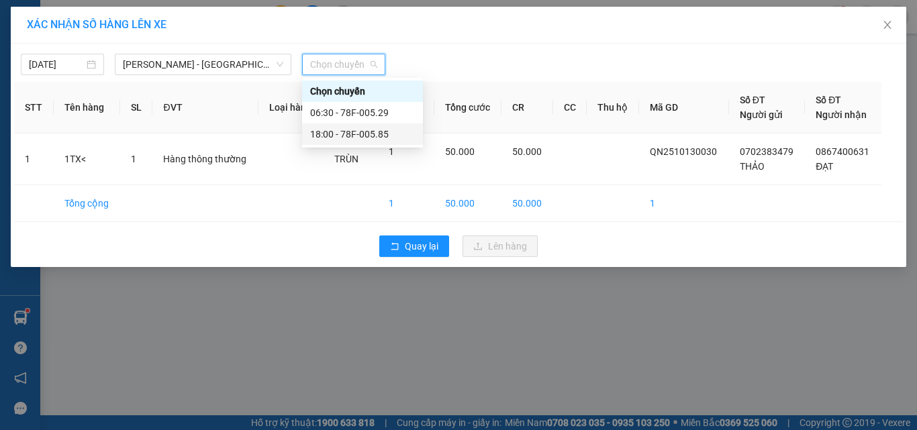
click at [354, 132] on div "18:00 - 78F-005.85" at bounding box center [362, 134] width 105 height 15
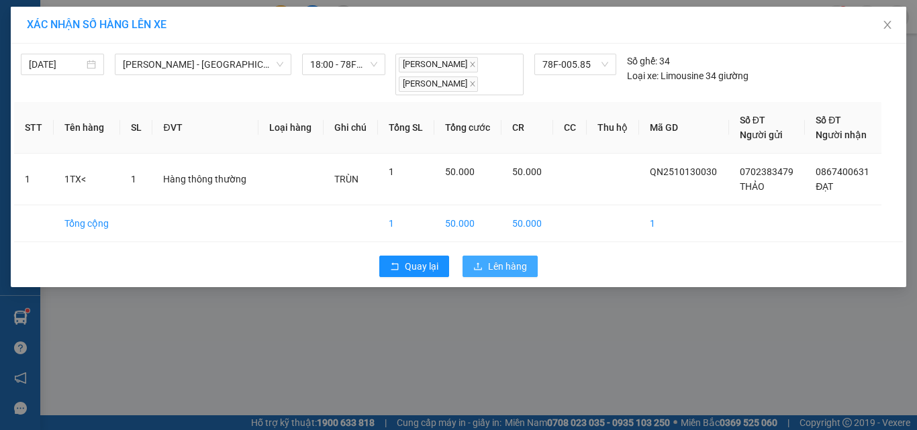
click at [492, 267] on span "Lên hàng" at bounding box center [507, 266] width 39 height 15
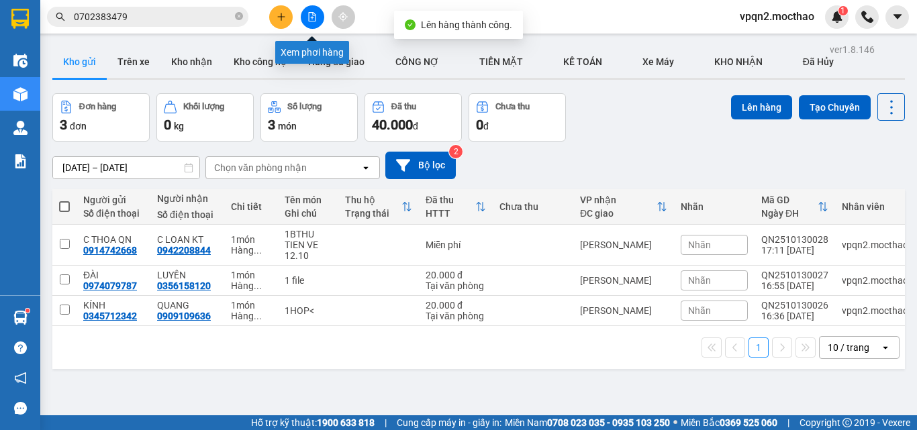
click at [309, 17] on icon "file-add" at bounding box center [311, 16] width 9 height 9
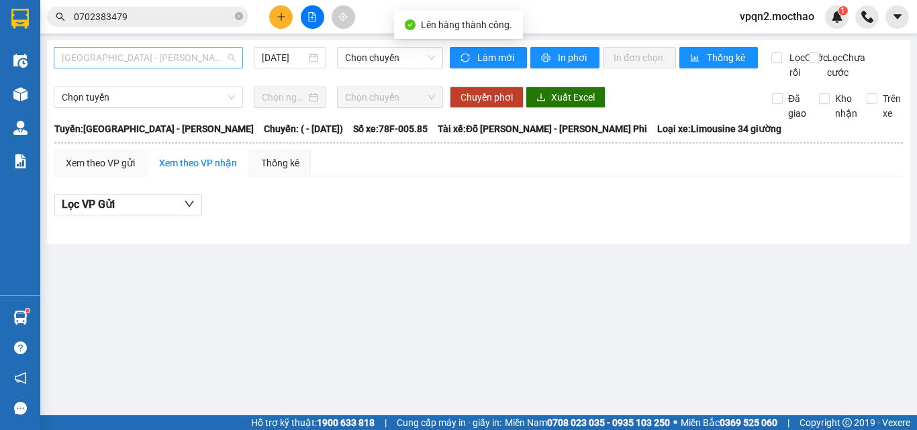
click at [124, 58] on span "[GEOGRAPHIC_DATA] - [PERSON_NAME]" at bounding box center [148, 58] width 173 height 20
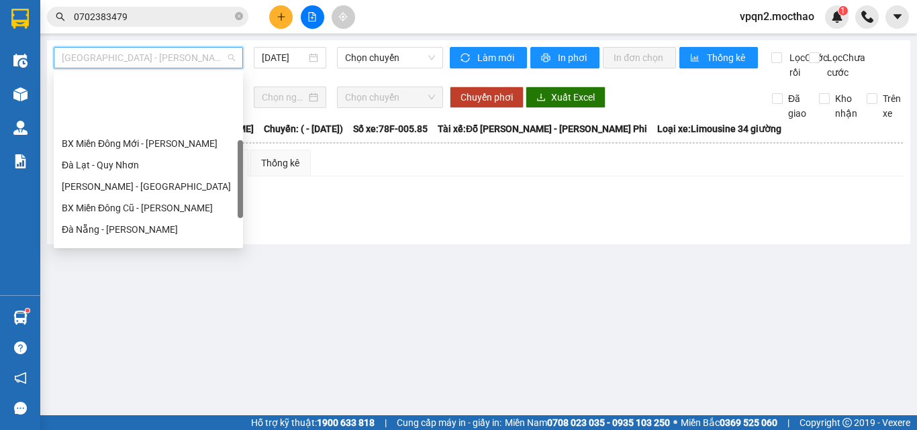
scroll to position [201, 0]
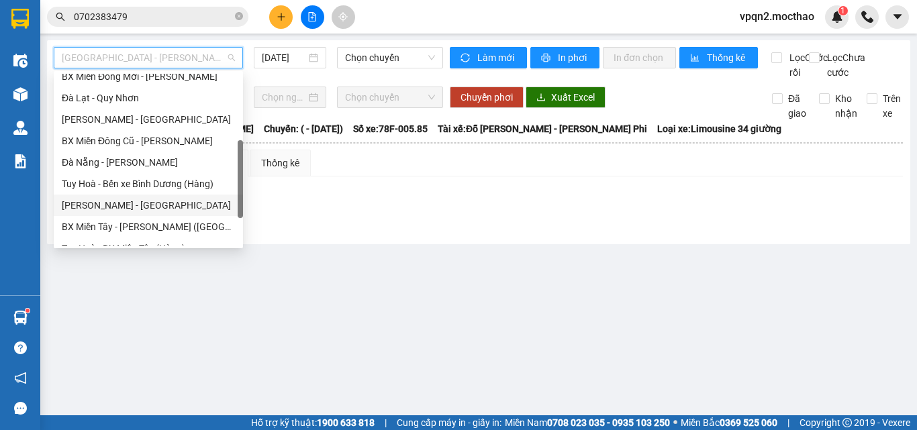
drag, startPoint x: 120, startPoint y: 205, endPoint x: 270, endPoint y: 123, distance: 170.3
click at [120, 204] on div "[PERSON_NAME] - [GEOGRAPHIC_DATA]" at bounding box center [148, 205] width 173 height 15
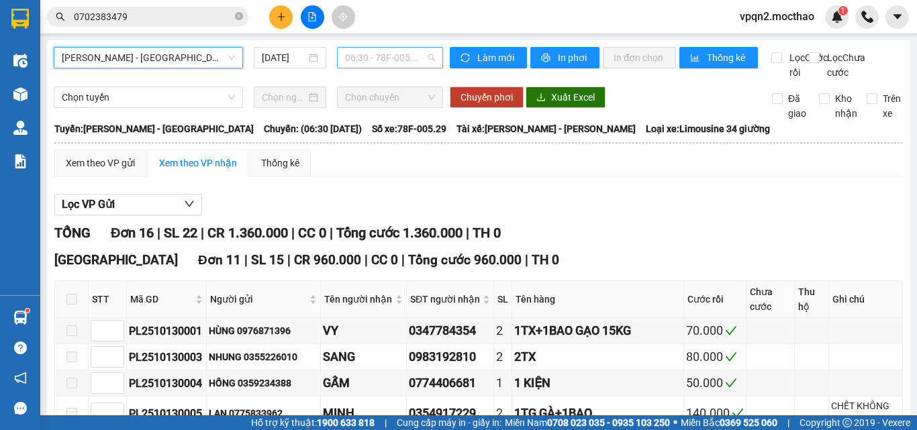
click at [373, 60] on span "06:30 - 78F-005.29" at bounding box center [390, 58] width 90 height 20
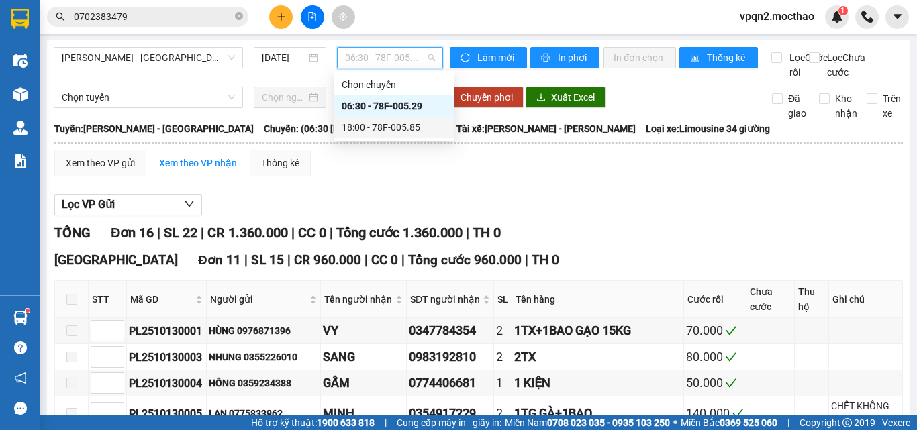
click at [387, 126] on div "18:00 - 78F-005.85" at bounding box center [394, 127] width 105 height 15
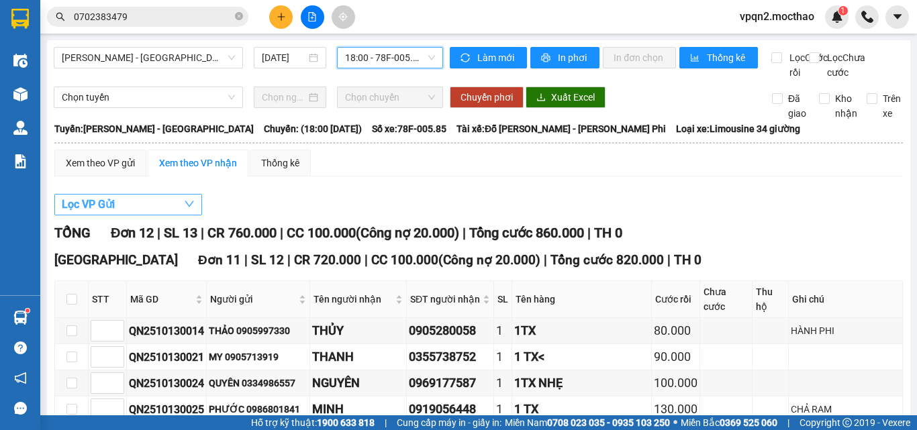
click at [102, 213] on span "Lọc VP Gửi" at bounding box center [88, 204] width 53 height 17
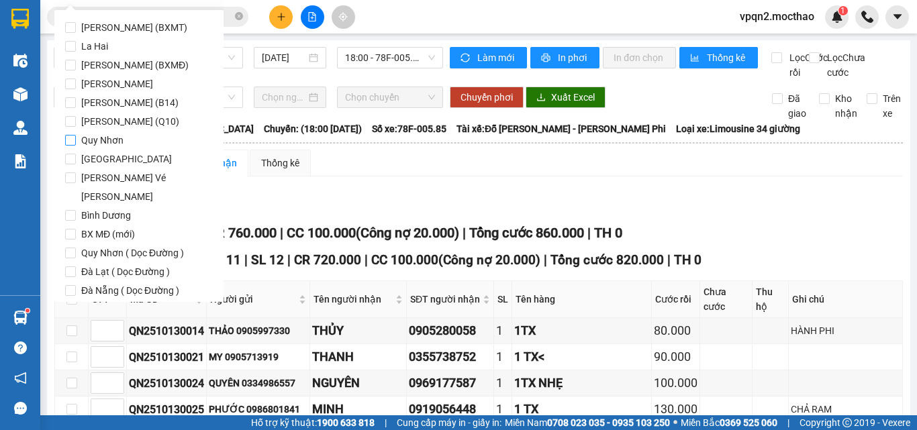
click at [114, 140] on span "Quy Nhơn" at bounding box center [102, 140] width 53 height 19
click at [76, 140] on input "Quy Nhơn" at bounding box center [70, 140] width 11 height 11
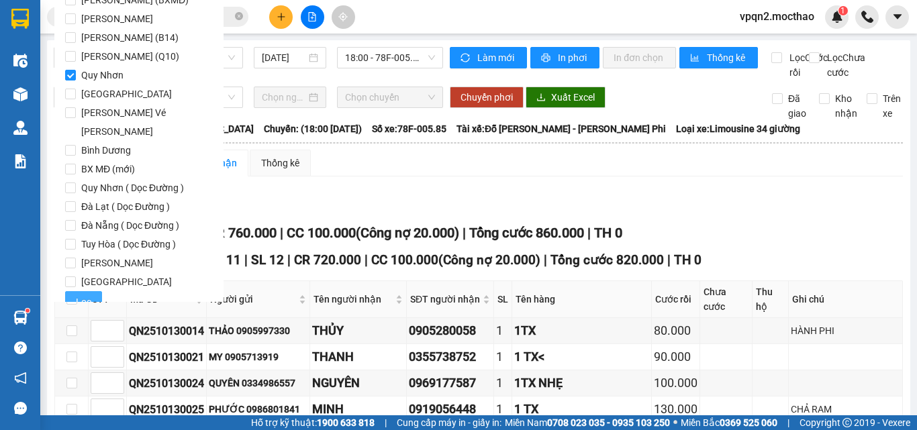
click at [87, 295] on span "Lọc" at bounding box center [83, 302] width 15 height 15
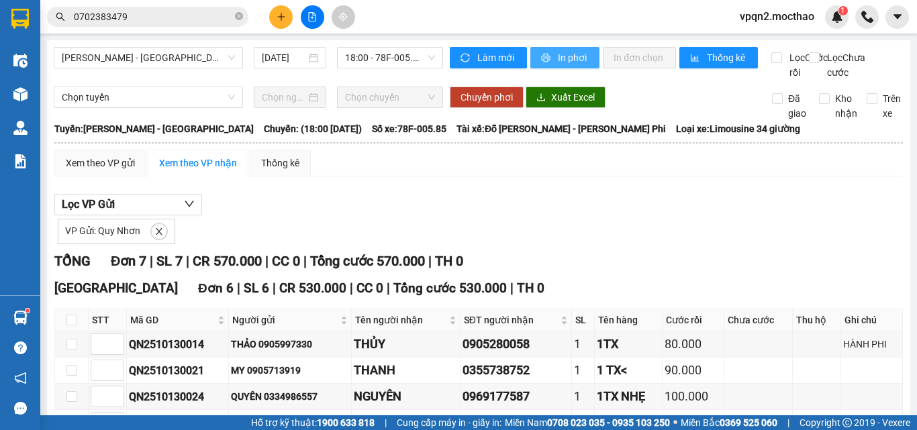
click at [550, 58] on button "In phơi" at bounding box center [564, 57] width 69 height 21
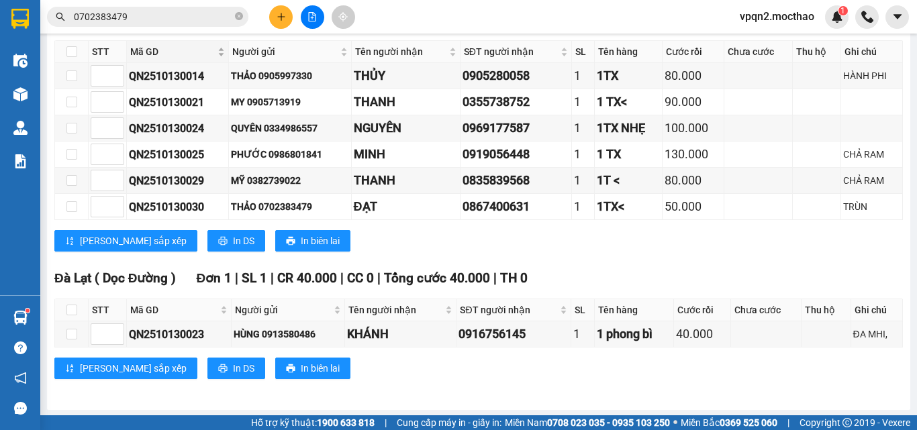
scroll to position [134, 0]
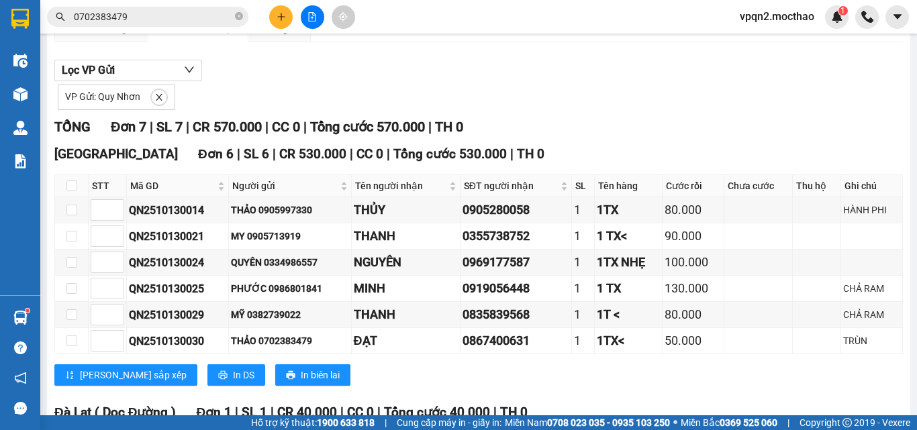
click at [109, 36] on div "Xem theo VP gửi" at bounding box center [100, 28] width 69 height 15
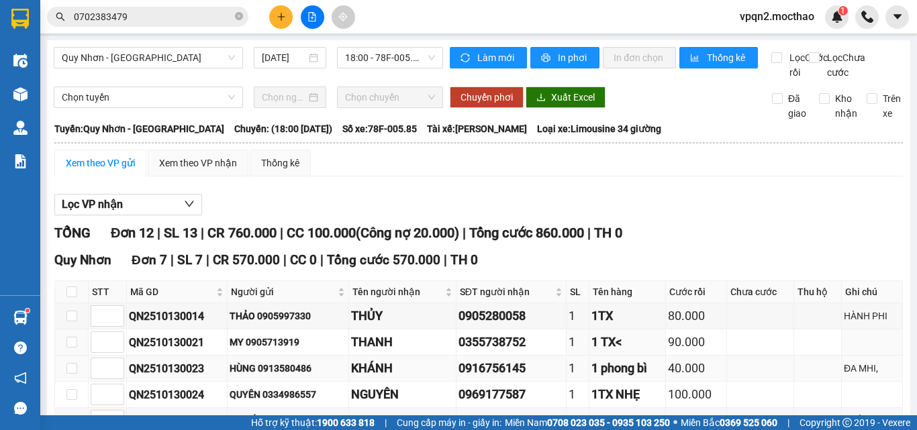
scroll to position [134, 0]
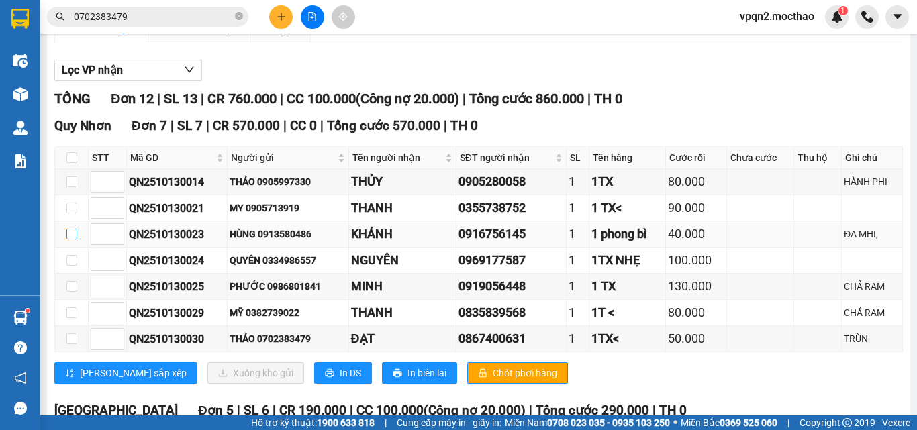
click at [66, 240] on input "checkbox" at bounding box center [71, 234] width 11 height 11
checkbox input "true"
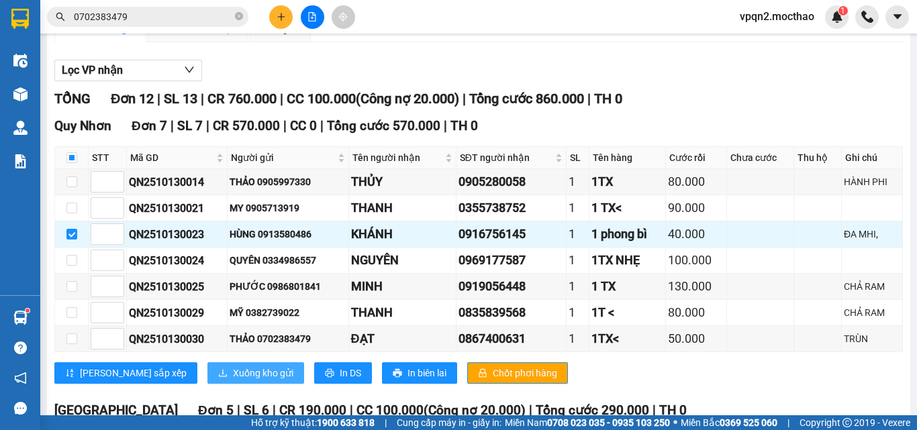
click at [233, 381] on span "Xuống kho gửi" at bounding box center [263, 373] width 60 height 15
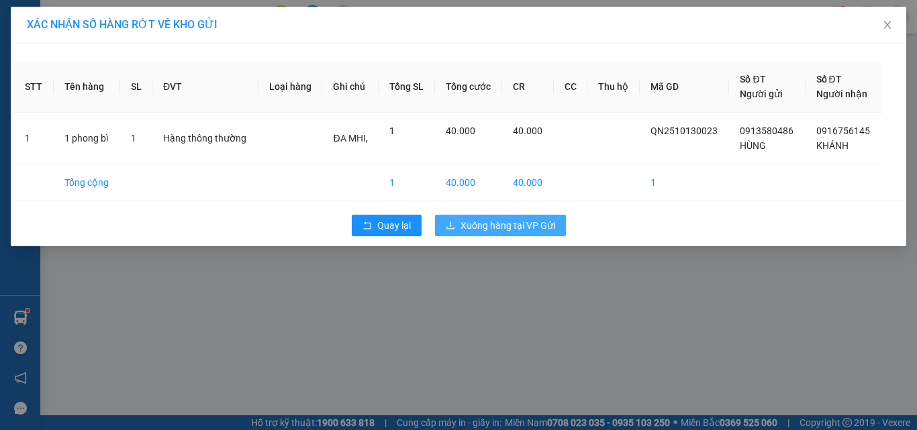
click at [511, 224] on span "Xuống hàng tại VP Gửi" at bounding box center [507, 225] width 95 height 15
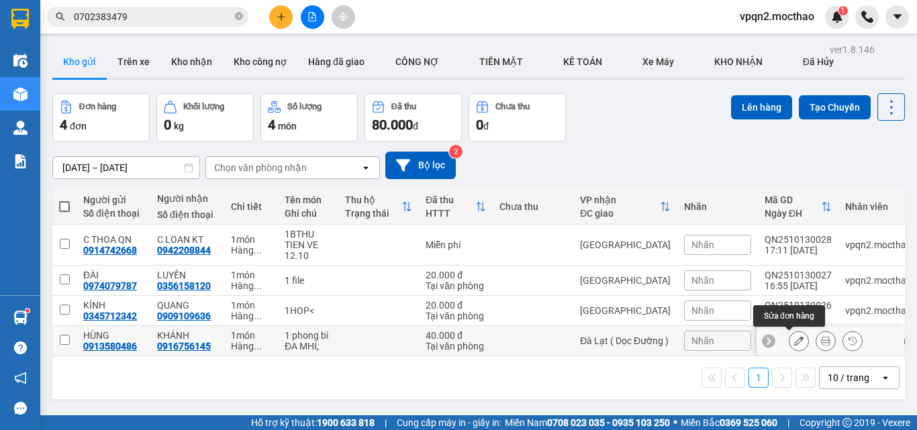
click at [794, 336] on icon at bounding box center [798, 340] width 9 height 9
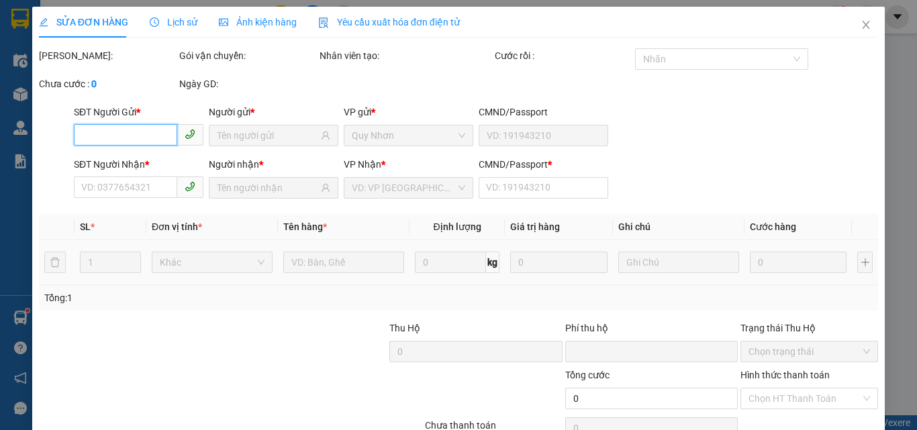
type input "0913580486"
type input "0916756145"
type input "F"
type input "0"
type input "40.000"
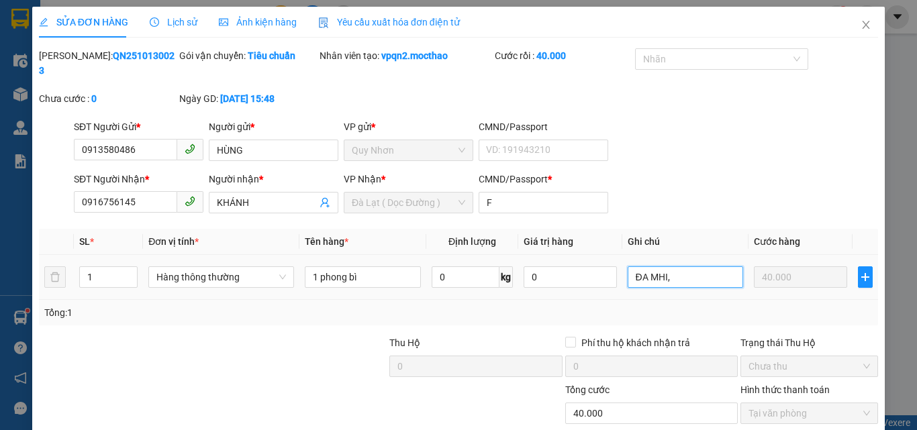
drag, startPoint x: 643, startPoint y: 264, endPoint x: 683, endPoint y: 263, distance: 39.6
click at [683, 266] on input "ĐA MHI," at bounding box center [686, 276] width 116 height 21
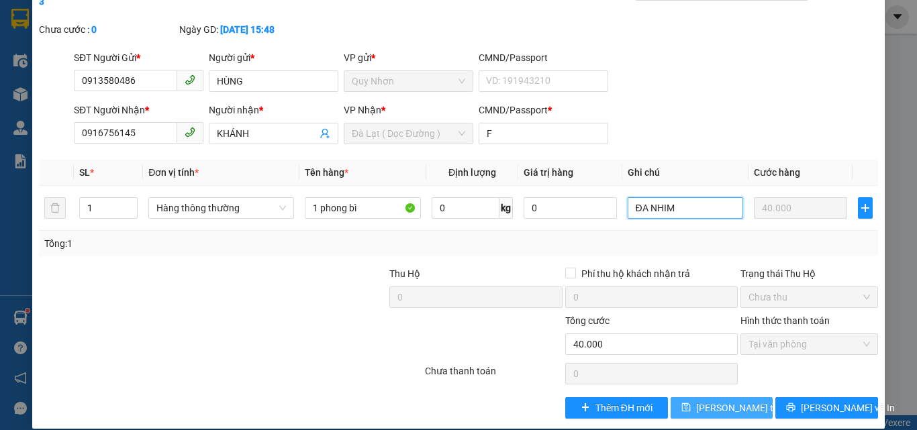
type input "ĐA NHIM"
click at [713, 401] on span "Lưu thay đổi" at bounding box center [749, 408] width 107 height 15
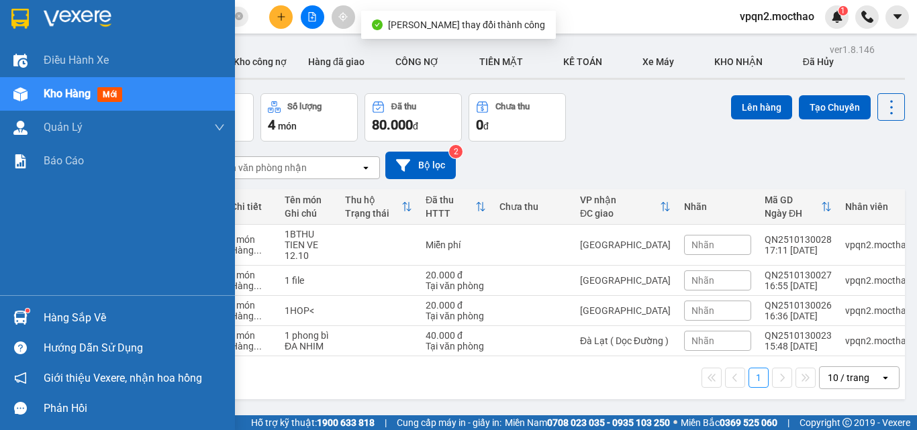
click at [29, 99] on div at bounding box center [20, 94] width 23 height 23
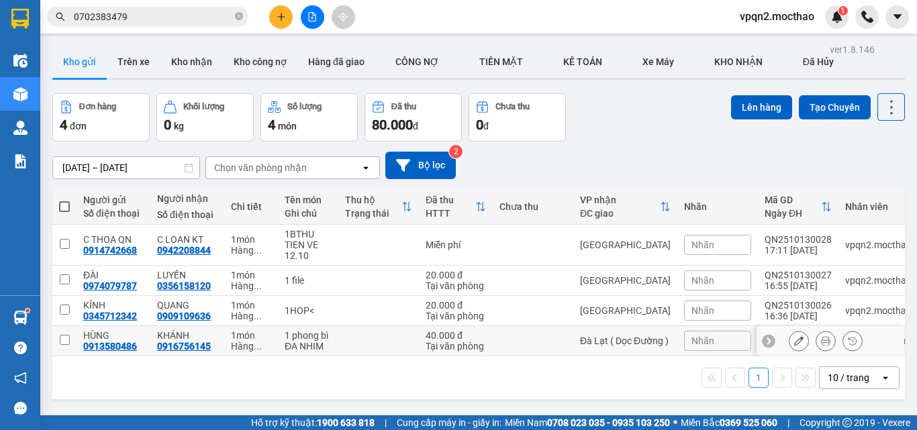
click at [61, 340] on input "checkbox" at bounding box center [65, 340] width 10 height 10
checkbox input "true"
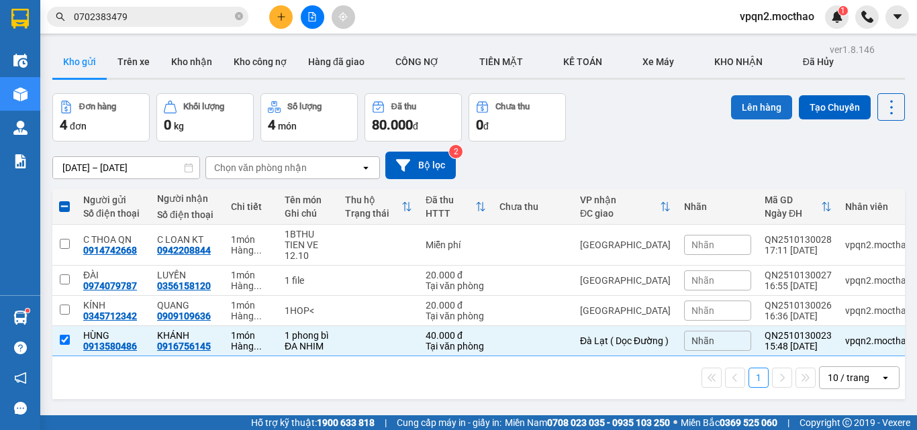
click at [759, 104] on button "Lên hàng" at bounding box center [761, 107] width 61 height 24
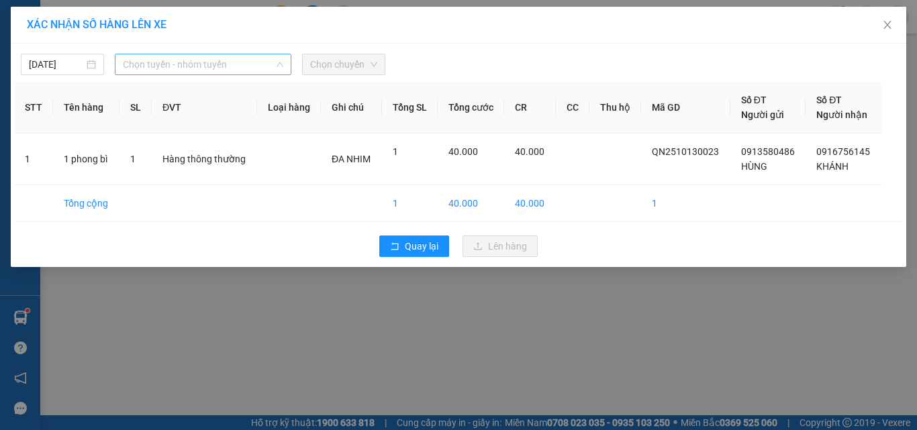
click at [185, 68] on span "Chọn tuyến - nhóm tuyến" at bounding box center [203, 64] width 160 height 20
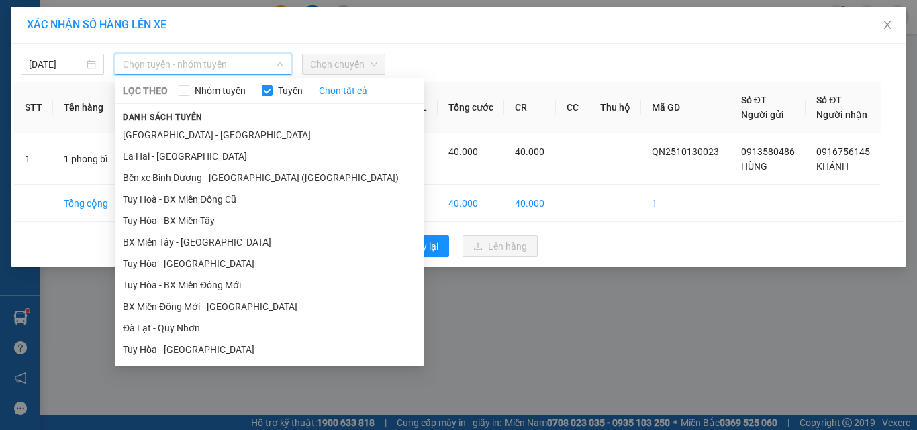
scroll to position [214, 0]
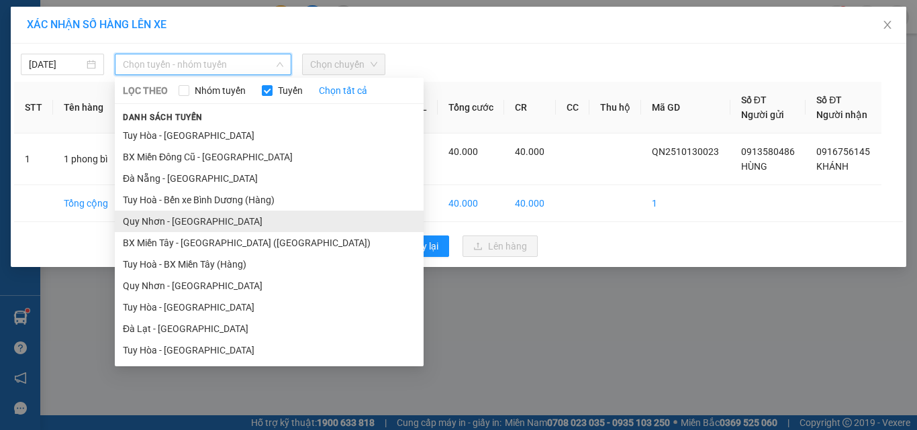
click at [181, 222] on li "[PERSON_NAME] - [GEOGRAPHIC_DATA]" at bounding box center [269, 221] width 309 height 21
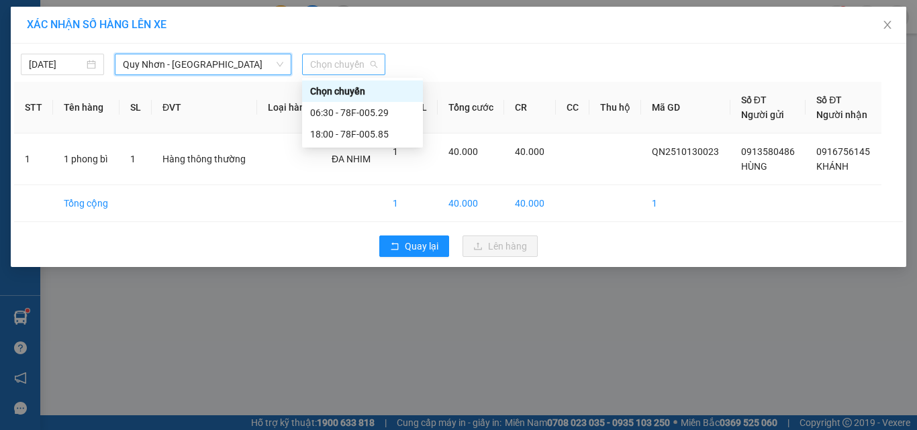
click at [354, 69] on span "Chọn chuyến" at bounding box center [343, 64] width 67 height 20
click at [352, 132] on div "18:00 - 78F-005.85" at bounding box center [362, 134] width 105 height 15
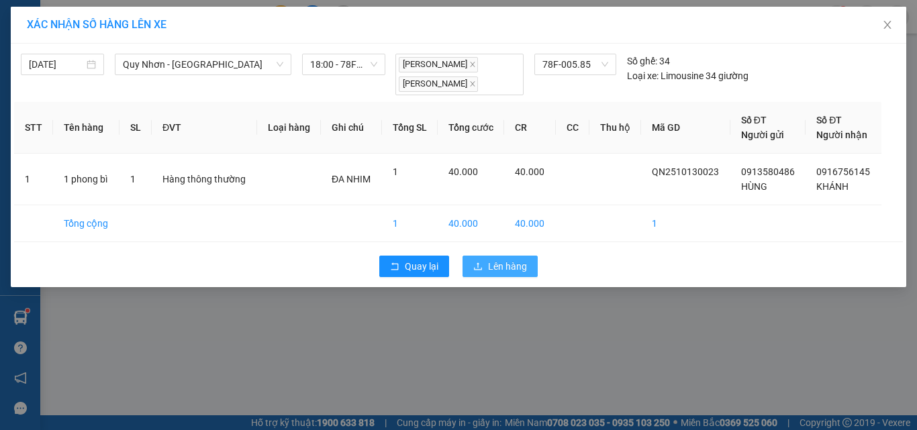
click at [521, 273] on span "Lên hàng" at bounding box center [507, 266] width 39 height 15
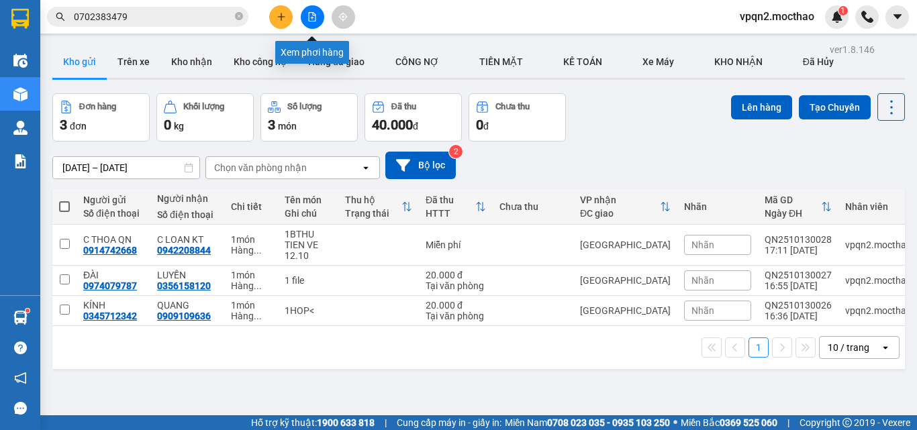
click at [309, 19] on icon "file-add" at bounding box center [312, 16] width 7 height 9
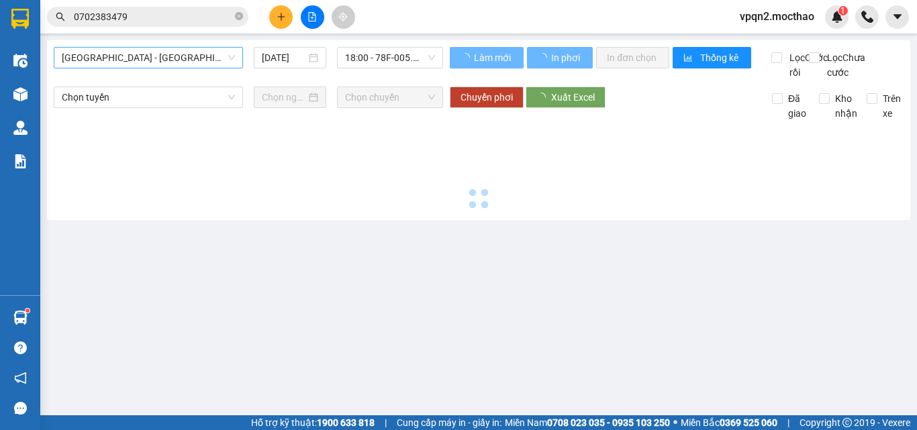
click at [182, 56] on span "[GEOGRAPHIC_DATA] - [PERSON_NAME]" at bounding box center [148, 58] width 173 height 20
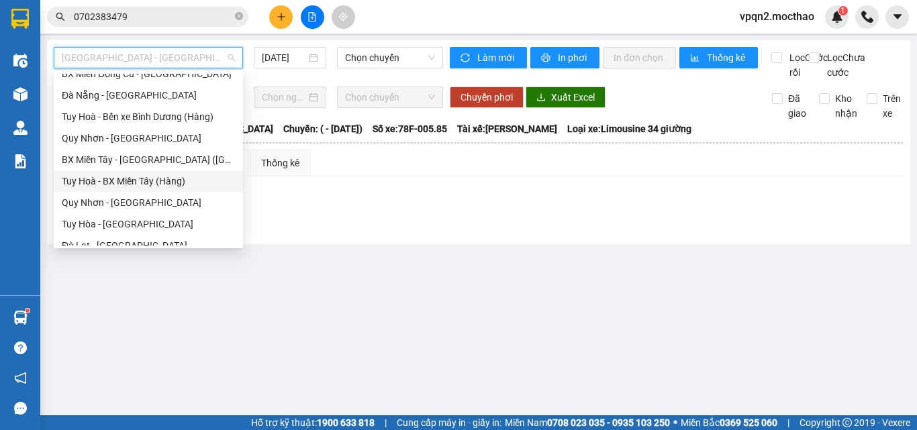
scroll to position [301, 0]
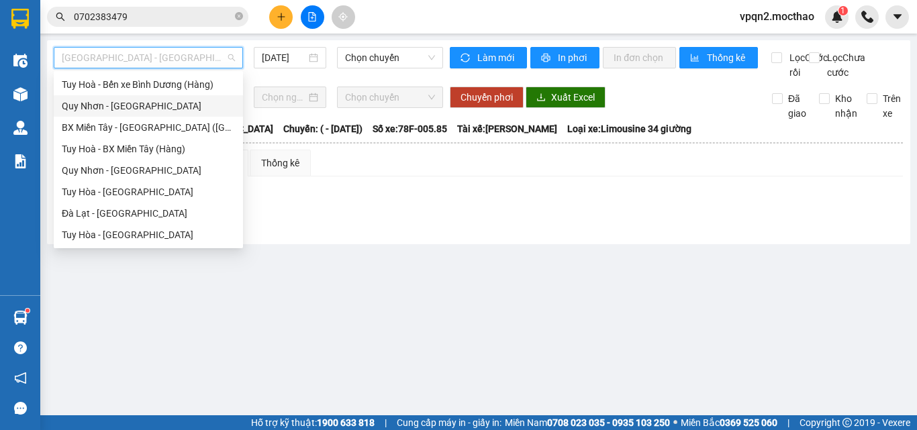
click at [123, 109] on div "[PERSON_NAME] - [GEOGRAPHIC_DATA]" at bounding box center [148, 106] width 173 height 15
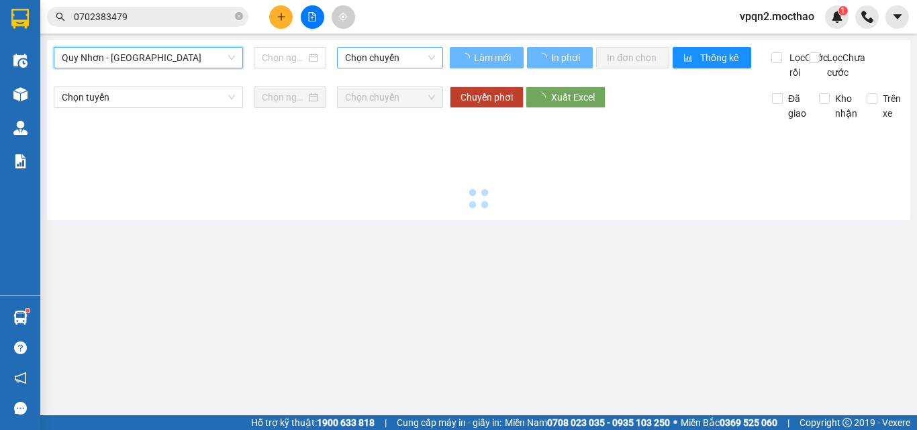
type input "[DATE]"
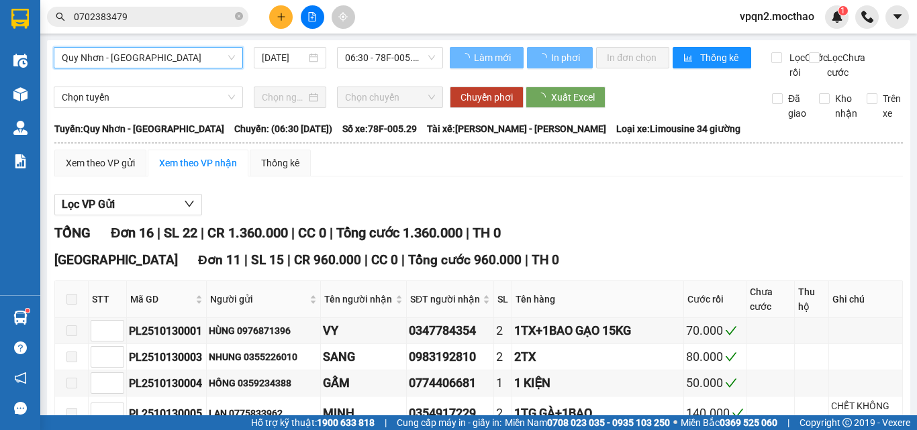
click at [385, 55] on span "06:30 - 78F-005.29" at bounding box center [390, 58] width 90 height 20
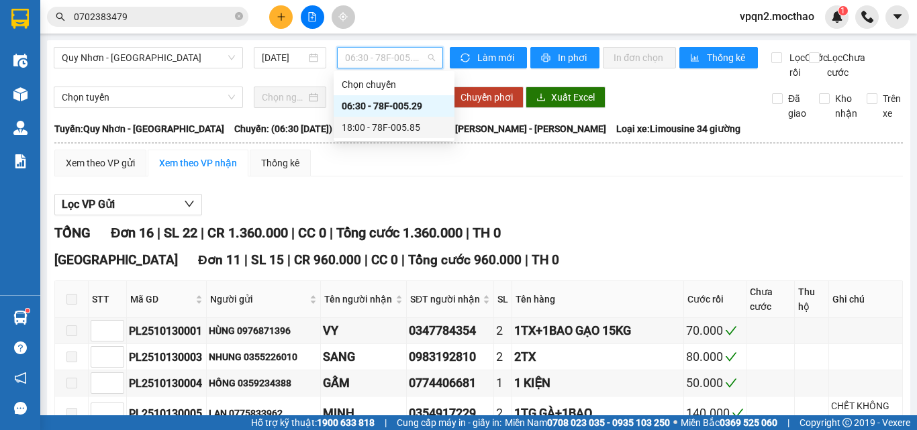
click at [384, 123] on div "18:00 - 78F-005.85" at bounding box center [394, 127] width 105 height 15
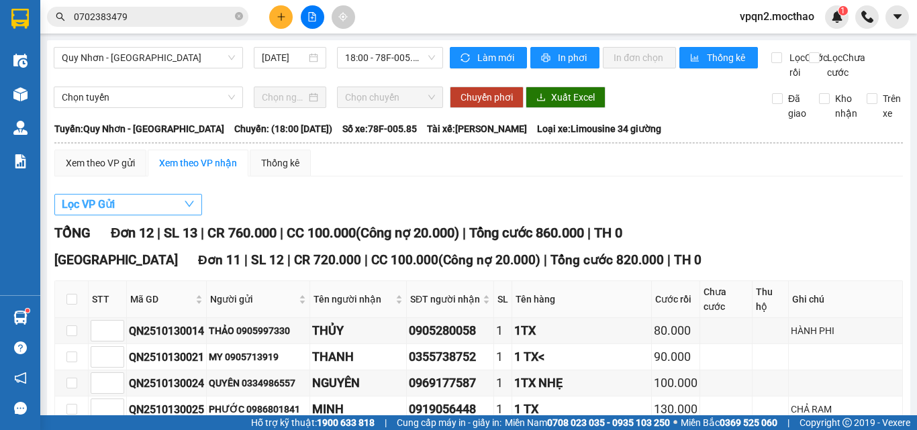
click at [95, 213] on span "Lọc VP Gửi" at bounding box center [88, 204] width 53 height 17
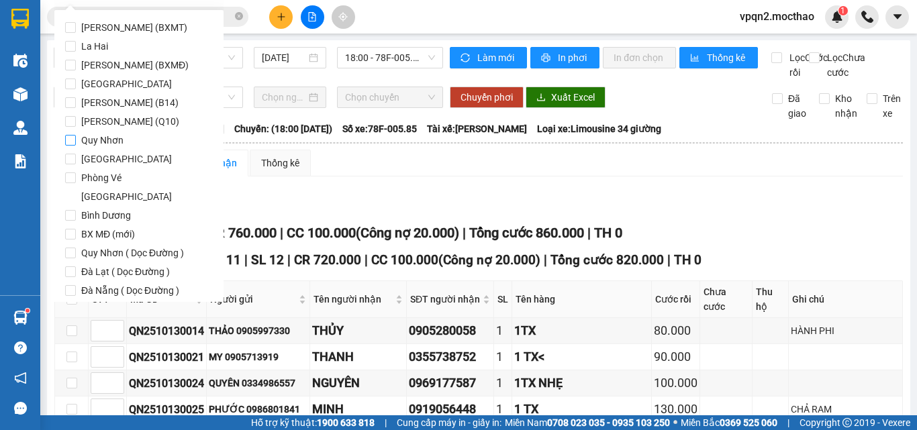
click at [113, 140] on span "Quy Nhơn" at bounding box center [102, 140] width 53 height 19
click at [76, 140] on input "Quy Nhơn" at bounding box center [70, 140] width 11 height 11
checkbox input "true"
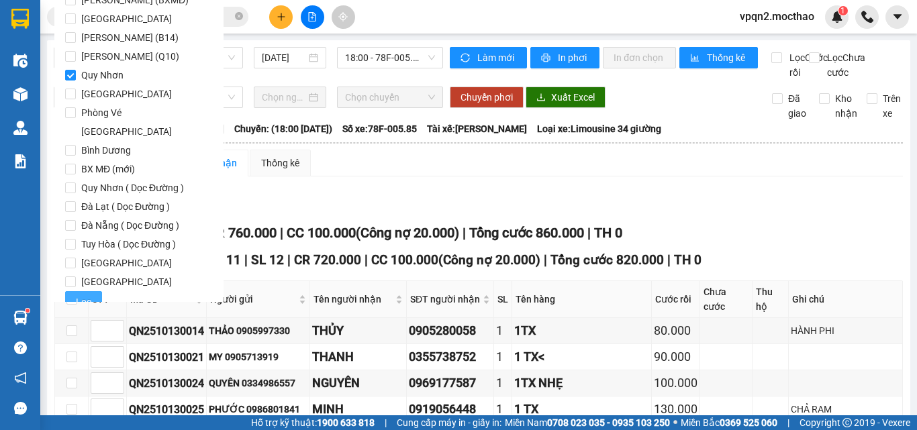
click at [74, 291] on button "Lọc" at bounding box center [83, 301] width 37 height 21
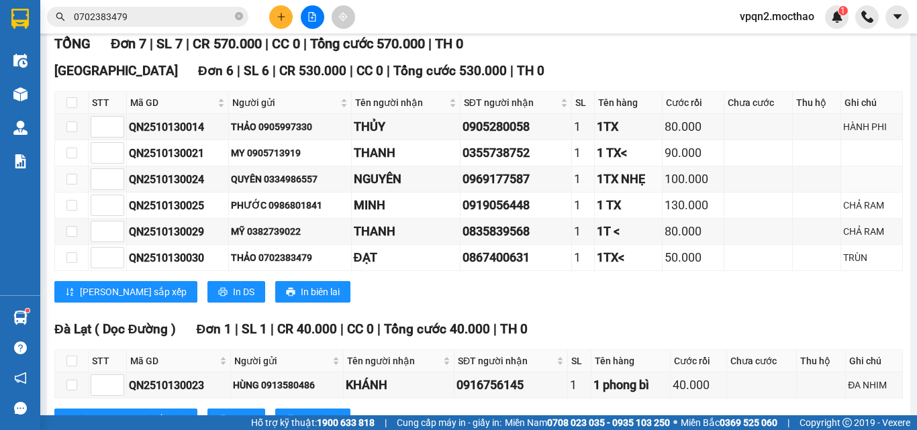
scroll to position [16, 0]
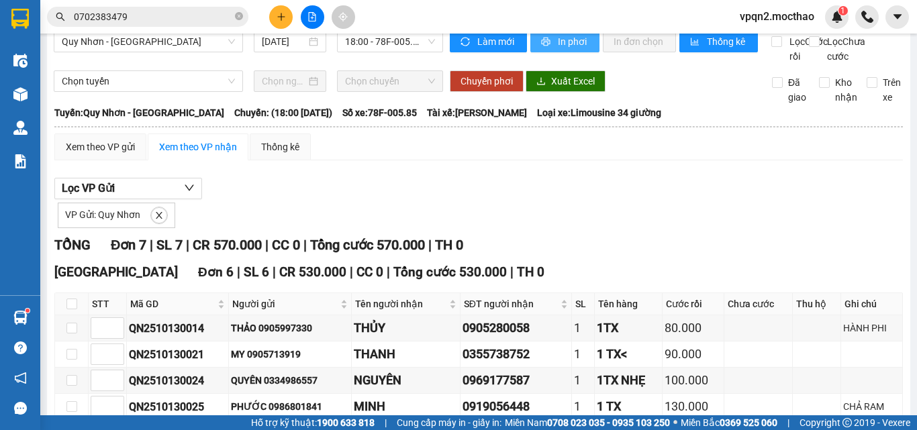
click at [583, 42] on span "In phơi" at bounding box center [573, 41] width 31 height 15
click at [195, 43] on span "[PERSON_NAME] - [GEOGRAPHIC_DATA]" at bounding box center [148, 42] width 173 height 20
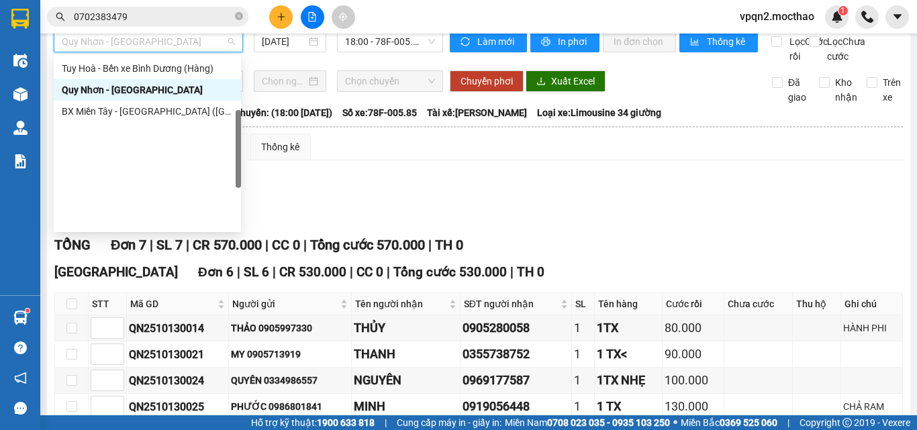
scroll to position [166, 0]
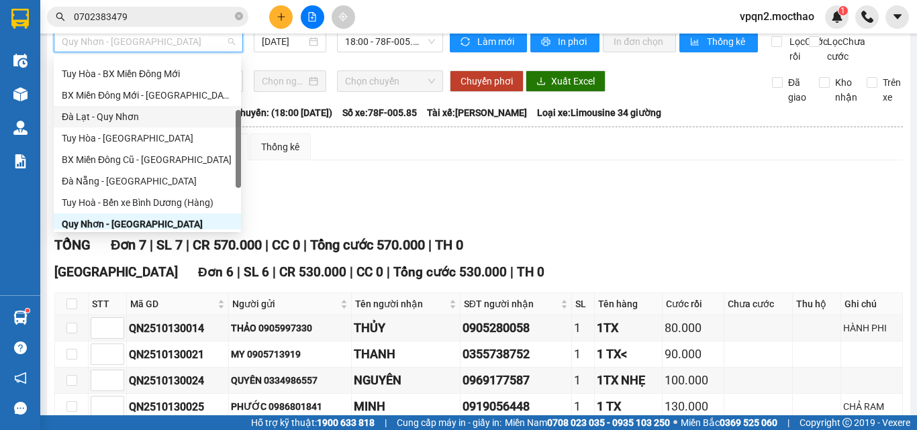
click at [124, 116] on div "Đà Lạt - Quy Nhơn" at bounding box center [147, 116] width 171 height 15
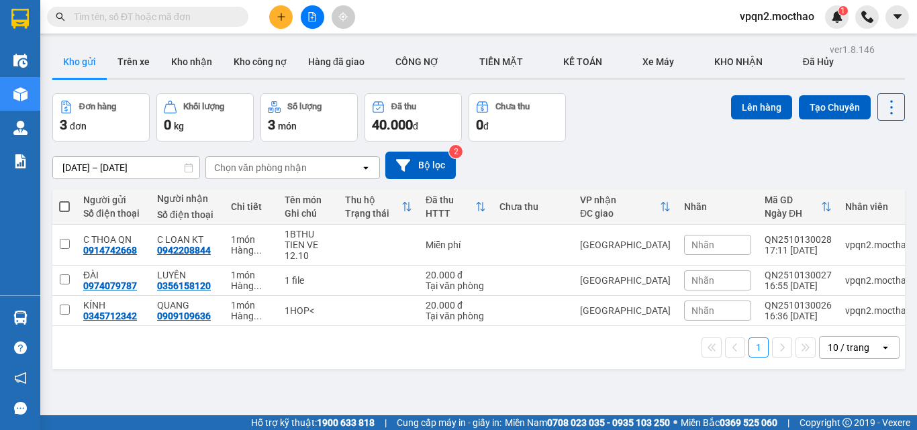
click at [306, 17] on button at bounding box center [312, 16] width 23 height 23
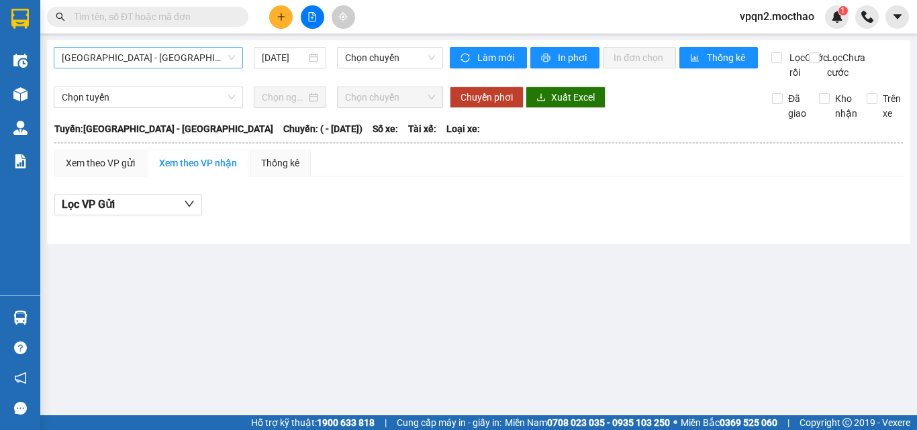
click at [145, 54] on span "[GEOGRAPHIC_DATA] - [PERSON_NAME]" at bounding box center [148, 58] width 173 height 20
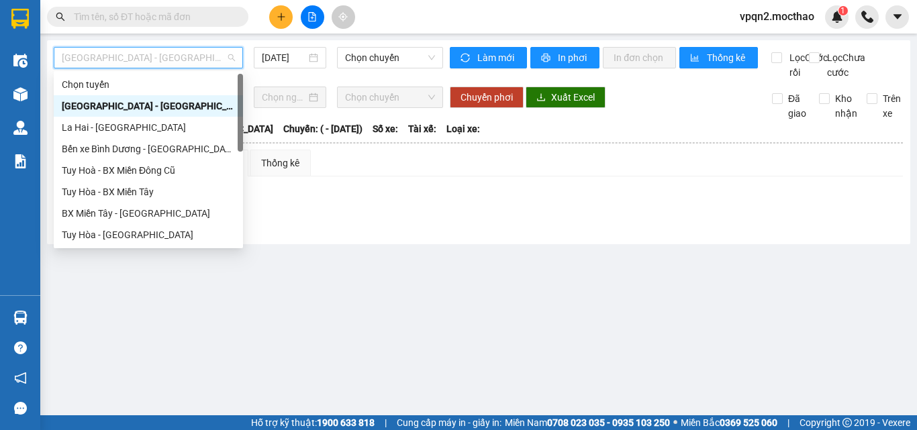
scroll to position [134, 0]
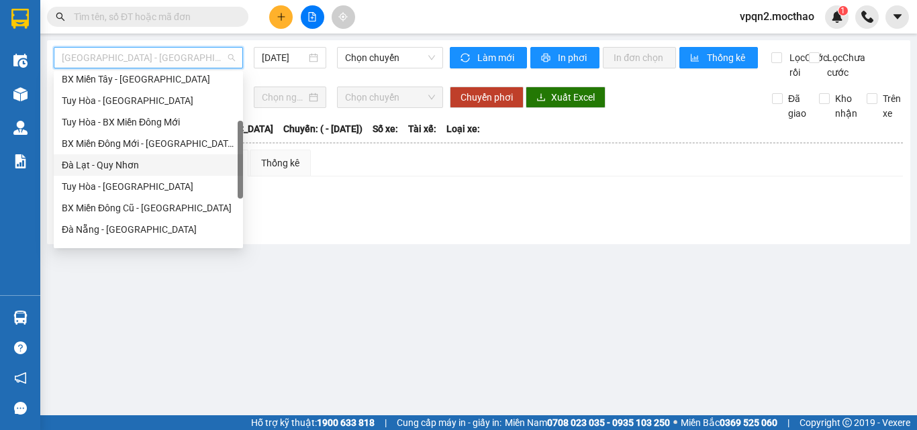
click at [109, 167] on div "Đà Lạt - Quy Nhơn" at bounding box center [148, 165] width 173 height 15
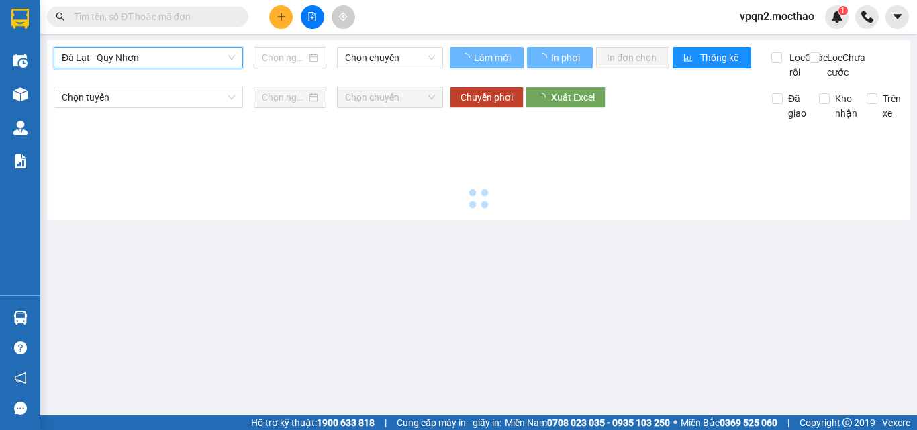
type input "[DATE]"
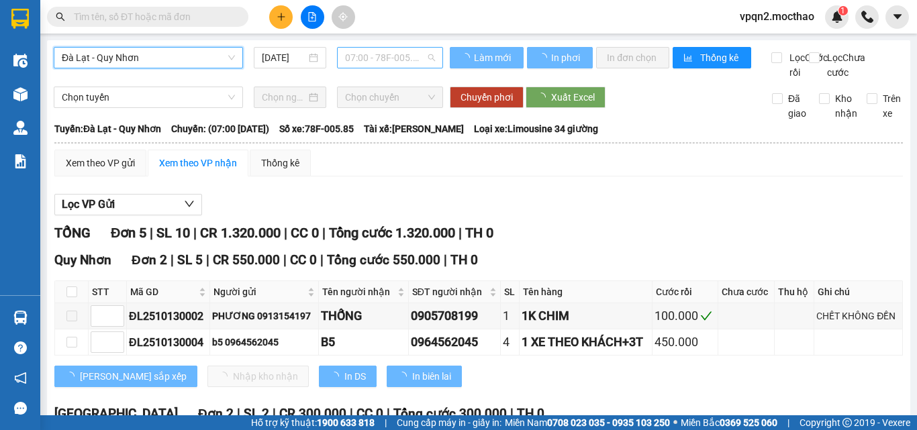
click at [379, 54] on span "07:00 - 78F-005.85" at bounding box center [390, 58] width 90 height 20
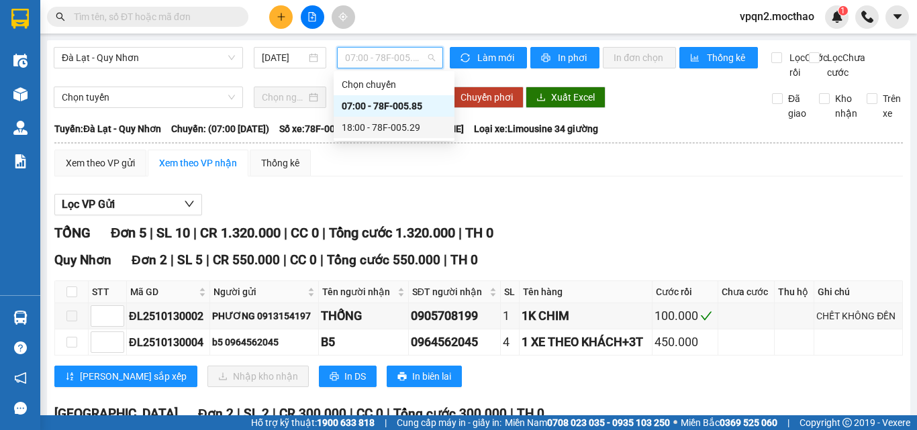
click at [373, 123] on div "18:00 - 78F-005.29" at bounding box center [394, 127] width 105 height 15
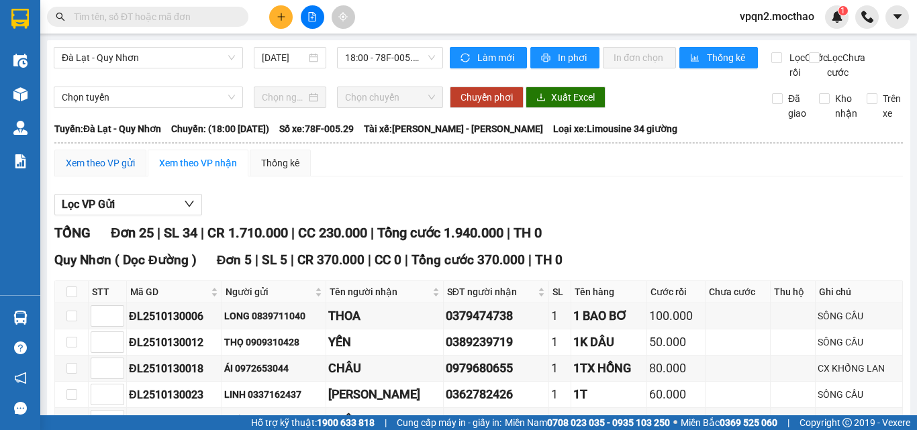
click at [113, 170] on div "Xem theo VP gửi" at bounding box center [100, 163] width 69 height 15
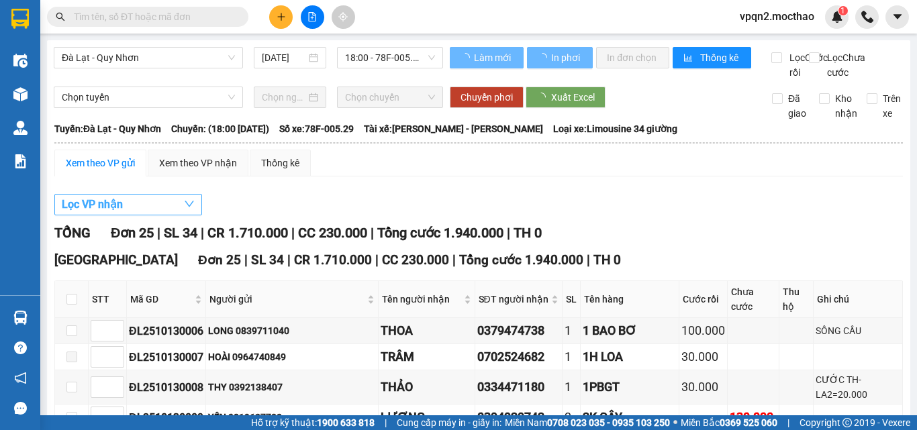
drag, startPoint x: 113, startPoint y: 180, endPoint x: 101, endPoint y: 220, distance: 41.9
click at [101, 213] on span "Lọc VP nhận" at bounding box center [92, 204] width 61 height 17
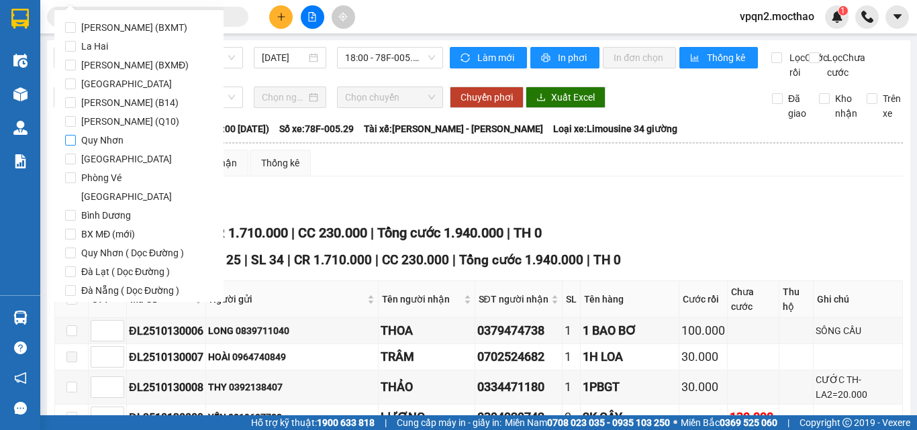
click at [105, 135] on span "Quy Nhơn" at bounding box center [102, 140] width 53 height 19
click at [76, 135] on input "Quy Nhơn" at bounding box center [70, 140] width 11 height 11
checkbox input "true"
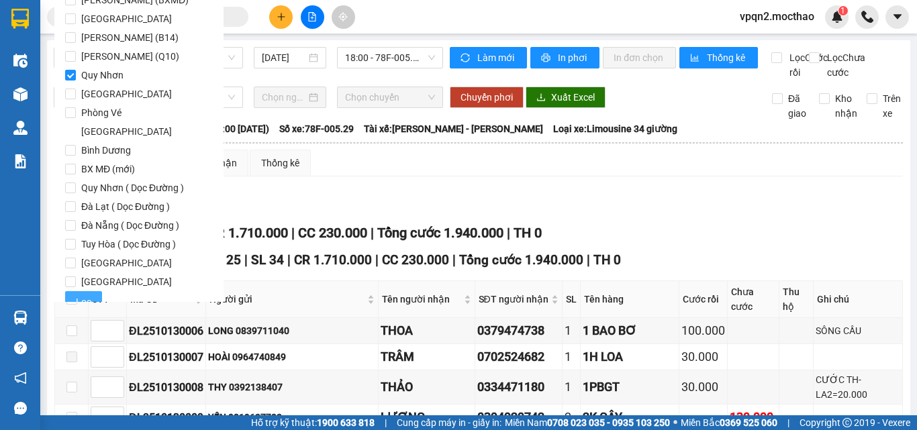
click at [97, 291] on button "Lọc" at bounding box center [83, 301] width 37 height 21
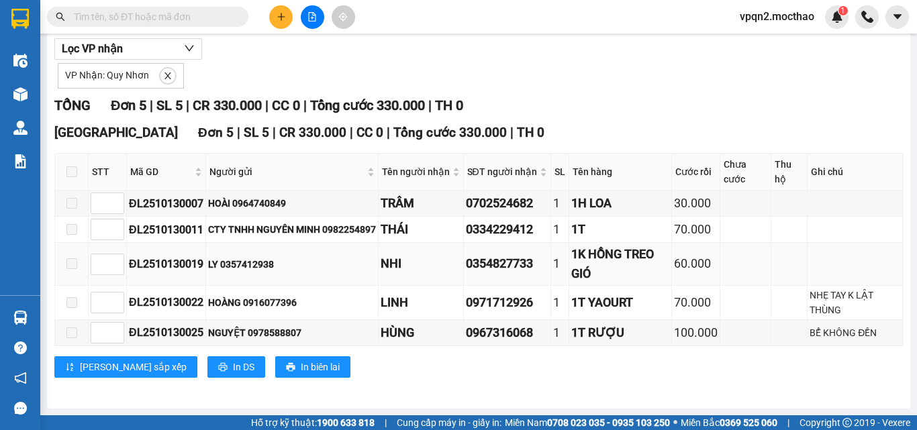
scroll to position [0, 0]
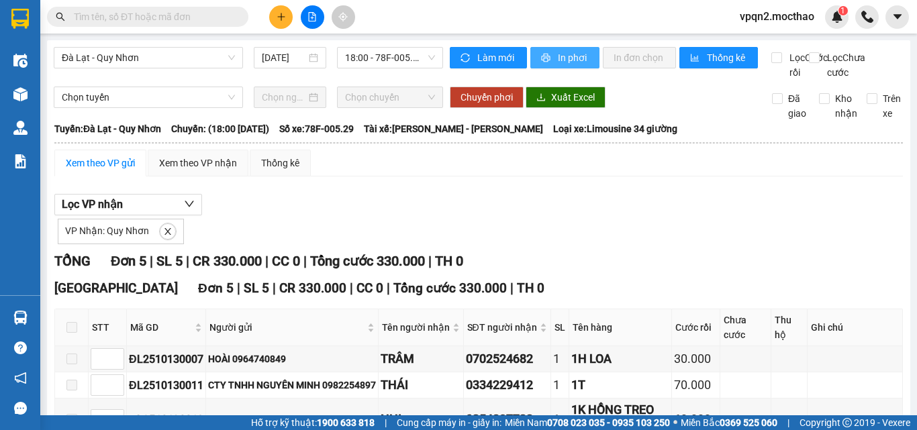
click at [562, 60] on span "In phơi" at bounding box center [573, 57] width 31 height 15
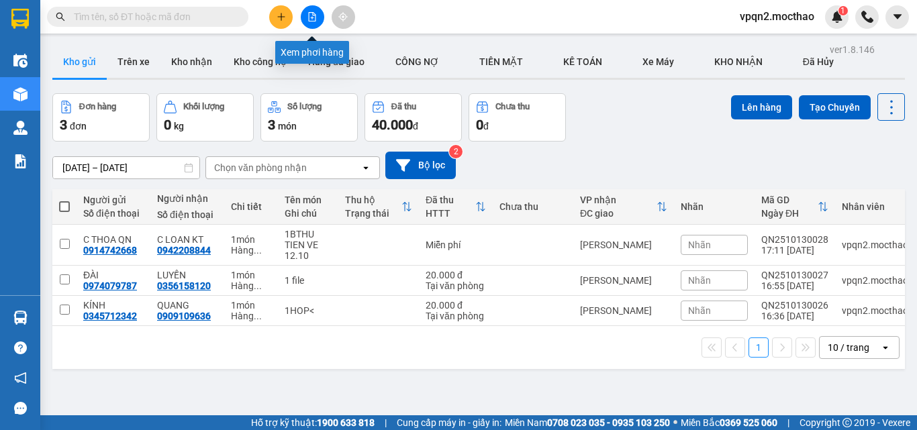
click at [317, 15] on button at bounding box center [312, 16] width 23 height 23
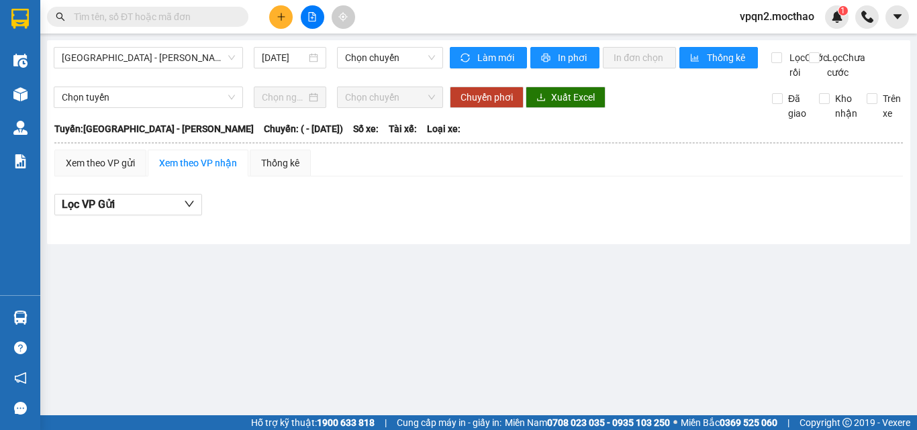
click at [202, 68] on div "Sài Gòn - Tuy Hòa 13/10/2025 Chọn chuyến" at bounding box center [248, 63] width 389 height 33
click at [176, 60] on span "[GEOGRAPHIC_DATA] - [PERSON_NAME]" at bounding box center [148, 58] width 173 height 20
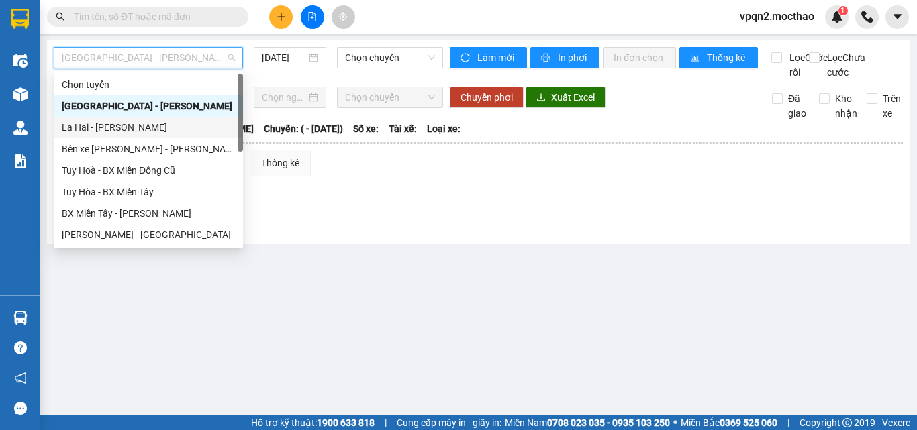
scroll to position [134, 0]
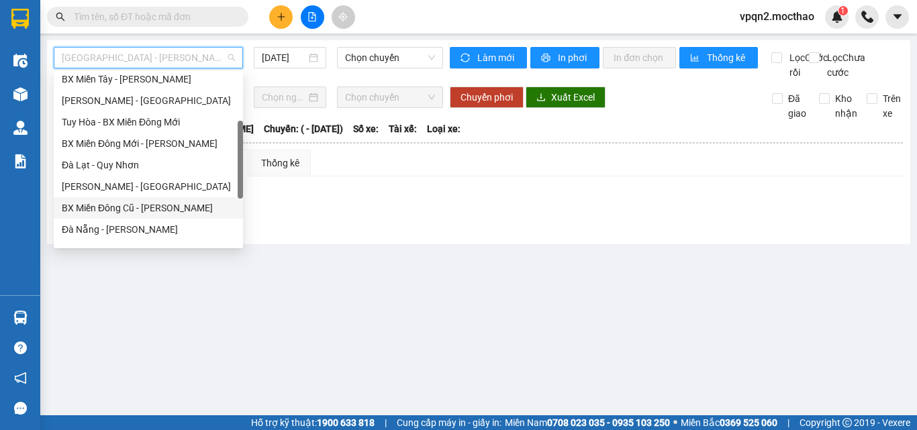
drag, startPoint x: 117, startPoint y: 205, endPoint x: 256, endPoint y: 124, distance: 160.9
click at [117, 205] on div "BX Miền Đông Cũ - [PERSON_NAME]" at bounding box center [148, 208] width 173 height 15
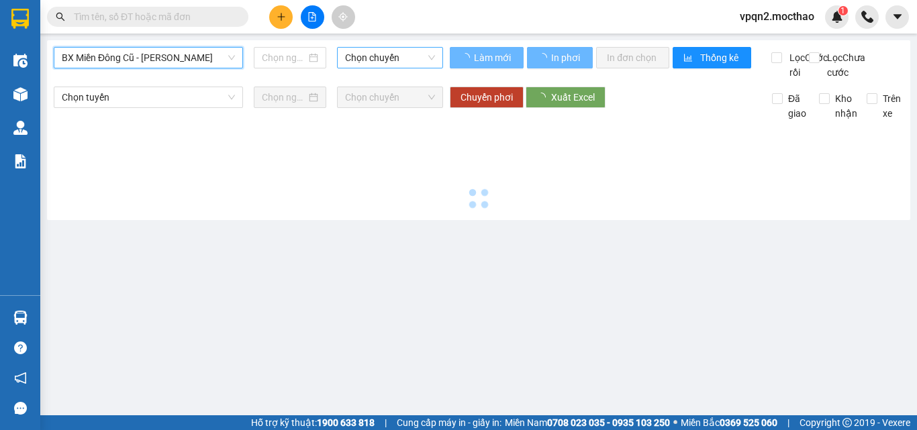
type input "[DATE]"
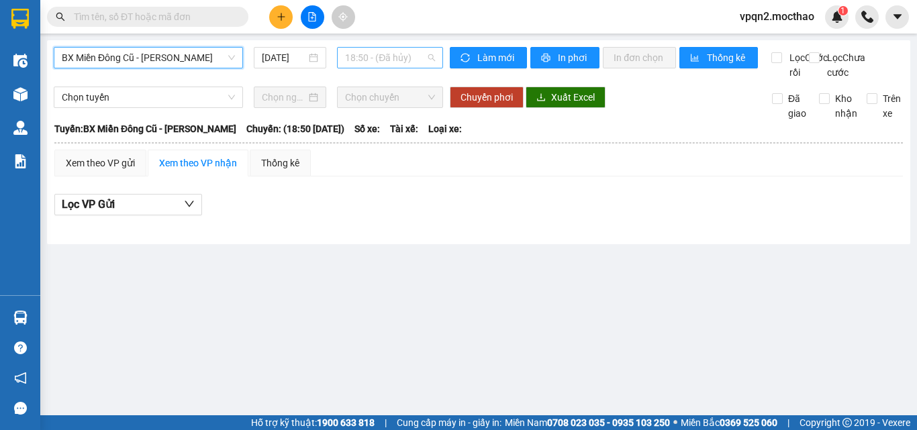
click at [372, 58] on span "18:50 - (Đã hủy)" at bounding box center [390, 58] width 90 height 20
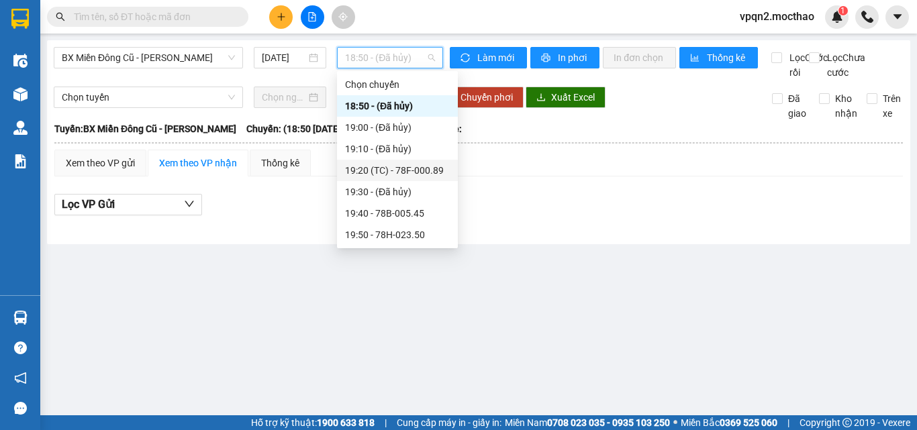
click at [393, 170] on div "19:20 (TC) - 78F-000.89" at bounding box center [397, 170] width 105 height 15
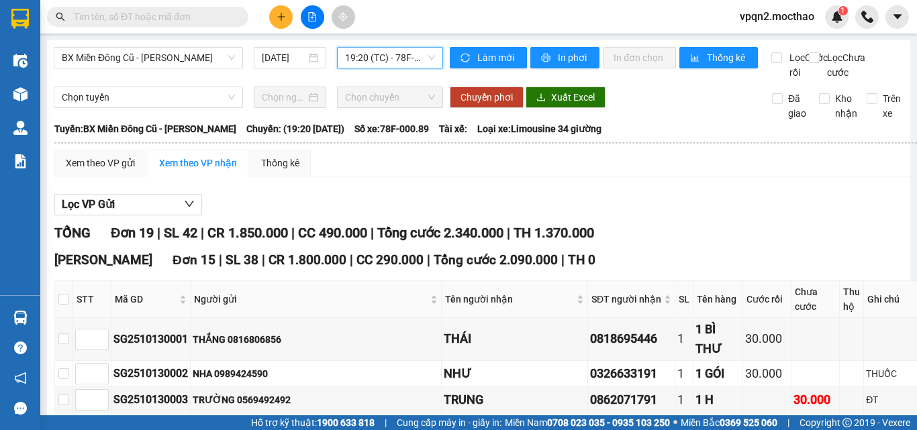
click at [393, 58] on span "19:20 (TC) - 78F-000.89" at bounding box center [390, 58] width 90 height 20
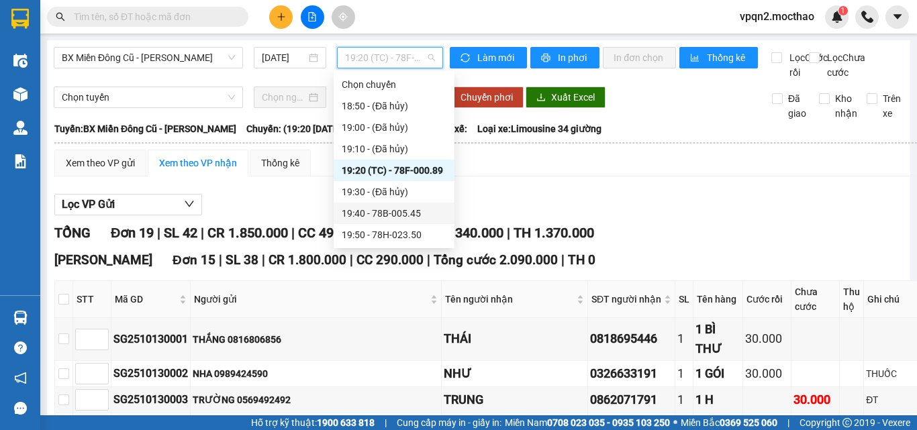
click at [383, 214] on div "19:40 - 78B-005.45" at bounding box center [394, 213] width 105 height 15
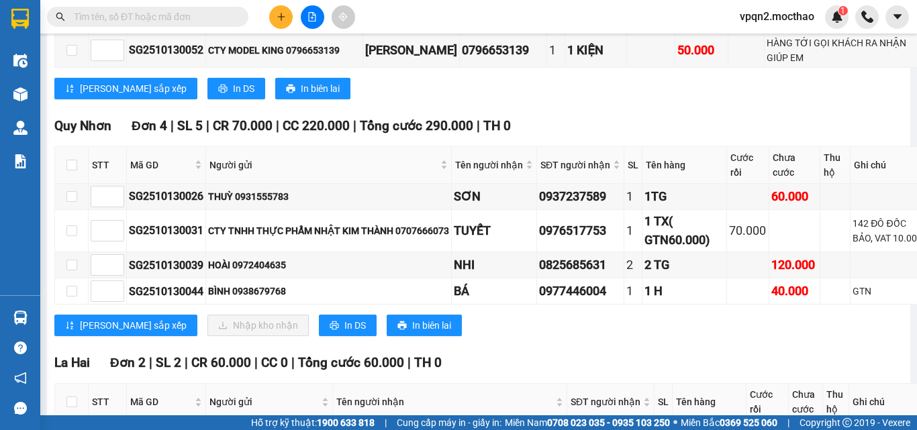
scroll to position [1298, 0]
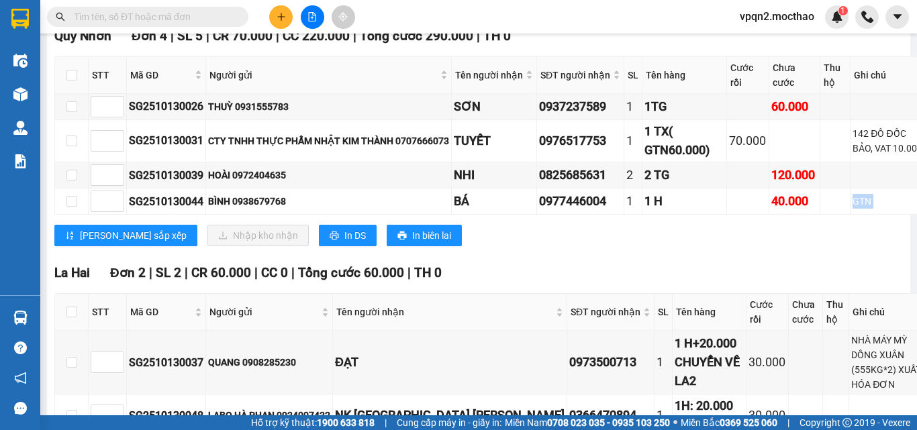
drag, startPoint x: 820, startPoint y: 228, endPoint x: 883, endPoint y: 236, distance: 63.7
click at [883, 236] on div "Quy Nhơn Đơn 4 | SL 5 | CR 70.000 | CC 220.000 | Tổng cước 290.000 | TH 0 STT M…" at bounding box center [491, 141] width 875 height 230
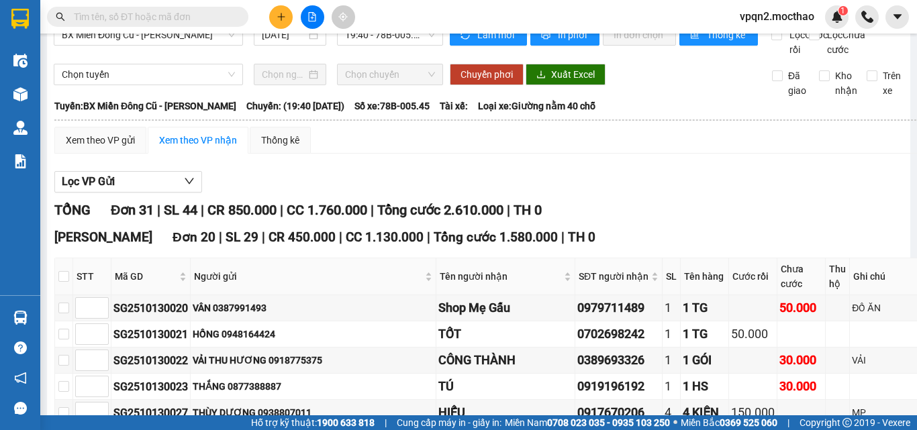
scroll to position [0, 0]
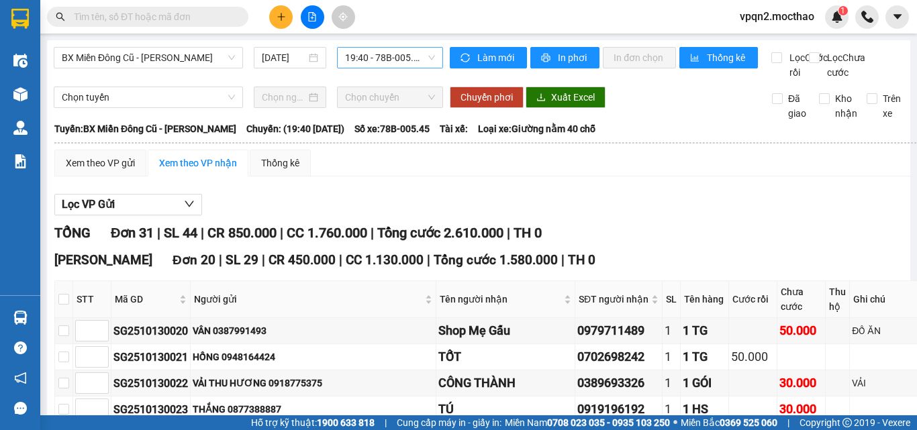
click at [390, 52] on span "19:40 - 78B-005.45" at bounding box center [390, 58] width 90 height 20
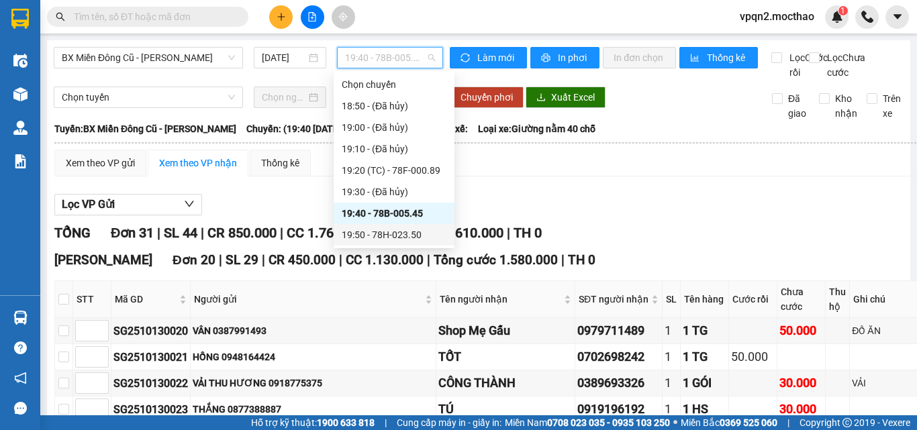
click at [409, 240] on div "19:50 - 78H-023.50" at bounding box center [394, 235] width 105 height 15
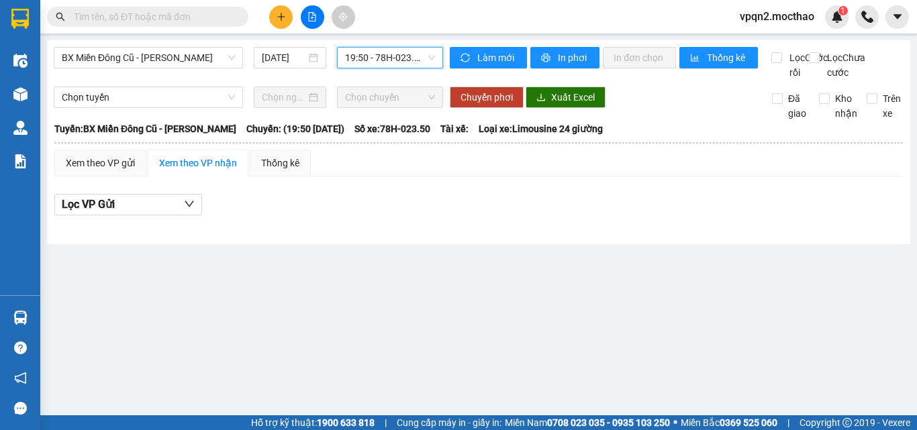
click at [90, 15] on input "text" at bounding box center [153, 16] width 158 height 15
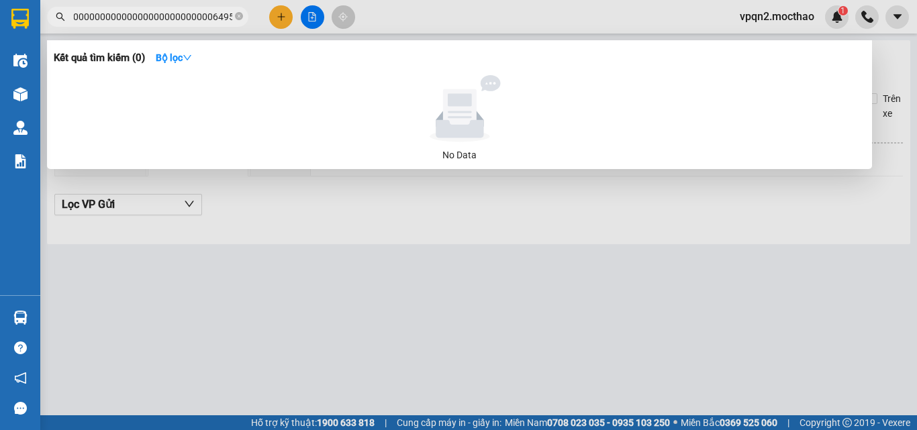
scroll to position [0, 137]
drag, startPoint x: 80, startPoint y: 16, endPoint x: 195, endPoint y: 25, distance: 115.1
click at [195, 25] on span "09000000000000000000000000000000000000000000000000006495991" at bounding box center [147, 17] width 201 height 20
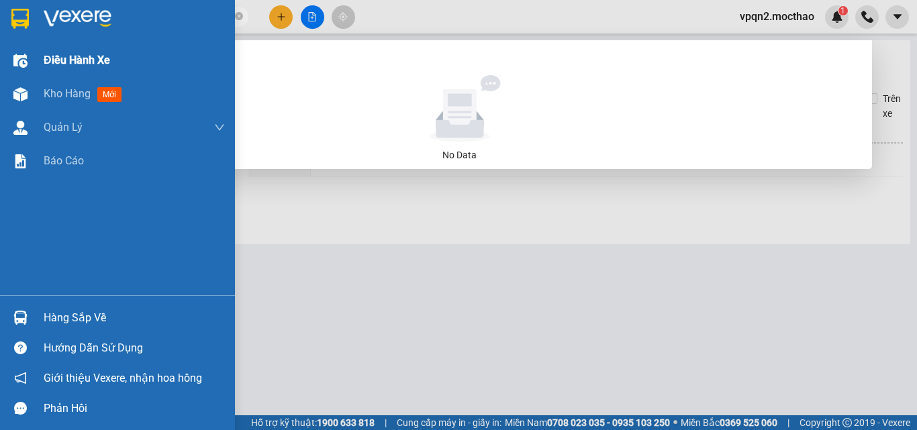
drag, startPoint x: 189, startPoint y: 15, endPoint x: 32, endPoint y: 47, distance: 160.3
click at [32, 47] on section "Kết quả tìm kiếm ( 0 ) Bộ lọc No Data 0900000000000000000000000000006495991 vpq…" at bounding box center [458, 215] width 917 height 430
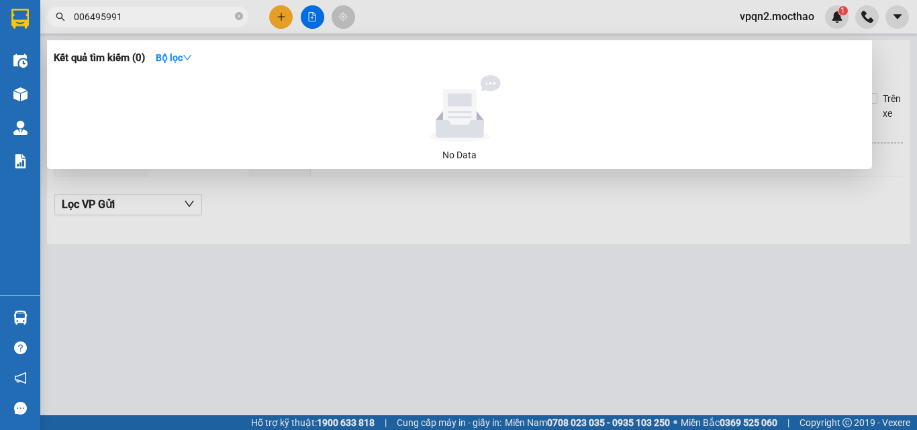
click at [81, 20] on input "006495991" at bounding box center [153, 16] width 158 height 15
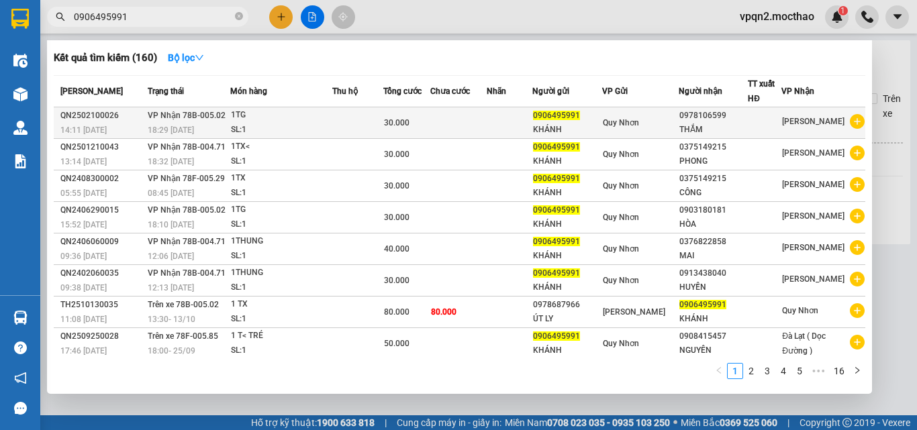
type input "0906495991"
click at [508, 128] on td at bounding box center [510, 123] width 46 height 32
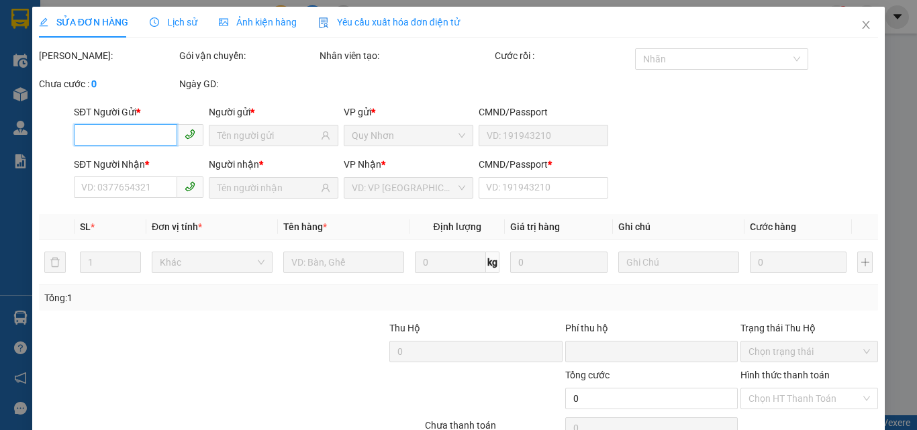
type input "0906495991"
type input "0978106599"
type input "a"
type input "0"
type input "30.000"
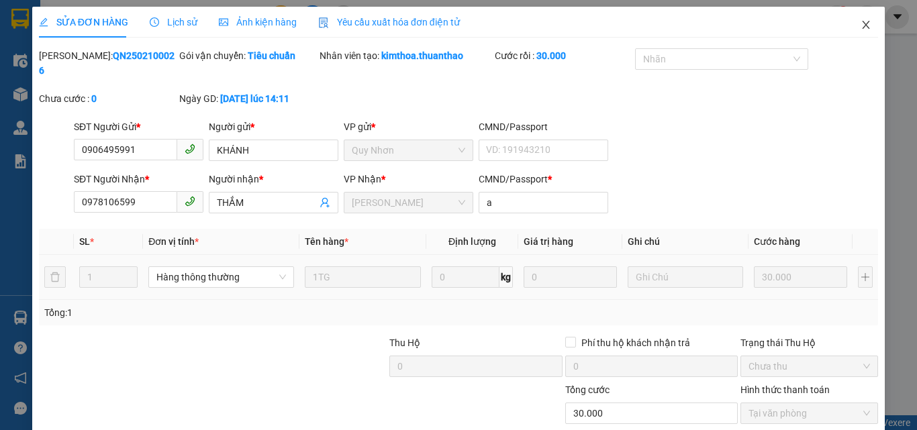
click at [860, 30] on icon "close" at bounding box center [865, 24] width 11 height 11
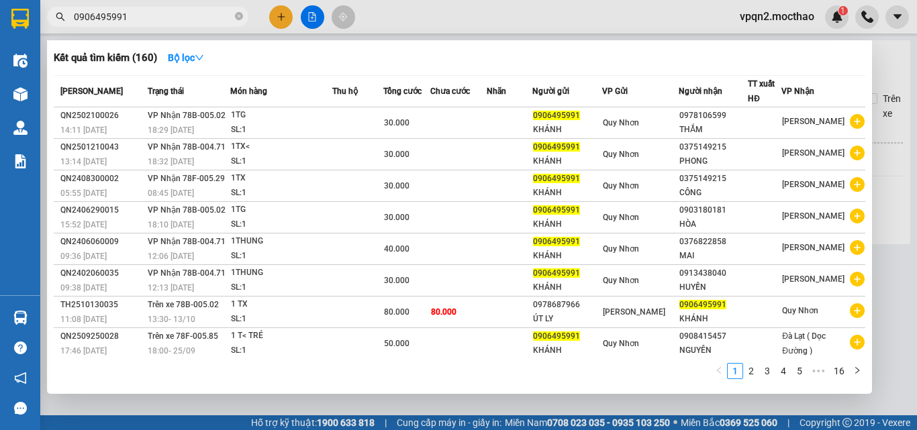
drag, startPoint x: 114, startPoint y: 18, endPoint x: 123, endPoint y: 17, distance: 9.4
click at [123, 17] on input "0906495991" at bounding box center [153, 16] width 158 height 15
drag, startPoint x: 79, startPoint y: 13, endPoint x: 166, endPoint y: 17, distance: 87.4
click at [166, 17] on input "0906495991" at bounding box center [153, 16] width 158 height 15
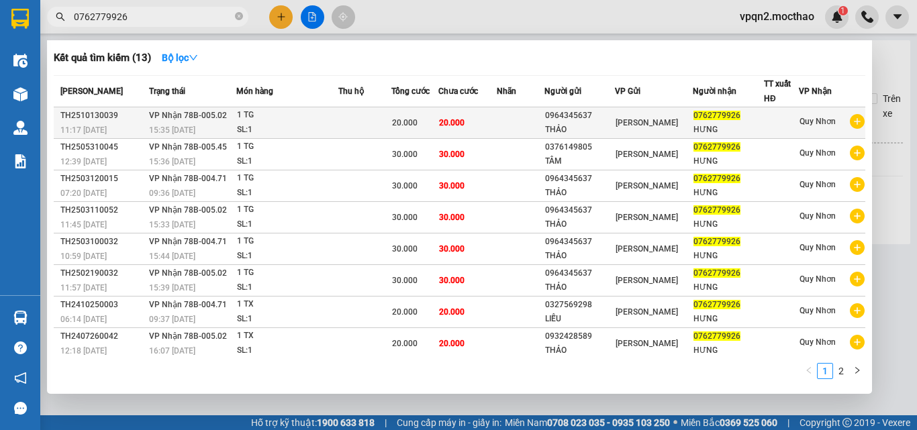
type input "0762779926"
click at [428, 129] on div "20.000" at bounding box center [414, 122] width 45 height 15
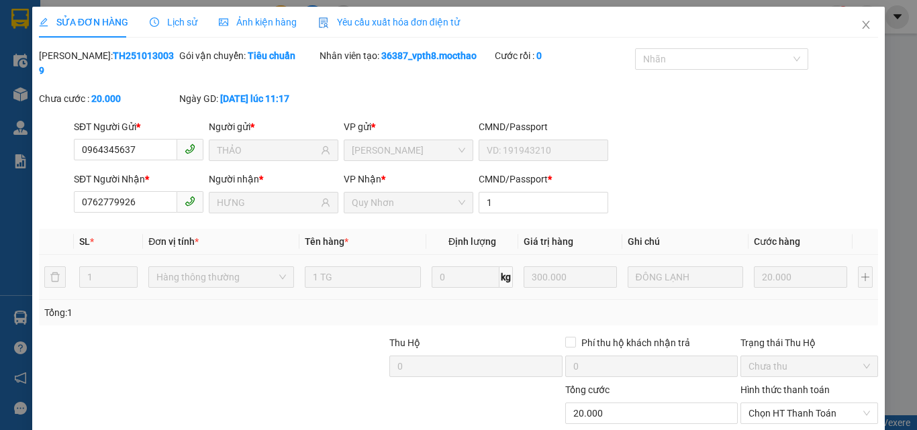
type input "0964345637"
type input "THẢO"
type input "0762779926"
type input "HƯNG"
type input "1"
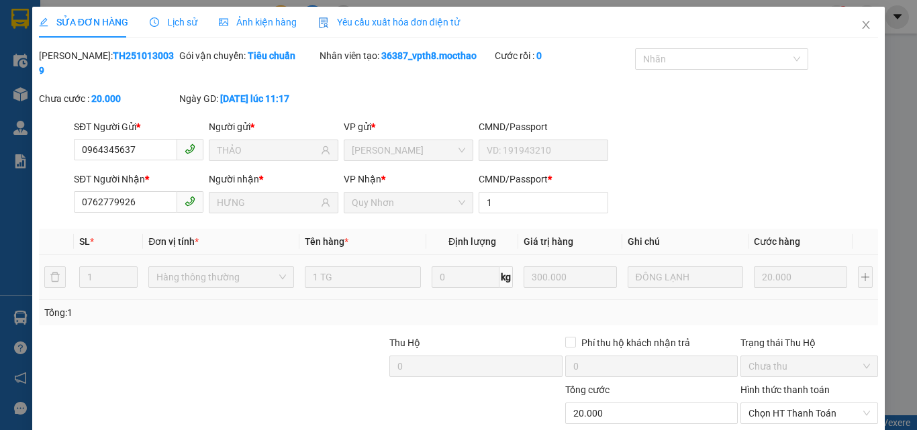
type input "0"
type input "20.000"
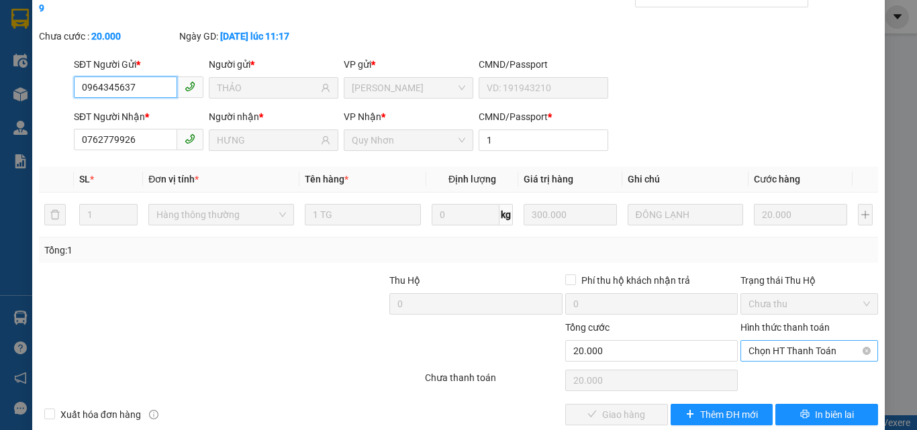
click at [769, 341] on span "Chọn HT Thanh Toán" at bounding box center [808, 351] width 121 height 20
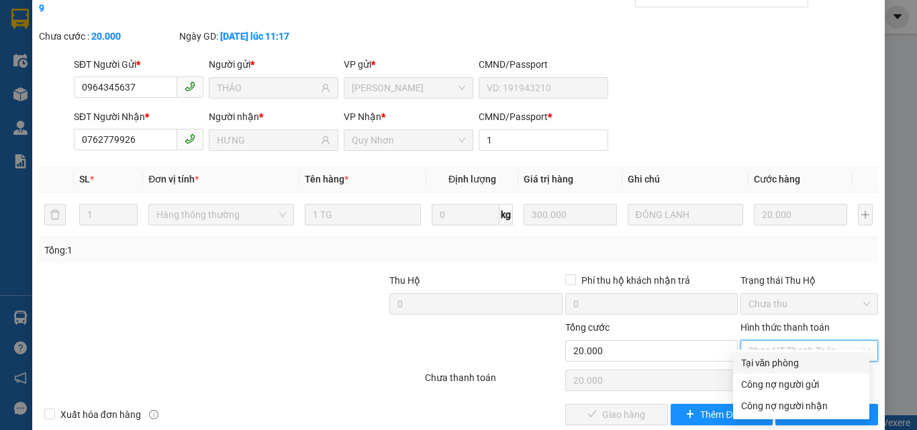
click at [773, 363] on div "Tại văn phòng" at bounding box center [801, 363] width 120 height 15
type input "0"
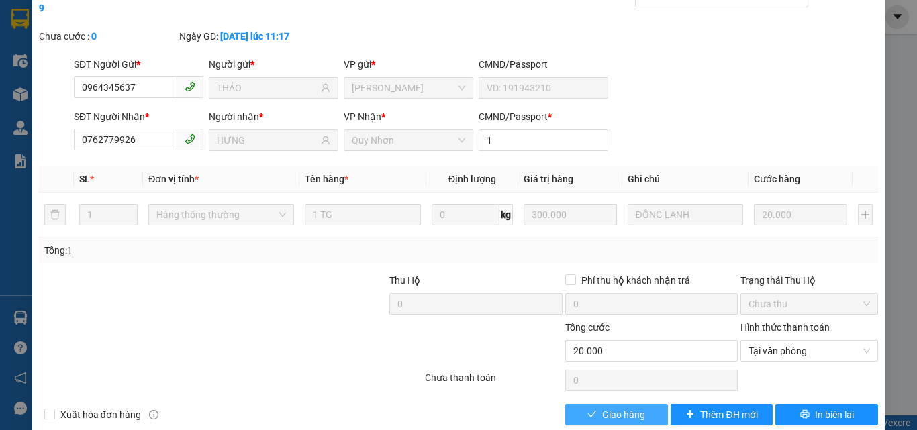
click at [613, 407] on span "Giao hàng" at bounding box center [623, 414] width 43 height 15
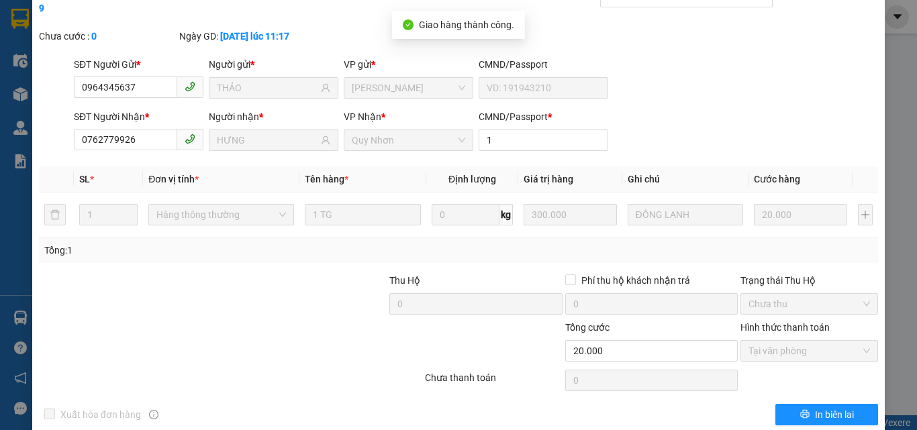
scroll to position [0, 0]
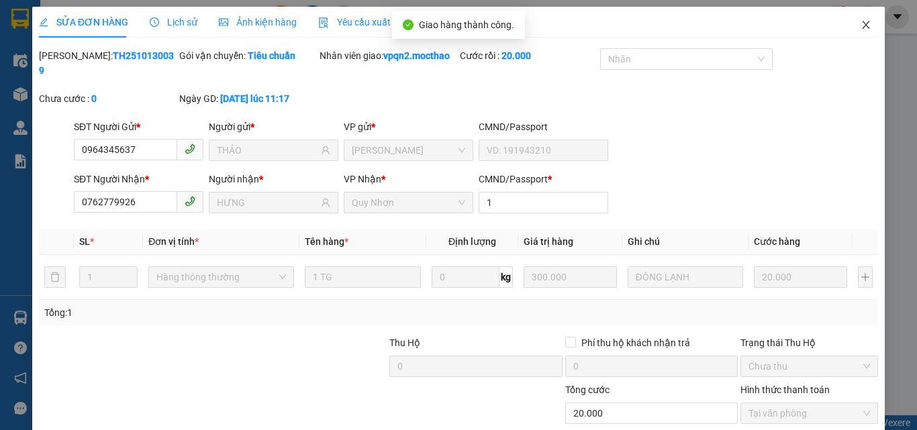
click at [860, 24] on icon "close" at bounding box center [865, 24] width 11 height 11
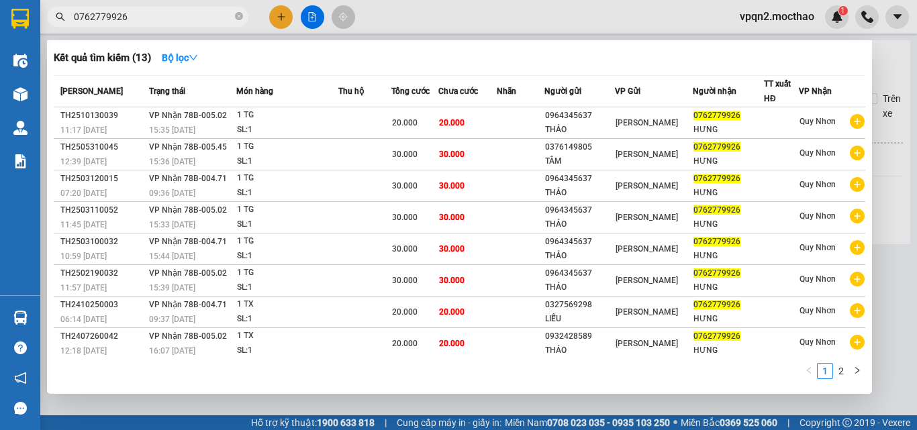
drag, startPoint x: 114, startPoint y: 13, endPoint x: 156, endPoint y: 15, distance: 41.6
click at [156, 15] on input "0762779926" at bounding box center [153, 16] width 158 height 15
type input "0762779926"
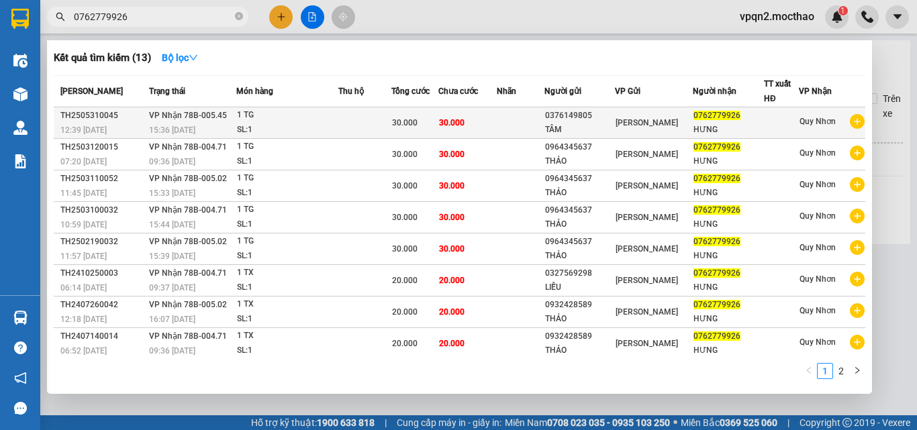
click at [477, 116] on td "30.000" at bounding box center [467, 123] width 58 height 32
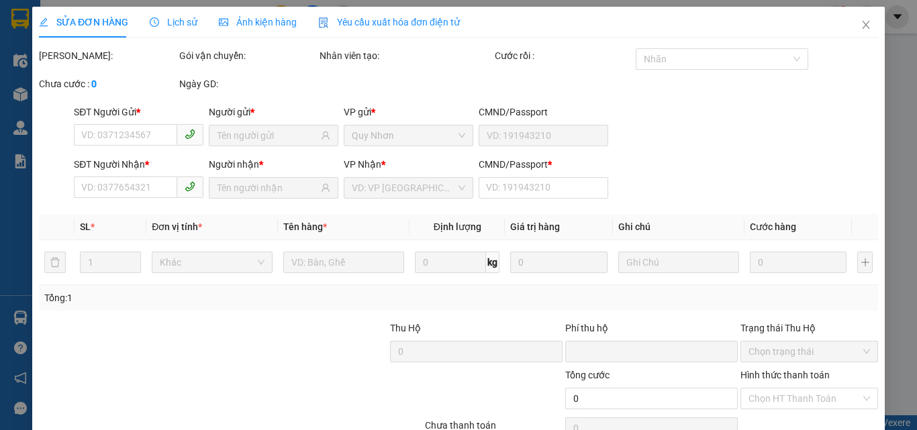
type input "0376149805"
type input "TÂM"
type input "0762779926"
type input "HƯNG"
type input "1"
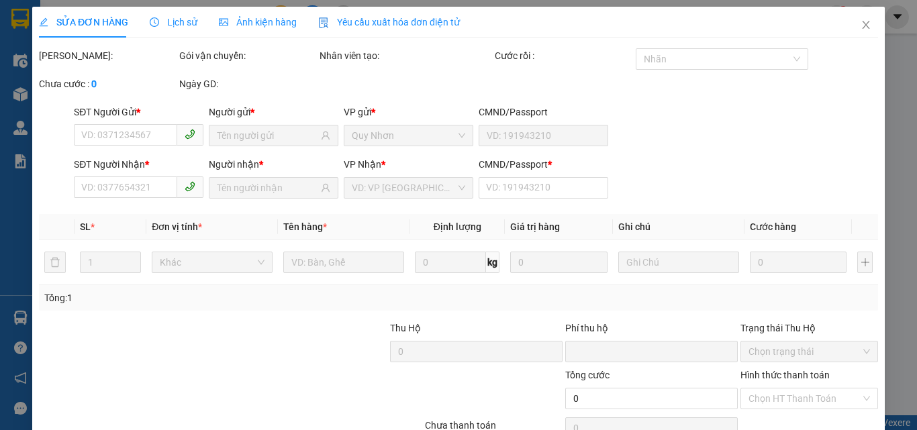
type input "0"
type input "30.000"
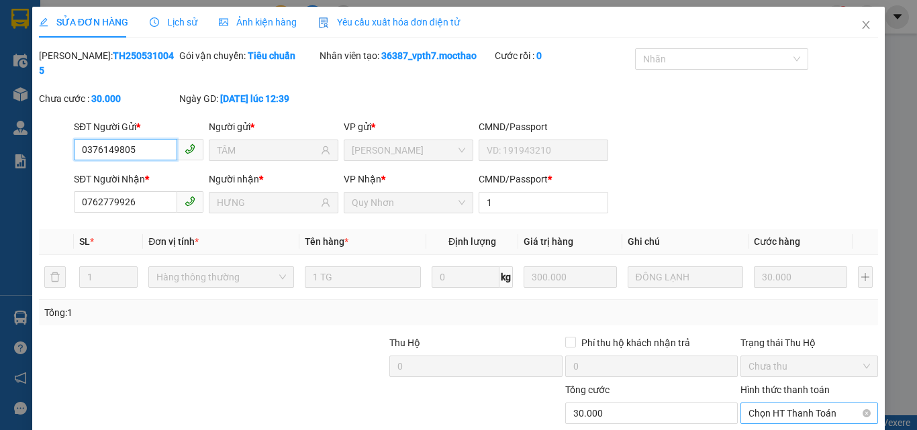
scroll to position [62, 0]
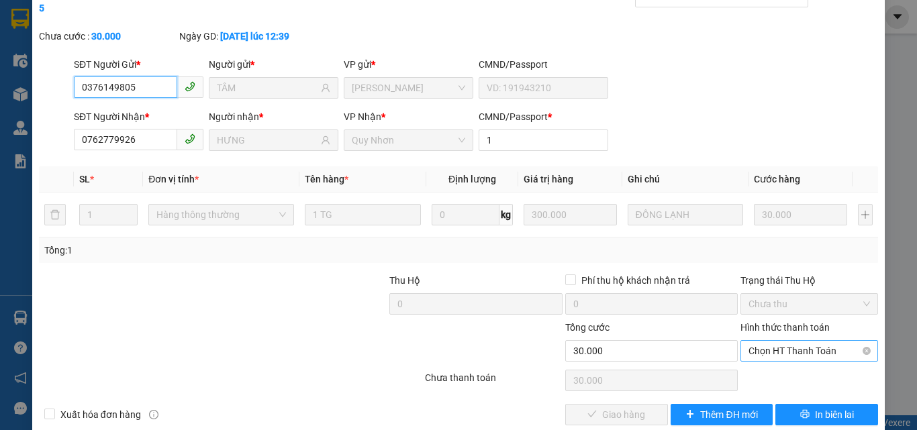
click at [787, 341] on span "Chọn HT Thanh Toán" at bounding box center [808, 351] width 121 height 20
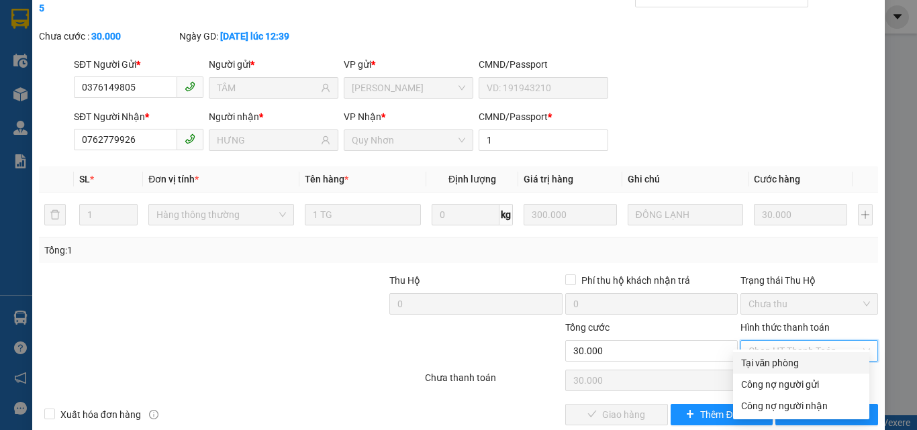
drag, startPoint x: 787, startPoint y: 362, endPoint x: 748, endPoint y: 370, distance: 39.8
click at [787, 362] on div "Tại văn phòng" at bounding box center [801, 363] width 120 height 15
type input "0"
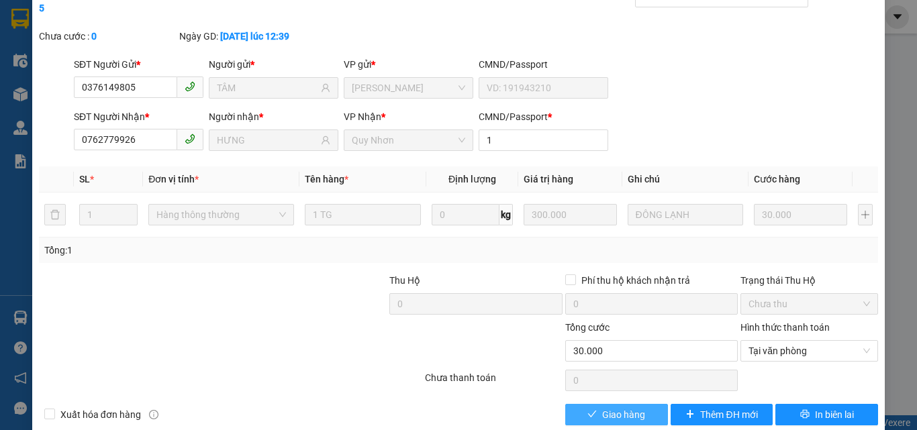
click at [616, 407] on span "Giao hàng" at bounding box center [623, 414] width 43 height 15
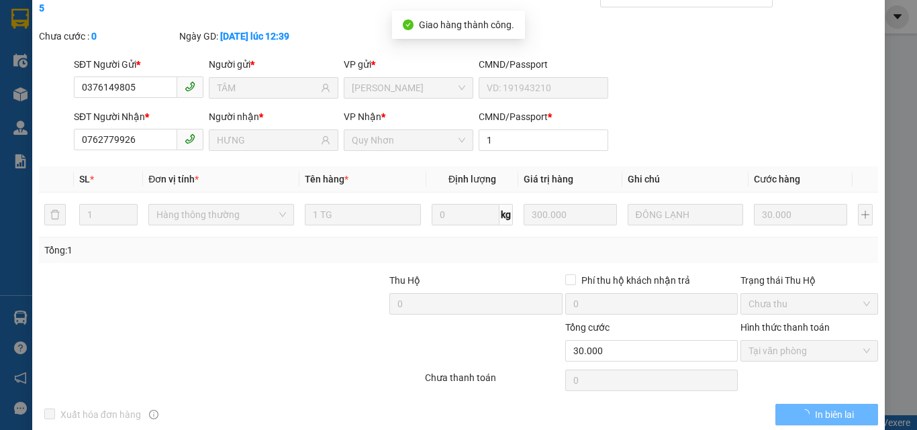
scroll to position [0, 0]
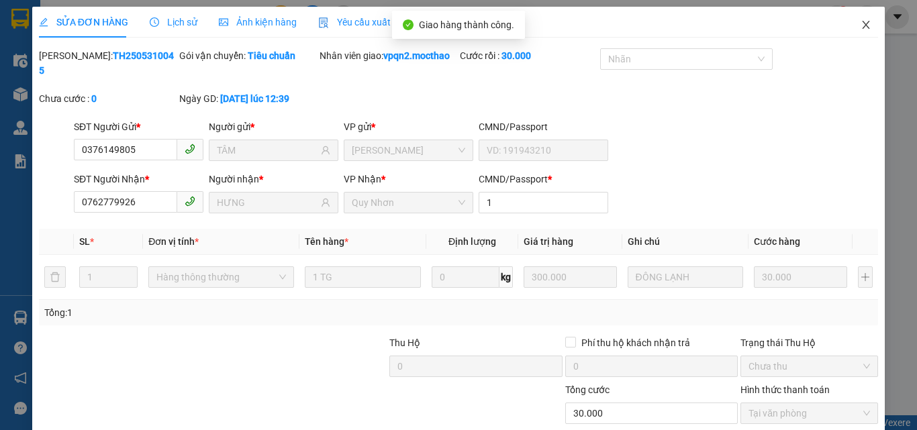
drag, startPoint x: 850, startPoint y: 26, endPoint x: 619, endPoint y: 38, distance: 231.8
click at [848, 27] on span "Close" at bounding box center [866, 26] width 38 height 38
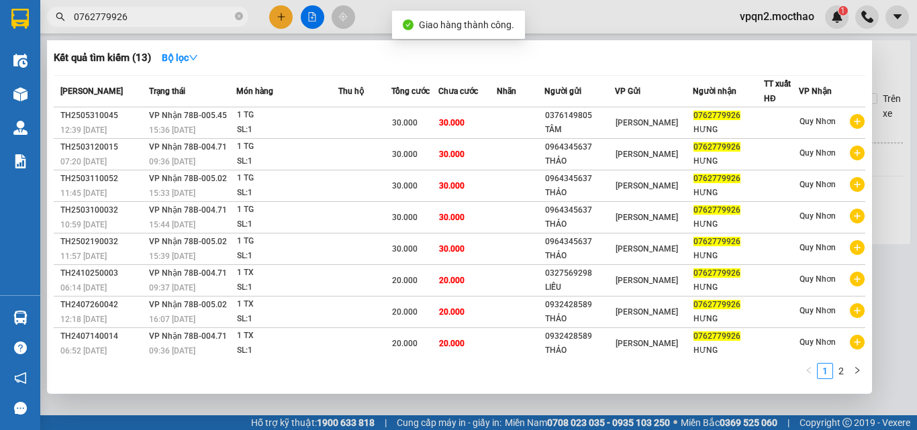
drag, startPoint x: 113, startPoint y: 16, endPoint x: 155, endPoint y: 16, distance: 41.6
click at [155, 16] on input "0762779926" at bounding box center [153, 16] width 158 height 15
type input "0762779926"
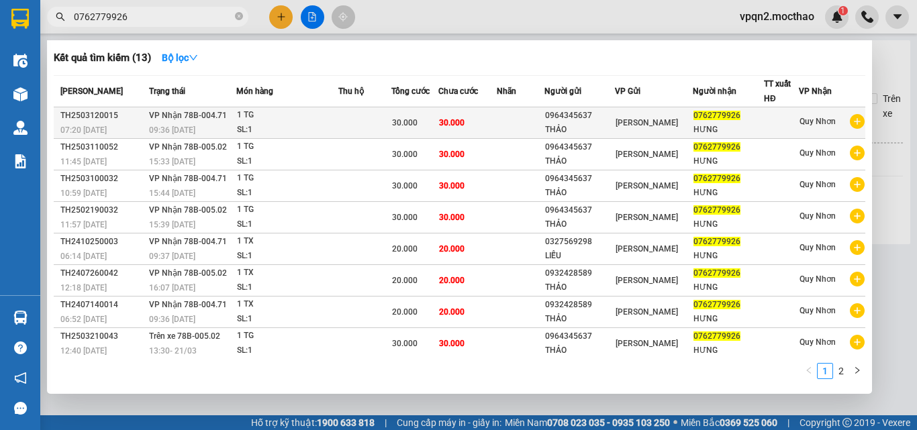
click at [607, 117] on div "0964345637" at bounding box center [580, 116] width 70 height 14
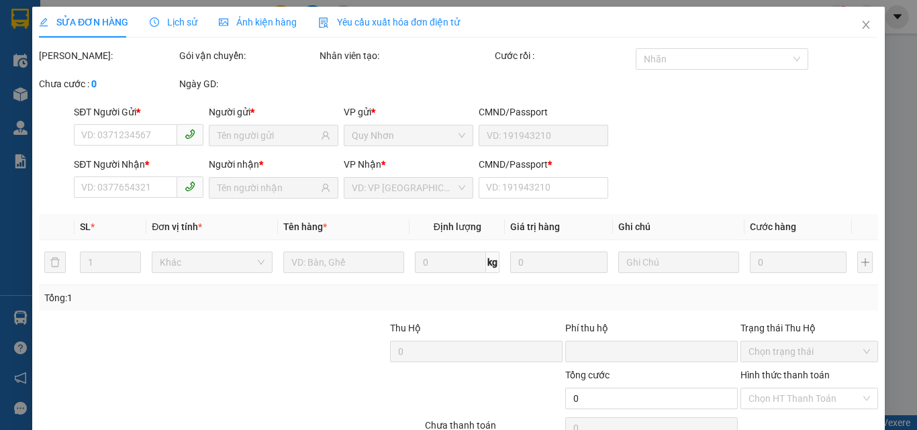
type input "0964345637"
type input "THẢO"
type input "0762779926"
type input "HƯNG"
type input "1"
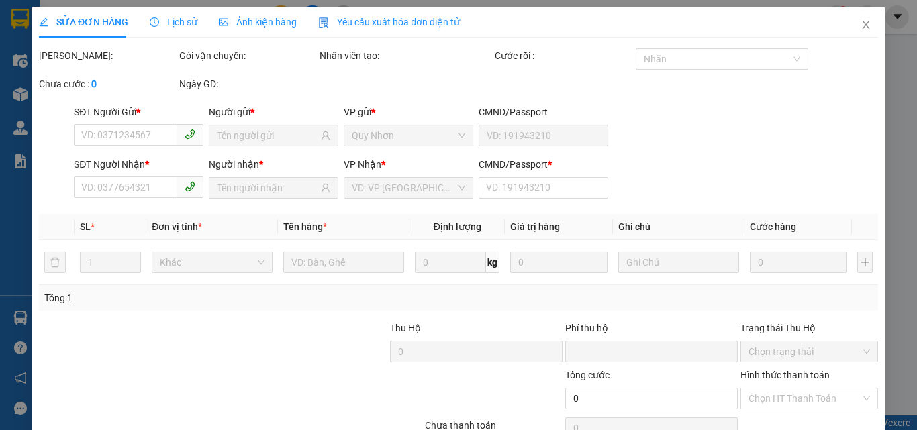
type input "0"
type input "30.000"
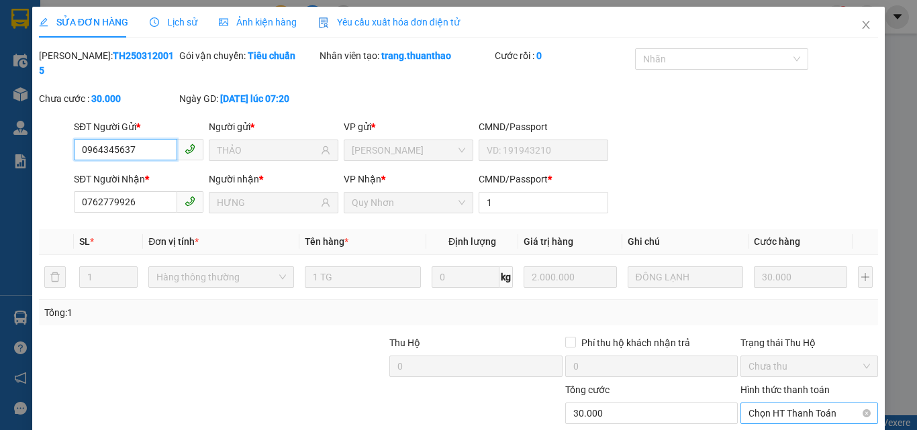
click at [785, 403] on span "Chọn HT Thanh Toán" at bounding box center [808, 413] width 121 height 20
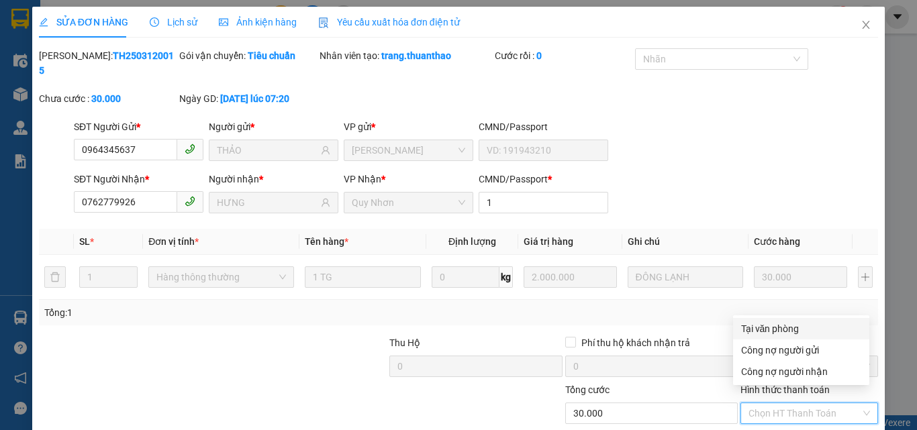
click at [758, 330] on div "Tại văn phòng" at bounding box center [801, 328] width 120 height 15
type input "0"
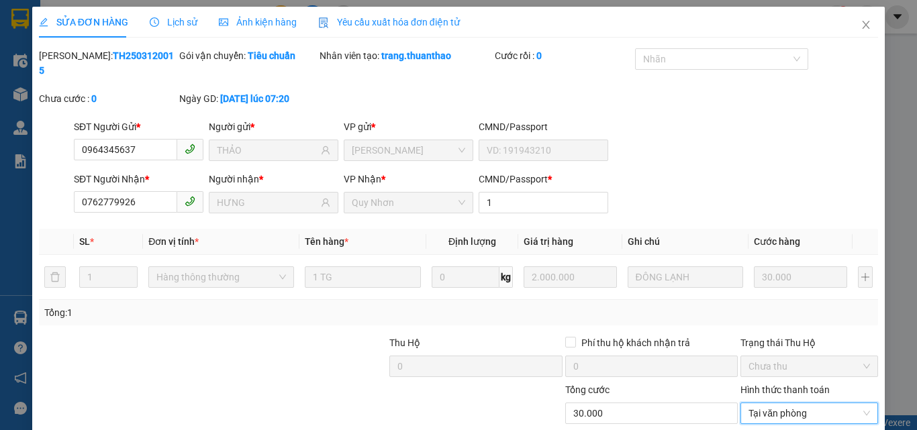
scroll to position [69, 0]
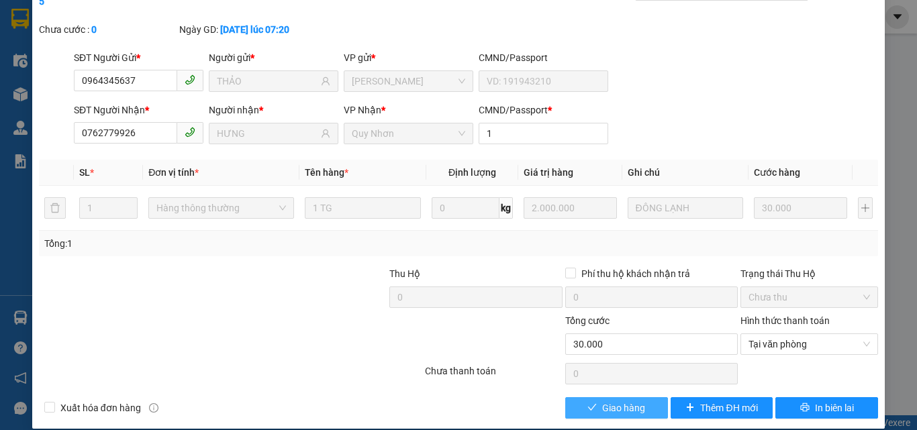
click at [641, 397] on button "Giao hàng" at bounding box center [616, 407] width 103 height 21
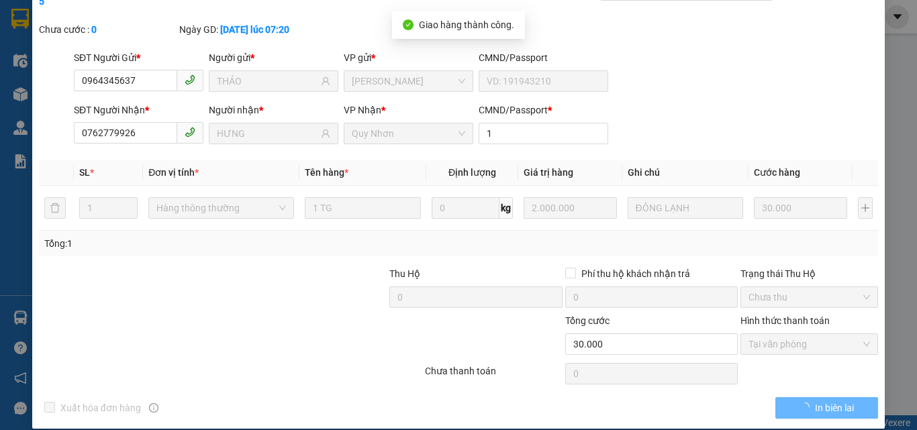
scroll to position [0, 0]
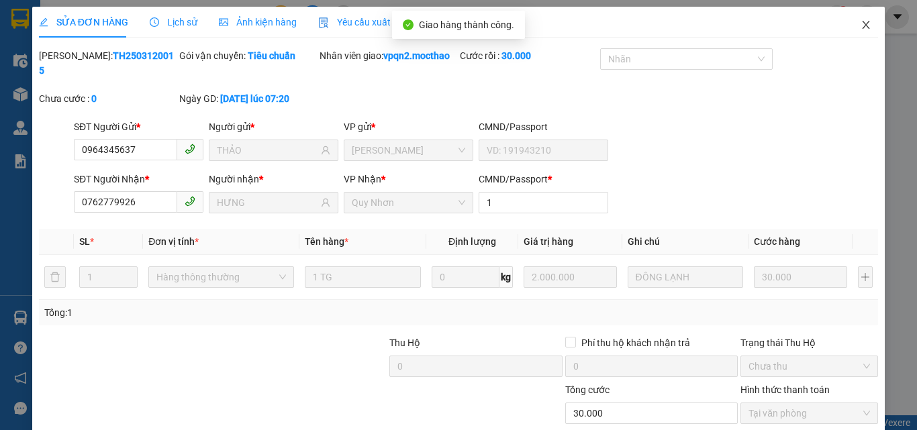
drag, startPoint x: 856, startPoint y: 23, endPoint x: 916, endPoint y: 272, distance: 256.2
click at [876, 23] on div "SỬA ĐƠN HÀNG Lịch sử Ảnh kiện hàng Yêu cầu xuất hóa đơn điện tử Total Paid Fee …" at bounding box center [458, 215] width 917 height 430
click at [860, 24] on icon "close" at bounding box center [865, 24] width 11 height 11
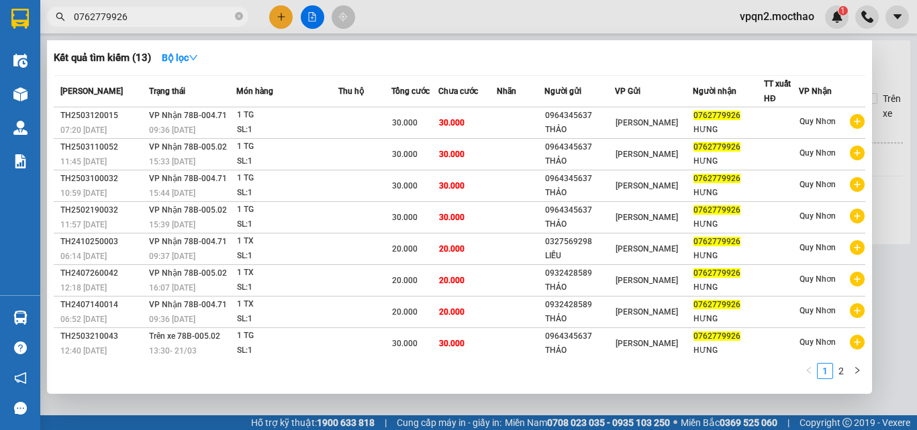
drag, startPoint x: 77, startPoint y: 17, endPoint x: 153, endPoint y: 19, distance: 76.6
click at [153, 19] on input "0762779926" at bounding box center [153, 16] width 158 height 15
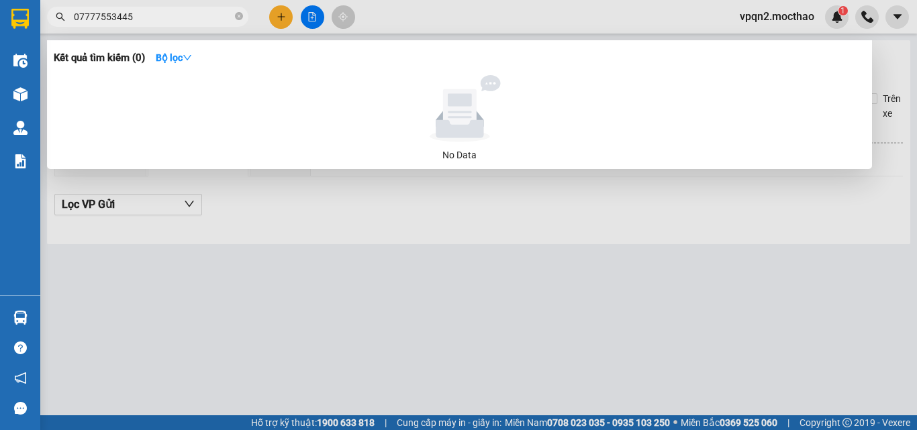
drag, startPoint x: 133, startPoint y: 20, endPoint x: 140, endPoint y: 19, distance: 6.7
click at [140, 19] on input "07777553445" at bounding box center [153, 16] width 158 height 15
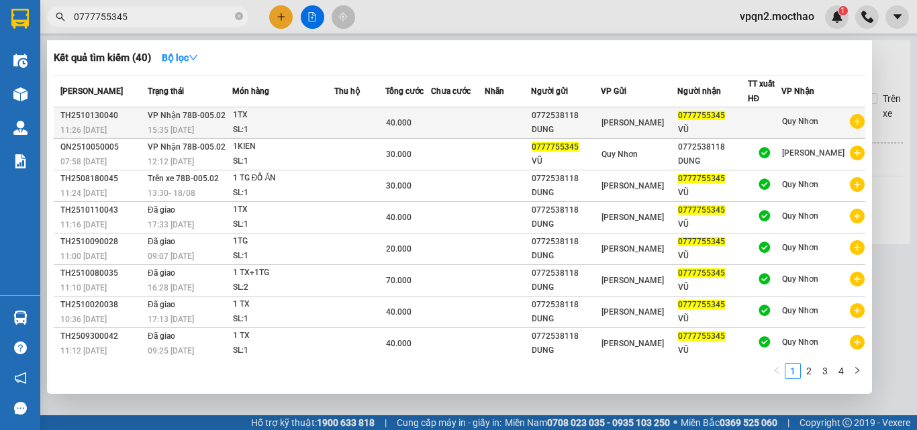
type input "0777755345"
click at [524, 123] on td at bounding box center [508, 123] width 46 height 32
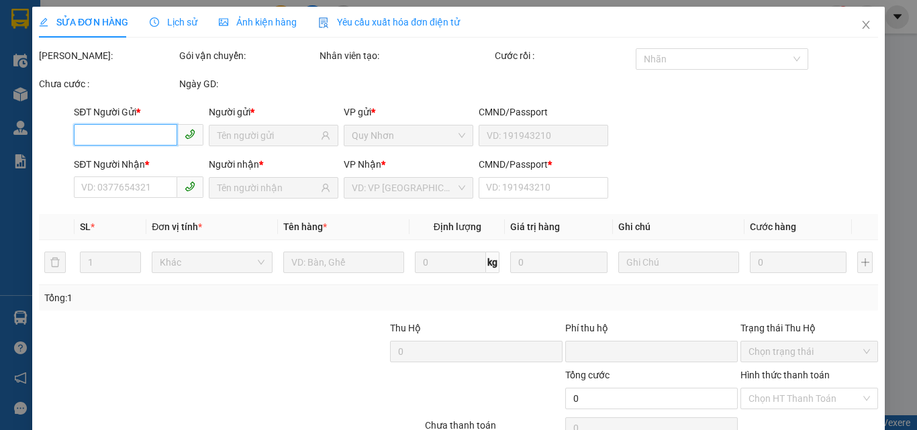
type input "0772538118"
type input "DUNG"
type input "0777755345"
type input "VŨ"
type input "1"
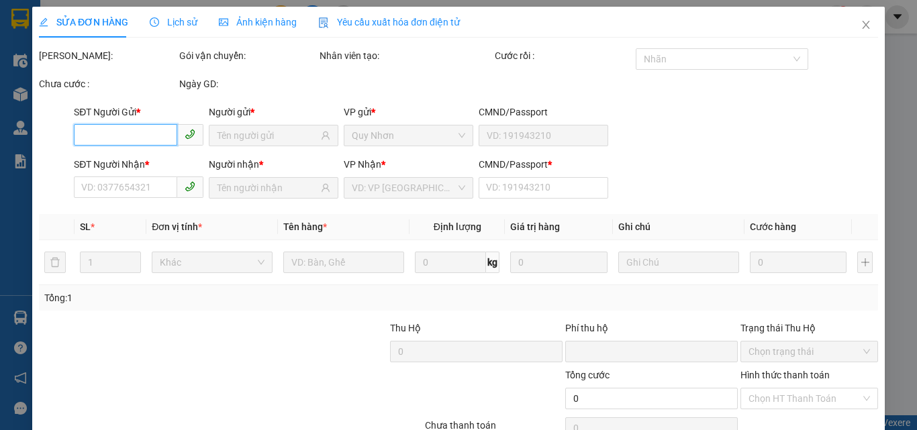
type input "0"
type input "40.000"
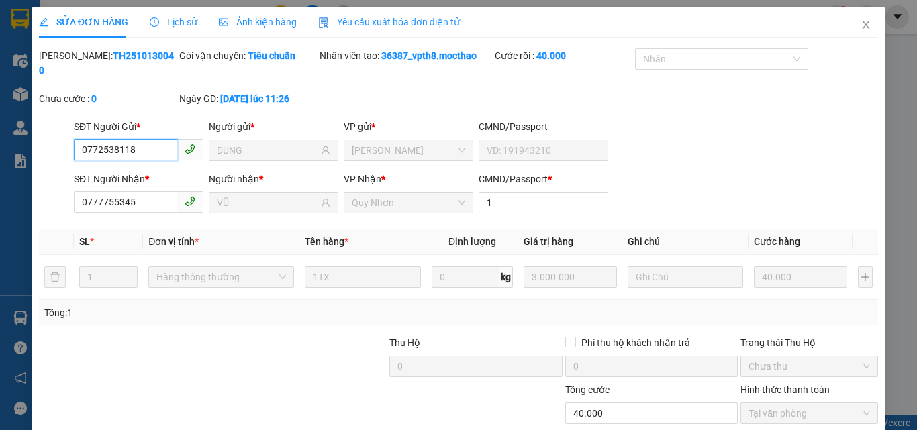
scroll to position [69, 0]
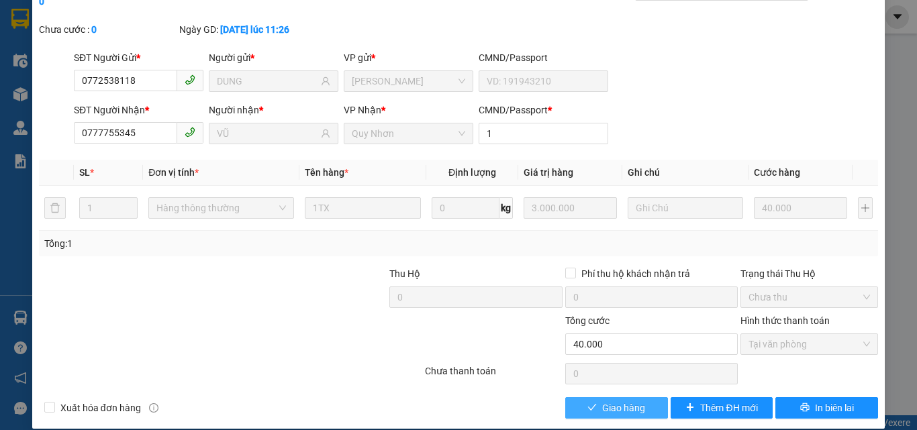
click at [602, 401] on span "Giao hàng" at bounding box center [623, 408] width 43 height 15
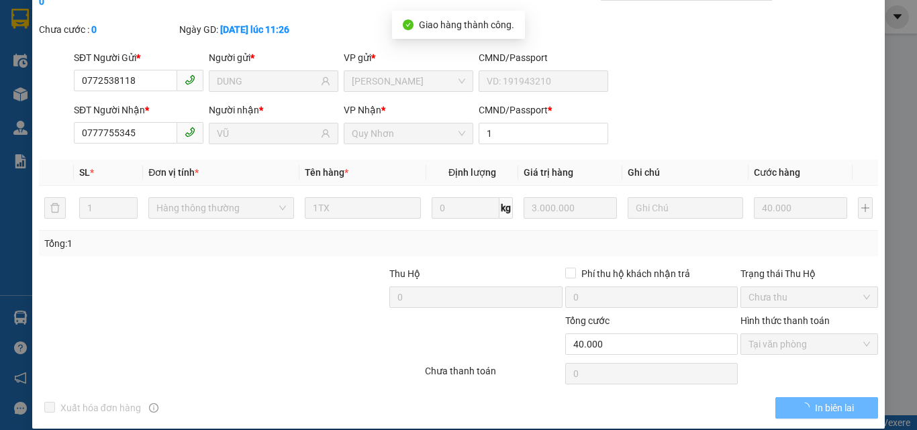
scroll to position [0, 0]
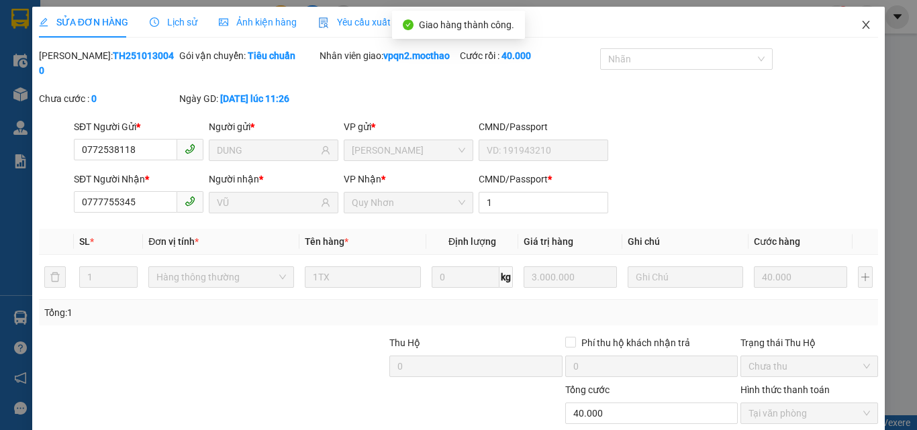
drag, startPoint x: 858, startPoint y: 19, endPoint x: 850, endPoint y: 19, distance: 8.1
click at [850, 19] on span "Close" at bounding box center [866, 26] width 38 height 38
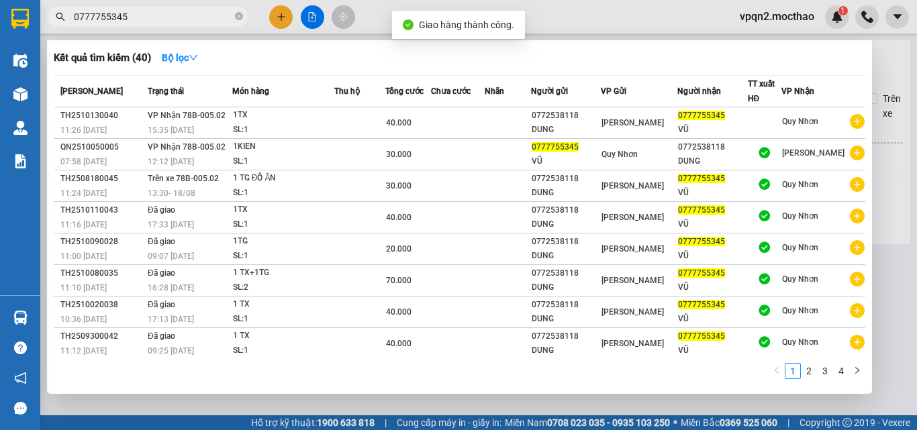
drag, startPoint x: 113, startPoint y: 17, endPoint x: 140, endPoint y: 15, distance: 26.3
click at [140, 15] on input "0777755345" at bounding box center [153, 16] width 158 height 15
type input "0777755345"
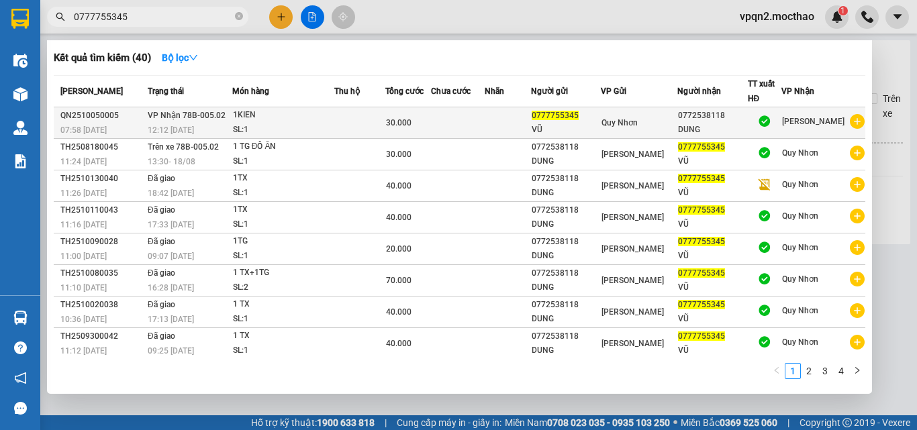
click at [211, 114] on span "VP Nhận 78B-005.02" at bounding box center [187, 115] width 78 height 9
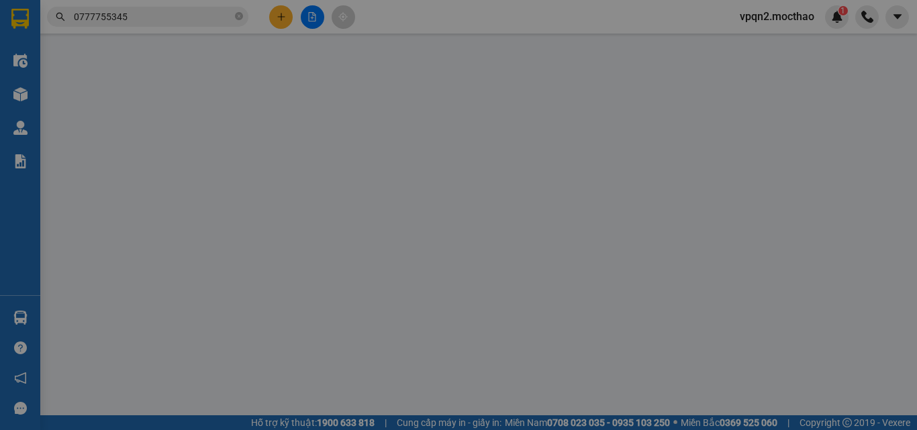
type input "0777755345"
type input "0772538118"
type input "a"
type input "0"
type input "30.000"
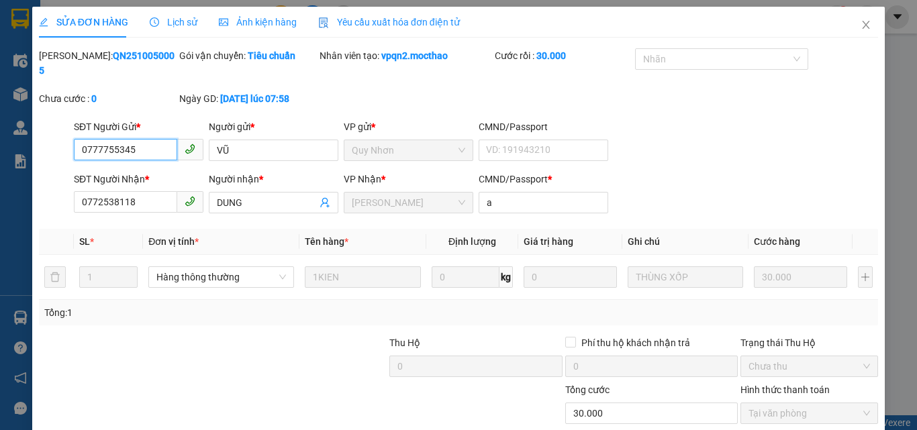
checkbox input "true"
drag, startPoint x: 859, startPoint y: 22, endPoint x: 712, endPoint y: 23, distance: 147.0
click at [860, 23] on icon "close" at bounding box center [865, 24] width 11 height 11
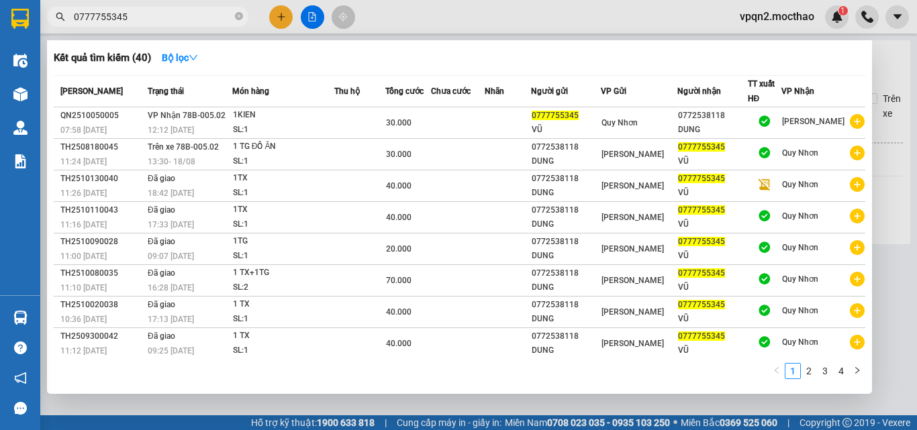
drag, startPoint x: 80, startPoint y: 16, endPoint x: 221, endPoint y: 30, distance: 142.3
click at [221, 29] on div "Kết quả tìm kiếm ( 40 ) Bộ lọc Mã ĐH Trạng thái Món hàng Thu hộ Tổng cước Chưa …" at bounding box center [131, 16] width 262 height 23
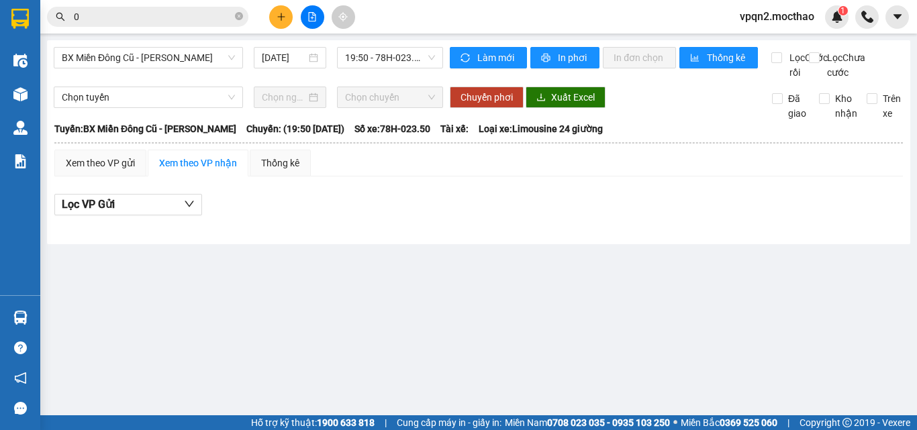
type input "0"
